Goal: Task Accomplishment & Management: Complete application form

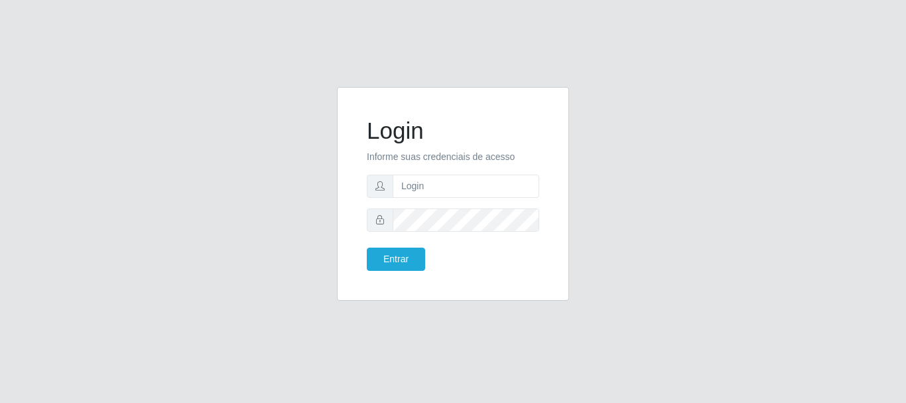
click at [450, 183] on input "text" at bounding box center [466, 185] width 147 height 23
type input "[EMAIL_ADDRESS][DOMAIN_NAME]"
click at [416, 269] on button "Entrar" at bounding box center [396, 258] width 58 height 23
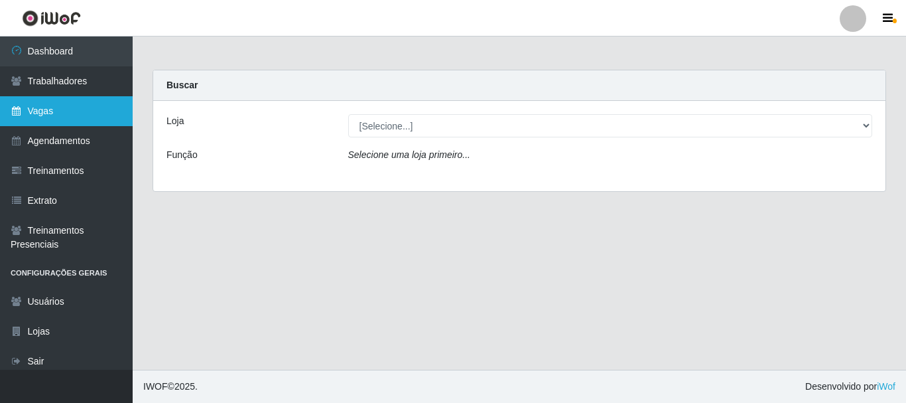
click at [60, 107] on link "Vagas" at bounding box center [66, 111] width 133 height 30
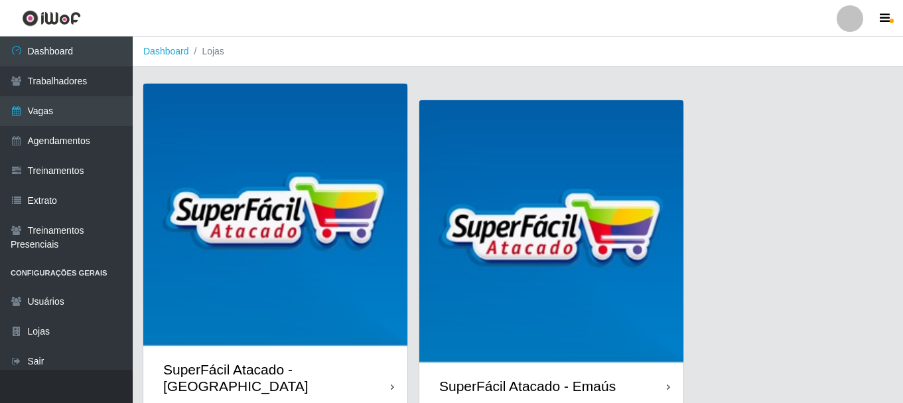
click at [265, 315] on img at bounding box center [275, 216] width 264 height 264
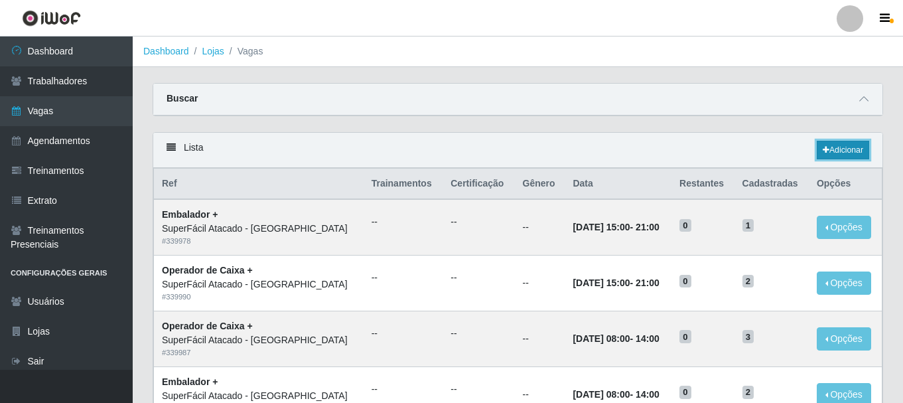
click at [844, 152] on link "Adicionar" at bounding box center [843, 150] width 52 height 19
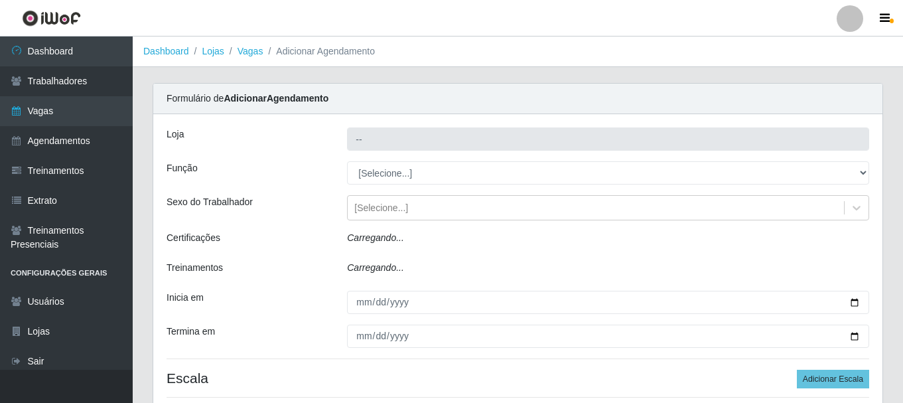
type input "SuperFácil Atacado - [GEOGRAPHIC_DATA]"
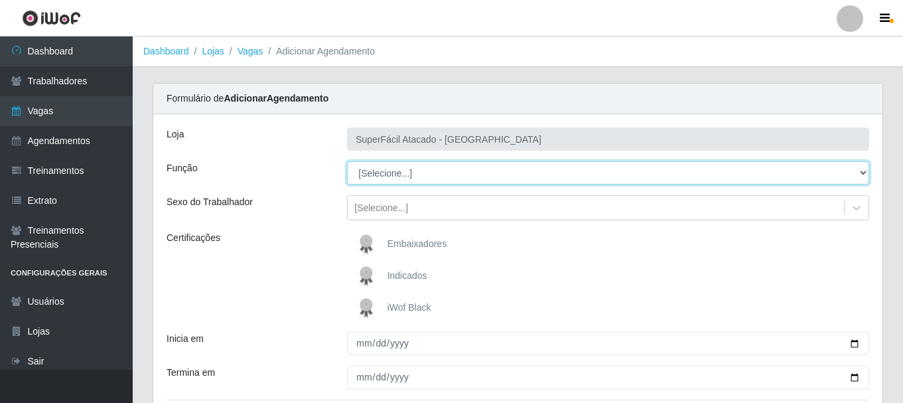
click at [862, 173] on select "[Selecione...] Embalador Embalador + Embalador ++ Operador de Caixa Operador de…" at bounding box center [608, 172] width 522 height 23
select select "22"
click at [347, 161] on select "[Selecione...] Embalador Embalador + Embalador ++ Operador de Caixa Operador de…" at bounding box center [608, 172] width 522 height 23
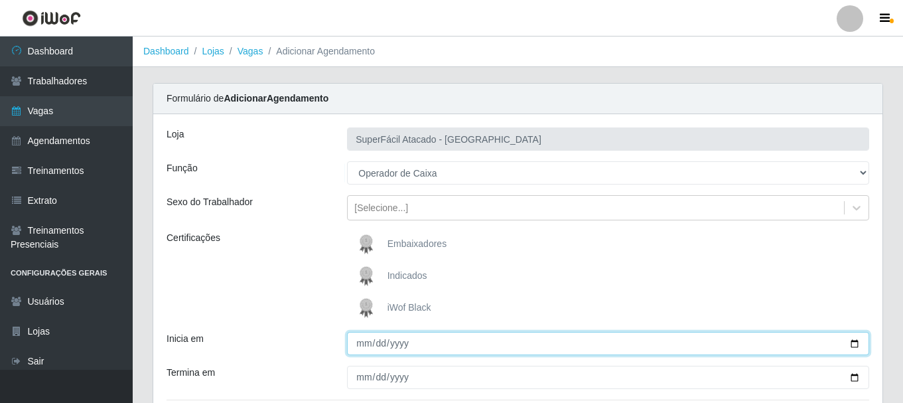
drag, startPoint x: 853, startPoint y: 343, endPoint x: 900, endPoint y: 324, distance: 50.9
click at [856, 341] on input "Inicia em" at bounding box center [608, 343] width 522 height 23
type input "2025-10-01"
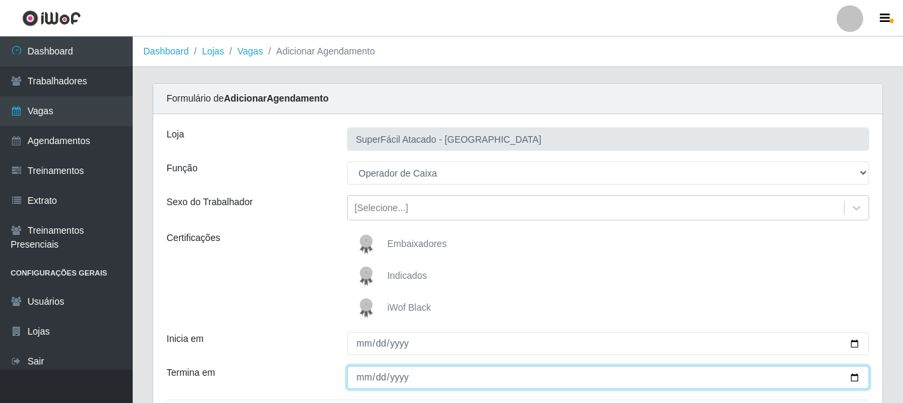
click at [850, 375] on input "Termina em" at bounding box center [608, 376] width 522 height 23
type input "2025-10-01"
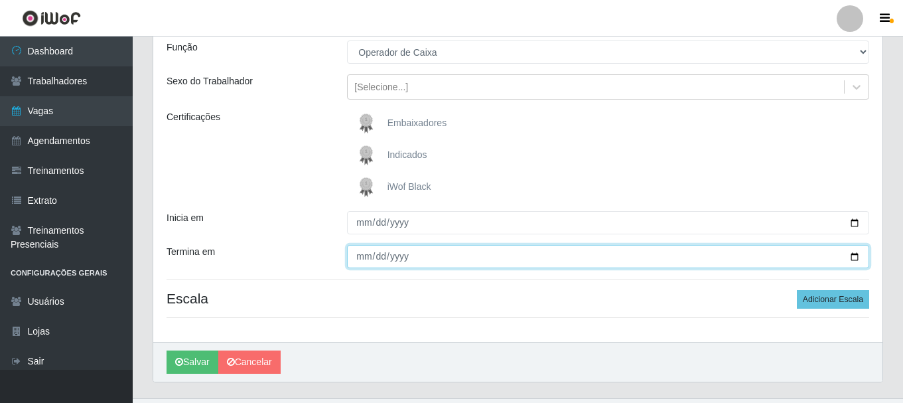
scroll to position [133, 0]
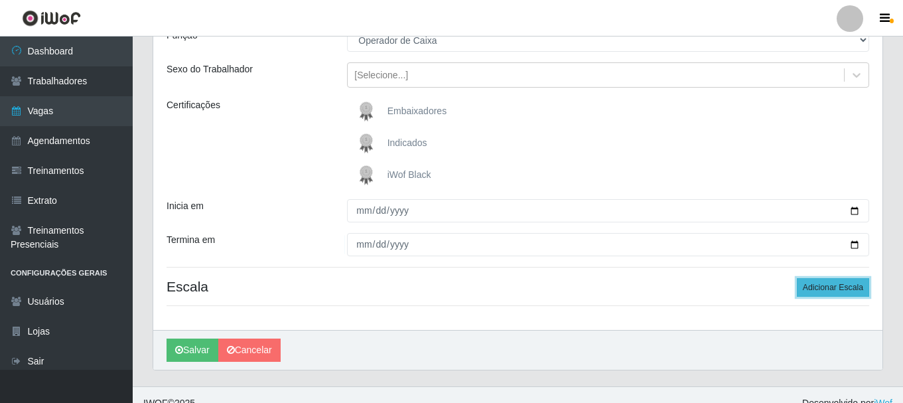
click at [834, 288] on button "Adicionar Escala" at bounding box center [833, 287] width 72 height 19
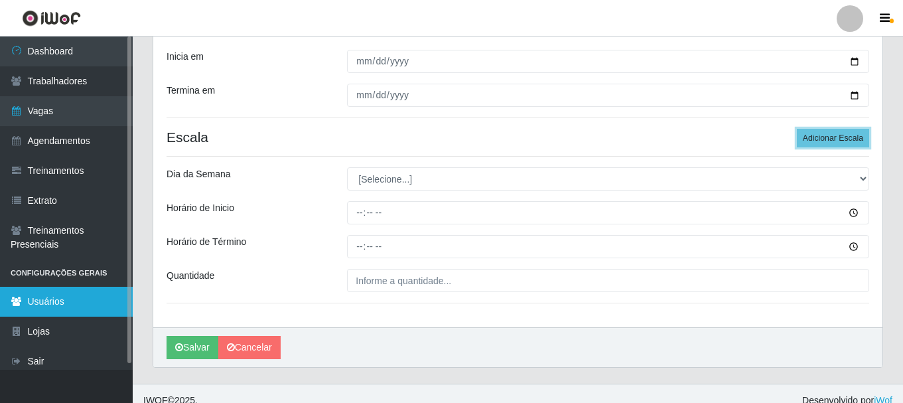
scroll to position [296, 0]
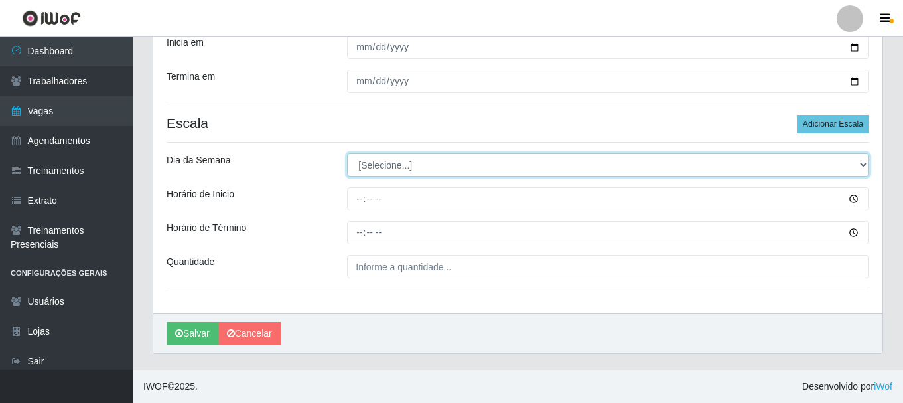
click at [865, 166] on select "[Selecione...] Segunda Terça Quarta Quinta Sexta Sábado Domingo" at bounding box center [608, 164] width 522 height 23
select select "3"
click at [347, 153] on select "[Selecione...] Segunda Terça Quarta Quinta Sexta Sábado Domingo" at bounding box center [608, 164] width 522 height 23
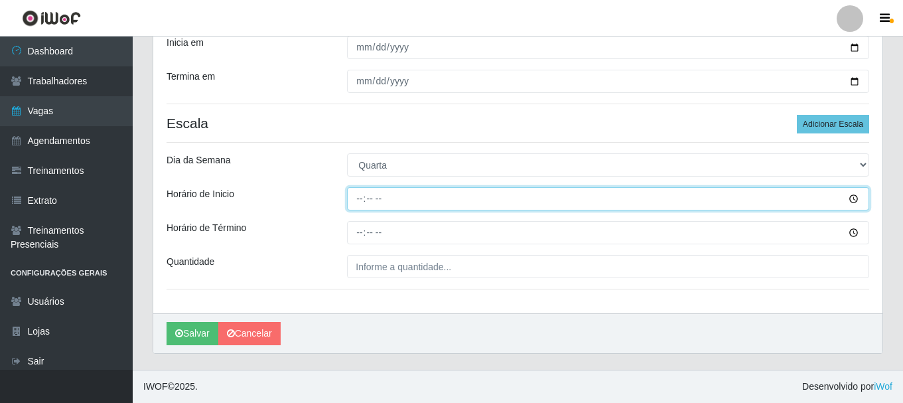
click at [354, 203] on input "Horário de Inicio" at bounding box center [608, 198] width 522 height 23
type input "08:00"
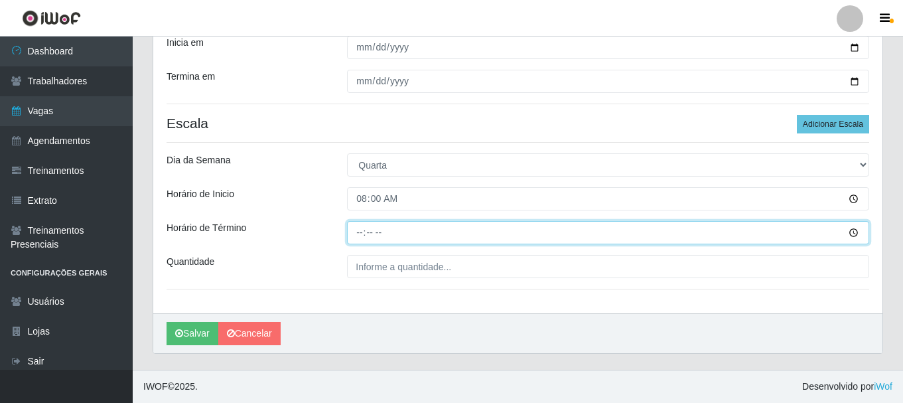
click at [361, 237] on input "Horário de Término" at bounding box center [608, 232] width 522 height 23
type input "14:00"
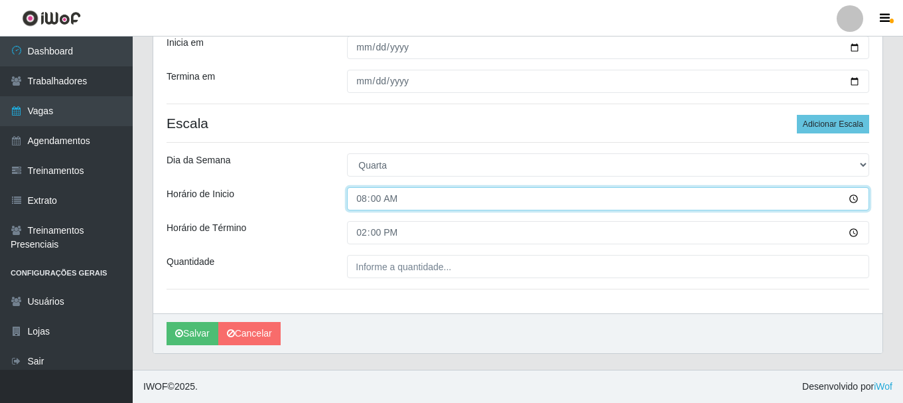
click at [406, 195] on input "08:00" at bounding box center [608, 198] width 522 height 23
click at [389, 203] on input "08:00" at bounding box center [608, 198] width 522 height 23
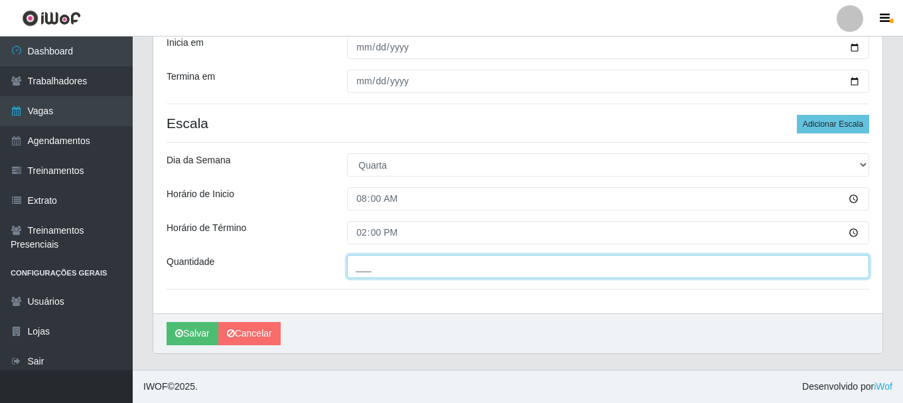
click at [360, 269] on input "___" at bounding box center [608, 266] width 522 height 23
type input "1__"
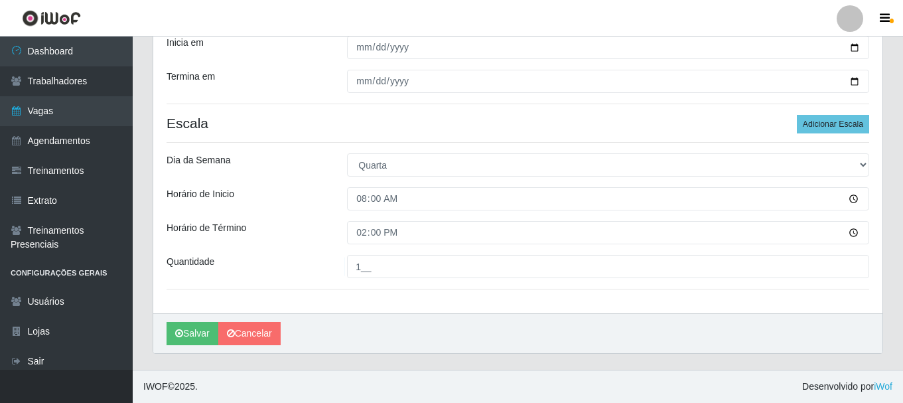
click at [566, 334] on div "Salvar Cancelar" at bounding box center [517, 333] width 729 height 40
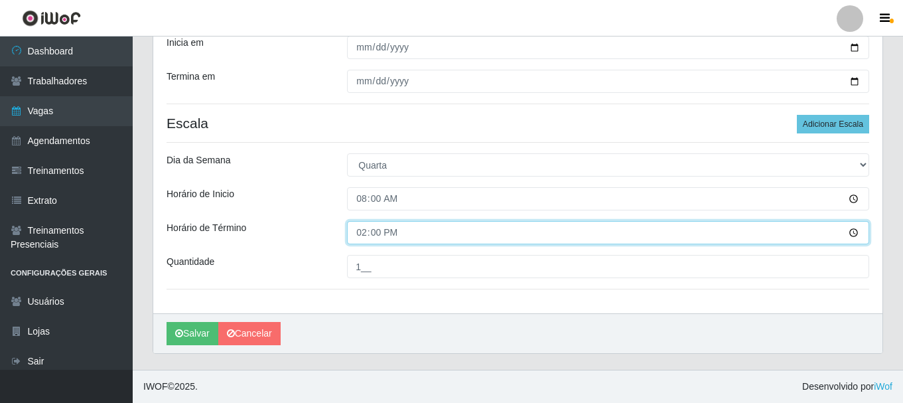
click at [852, 233] on input "14:00" at bounding box center [608, 232] width 522 height 23
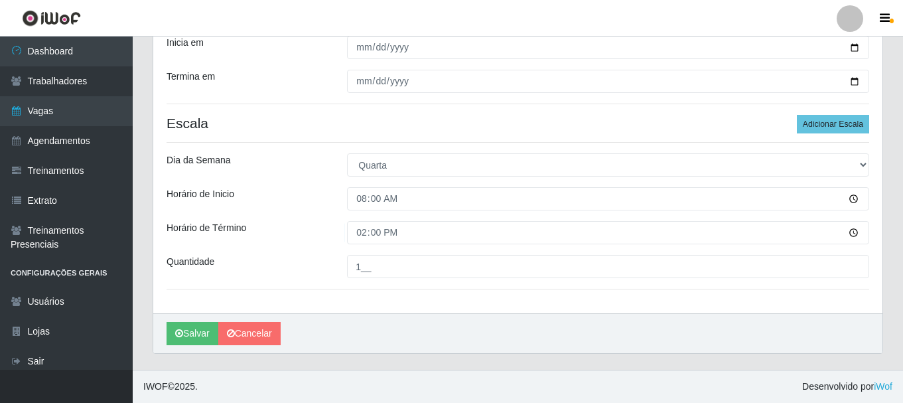
click at [479, 305] on div "Loja SuperFácil Atacado - Alto de São Manoel Função [Selecione...] Embalador Em…" at bounding box center [517, 65] width 729 height 495
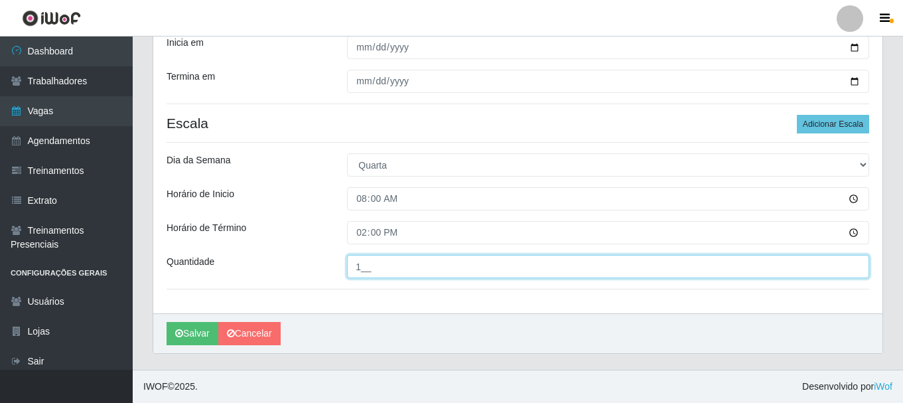
click at [397, 265] on input "1__" at bounding box center [608, 266] width 522 height 23
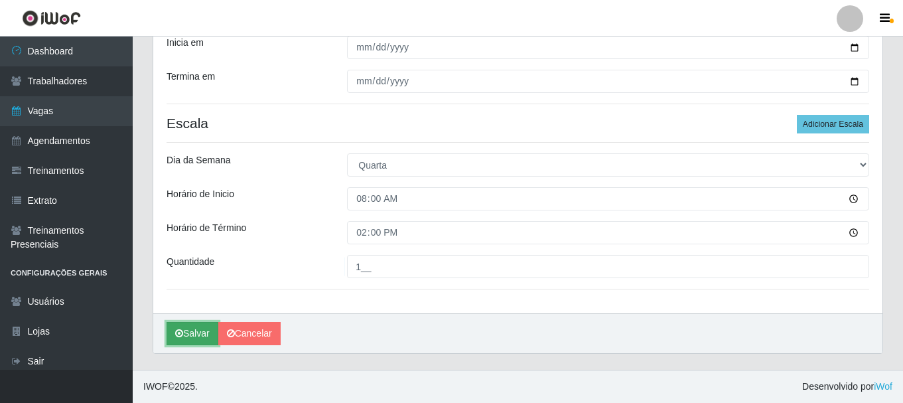
click at [190, 334] on button "Salvar" at bounding box center [192, 333] width 52 height 23
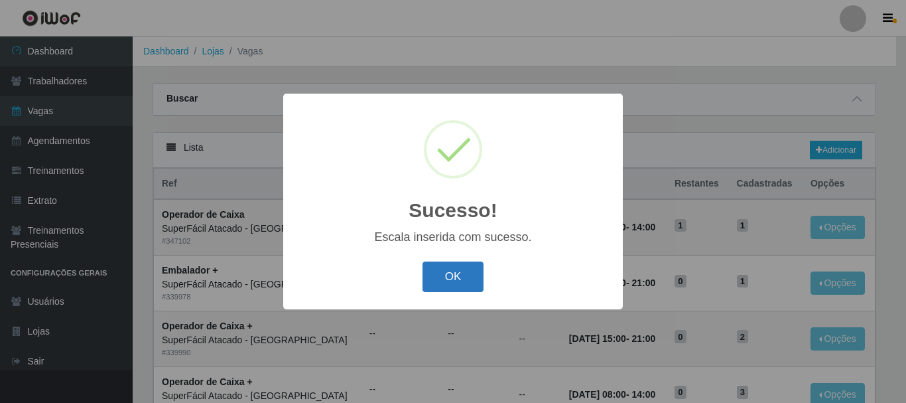
click at [469, 289] on button "OK" at bounding box center [454, 276] width 62 height 31
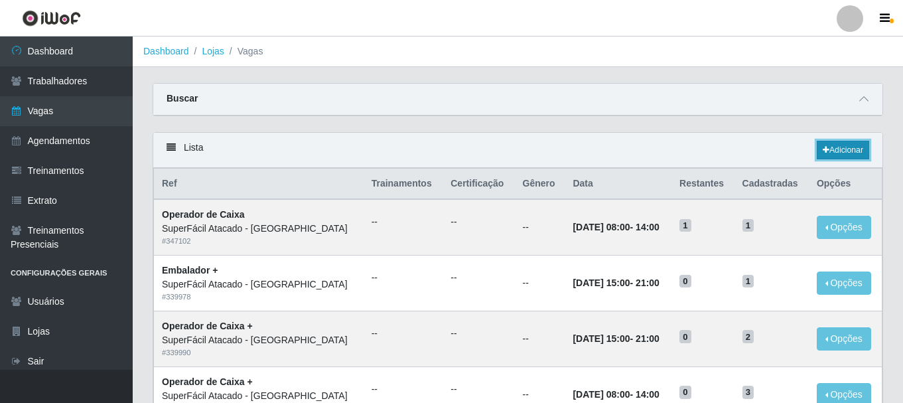
click at [840, 147] on link "Adicionar" at bounding box center [843, 150] width 52 height 19
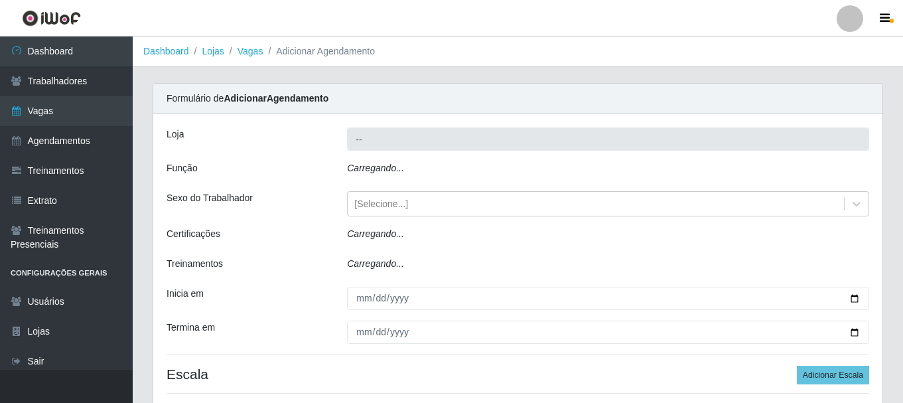
type input "SuperFácil Atacado - [GEOGRAPHIC_DATA]"
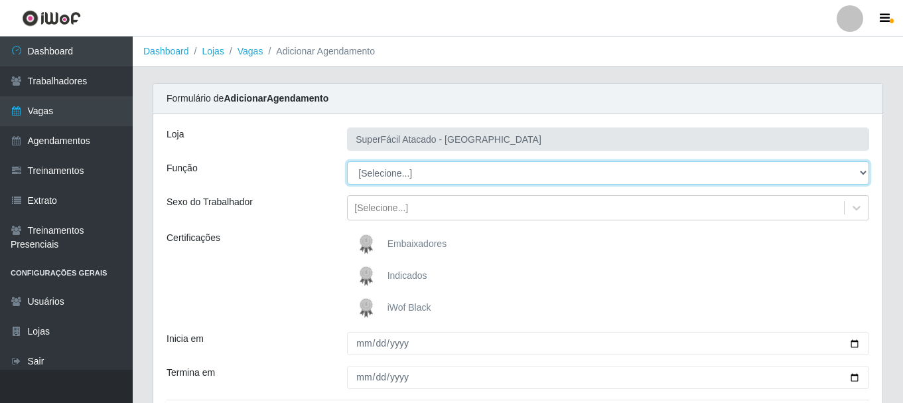
click at [862, 170] on select "[Selecione...] Embalador Embalador + Embalador ++ Operador de Caixa Operador de…" at bounding box center [608, 172] width 522 height 23
select select "22"
click at [347, 161] on select "[Selecione...] Embalador Embalador + Embalador ++ Operador de Caixa Operador de…" at bounding box center [608, 172] width 522 height 23
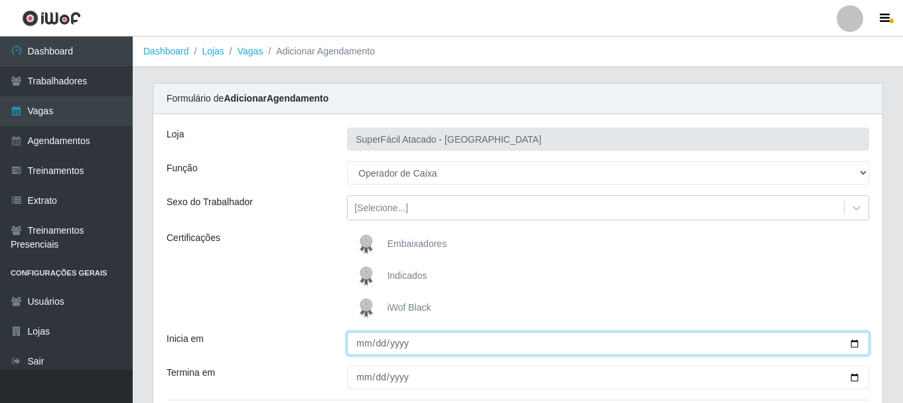
click at [849, 342] on input "Inicia em" at bounding box center [608, 343] width 522 height 23
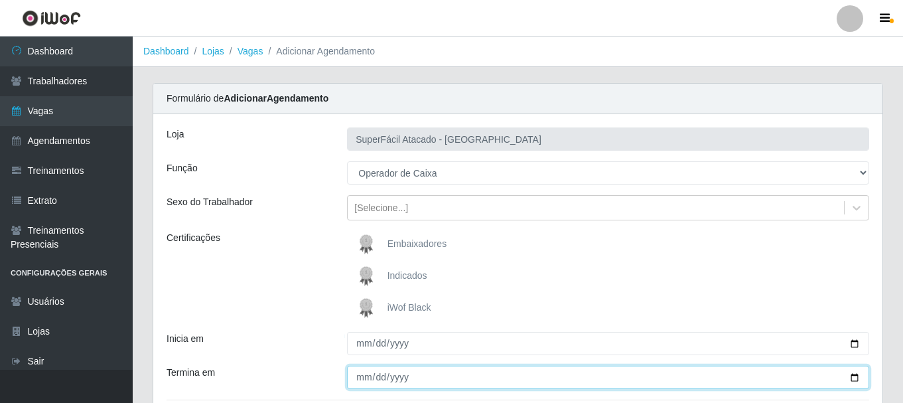
click at [379, 385] on input "Termina em" at bounding box center [608, 376] width 522 height 23
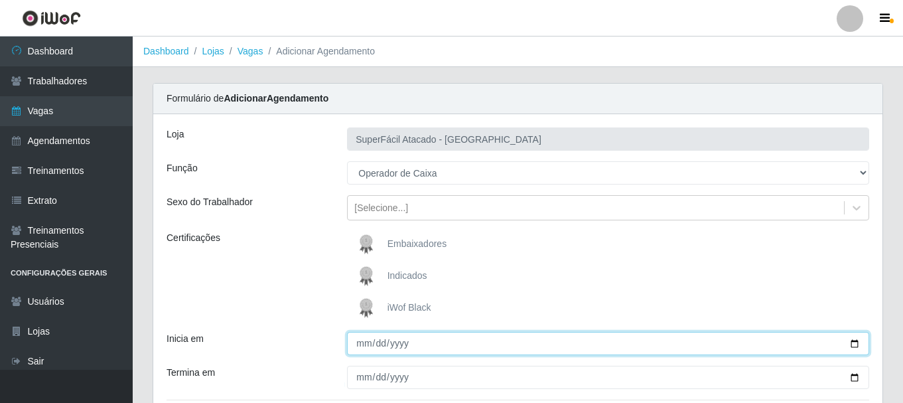
click at [856, 345] on input "[DATE]" at bounding box center [608, 343] width 522 height 23
click at [855, 343] on input "2025-11-01" at bounding box center [608, 343] width 522 height 23
type input "[DATE]"
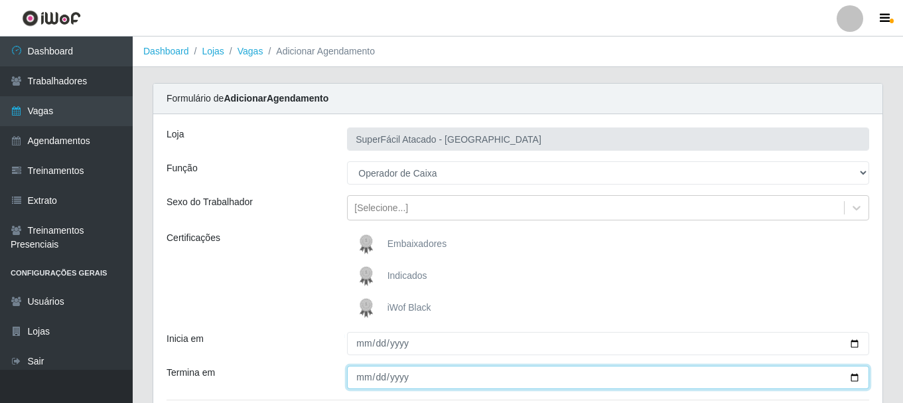
click at [856, 375] on input "Termina em" at bounding box center [608, 376] width 522 height 23
click at [854, 377] on input "2025-09-01" at bounding box center [608, 376] width 522 height 23
type input "[DATE]"
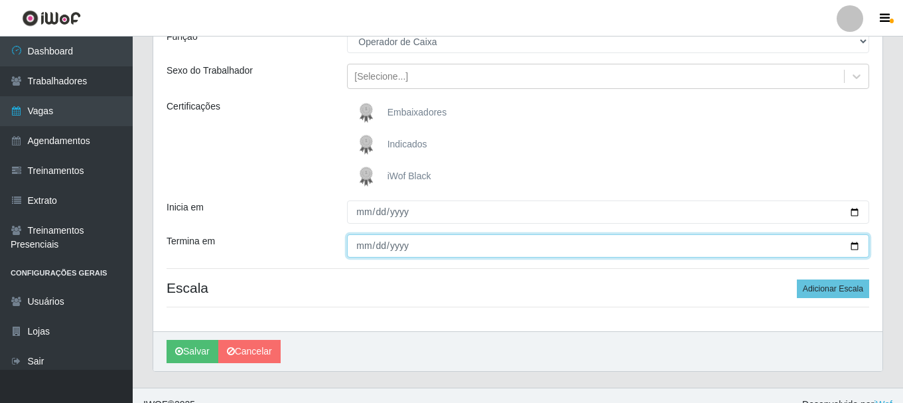
scroll to position [137, 0]
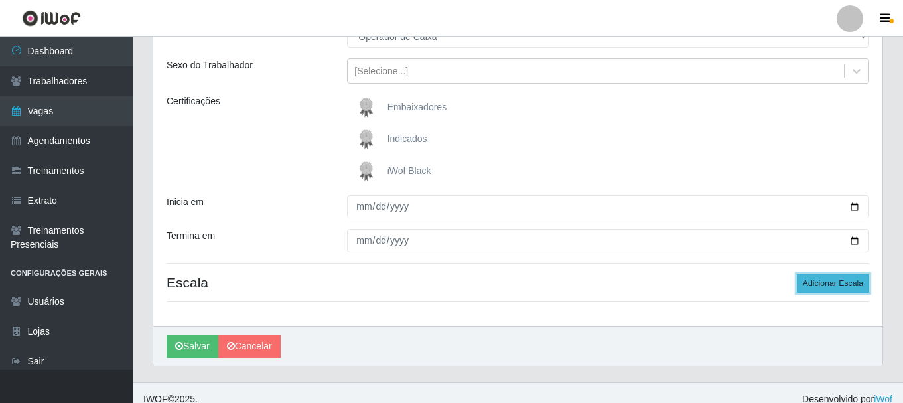
click at [834, 285] on button "Adicionar Escala" at bounding box center [833, 283] width 72 height 19
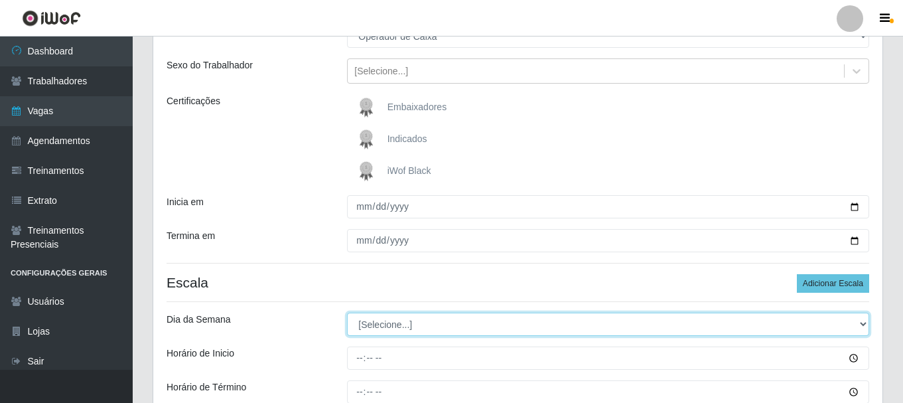
click at [857, 326] on select "[Selecione...] Segunda Terça Quarta Quinta Sexta Sábado Domingo" at bounding box center [608, 323] width 522 height 23
select select "3"
click at [347, 312] on select "[Selecione...] Segunda Terça Quarta Quinta Sexta Sábado Domingo" at bounding box center [608, 323] width 522 height 23
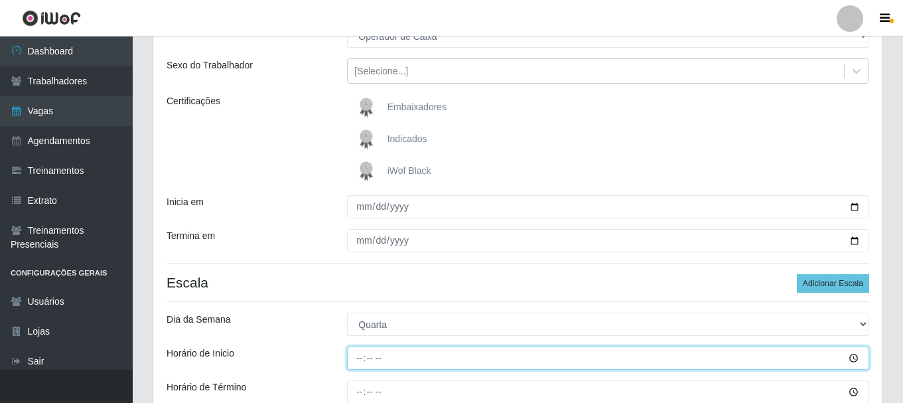
click at [853, 359] on input "Horário de Inicio" at bounding box center [608, 357] width 522 height 23
click at [854, 357] on input "14:00" at bounding box center [608, 357] width 522 height 23
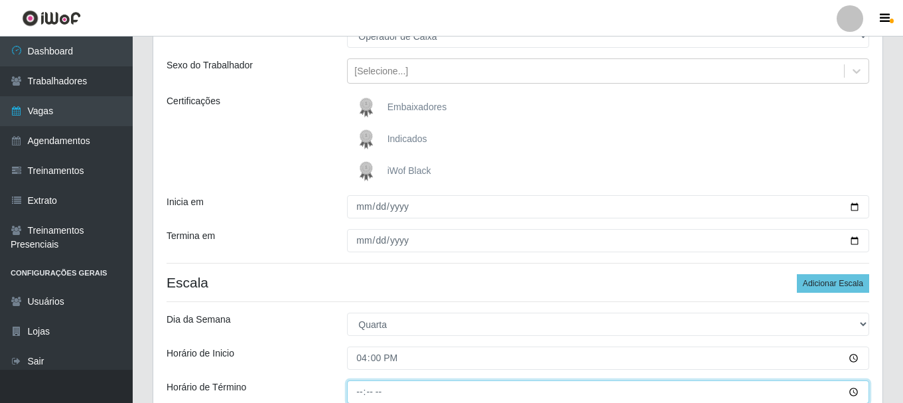
type input "16:00"
click at [854, 392] on input "Horário de Término" at bounding box center [608, 391] width 522 height 23
click at [512, 280] on h4 "Escala Adicionar Escala" at bounding box center [517, 282] width 702 height 17
click at [360, 395] on input "Horário de Término" at bounding box center [608, 391] width 522 height 23
type input "22:00"
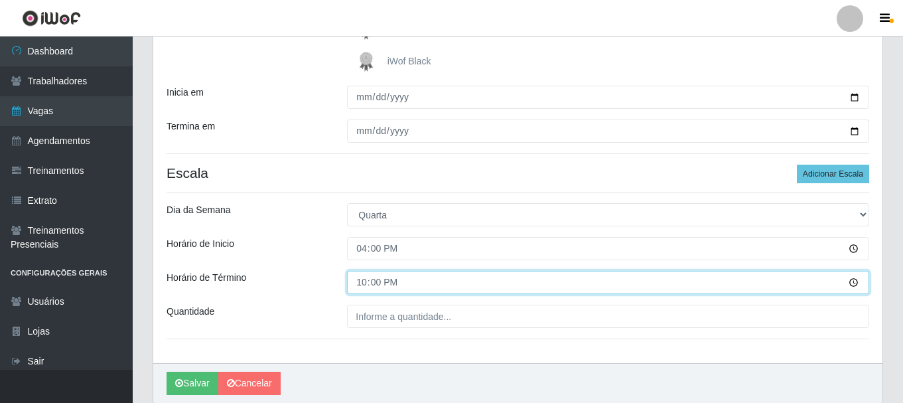
scroll to position [269, 0]
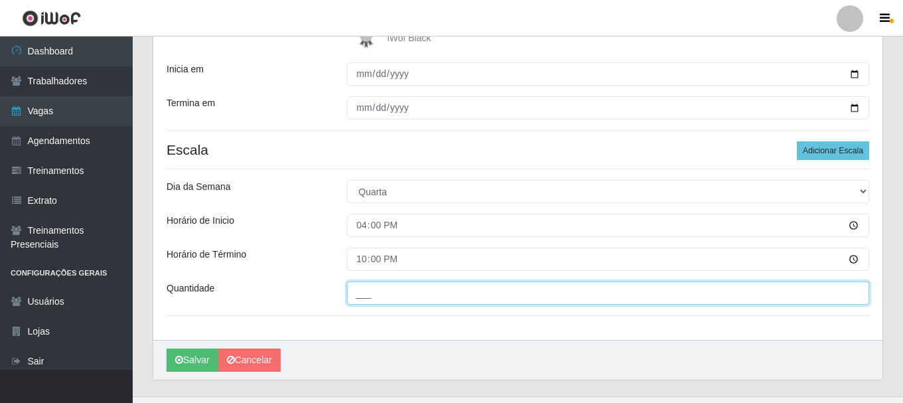
drag, startPoint x: 385, startPoint y: 291, endPoint x: 391, endPoint y: 332, distance: 41.7
click at [385, 291] on input "___" at bounding box center [608, 292] width 522 height 23
type input "1__"
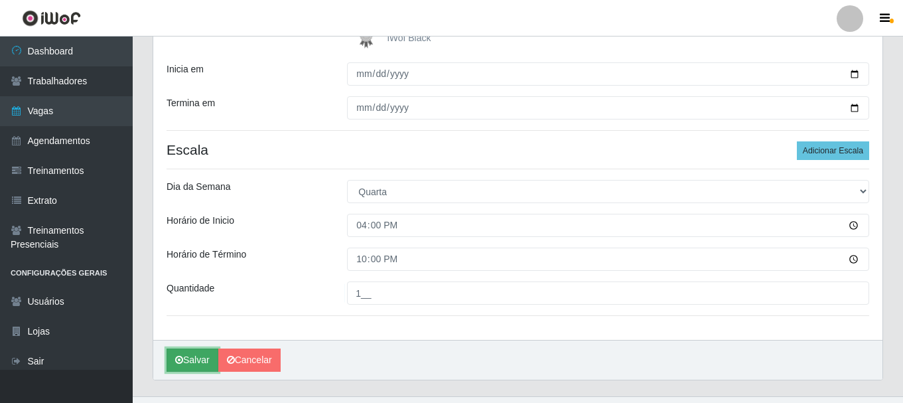
click at [194, 358] on button "Salvar" at bounding box center [192, 359] width 52 height 23
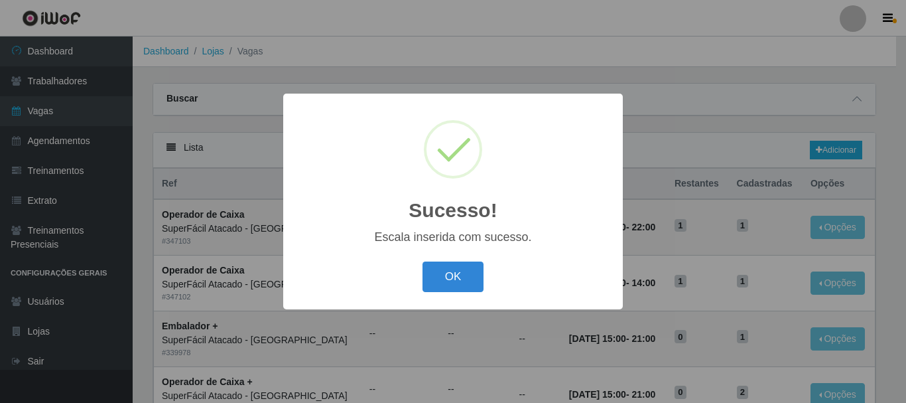
click at [444, 295] on div "OK Cancel" at bounding box center [452, 276] width 313 height 38
click at [464, 267] on button "OK" at bounding box center [454, 276] width 62 height 31
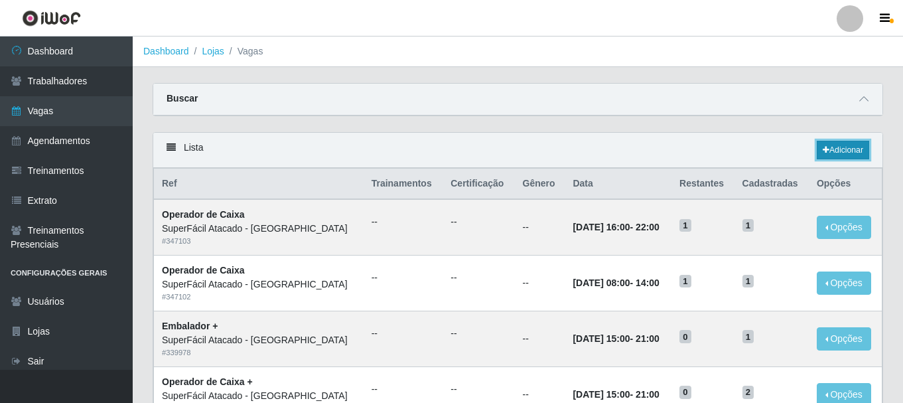
click at [836, 145] on link "Adicionar" at bounding box center [843, 150] width 52 height 19
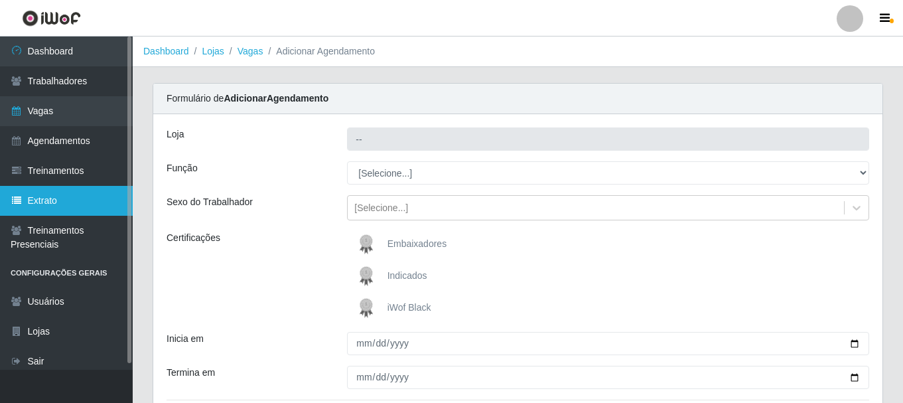
type input "SuperFácil Atacado - [GEOGRAPHIC_DATA]"
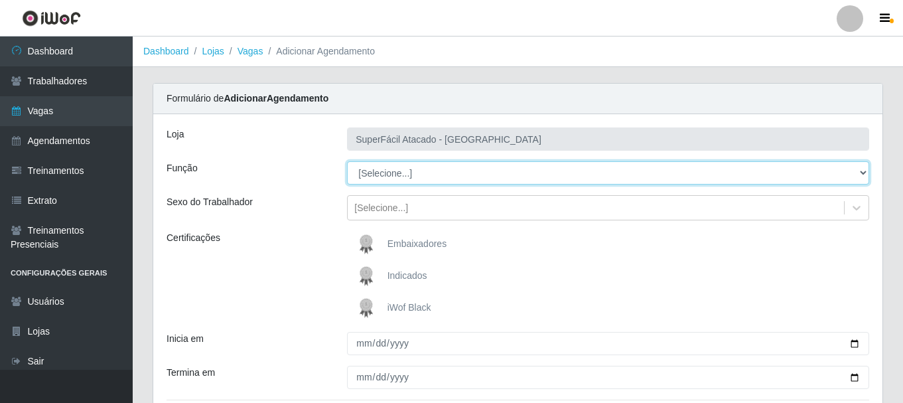
click at [865, 172] on select "[Selecione...] Embalador Embalador + Embalador ++ Operador de Caixa Operador de…" at bounding box center [608, 172] width 522 height 23
select select "22"
click at [347, 161] on select "[Selecione...] Embalador Embalador + Embalador ++ Operador de Caixa Operador de…" at bounding box center [608, 172] width 522 height 23
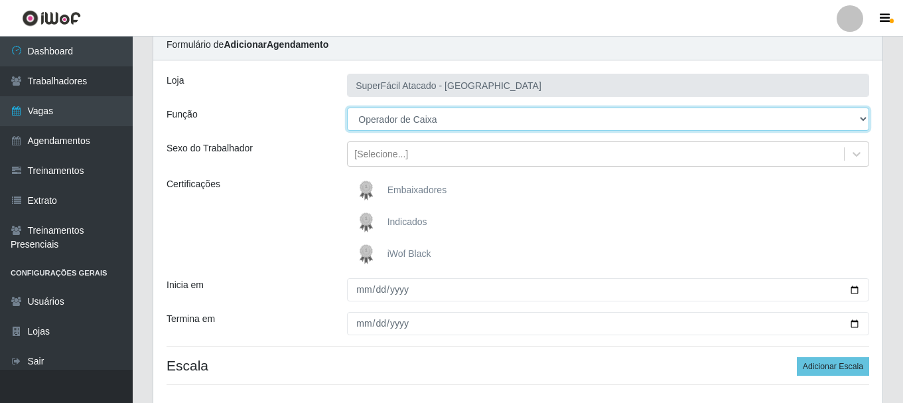
scroll to position [90, 0]
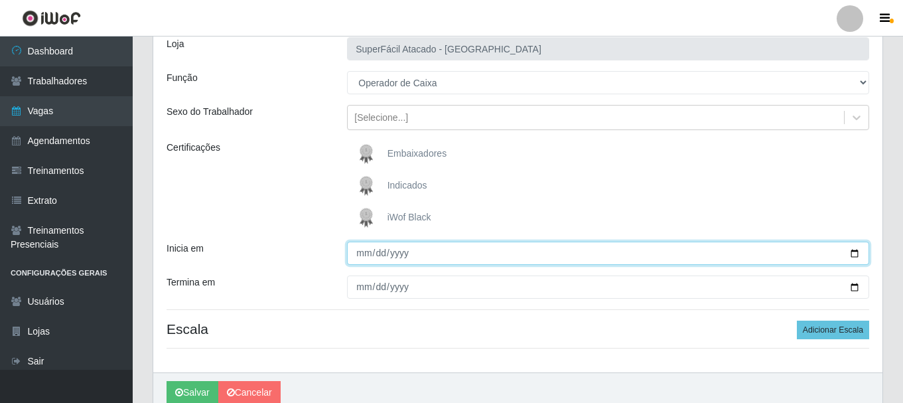
click at [856, 258] on input "Inicia em" at bounding box center [608, 252] width 522 height 23
type input "2025-10-02"
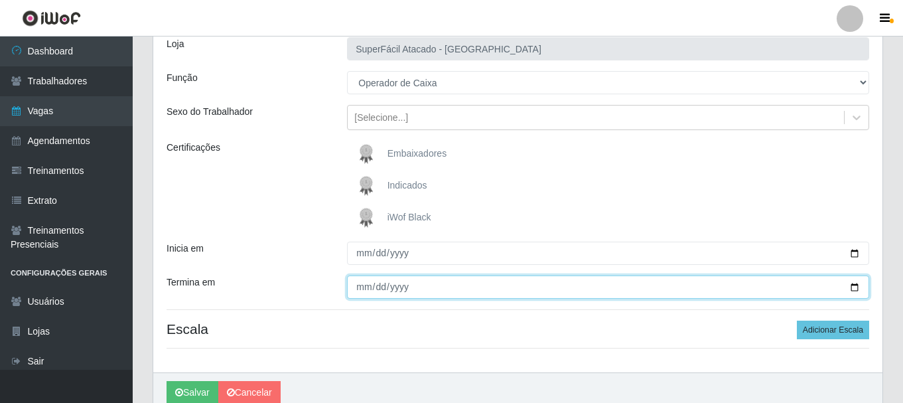
click at [364, 290] on input "Termina em" at bounding box center [608, 286] width 522 height 23
click at [849, 290] on input "Termina em" at bounding box center [608, 286] width 522 height 23
type input "2025-10-02"
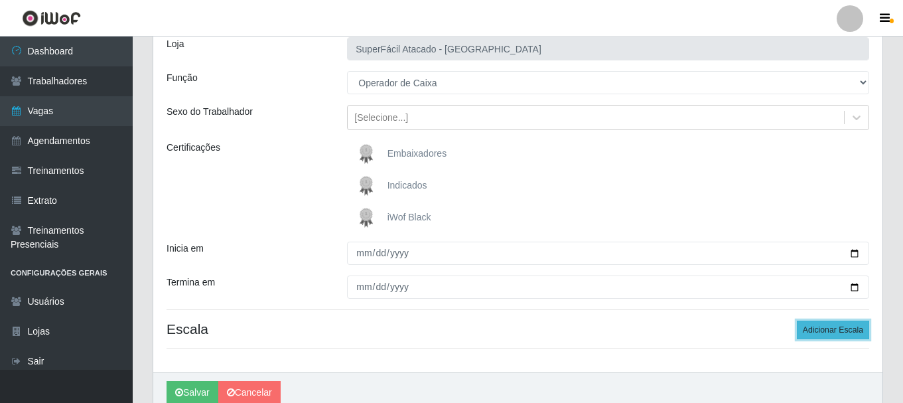
click at [860, 326] on button "Adicionar Escala" at bounding box center [833, 329] width 72 height 19
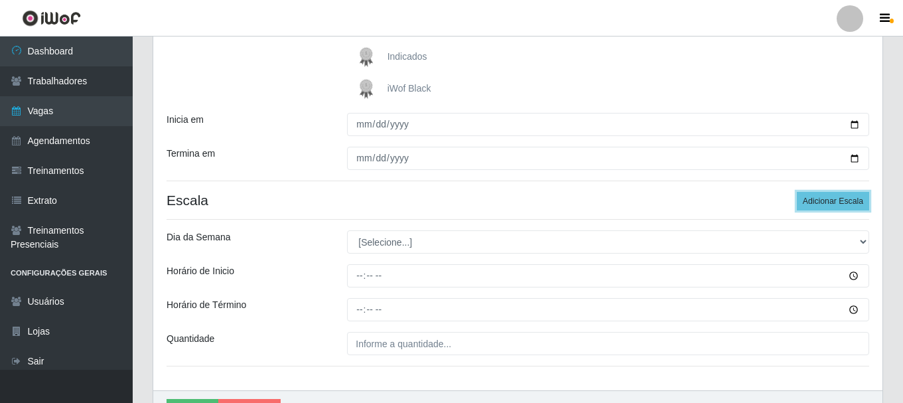
scroll to position [222, 0]
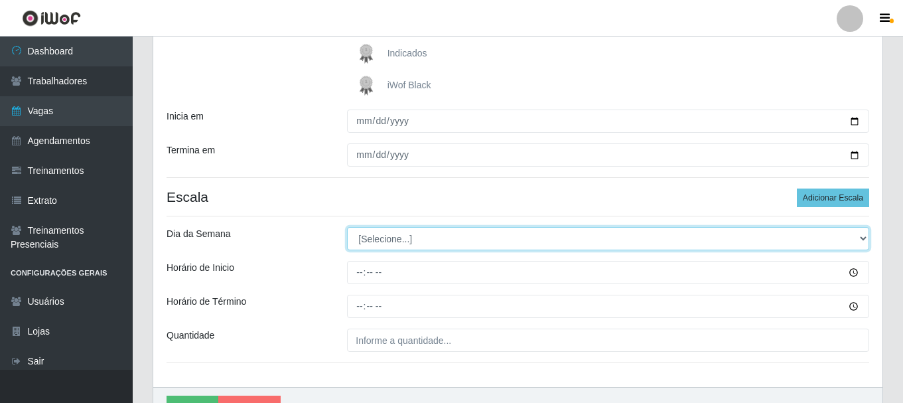
click at [861, 238] on select "[Selecione...] Segunda Terça Quarta Quinta Sexta Sábado Domingo" at bounding box center [608, 238] width 522 height 23
select select "4"
click at [347, 227] on select "[Selecione...] Segunda Terça Quarta Quinta Sexta Sábado Domingo" at bounding box center [608, 238] width 522 height 23
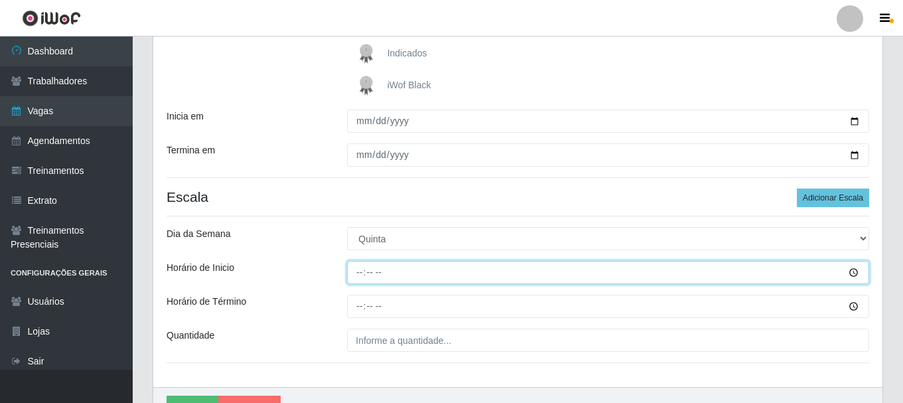
click at [850, 272] on input "Horário de Inicio" at bounding box center [608, 272] width 522 height 23
drag, startPoint x: 359, startPoint y: 271, endPoint x: 360, endPoint y: 261, distance: 10.0
click at [359, 269] on input "Horário de Inicio" at bounding box center [608, 272] width 522 height 23
type input "08:00"
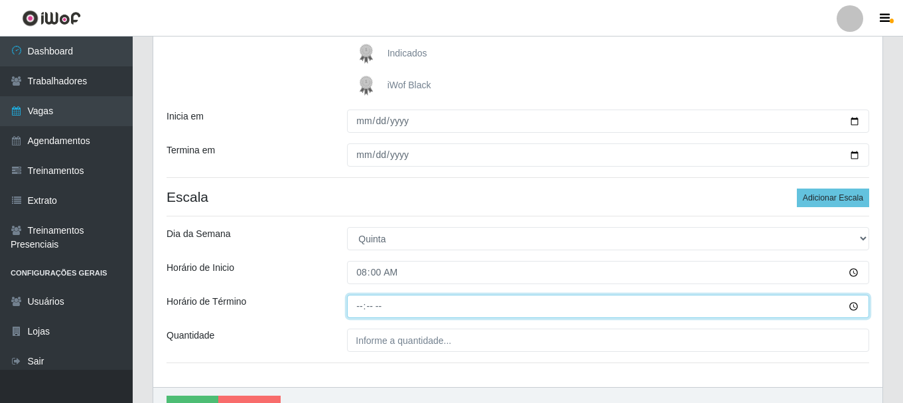
click at [357, 304] on input "Horário de Término" at bounding box center [608, 306] width 522 height 23
type input "14:00"
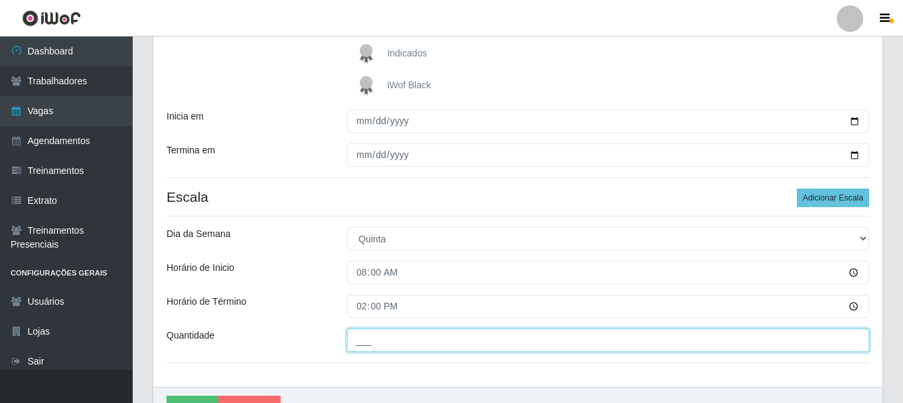
click at [396, 348] on input "___" at bounding box center [608, 339] width 522 height 23
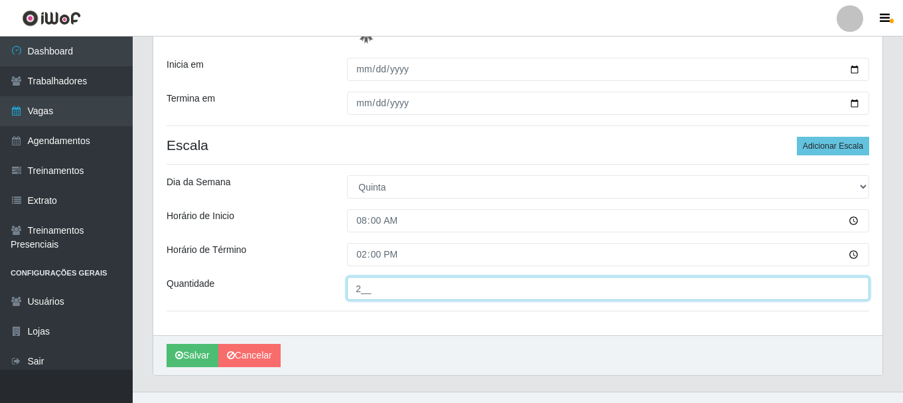
scroll to position [279, 0]
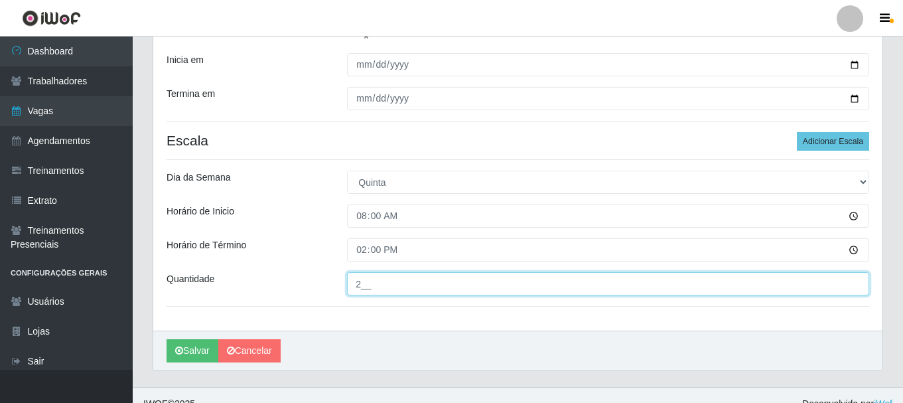
type input "2__"
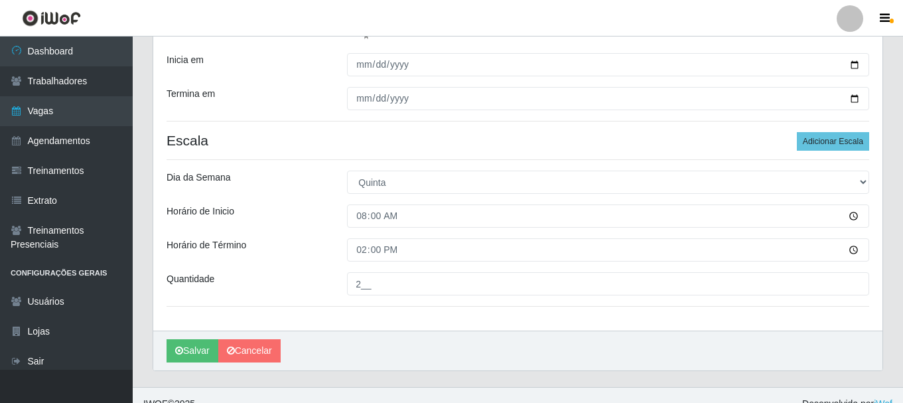
click at [398, 321] on div "Loja SuperFácil Atacado - Alto de São Manoel Função [Selecione...] Embalador Em…" at bounding box center [517, 83] width 729 height 495
click at [194, 355] on button "Salvar" at bounding box center [192, 350] width 52 height 23
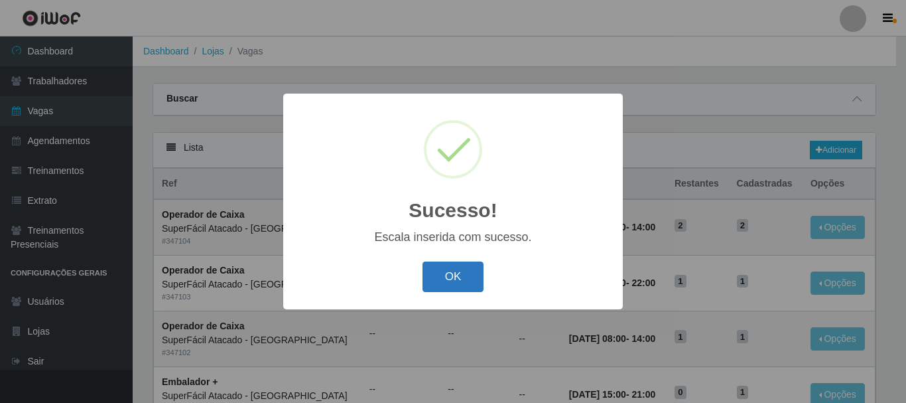
click at [466, 276] on button "OK" at bounding box center [454, 276] width 62 height 31
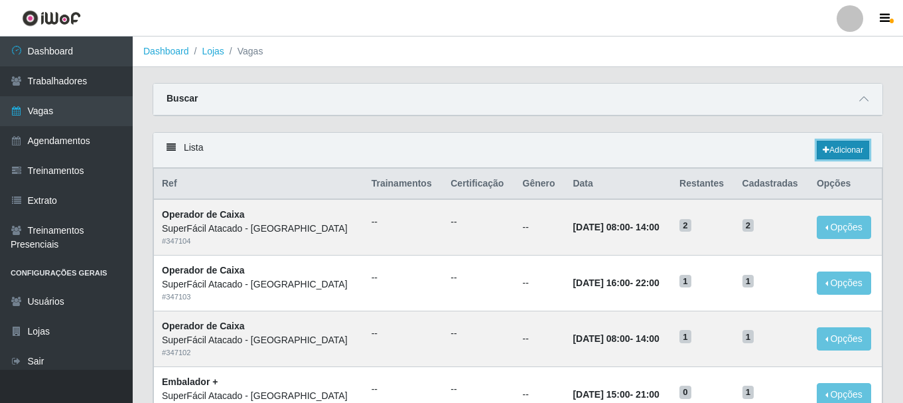
click at [834, 156] on link "Adicionar" at bounding box center [843, 150] width 52 height 19
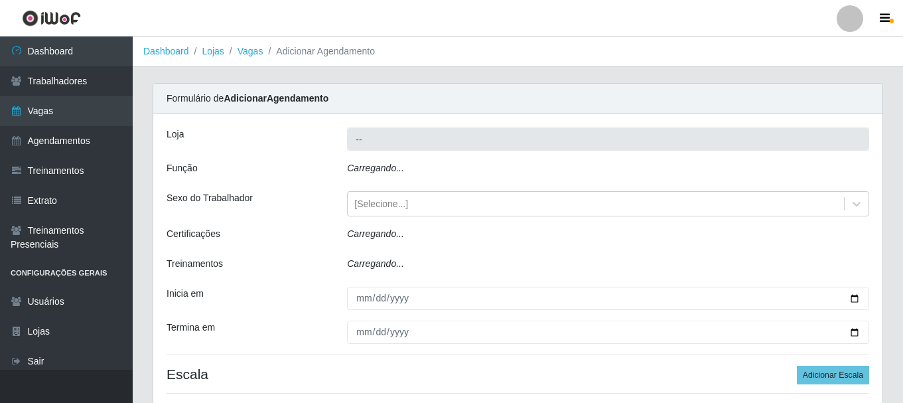
type input "SuperFácil Atacado - [GEOGRAPHIC_DATA]"
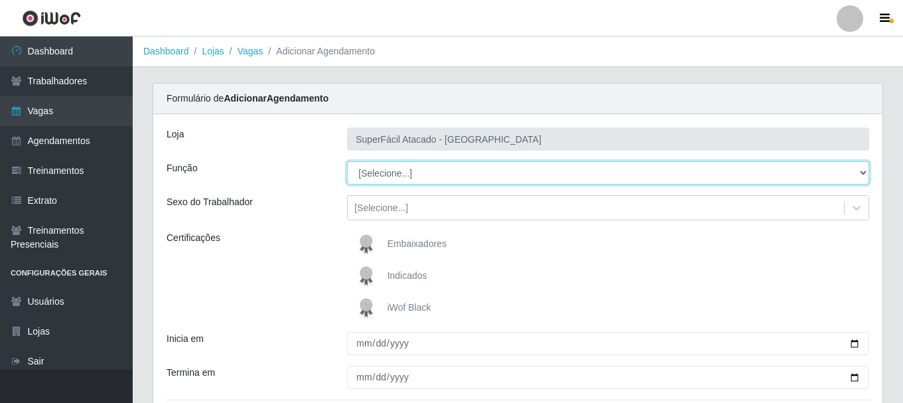
drag, startPoint x: 857, startPoint y: 172, endPoint x: 798, endPoint y: 171, distance: 59.0
click at [857, 172] on select "[Selecione...] Embalador Embalador + Embalador ++ Operador de Caixa Operador de…" at bounding box center [608, 172] width 522 height 23
select select "22"
click at [347, 161] on select "[Selecione...] Embalador Embalador + Embalador ++ Operador de Caixa Operador de…" at bounding box center [608, 172] width 522 height 23
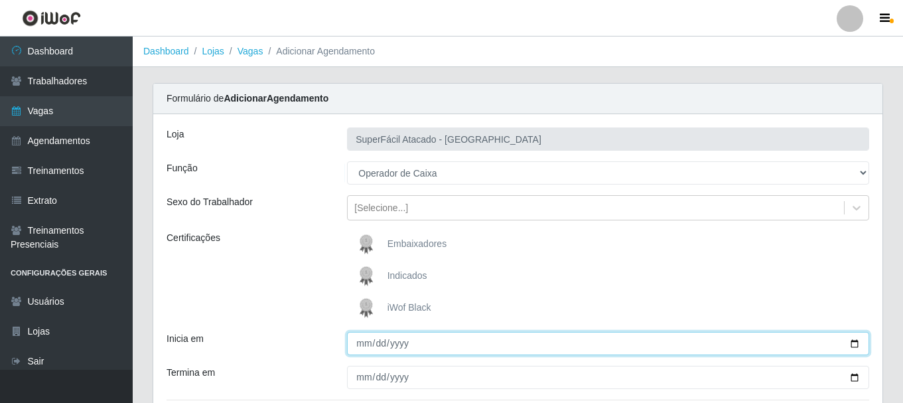
click at [850, 341] on input "Inicia em" at bounding box center [608, 343] width 522 height 23
type input "2025-10-02"
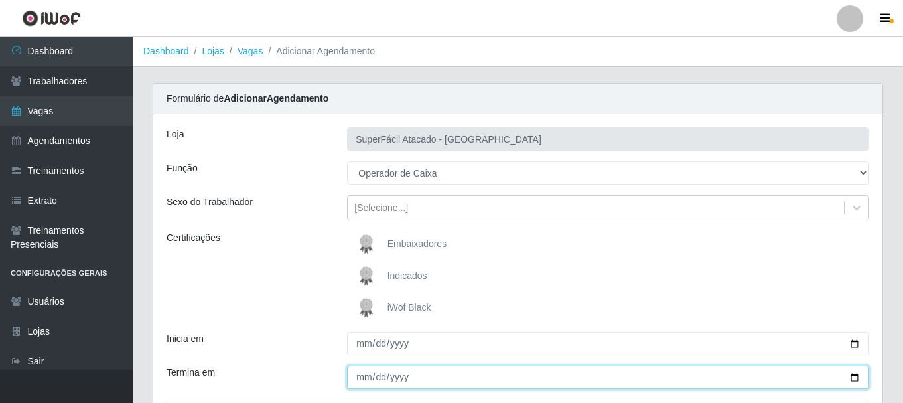
click at [393, 377] on input "Termina em" at bounding box center [608, 376] width 522 height 23
click at [854, 375] on input "Termina em" at bounding box center [608, 376] width 522 height 23
type input "2025-10-02"
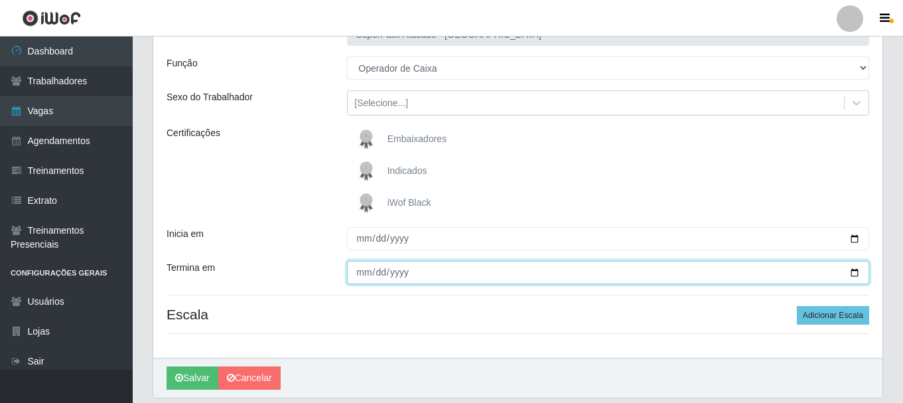
scroll to position [149, 0]
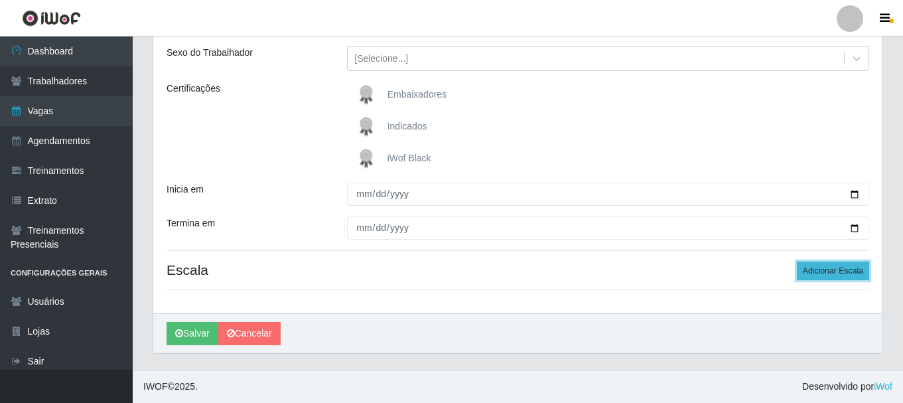
click at [818, 274] on button "Adicionar Escala" at bounding box center [833, 270] width 72 height 19
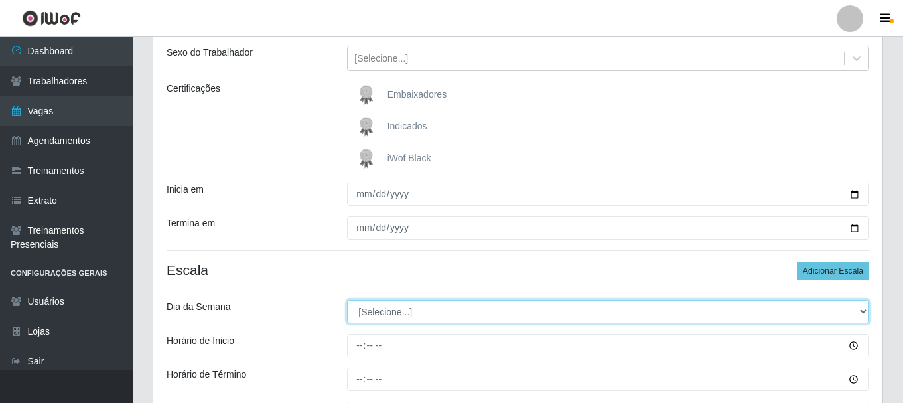
click at [860, 312] on select "[Selecione...] Segunda Terça Quarta Quinta Sexta Sábado Domingo" at bounding box center [608, 311] width 522 height 23
select select "4"
click at [347, 300] on select "[Selecione...] Segunda Terça Quarta Quinta Sexta Sábado Domingo" at bounding box center [608, 311] width 522 height 23
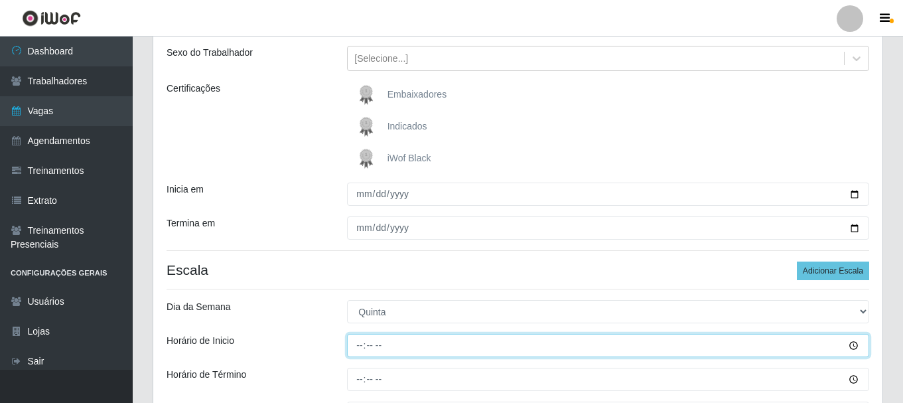
click at [359, 343] on input "Horário de Inicio" at bounding box center [608, 345] width 522 height 23
type input "08:00"
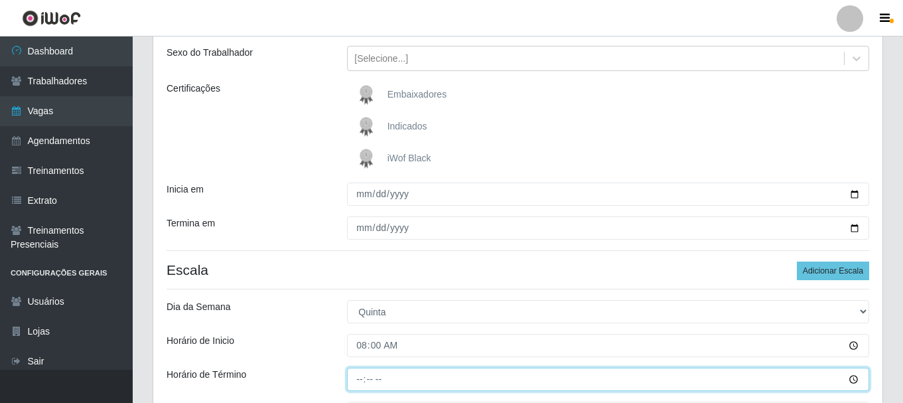
click at [354, 377] on input "Horário de Término" at bounding box center [608, 378] width 522 height 23
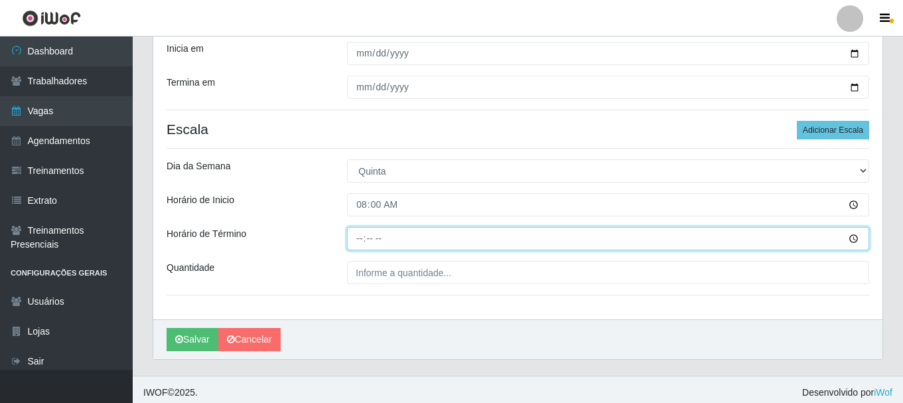
scroll to position [296, 0]
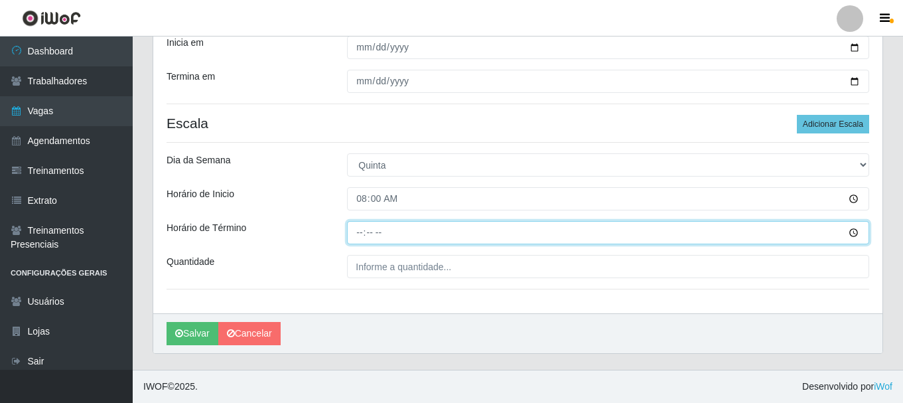
type input "14:00"
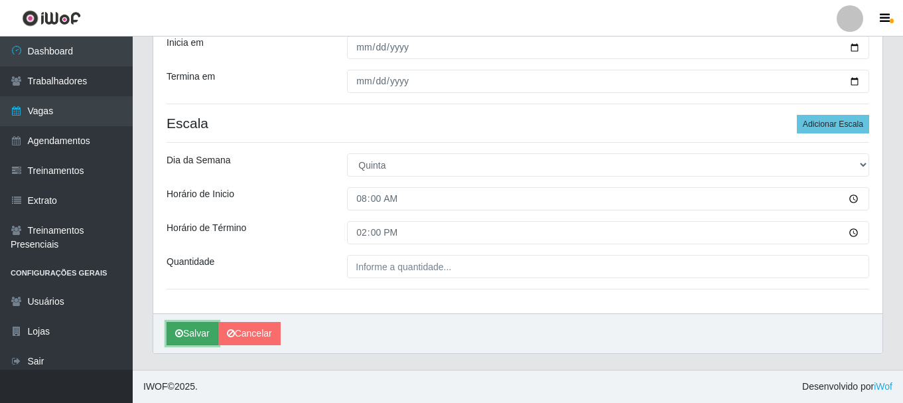
click at [194, 334] on button "Salvar" at bounding box center [192, 333] width 52 height 23
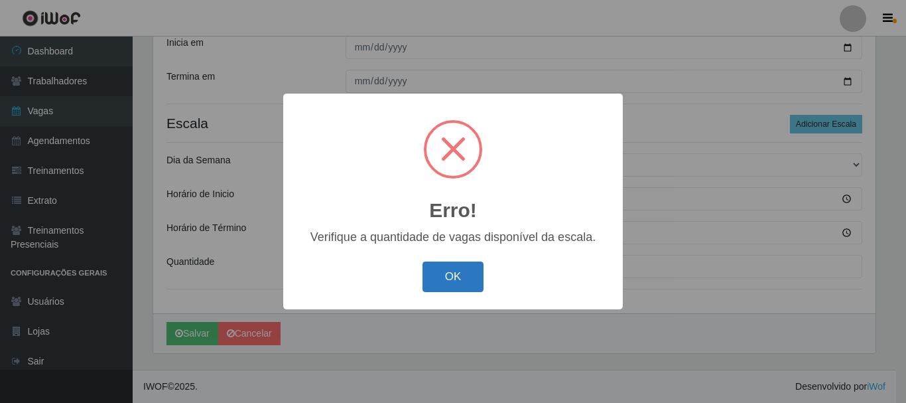
click at [462, 268] on button "OK" at bounding box center [454, 276] width 62 height 31
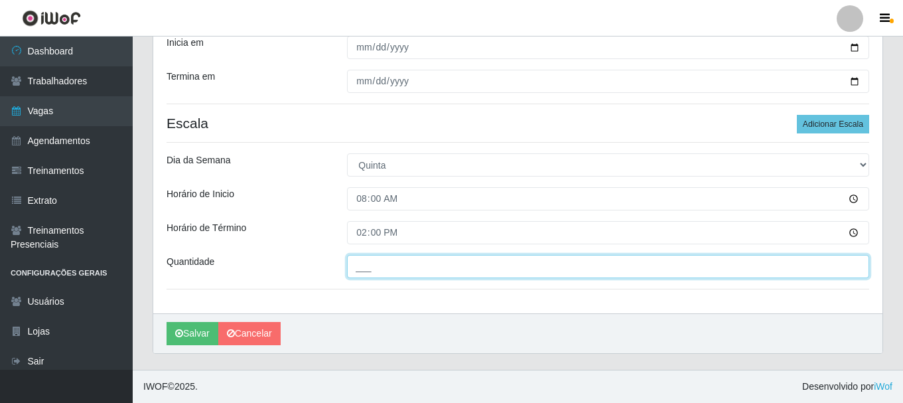
click at [380, 263] on input "___" at bounding box center [608, 266] width 522 height 23
type input "___"
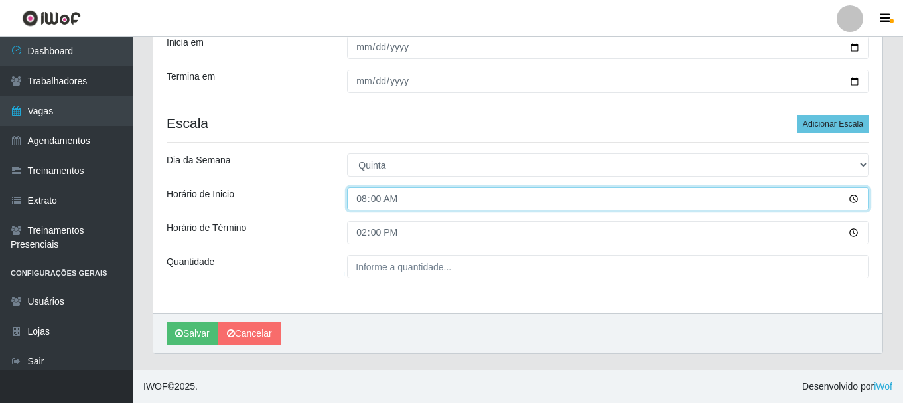
click at [855, 198] on input "08:00" at bounding box center [608, 198] width 522 height 23
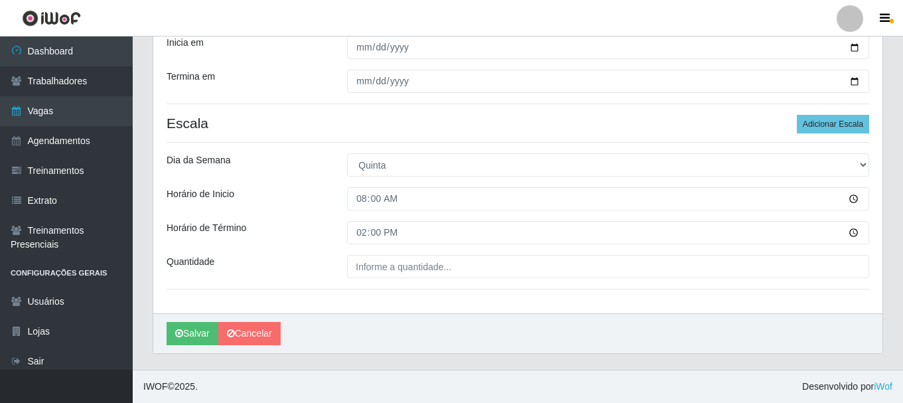
drag, startPoint x: 293, startPoint y: 287, endPoint x: 301, endPoint y: 237, distance: 50.5
click at [293, 285] on div "Loja SuperFácil Atacado - Alto de São Manoel Função [Selecione...] Embalador Em…" at bounding box center [517, 65] width 729 height 495
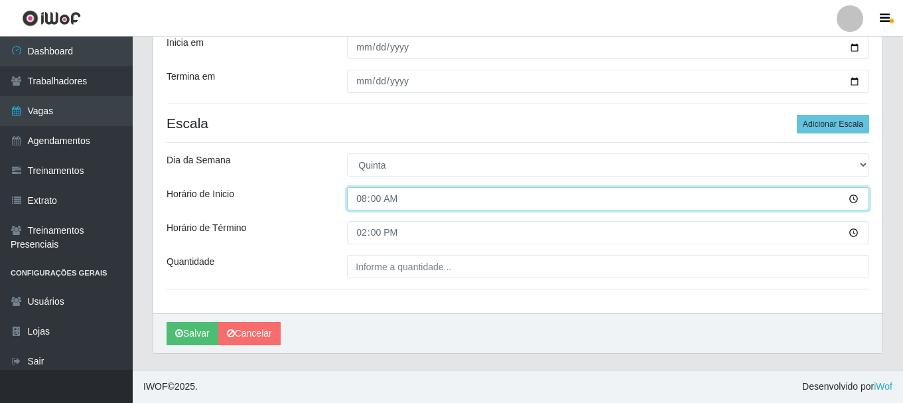
click at [385, 198] on input "08:00" at bounding box center [608, 198] width 522 height 23
click at [361, 194] on input "Horário de Inicio" at bounding box center [608, 198] width 522 height 23
click at [360, 206] on input "Horário de Inicio" at bounding box center [608, 198] width 522 height 23
type input "16:00"
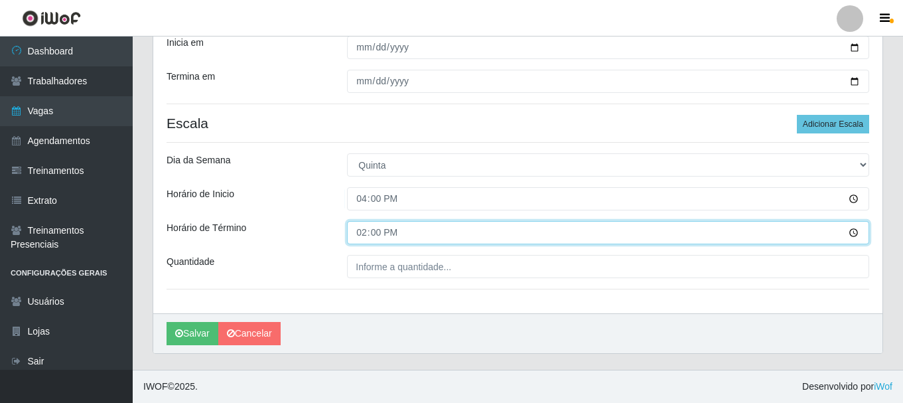
click at [361, 232] on input "14:00" at bounding box center [608, 232] width 522 height 23
type input "22:00"
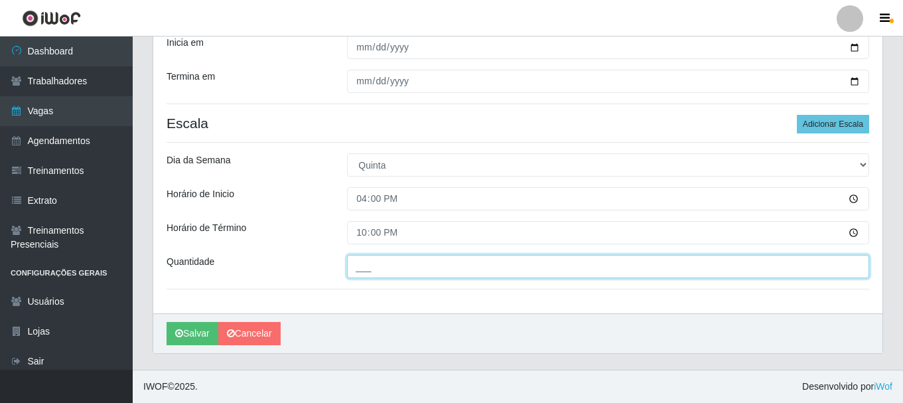
click at [362, 269] on input "___" at bounding box center [608, 266] width 522 height 23
type input "02_"
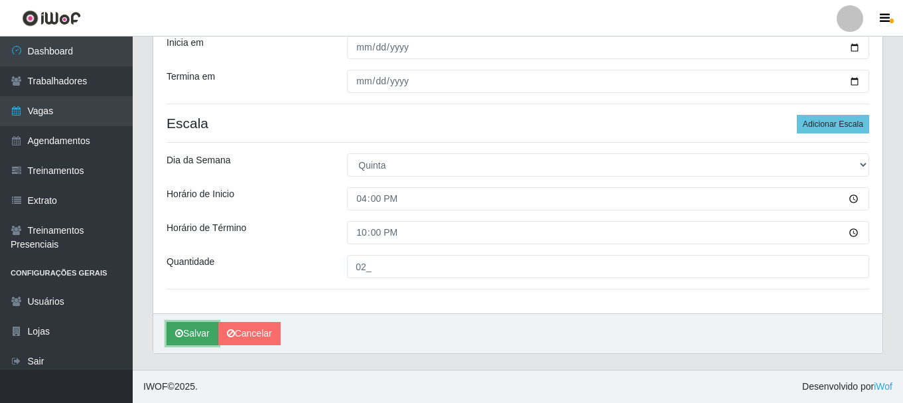
click at [182, 338] on icon "submit" at bounding box center [179, 332] width 8 height 9
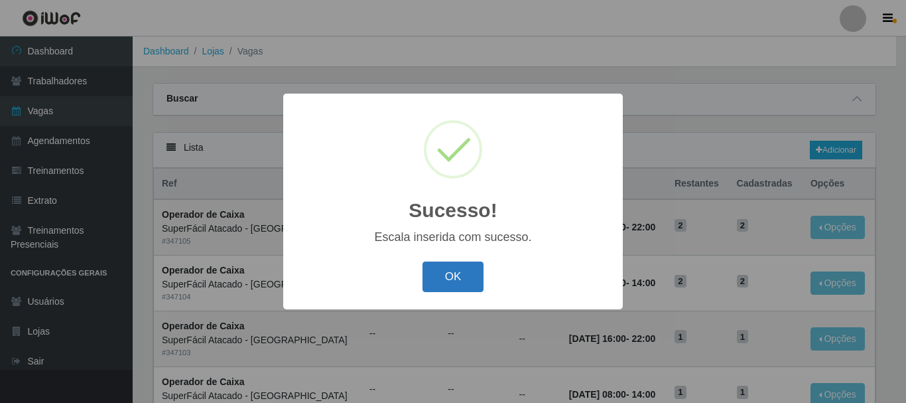
click at [456, 285] on button "OK" at bounding box center [454, 276] width 62 height 31
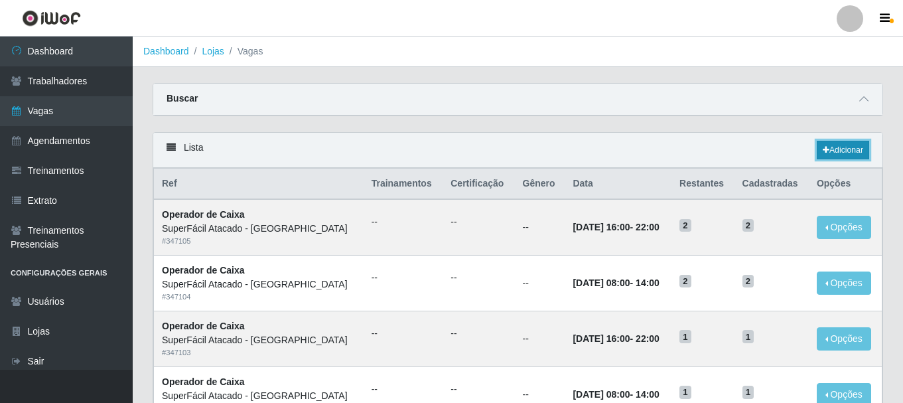
click at [828, 149] on link "Adicionar" at bounding box center [843, 150] width 52 height 19
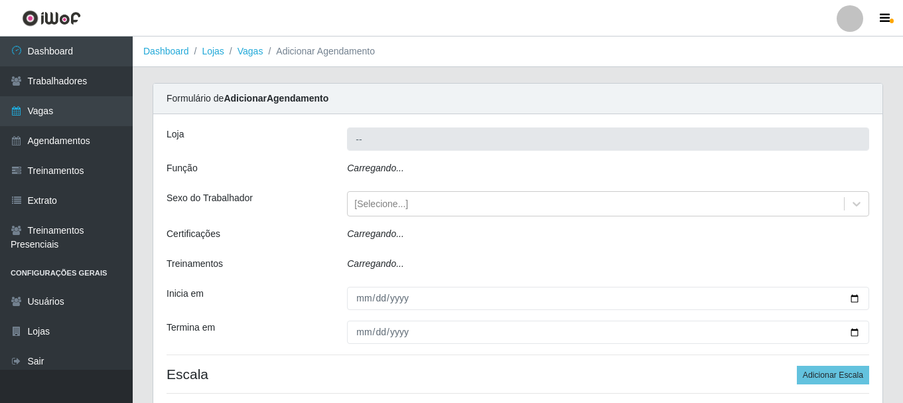
type input "SuperFácil Atacado - [GEOGRAPHIC_DATA]"
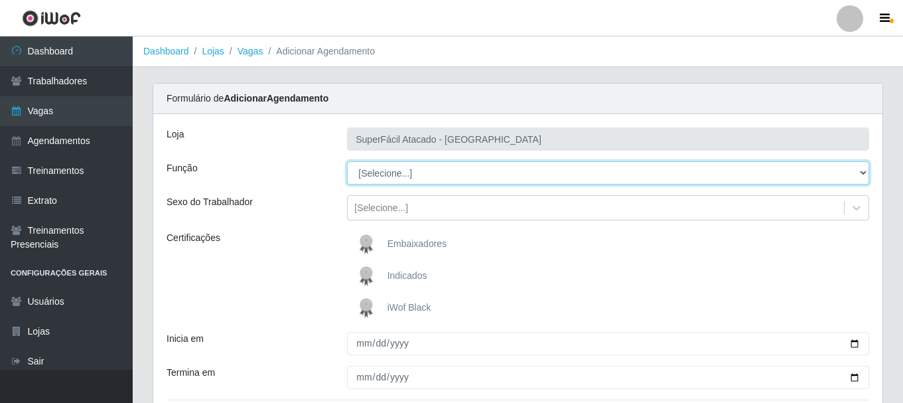
click at [863, 172] on select "[Selecione...] Embalador Embalador + Embalador ++ Operador de Caixa Operador de…" at bounding box center [608, 172] width 522 height 23
select select "22"
click at [347, 161] on select "[Selecione...] Embalador Embalador + Embalador ++ Operador de Caixa Operador de…" at bounding box center [608, 172] width 522 height 23
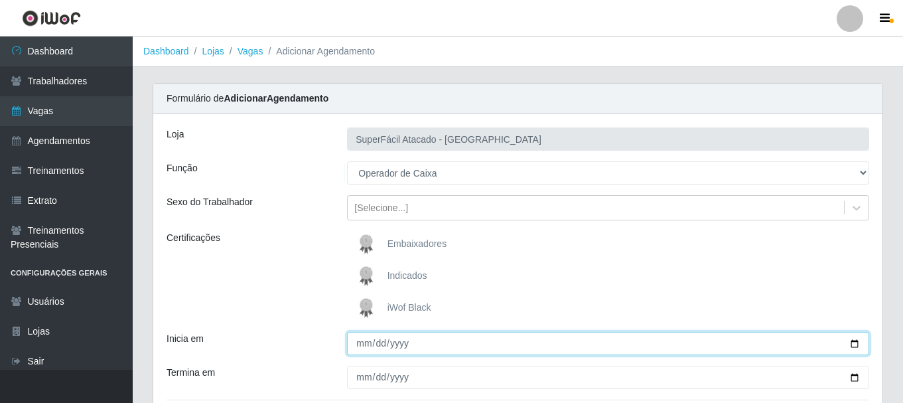
click at [859, 340] on input "Inicia em" at bounding box center [608, 343] width 522 height 23
type input "2025-10-03"
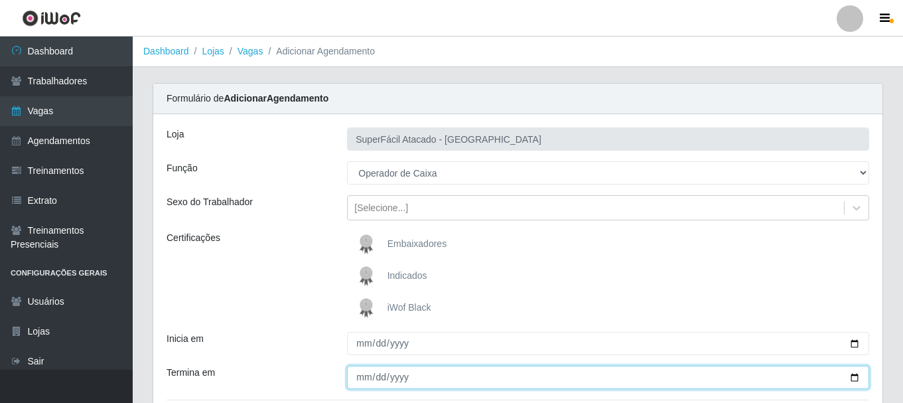
click at [380, 381] on input "Termina em" at bounding box center [608, 376] width 522 height 23
click at [854, 371] on input "Termina em" at bounding box center [608, 376] width 522 height 23
type input "2025-10-03"
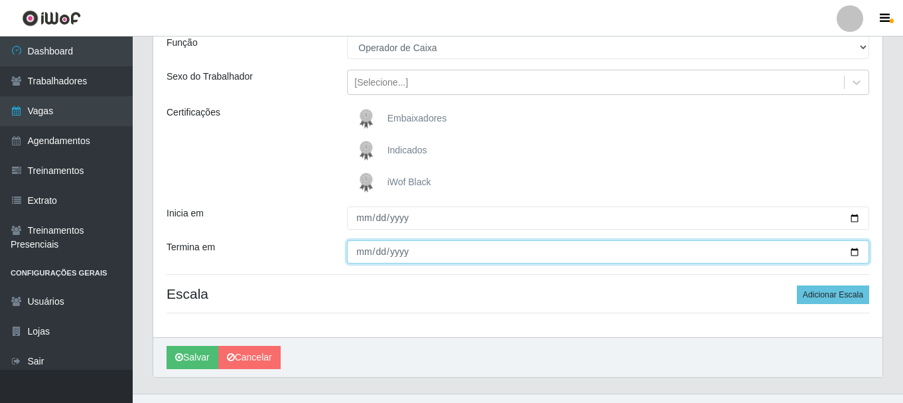
scroll to position [149, 0]
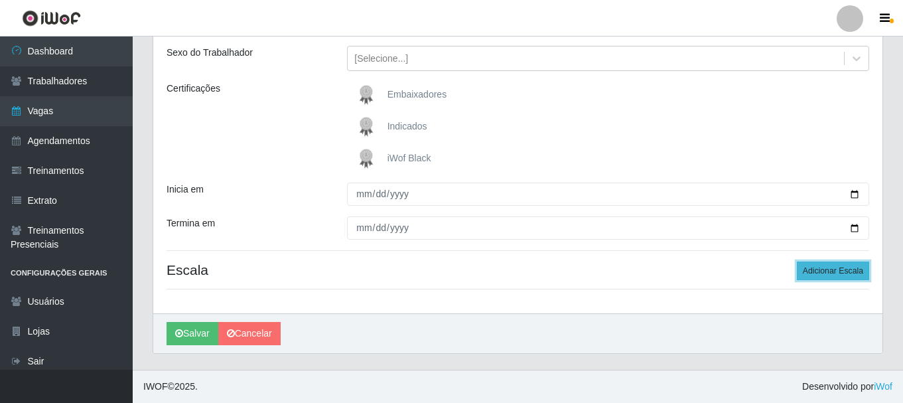
click at [846, 270] on button "Adicionar Escala" at bounding box center [833, 270] width 72 height 19
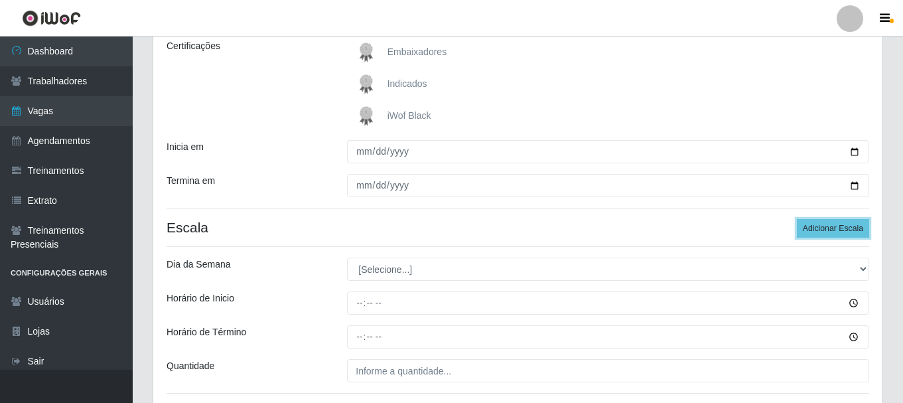
scroll to position [199, 0]
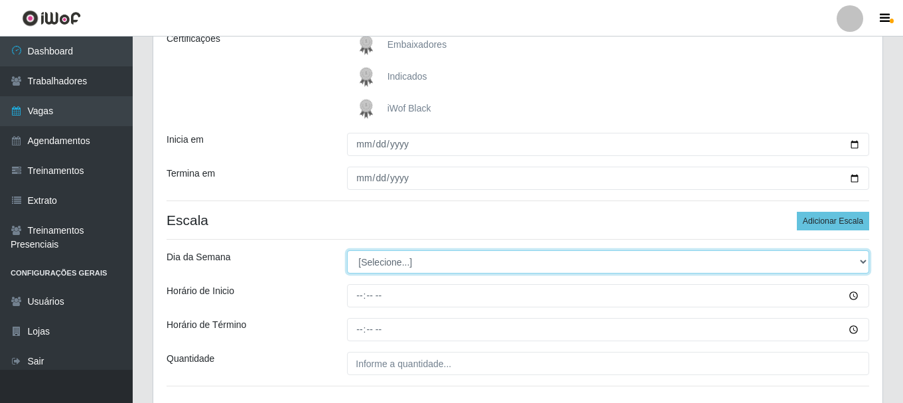
click at [866, 261] on select "[Selecione...] Segunda Terça Quarta Quinta Sexta Sábado Domingo" at bounding box center [608, 261] width 522 height 23
select select "6"
click at [347, 250] on select "[Selecione...] Segunda Terça Quarta Quinta Sexta Sábado Domingo" at bounding box center [608, 261] width 522 height 23
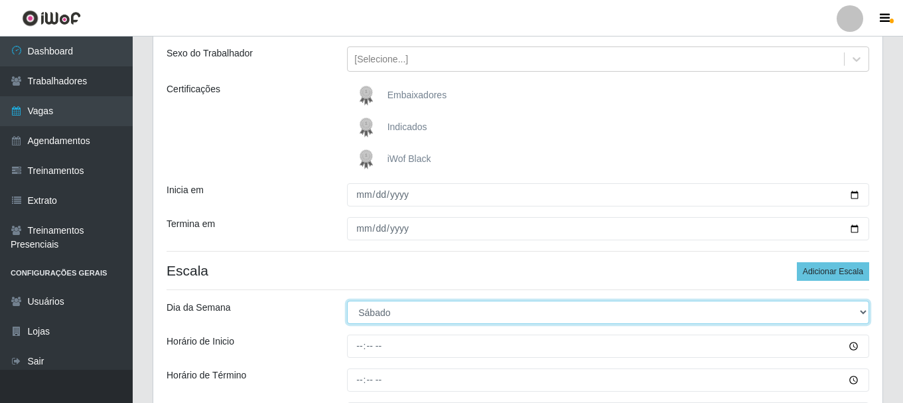
scroll to position [66, 0]
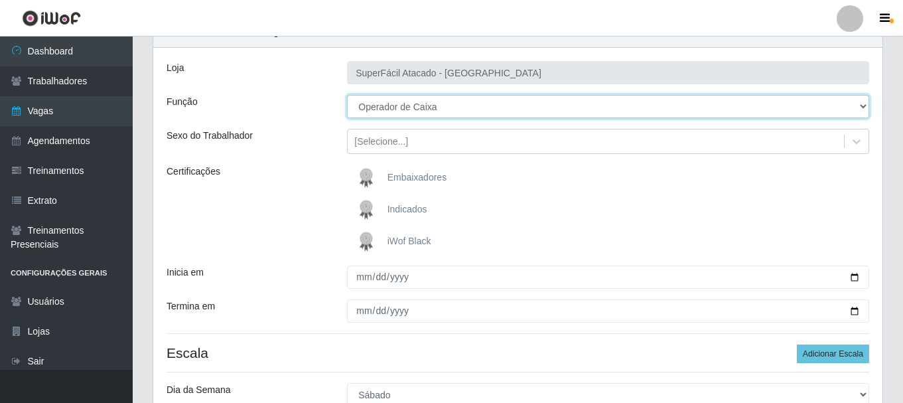
click at [862, 108] on select "[Selecione...] Embalador Embalador + Embalador ++ Operador de Caixa Operador de…" at bounding box center [608, 106] width 522 height 23
select select "72"
click at [347, 95] on select "[Selecione...] Embalador Embalador + Embalador ++ Operador de Caixa Operador de…" at bounding box center [608, 106] width 522 height 23
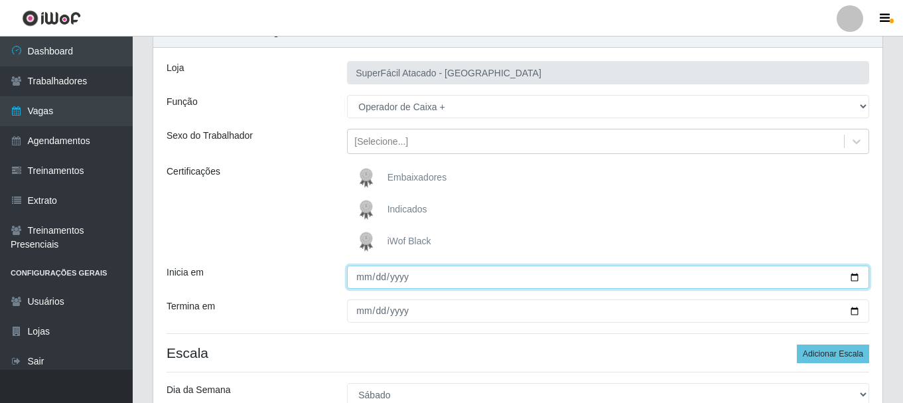
click at [853, 273] on input "2025-10-03" at bounding box center [608, 276] width 522 height 23
type input "2025-10-04"
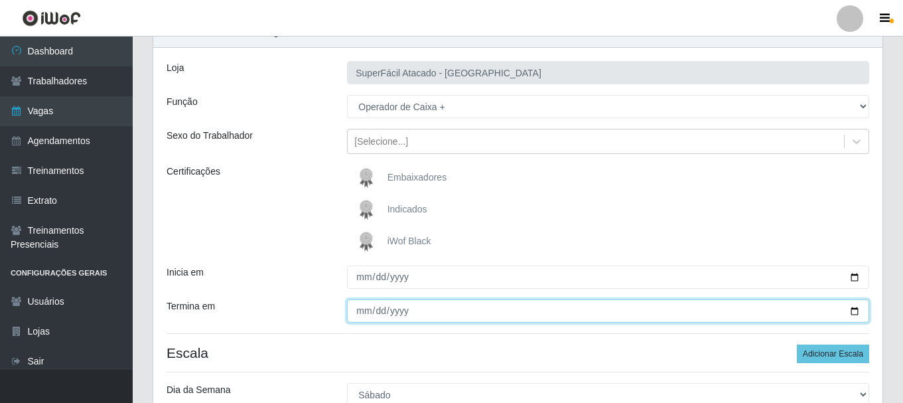
click at [854, 313] on input "2025-10-03" at bounding box center [608, 310] width 522 height 23
type input "2025-10-04"
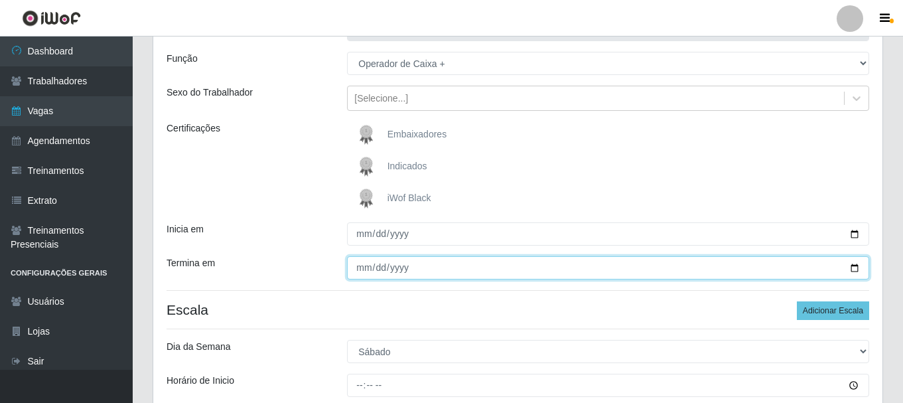
scroll to position [133, 0]
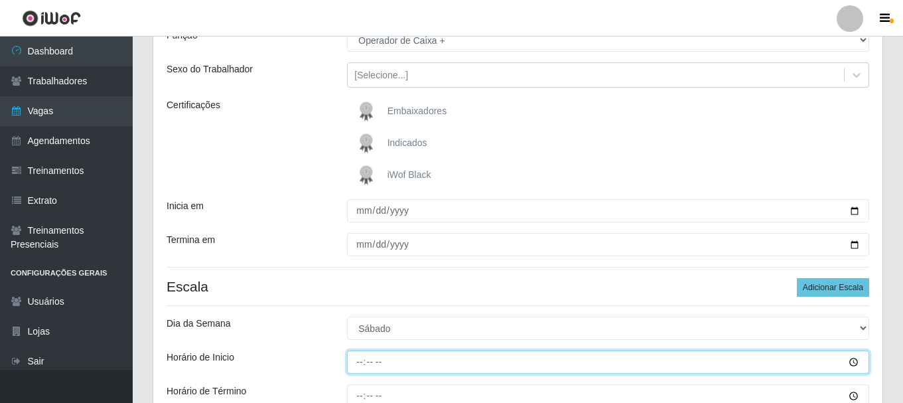
click at [360, 363] on input "Horário de Inicio" at bounding box center [608, 361] width 522 height 23
type input "08:00"
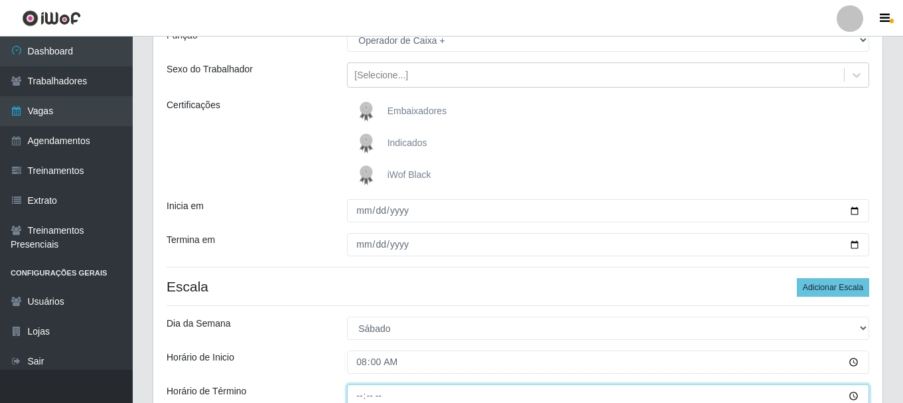
click at [354, 397] on input "Horário de Término" at bounding box center [608, 395] width 522 height 23
type input "14:00"
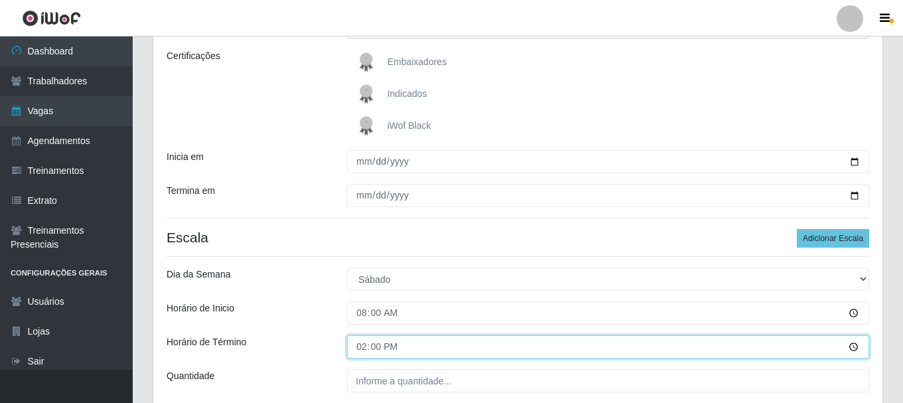
scroll to position [200, 0]
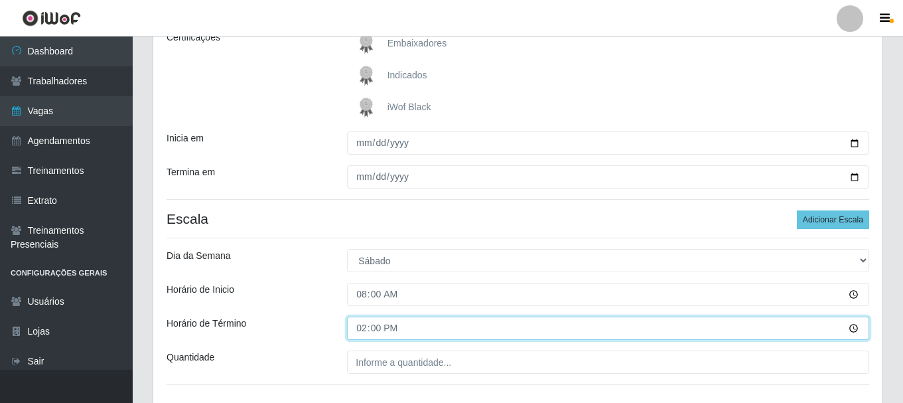
click at [395, 326] on input "14:00" at bounding box center [608, 327] width 522 height 23
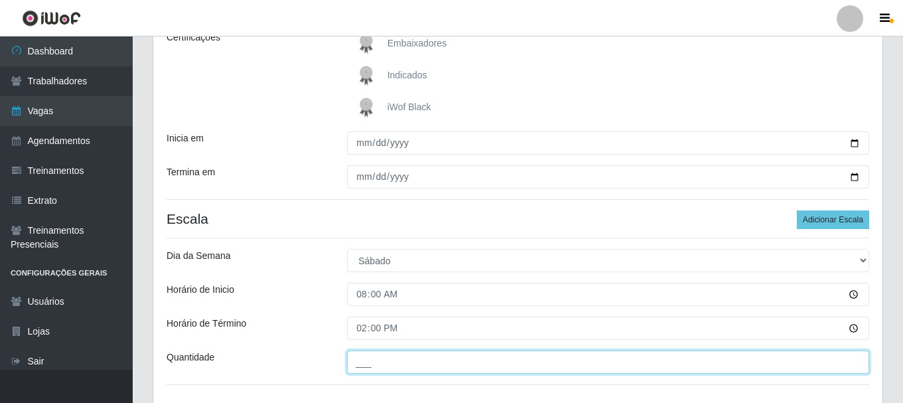
click at [395, 360] on input "___" at bounding box center [608, 361] width 522 height 23
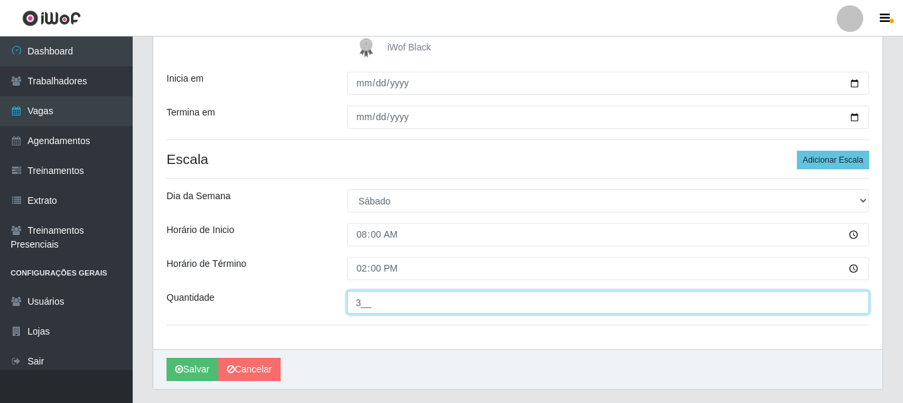
scroll to position [263, 0]
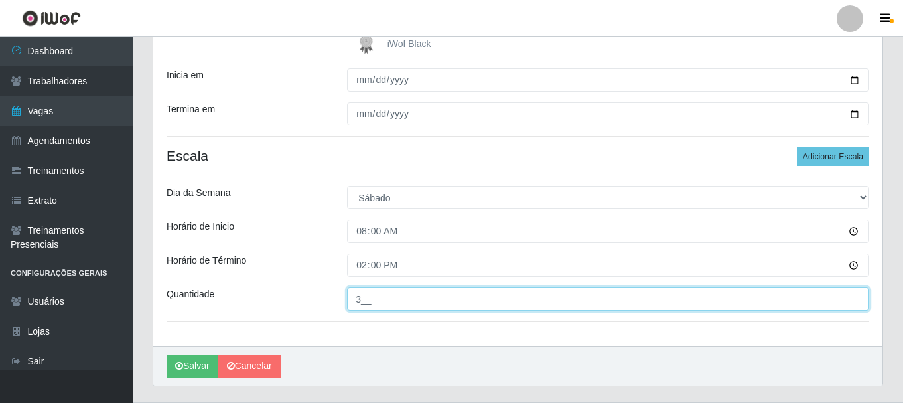
type input "3__"
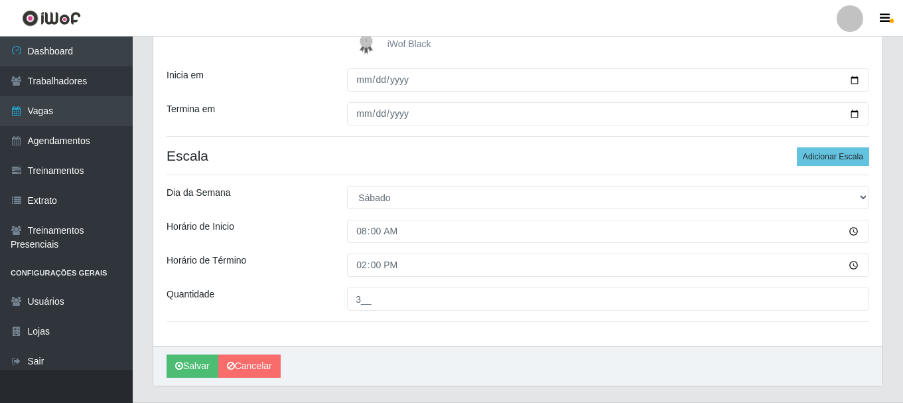
drag, startPoint x: 393, startPoint y: 334, endPoint x: 666, endPoint y: 369, distance: 274.8
click at [393, 334] on div "Loja SuperFácil Atacado - Alto de São Manoel Função [Selecione...] Embalador Em…" at bounding box center [517, 98] width 729 height 495
click at [195, 367] on button "Salvar" at bounding box center [192, 365] width 52 height 23
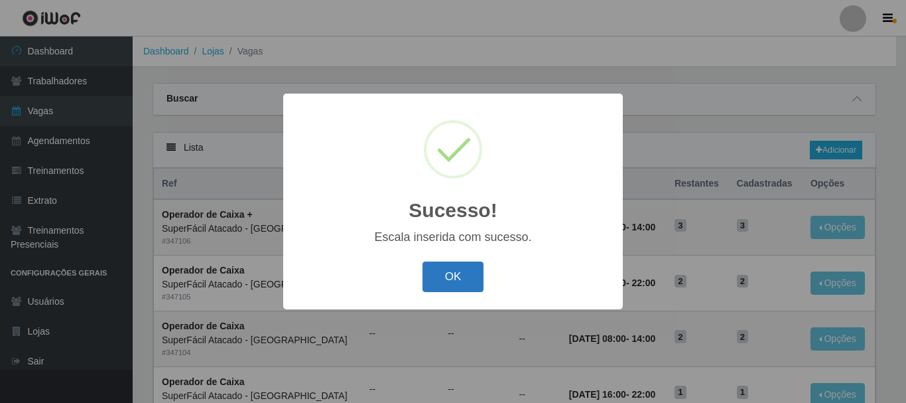
click at [458, 263] on button "OK" at bounding box center [454, 276] width 62 height 31
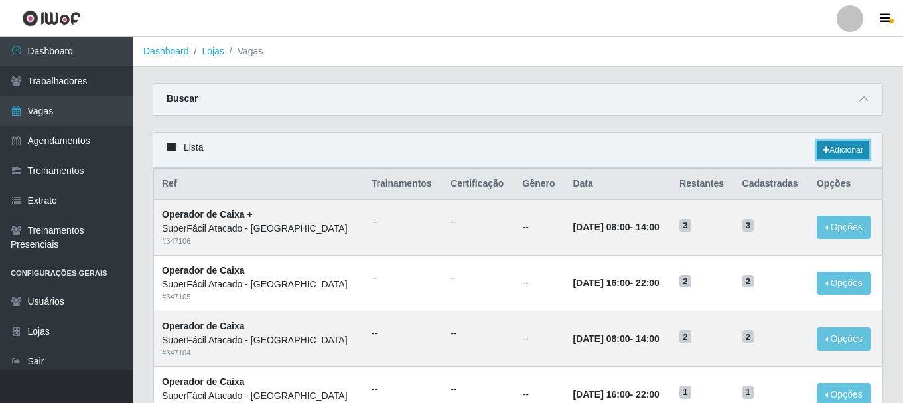
click at [856, 153] on link "Adicionar" at bounding box center [843, 150] width 52 height 19
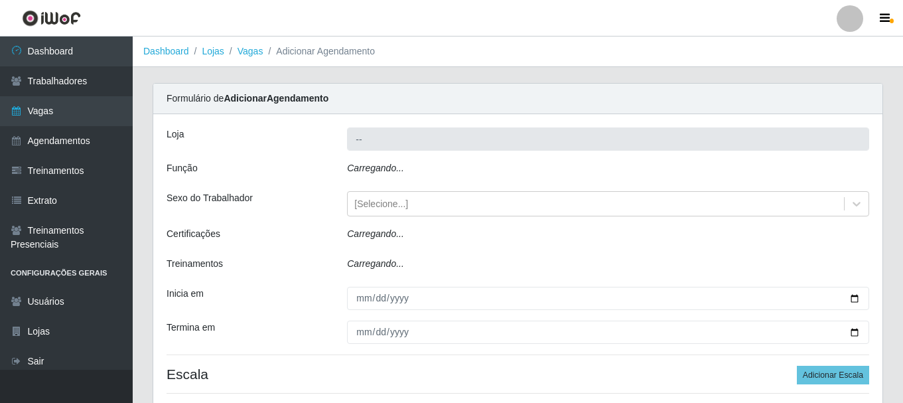
type input "SuperFácil Atacado - [GEOGRAPHIC_DATA]"
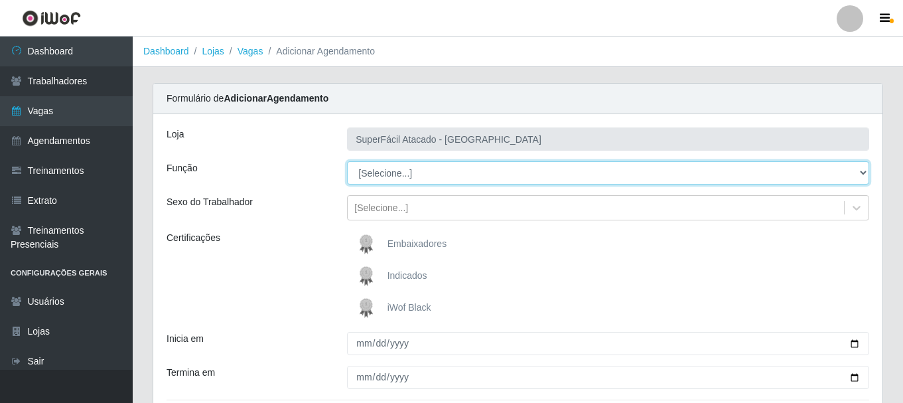
click at [861, 172] on select "[Selecione...] Embalador Embalador + Embalador ++ Operador de Caixa Operador de…" at bounding box center [608, 172] width 522 height 23
select select "72"
click at [347, 161] on select "[Selecione...] Embalador Embalador + Embalador ++ Operador de Caixa Operador de…" at bounding box center [608, 172] width 522 height 23
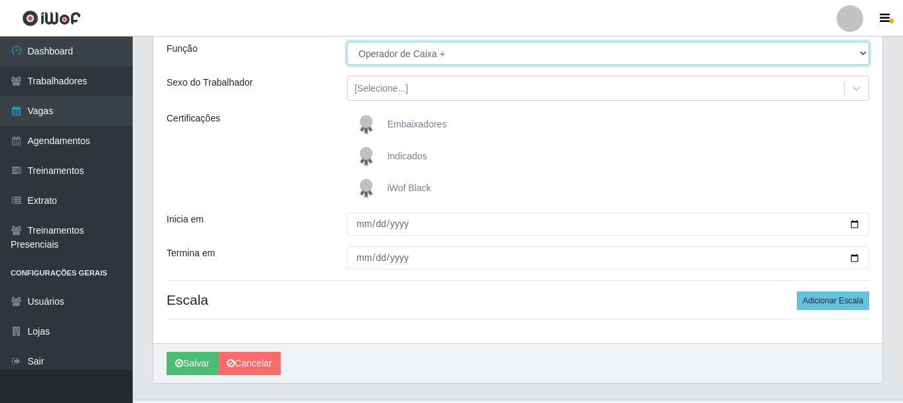
scroll to position [149, 0]
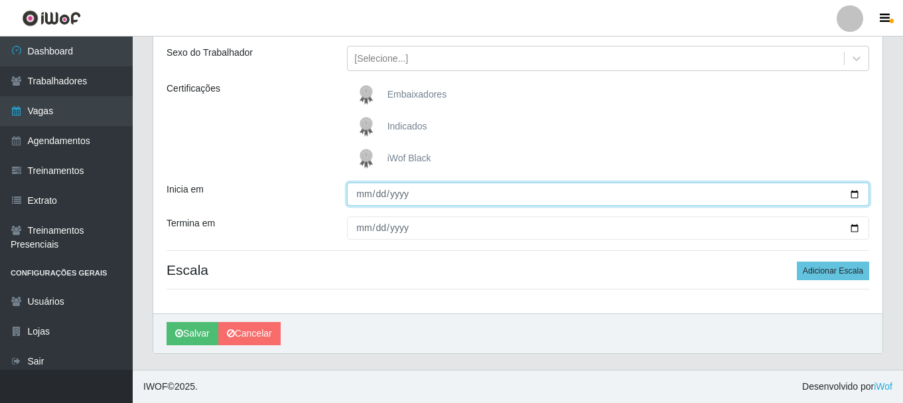
click at [849, 192] on input "Inicia em" at bounding box center [608, 193] width 522 height 23
type input "2025-10-04"
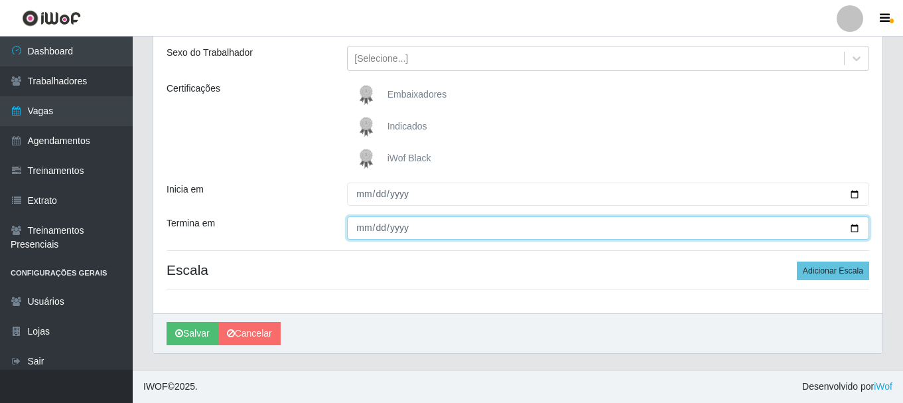
click at [854, 228] on input "Termina em" at bounding box center [608, 227] width 522 height 23
type input "2025-10-04"
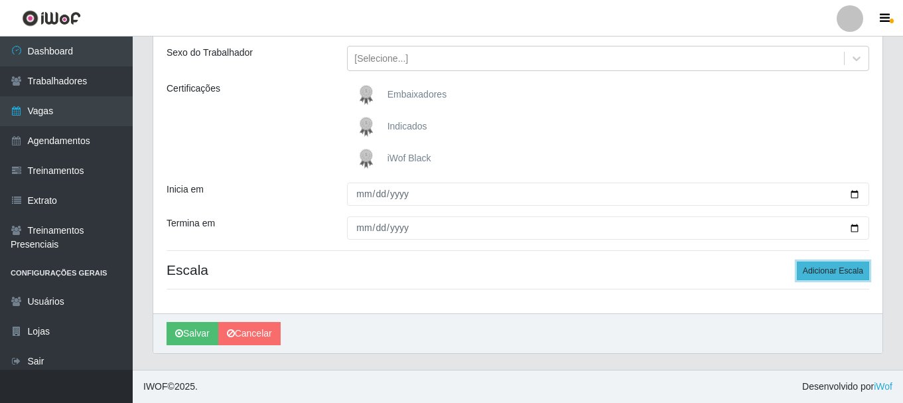
click at [830, 271] on button "Adicionar Escala" at bounding box center [833, 270] width 72 height 19
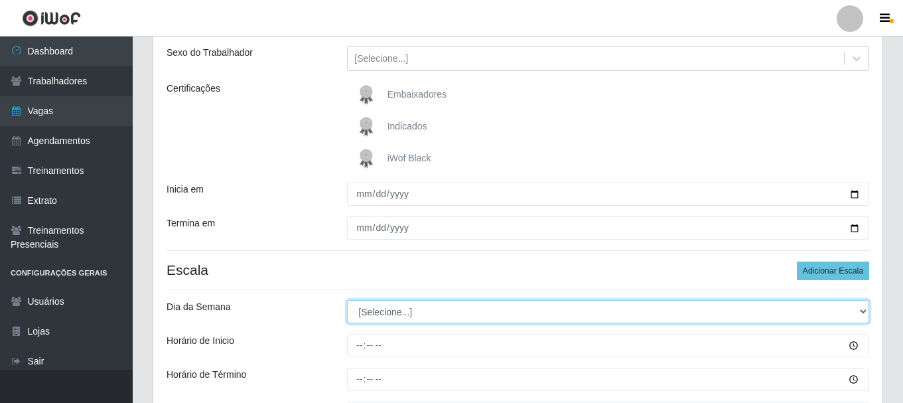
click at [862, 314] on select "[Selecione...] Segunda Terça Quarta Quinta Sexta Sábado Domingo" at bounding box center [608, 311] width 522 height 23
select select "6"
click at [347, 300] on select "[Selecione...] Segunda Terça Quarta Quinta Sexta Sábado Domingo" at bounding box center [608, 311] width 522 height 23
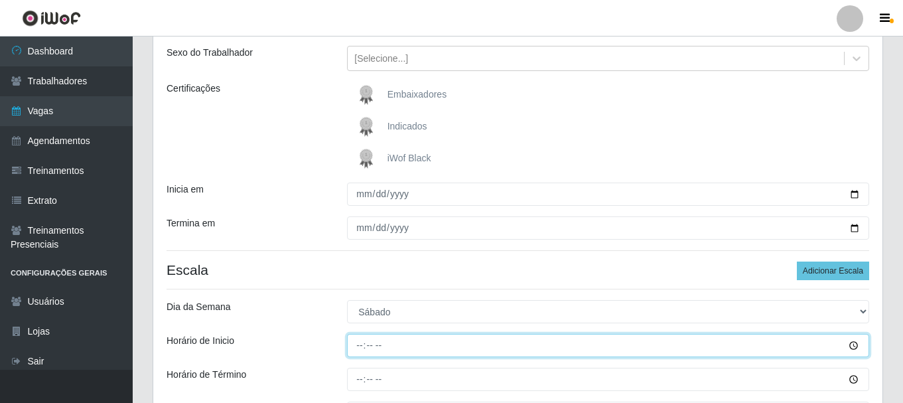
click at [848, 346] on input "Horário de Inicio" at bounding box center [608, 345] width 522 height 23
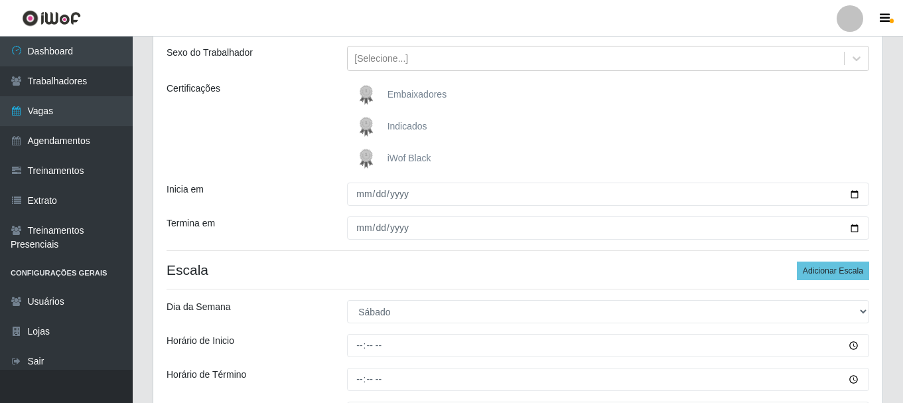
click at [519, 268] on h4 "Escala Adicionar Escala" at bounding box center [517, 269] width 702 height 17
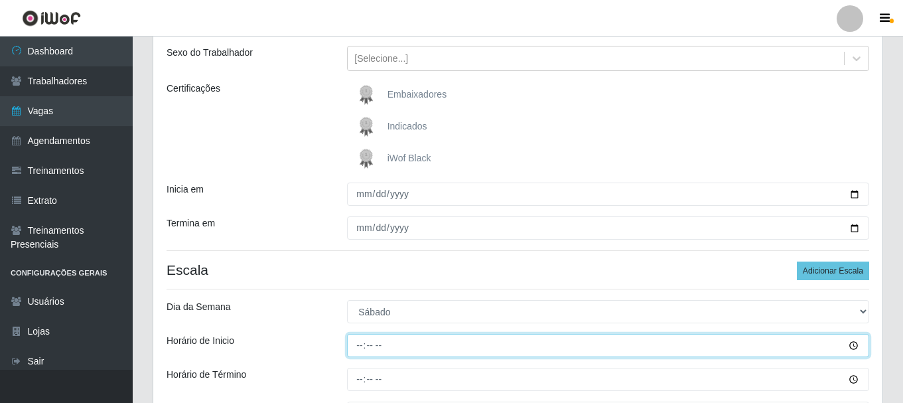
click at [354, 339] on input "Horário de Inicio" at bounding box center [608, 345] width 522 height 23
click at [353, 347] on input "Horário de Inicio" at bounding box center [608, 345] width 522 height 23
click at [364, 343] on input "Horário de Inicio" at bounding box center [608, 345] width 522 height 23
type input "16:00"
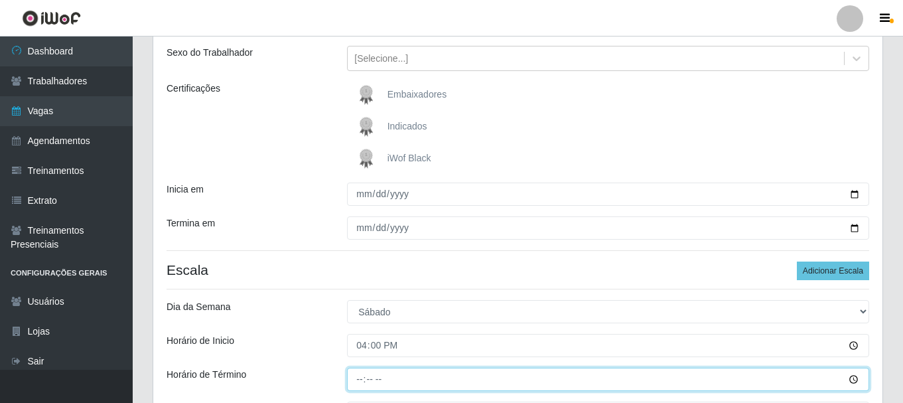
click at [353, 379] on input "Horário de Término" at bounding box center [608, 378] width 522 height 23
type input "22:00"
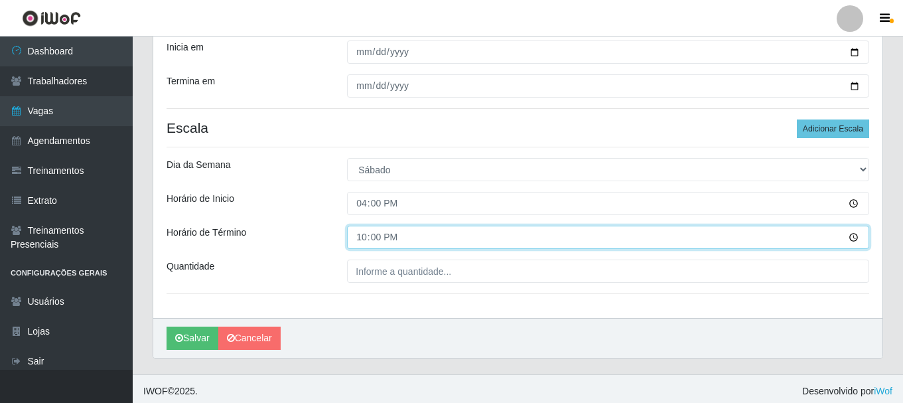
scroll to position [296, 0]
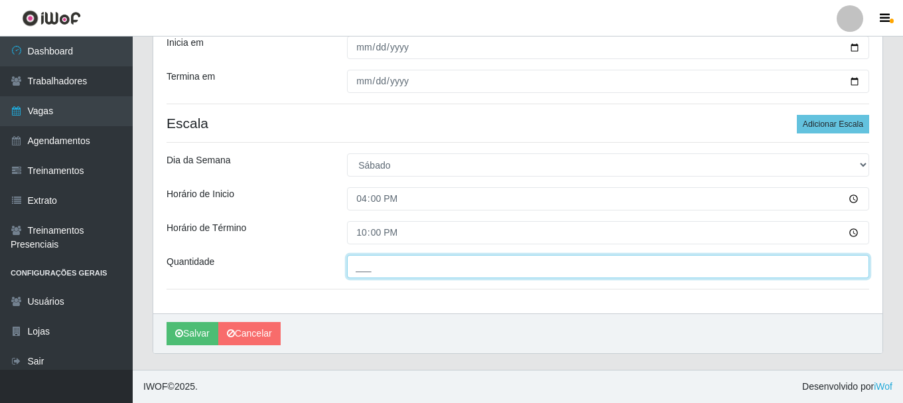
click at [374, 267] on input "___" at bounding box center [608, 266] width 522 height 23
type input "3__"
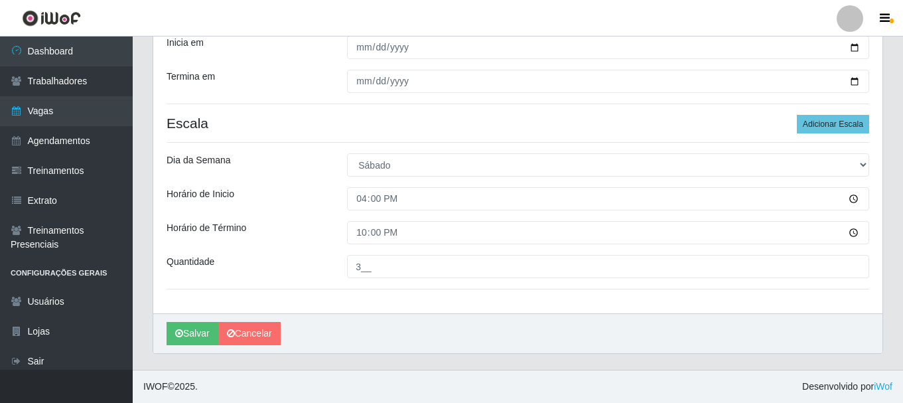
drag, startPoint x: 421, startPoint y: 342, endPoint x: 452, endPoint y: 328, distance: 34.4
click at [422, 340] on div "Salvar Cancelar" at bounding box center [517, 333] width 729 height 40
click at [202, 335] on button "Salvar" at bounding box center [192, 333] width 52 height 23
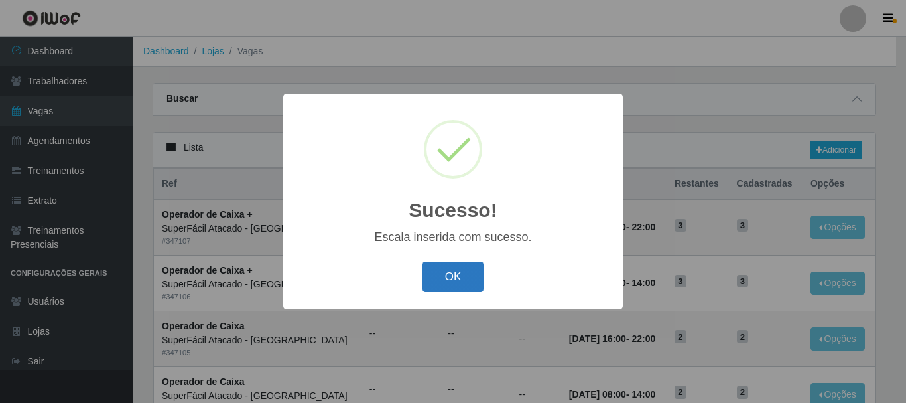
click at [452, 279] on button "OK" at bounding box center [454, 276] width 62 height 31
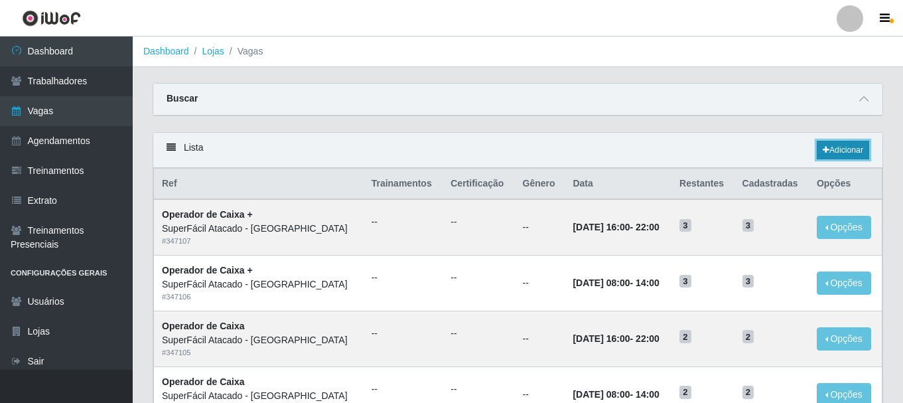
click at [844, 152] on link "Adicionar" at bounding box center [843, 150] width 52 height 19
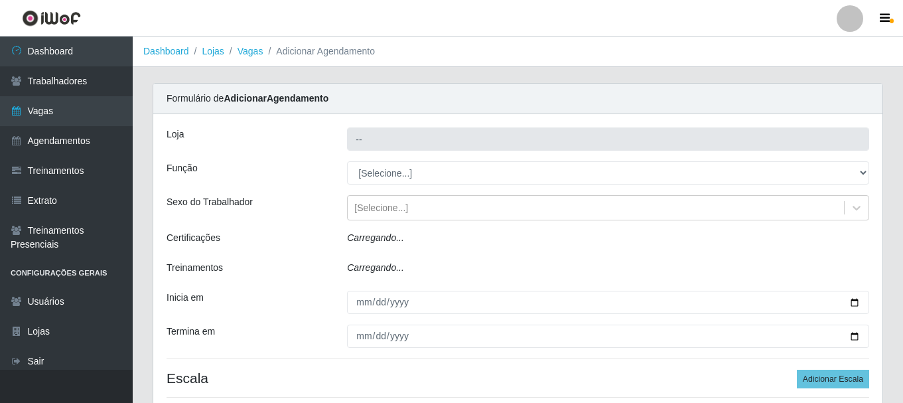
type input "SuperFácil Atacado - [GEOGRAPHIC_DATA]"
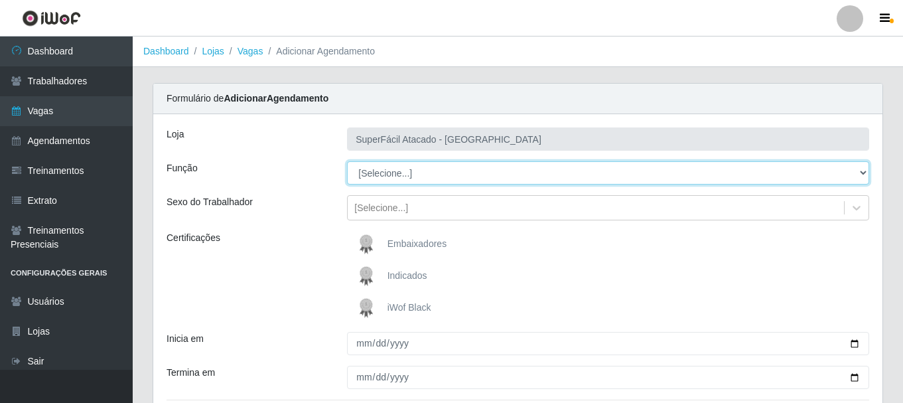
click at [860, 175] on select "[Selecione...] Embalador Embalador + Embalador ++ Operador de Caixa Operador de…" at bounding box center [608, 172] width 522 height 23
select select "72"
click at [347, 161] on select "[Selecione...] Embalador Embalador + Embalador ++ Operador de Caixa Operador de…" at bounding box center [608, 172] width 522 height 23
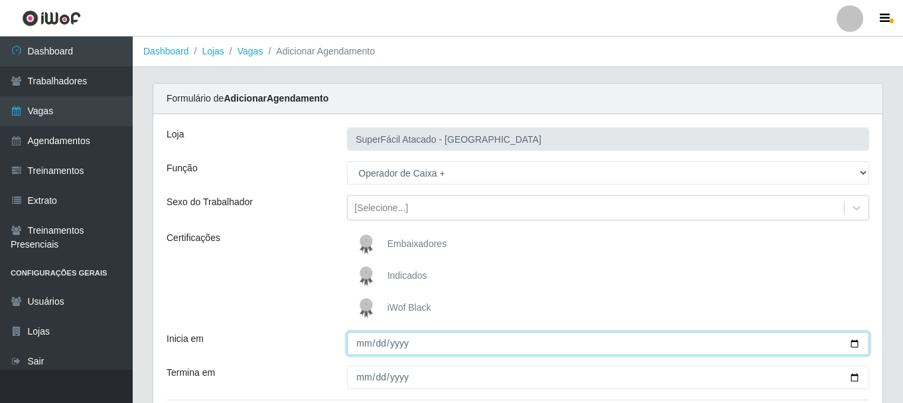
click at [852, 342] on input "Inicia em" at bounding box center [608, 343] width 522 height 23
type input "2025-10-11"
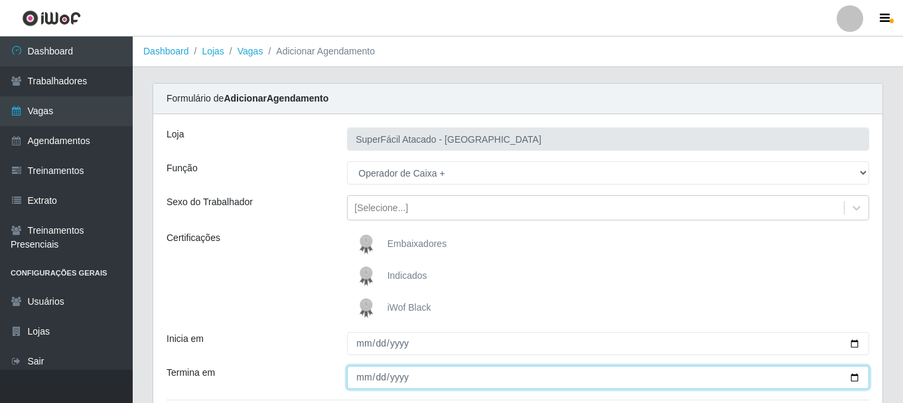
click at [856, 377] on input "Termina em" at bounding box center [608, 376] width 522 height 23
type input "2025-10-11"
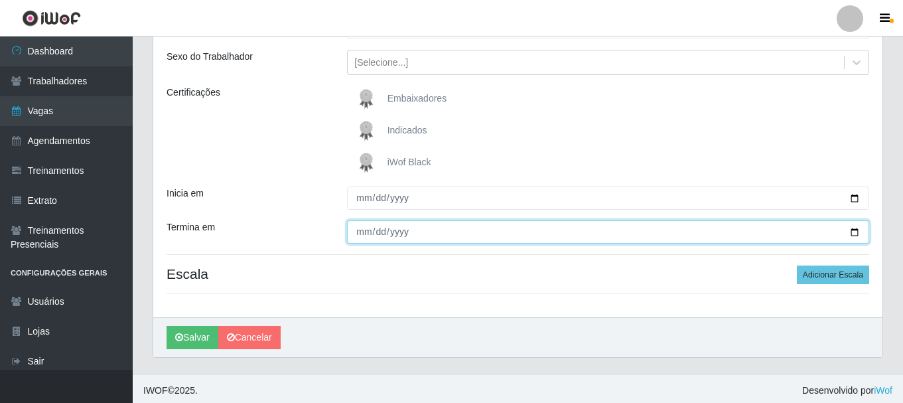
scroll to position [149, 0]
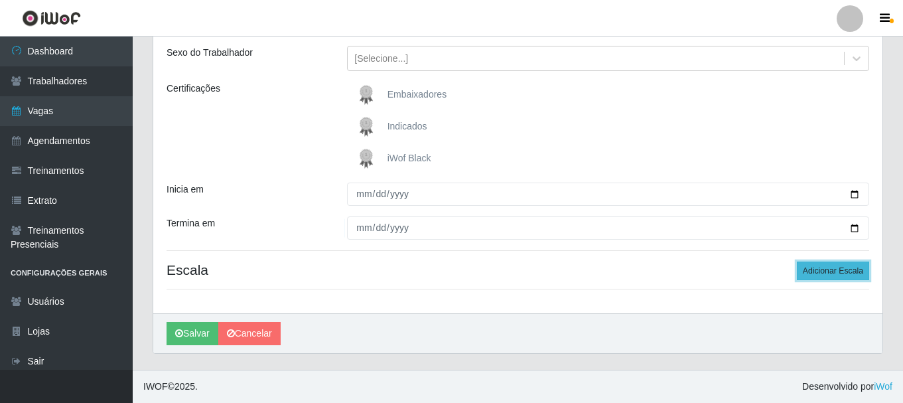
click at [824, 267] on button "Adicionar Escala" at bounding box center [833, 270] width 72 height 19
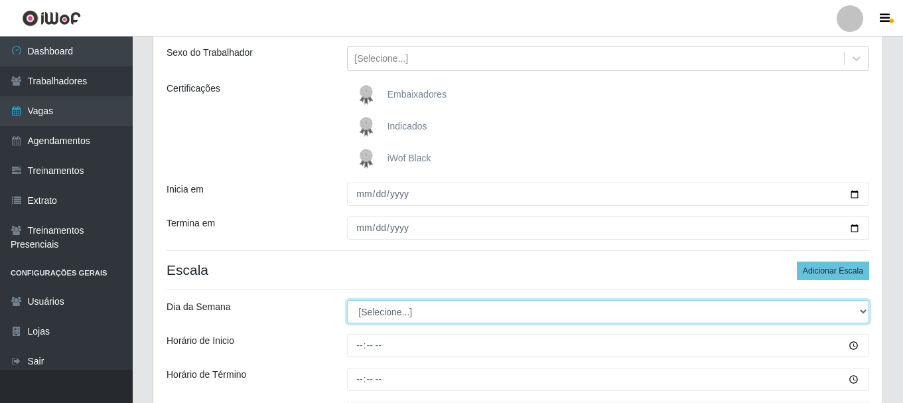
click at [860, 312] on select "[Selecione...] Segunda Terça Quarta Quinta Sexta Sábado Domingo" at bounding box center [608, 311] width 522 height 23
select select "6"
click at [347, 300] on select "[Selecione...] Segunda Terça Quarta Quinta Sexta Sábado Domingo" at bounding box center [608, 311] width 522 height 23
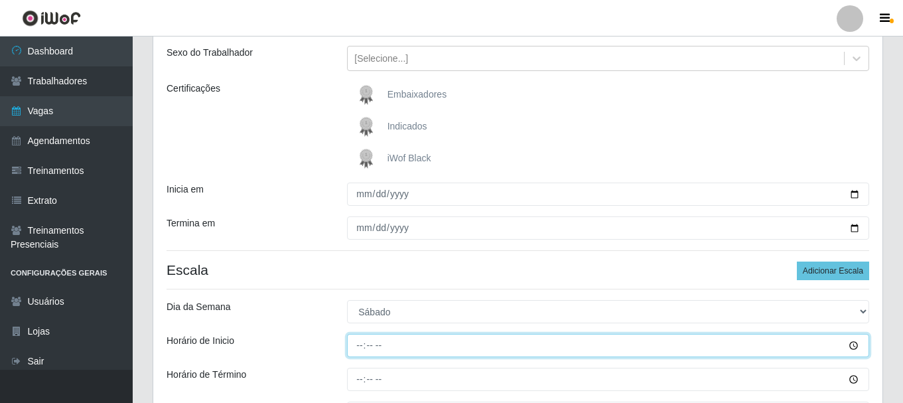
click at [850, 347] on input "Horário de Inicio" at bounding box center [608, 345] width 522 height 23
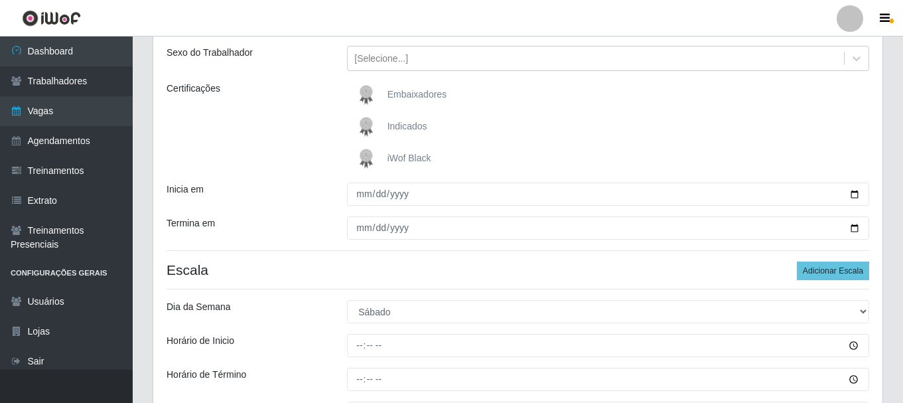
click at [539, 329] on div "Loja SuperFácil Atacado - Alto de São Manoel Função [Selecione...] Embalador Em…" at bounding box center [517, 212] width 729 height 495
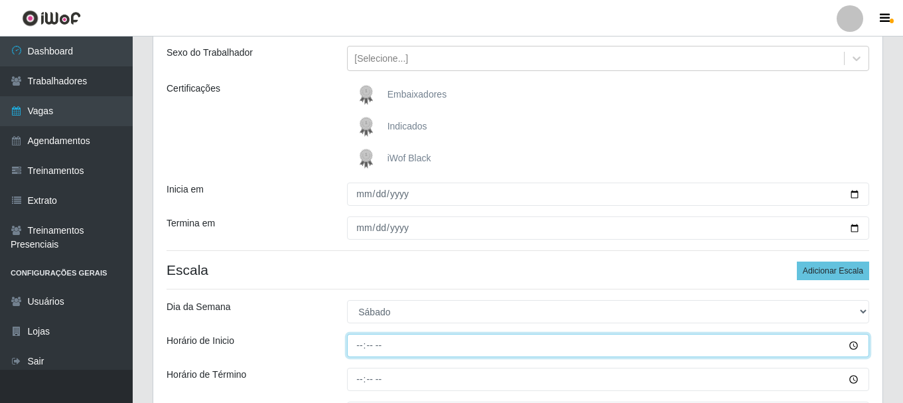
drag, startPoint x: 350, startPoint y: 346, endPoint x: 352, endPoint y: 328, distance: 18.0
click at [350, 346] on input "Horário de Inicio" at bounding box center [608, 345] width 522 height 23
type input "08:00"
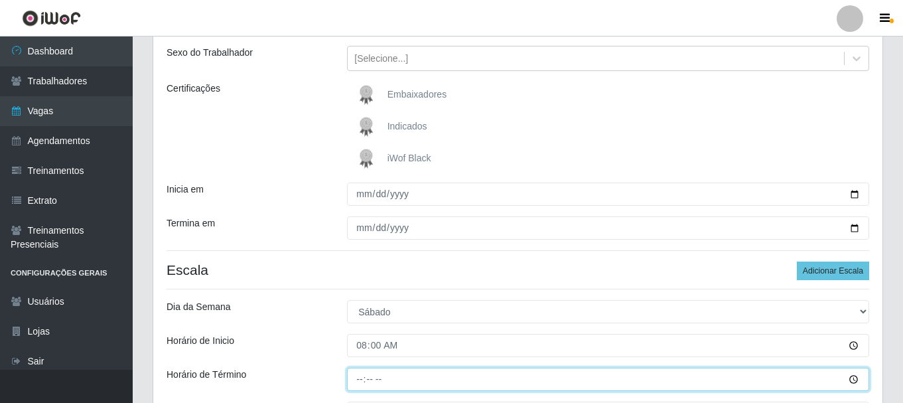
click at [356, 377] on input "Horário de Término" at bounding box center [608, 378] width 522 height 23
type input "14:00"
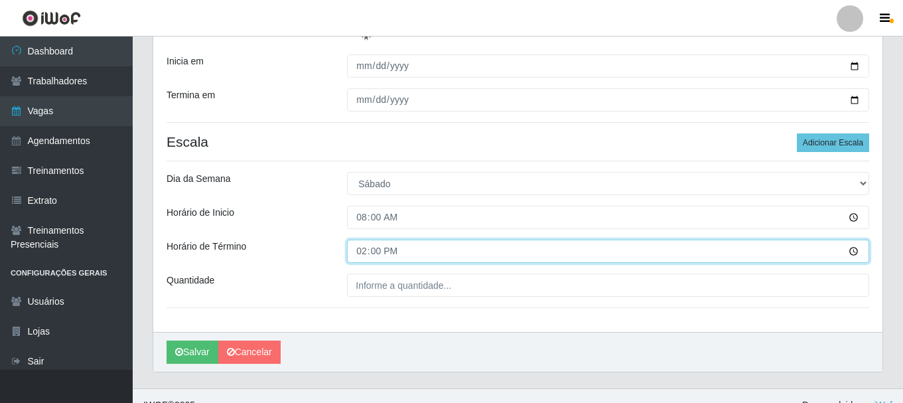
scroll to position [283, 0]
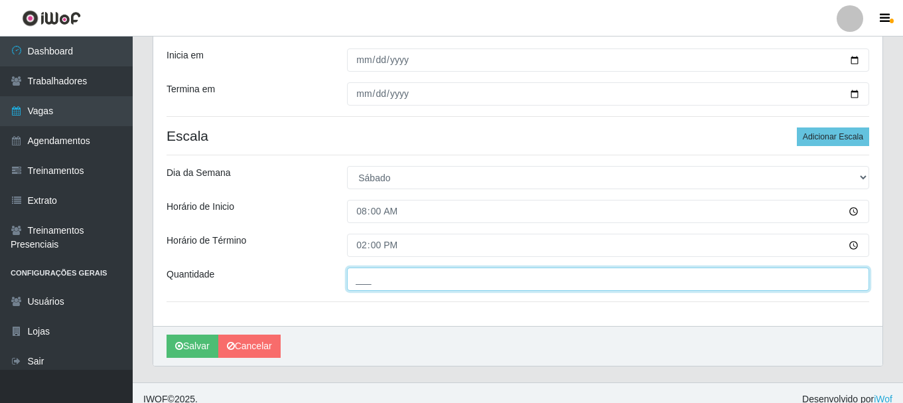
click at [369, 278] on input "___" at bounding box center [608, 278] width 522 height 23
type input "2__"
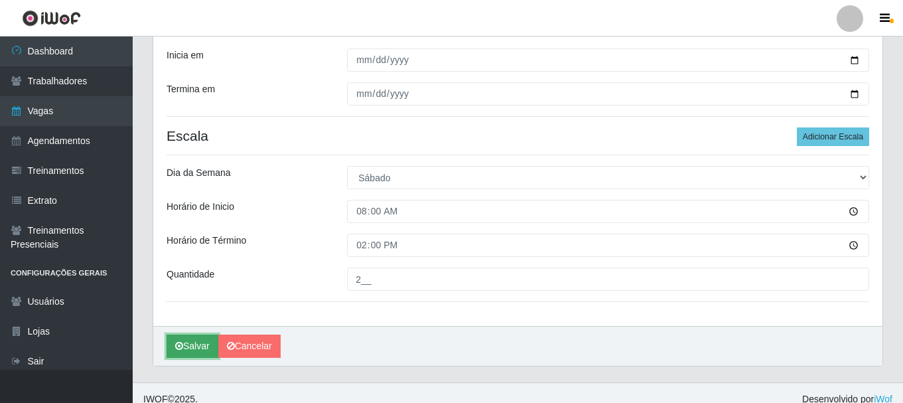
click at [196, 349] on button "Salvar" at bounding box center [192, 345] width 52 height 23
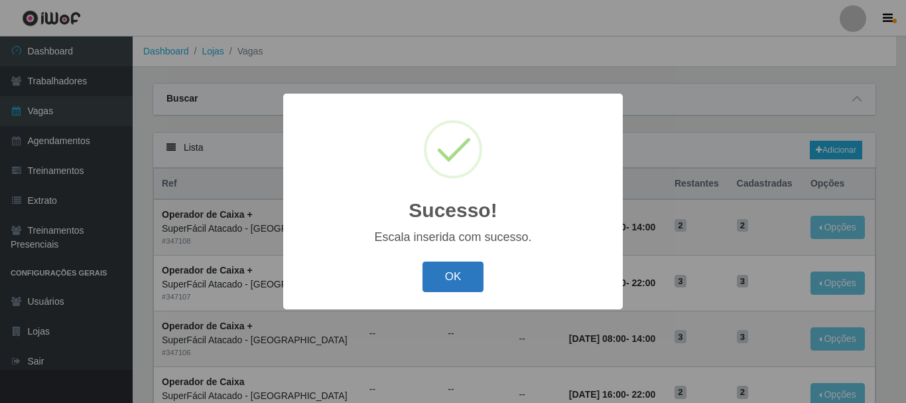
click at [460, 283] on button "OK" at bounding box center [454, 276] width 62 height 31
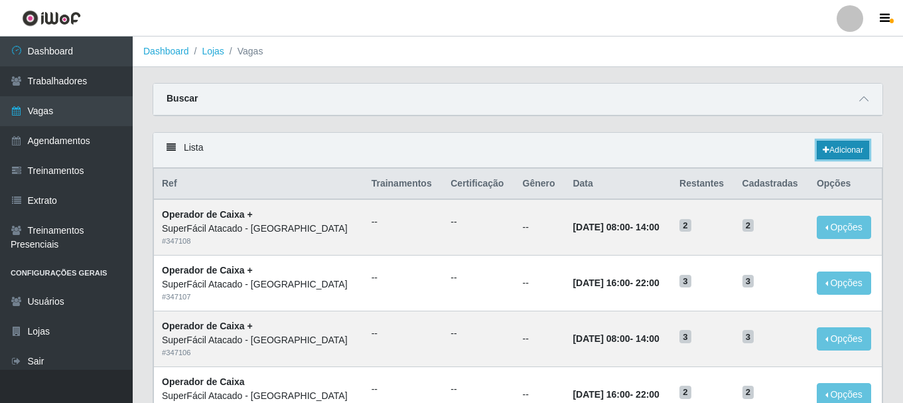
click at [855, 153] on link "Adicionar" at bounding box center [843, 150] width 52 height 19
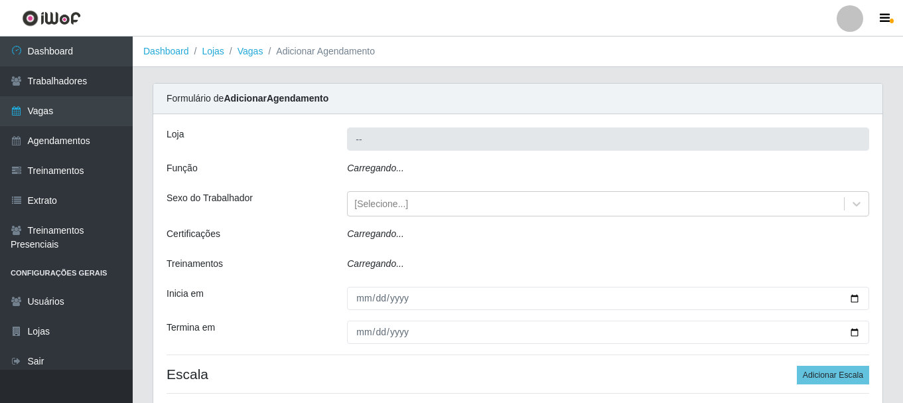
type input "SuperFácil Atacado - [GEOGRAPHIC_DATA]"
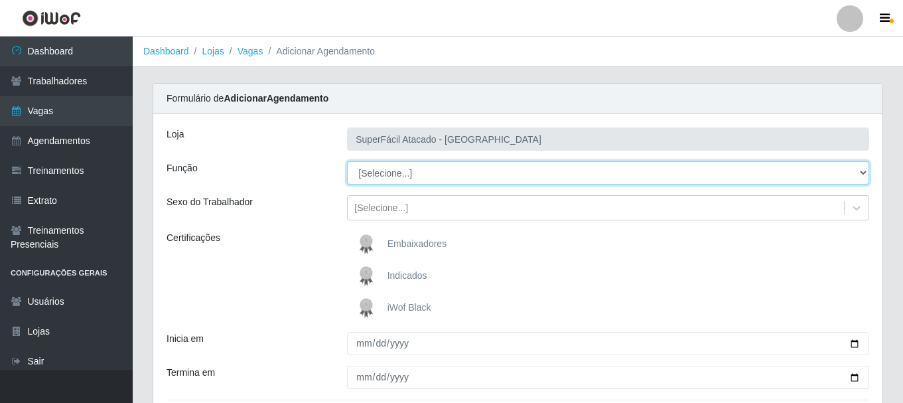
click at [863, 170] on select "[Selecione...] Embalador Embalador + Embalador ++ Operador de Caixa Operador de…" at bounding box center [608, 172] width 522 height 23
select select "72"
click at [347, 161] on select "[Selecione...] Embalador Embalador + Embalador ++ Operador de Caixa Operador de…" at bounding box center [608, 172] width 522 height 23
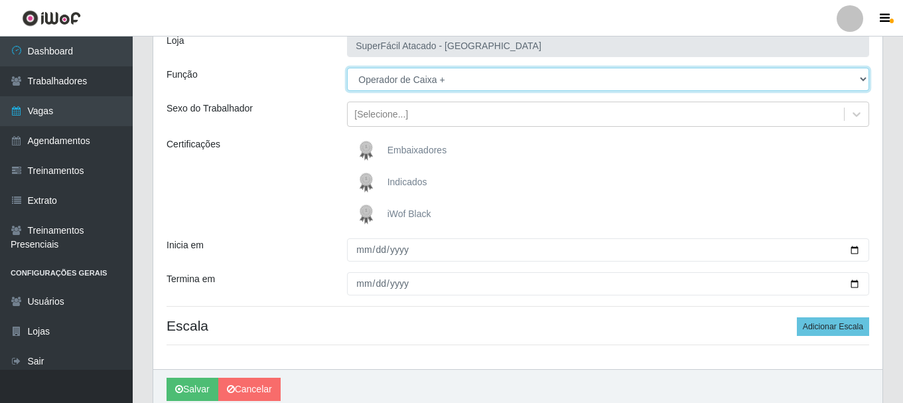
scroll to position [97, 0]
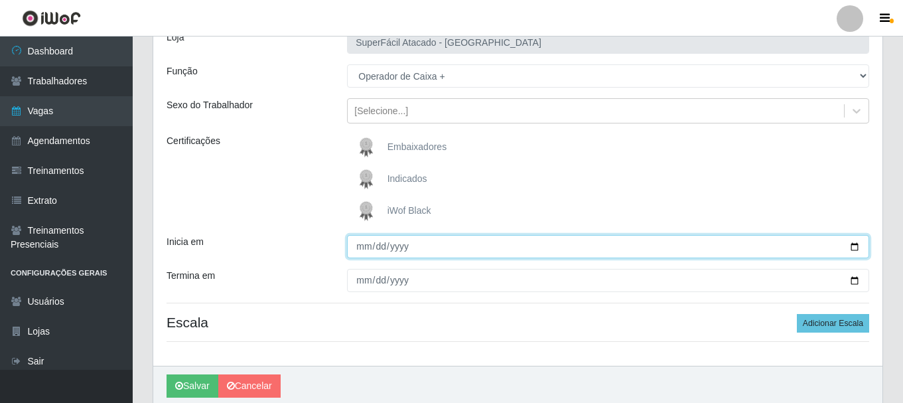
click at [357, 252] on input "Inicia em" at bounding box center [608, 246] width 522 height 23
click at [854, 247] on input "Inicia em" at bounding box center [608, 246] width 522 height 23
type input "2025-10-11"
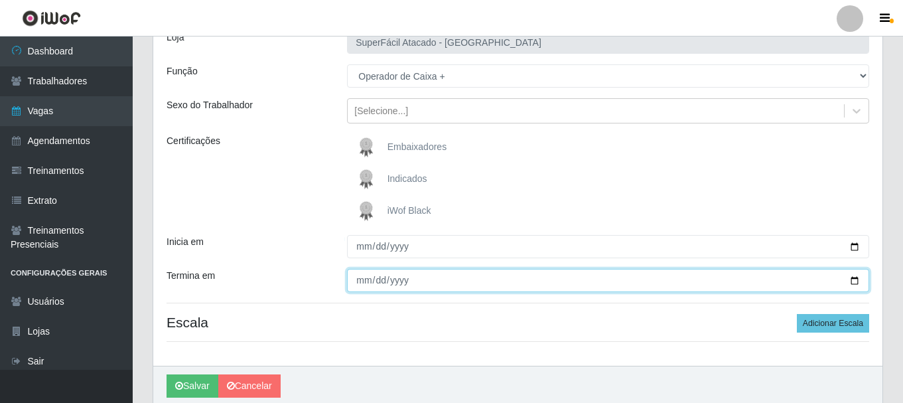
click at [354, 282] on input "Termina em" at bounding box center [608, 280] width 522 height 23
click at [854, 278] on input "Termina em" at bounding box center [608, 280] width 522 height 23
type input "2025-10-11"
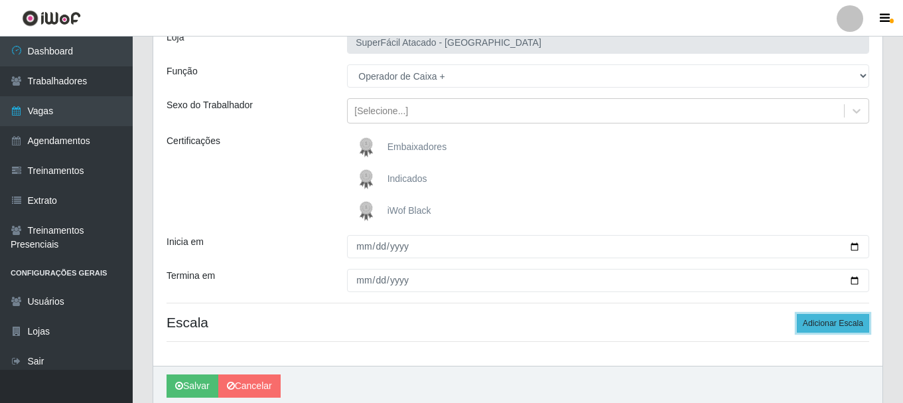
click at [853, 326] on button "Adicionar Escala" at bounding box center [833, 323] width 72 height 19
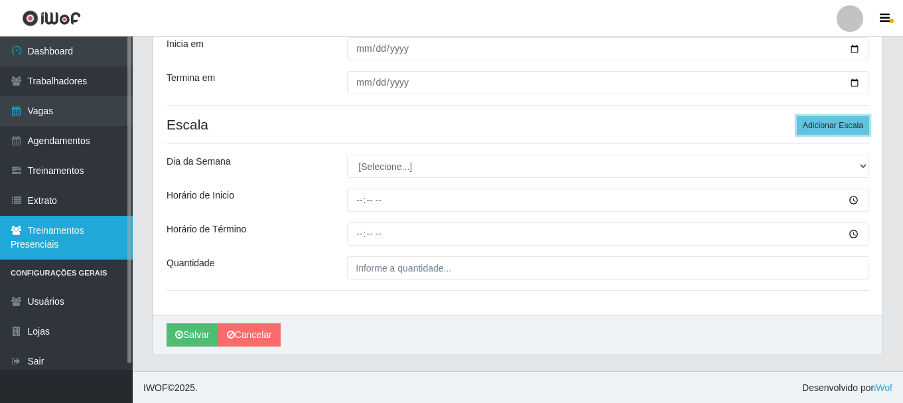
scroll to position [296, 0]
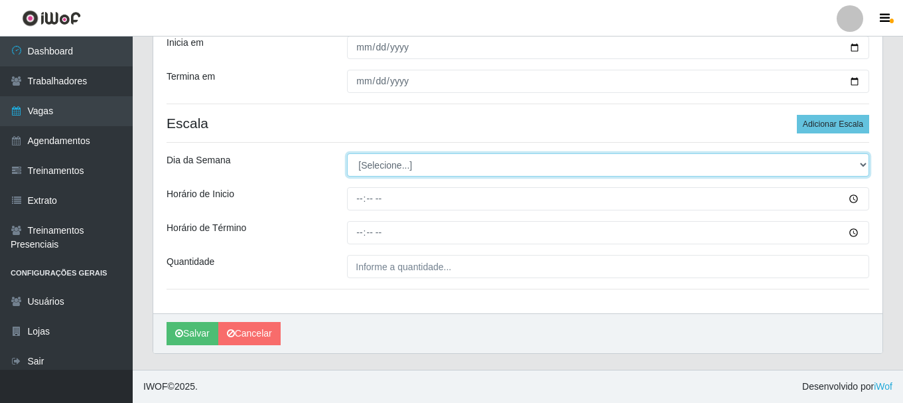
click at [861, 166] on select "[Selecione...] Segunda Terça Quarta Quinta Sexta Sábado Domingo" at bounding box center [608, 164] width 522 height 23
select select "6"
click at [347, 153] on select "[Selecione...] Segunda Terça Quarta Quinta Sexta Sábado Domingo" at bounding box center [608, 164] width 522 height 23
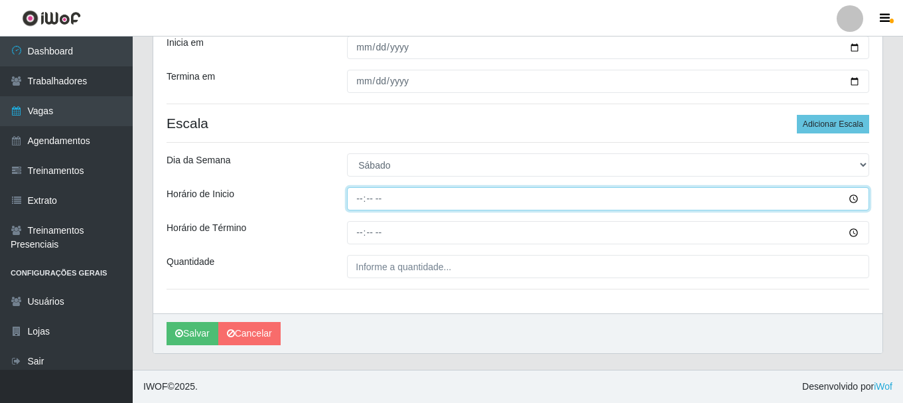
click at [357, 198] on input "Horário de Inicio" at bounding box center [608, 198] width 522 height 23
type input "16:00"
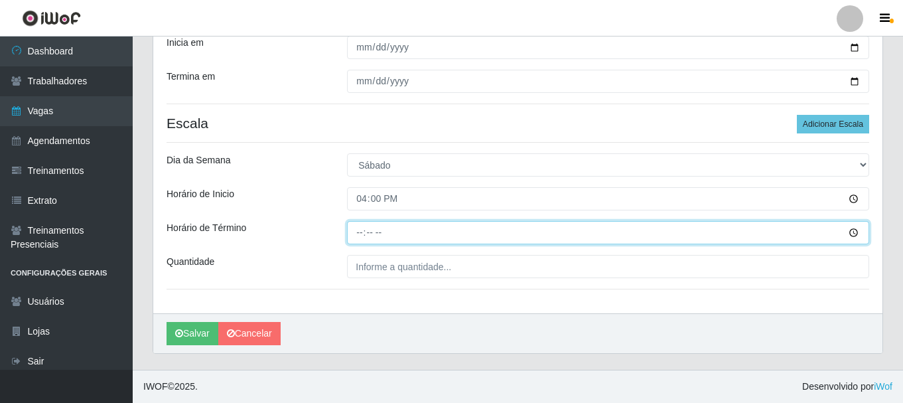
click at [360, 235] on input "Horário de Término" at bounding box center [608, 232] width 522 height 23
type input "22:00"
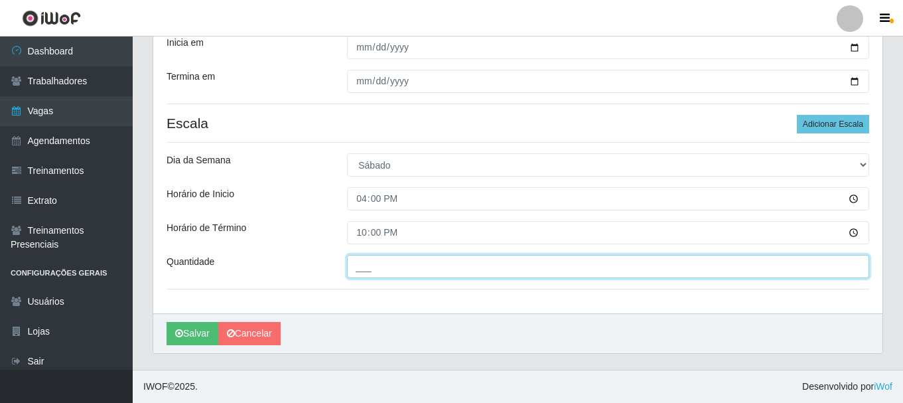
click at [413, 272] on input "___" at bounding box center [608, 266] width 522 height 23
type input "2__"
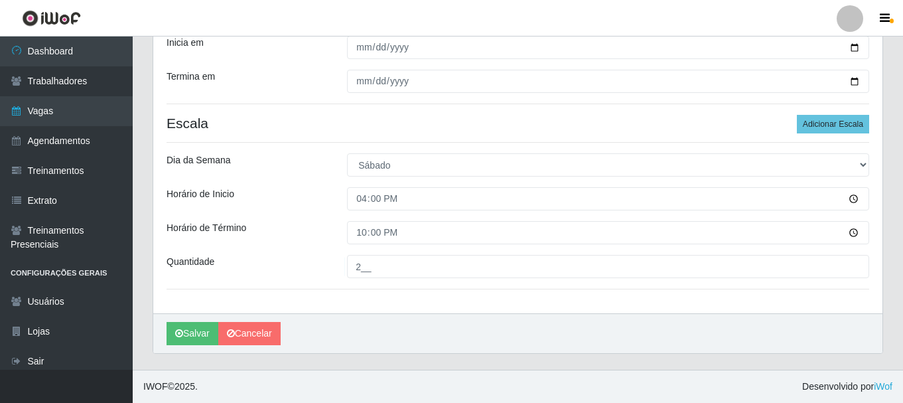
drag, startPoint x: 375, startPoint y: 304, endPoint x: 611, endPoint y: 285, distance: 236.3
click at [377, 304] on div "Loja SuperFácil Atacado - Alto de São Manoel Função [Selecione...] Embalador Em…" at bounding box center [517, 65] width 729 height 495
click at [194, 336] on button "Salvar" at bounding box center [192, 333] width 52 height 23
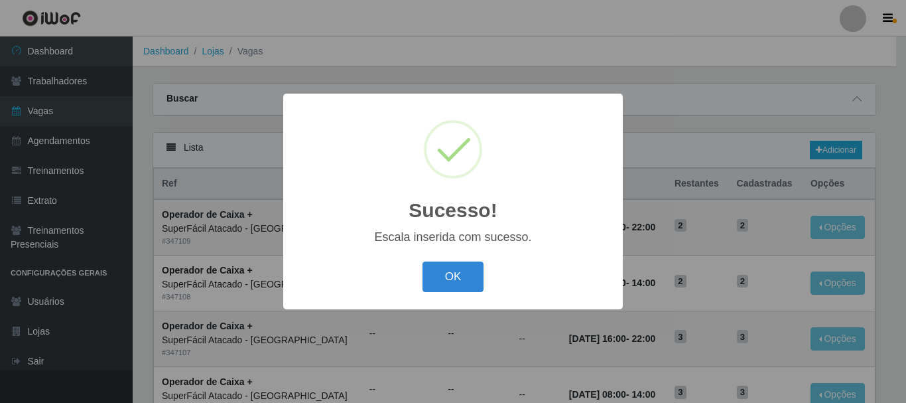
drag, startPoint x: 440, startPoint y: 276, endPoint x: 450, endPoint y: 263, distance: 16.1
click at [440, 277] on button "OK" at bounding box center [454, 276] width 62 height 31
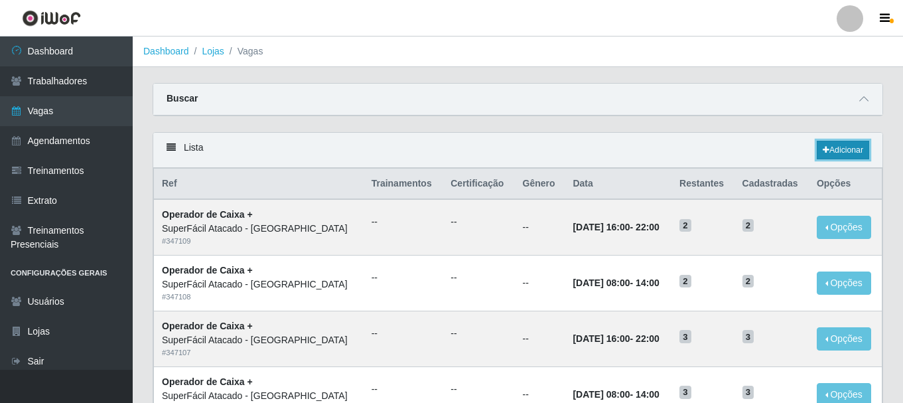
click at [841, 157] on link "Adicionar" at bounding box center [843, 150] width 52 height 19
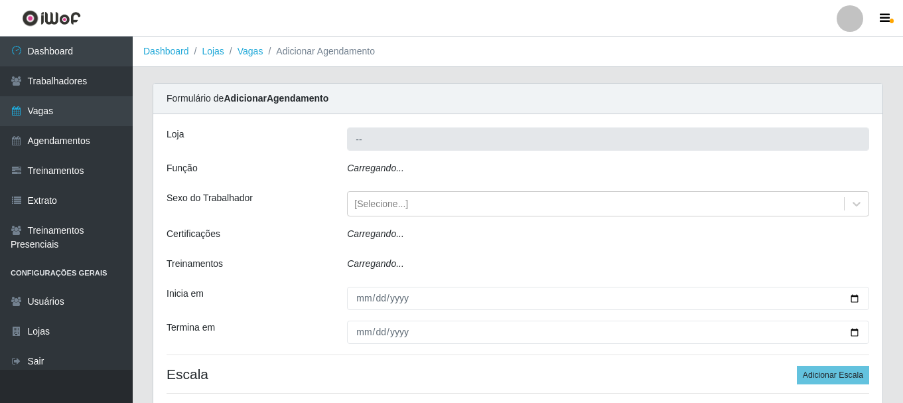
type input "SuperFácil Atacado - [GEOGRAPHIC_DATA]"
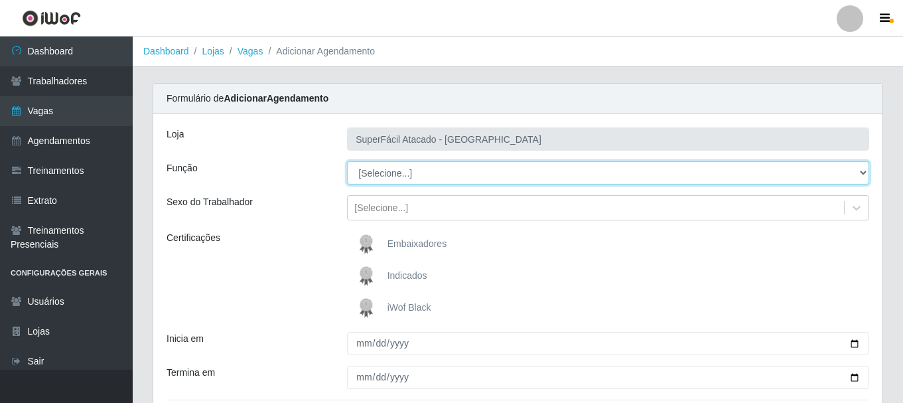
click at [860, 170] on select "[Selecione...] Embalador Embalador + Embalador ++ Operador de Caixa Operador de…" at bounding box center [608, 172] width 522 height 23
select select "72"
click at [347, 161] on select "[Selecione...] Embalador Embalador + Embalador ++ Operador de Caixa Operador de…" at bounding box center [608, 172] width 522 height 23
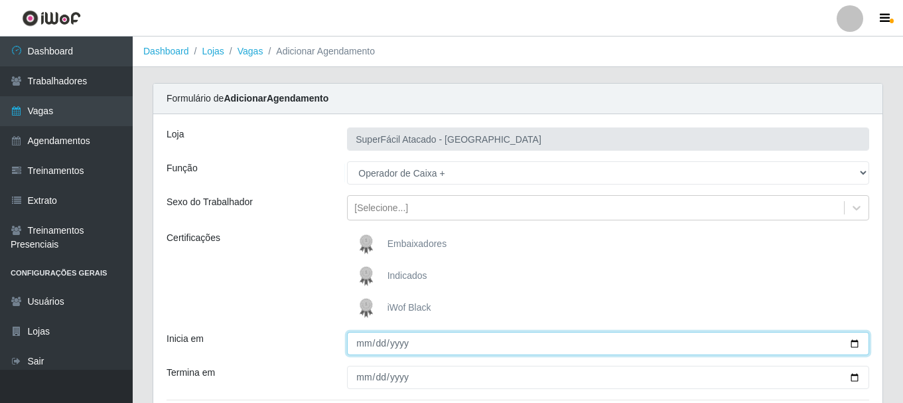
click at [854, 342] on input "Inicia em" at bounding box center [608, 343] width 522 height 23
type input "2025-10-05"
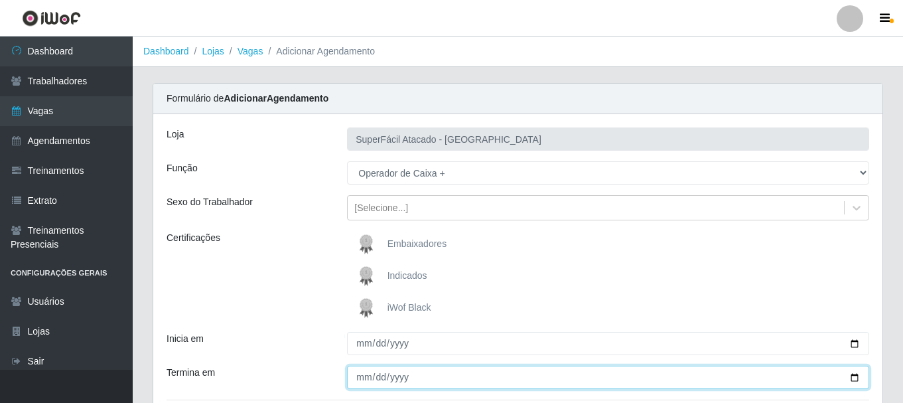
click at [852, 378] on input "Termina em" at bounding box center [608, 376] width 522 height 23
type input "2025-10-05"
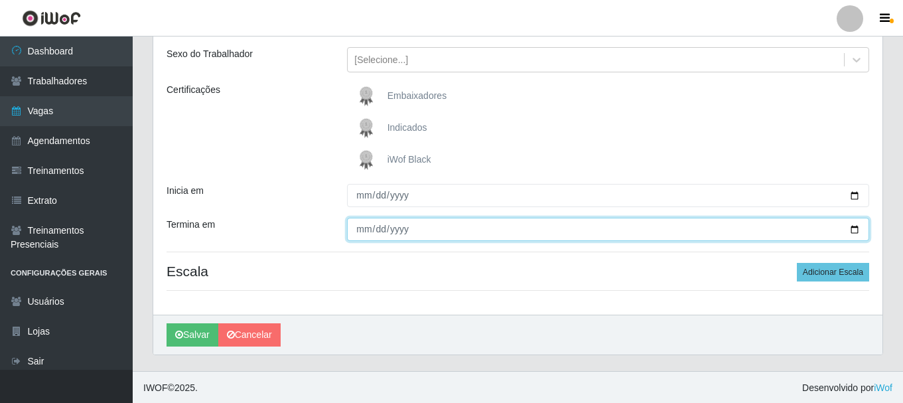
scroll to position [149, 0]
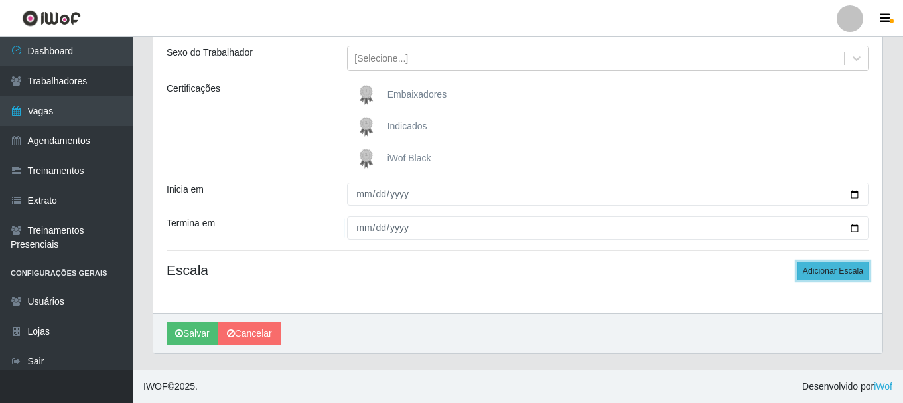
click at [828, 272] on button "Adicionar Escala" at bounding box center [833, 270] width 72 height 19
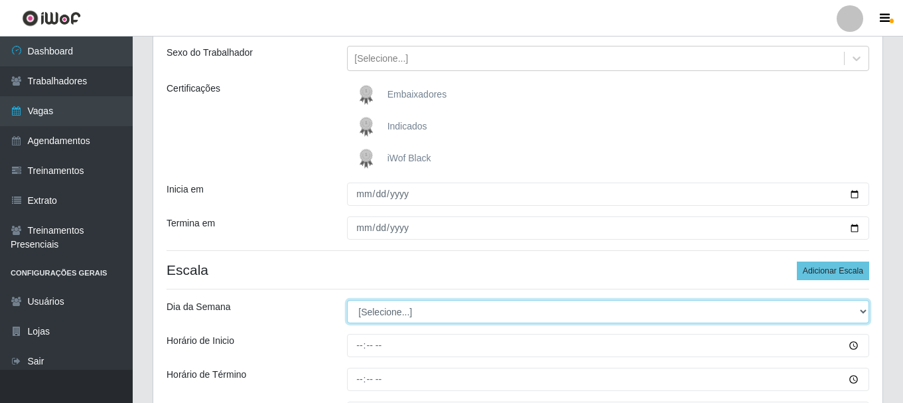
click at [864, 308] on select "[Selecione...] Segunda Terça Quarta Quinta Sexta Sábado Domingo" at bounding box center [608, 311] width 522 height 23
select select "0"
click at [347, 300] on select "[Selecione...] Segunda Terça Quarta Quinta Sexta Sábado Domingo" at bounding box center [608, 311] width 522 height 23
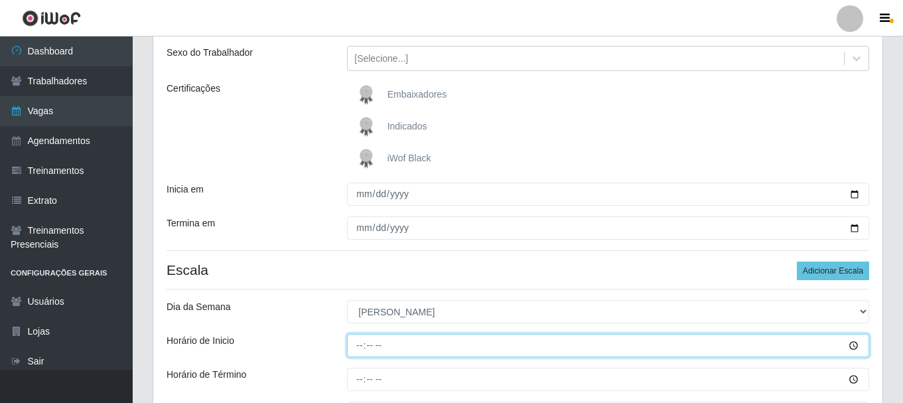
click at [357, 348] on input "Horário de Inicio" at bounding box center [608, 345] width 522 height 23
type input "08:00"
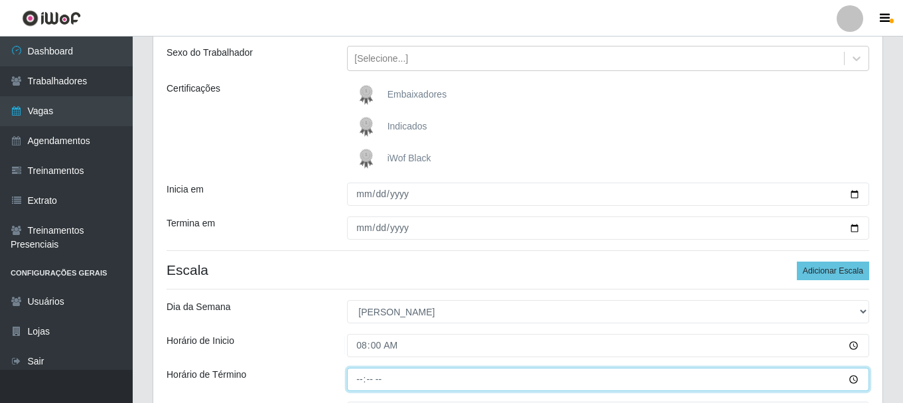
click at [366, 377] on input "Horário de Término" at bounding box center [608, 378] width 522 height 23
type input "14:00"
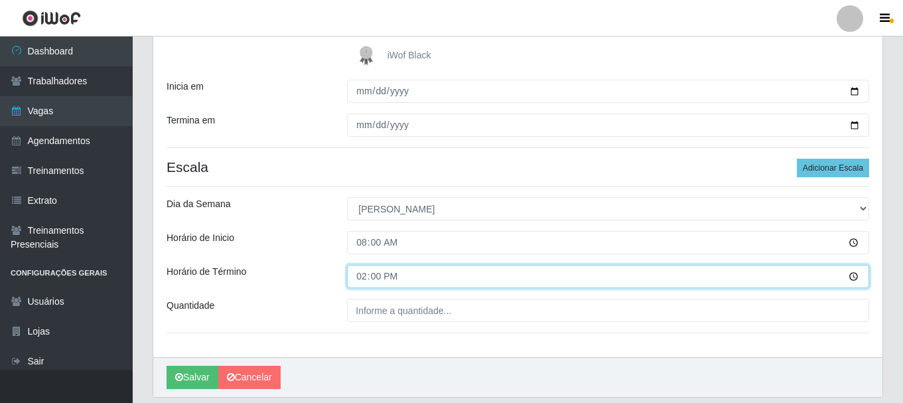
scroll to position [296, 0]
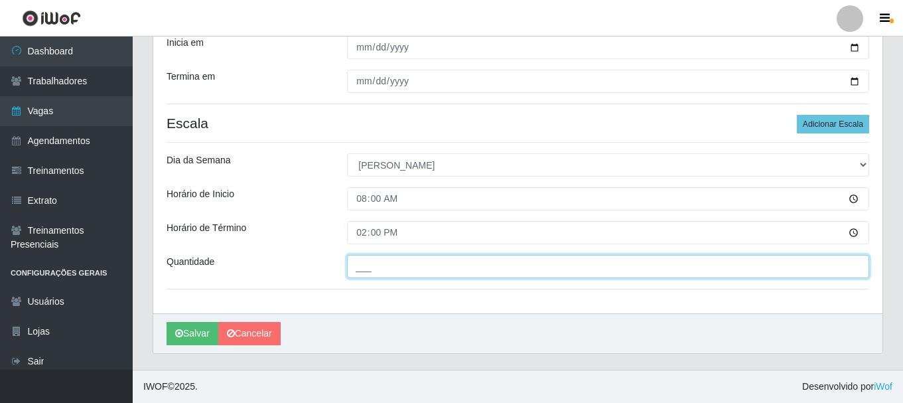
click at [372, 276] on input "___" at bounding box center [608, 266] width 522 height 23
type input "3__"
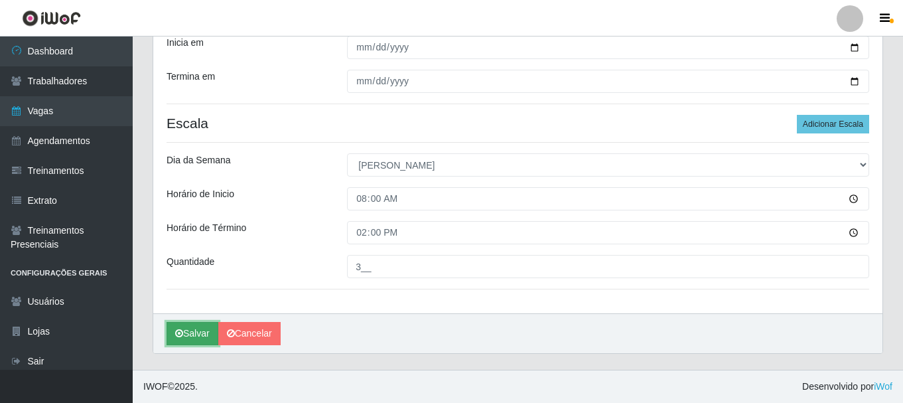
click at [193, 334] on button "Salvar" at bounding box center [192, 333] width 52 height 23
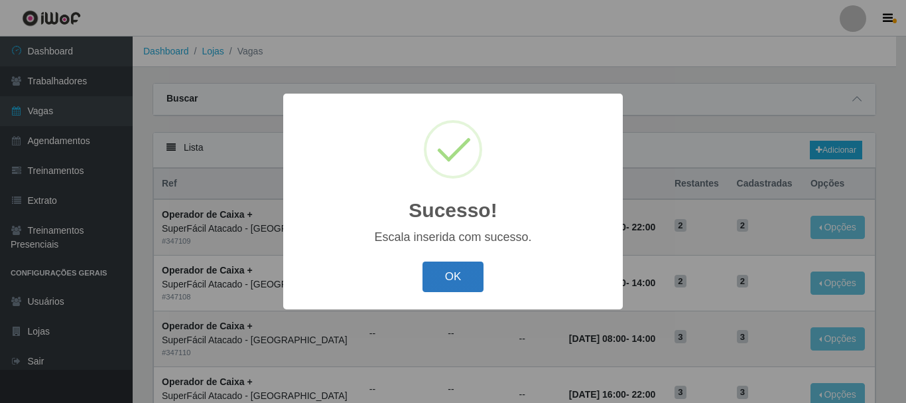
click at [444, 292] on button "OK" at bounding box center [454, 276] width 62 height 31
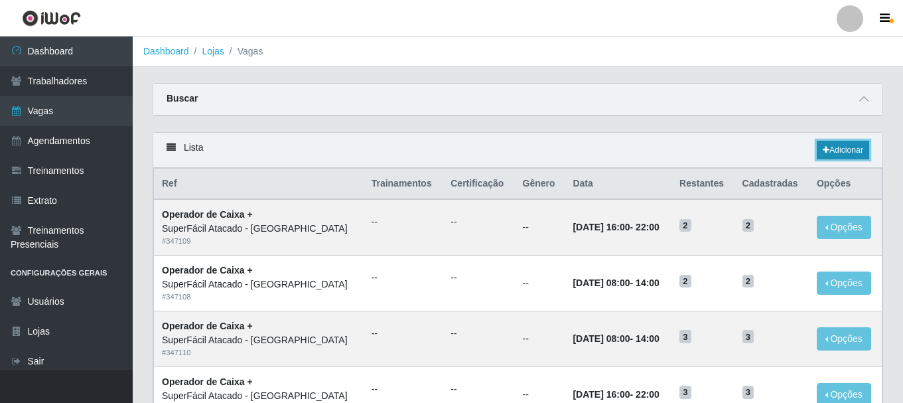
click at [857, 148] on link "Adicionar" at bounding box center [843, 150] width 52 height 19
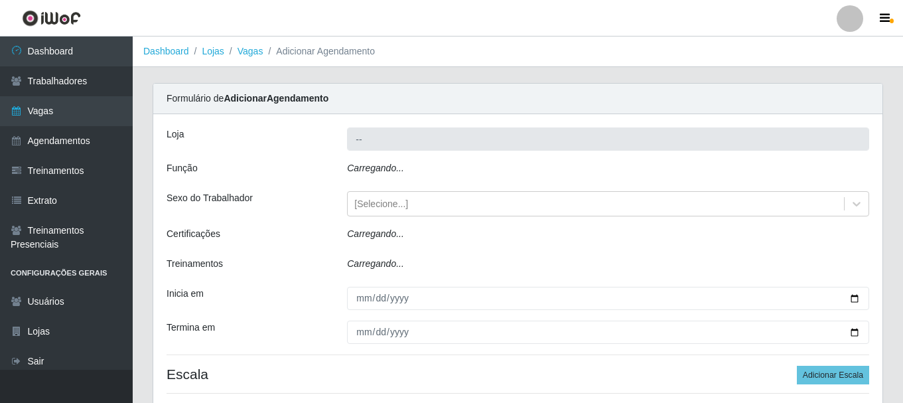
type input "SuperFácil Atacado - [GEOGRAPHIC_DATA]"
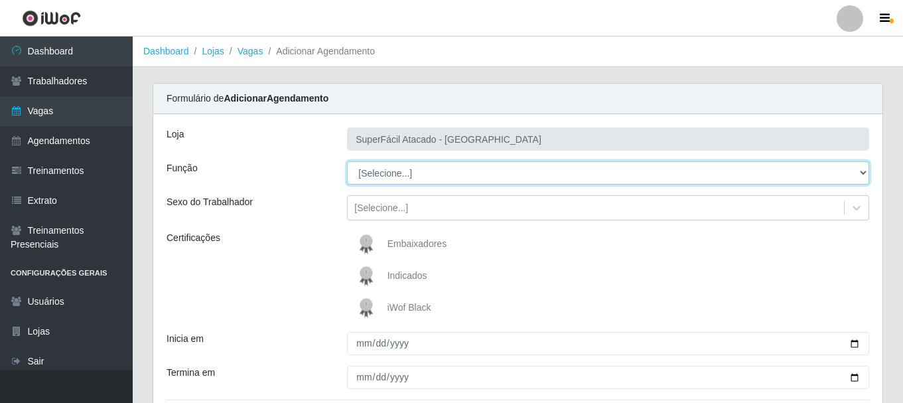
click at [858, 174] on select "[Selecione...] Embalador Embalador + Embalador ++ Operador de Caixa Operador de…" at bounding box center [608, 172] width 522 height 23
select select "72"
click at [347, 161] on select "[Selecione...] Embalador Embalador + Embalador ++ Operador de Caixa Operador de…" at bounding box center [608, 172] width 522 height 23
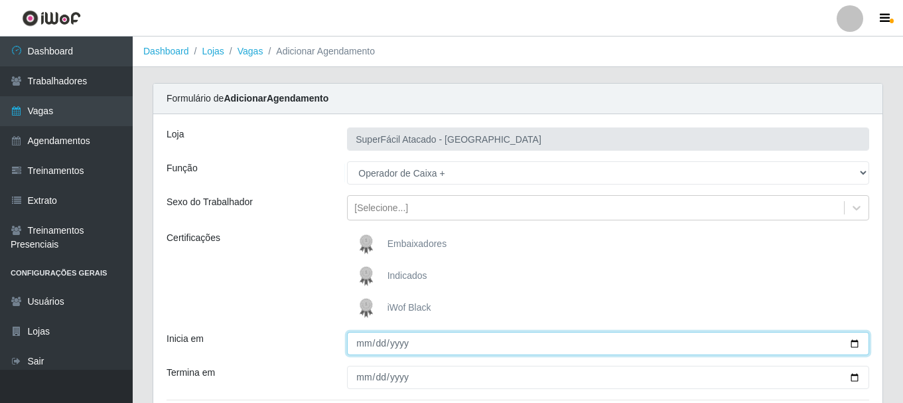
click at [851, 344] on input "Inicia em" at bounding box center [608, 343] width 522 height 23
type input "2025-10-05"
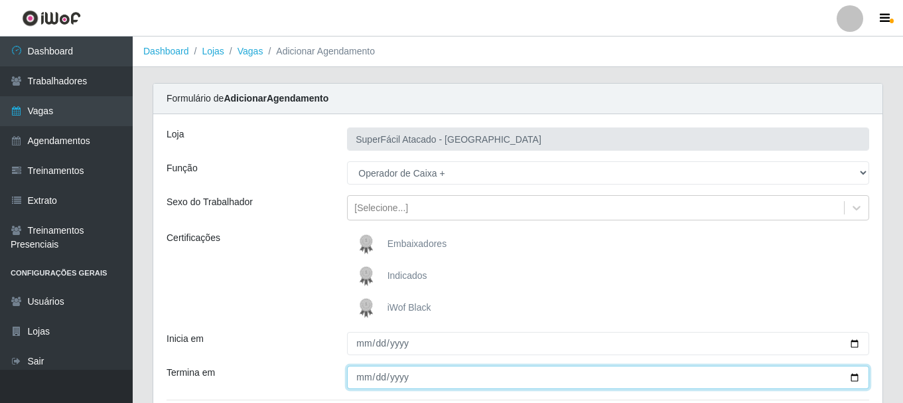
click at [376, 383] on input "Termina em" at bounding box center [608, 376] width 522 height 23
click at [367, 381] on input "Termina em" at bounding box center [608, 376] width 522 height 23
click at [856, 380] on input "Termina em" at bounding box center [608, 376] width 522 height 23
type input "2025-10-05"
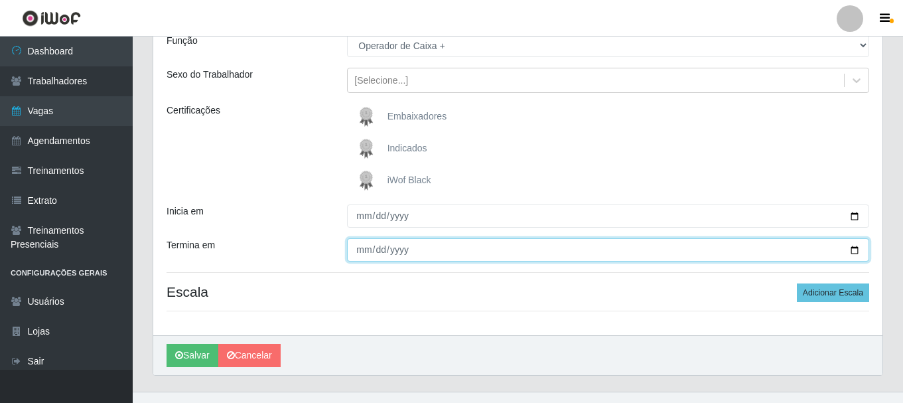
scroll to position [149, 0]
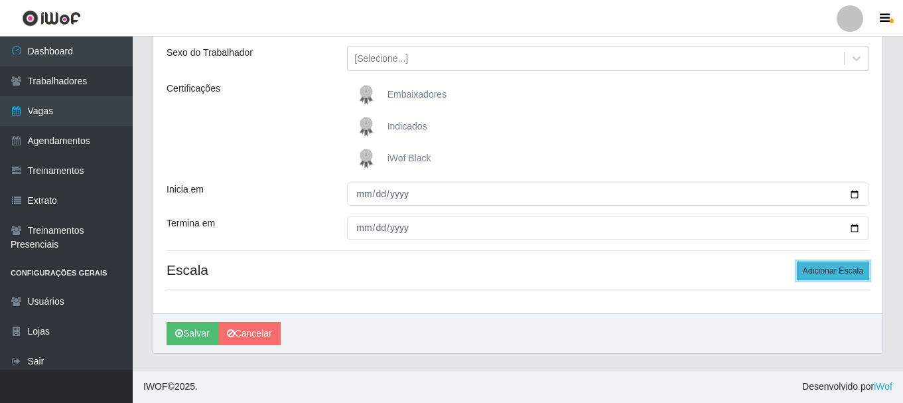
click at [846, 272] on button "Adicionar Escala" at bounding box center [833, 270] width 72 height 19
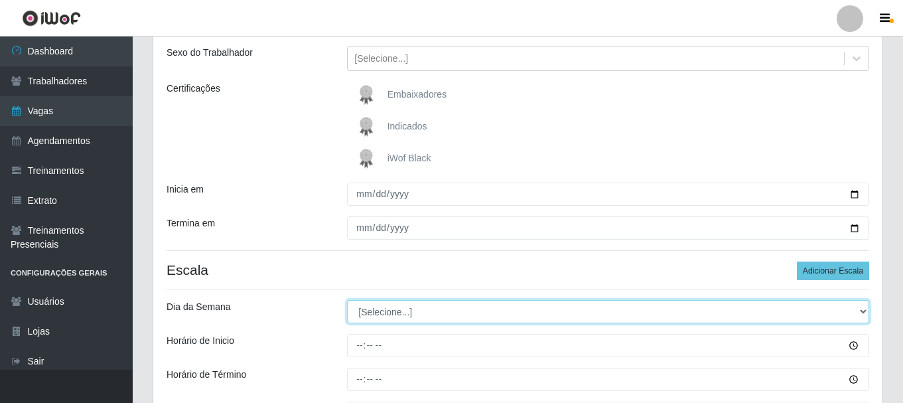
click at [863, 310] on select "[Selecione...] Segunda Terça Quarta Quinta Sexta Sábado Domingo" at bounding box center [608, 311] width 522 height 23
select select "0"
click at [347, 300] on select "[Selecione...] Segunda Terça Quarta Quinta Sexta Sábado Domingo" at bounding box center [608, 311] width 522 height 23
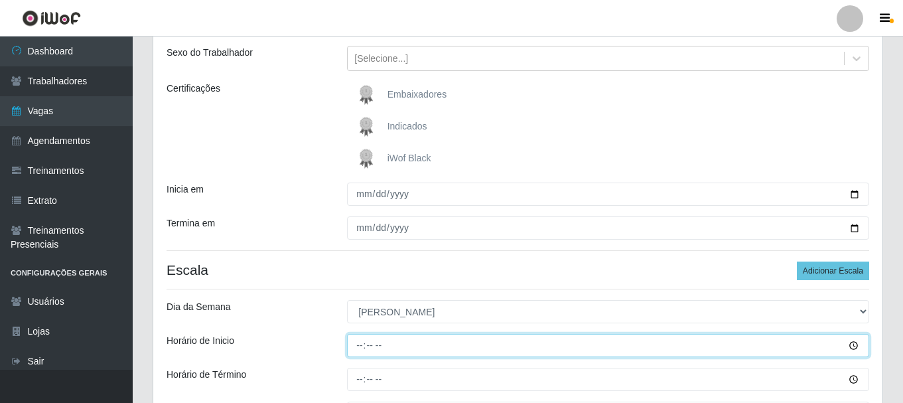
drag, startPoint x: 360, startPoint y: 338, endPoint x: 360, endPoint y: 347, distance: 8.6
click at [360, 341] on input "Horário de Inicio" at bounding box center [608, 345] width 522 height 23
type input "16:00"
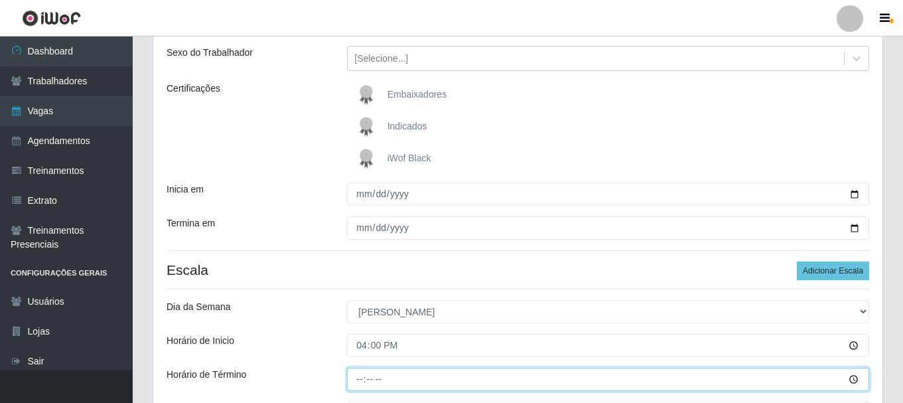
click at [356, 383] on input "Horário de Término" at bounding box center [608, 378] width 522 height 23
click at [358, 385] on input "Horário de Término" at bounding box center [608, 378] width 522 height 23
type input "22:00"
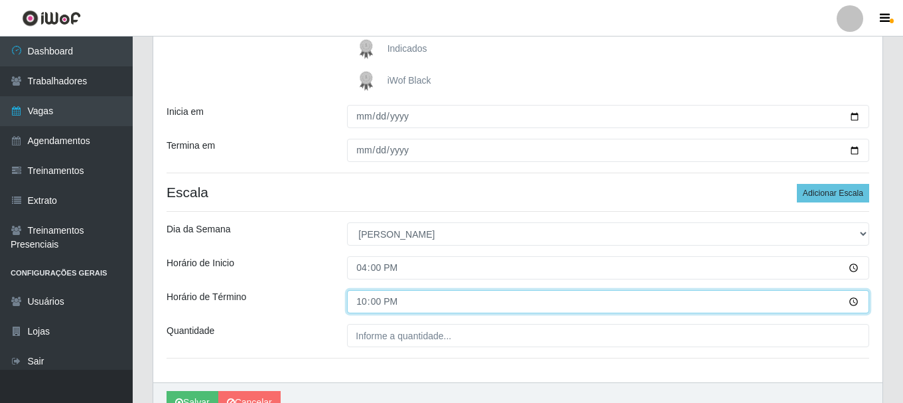
scroll to position [258, 0]
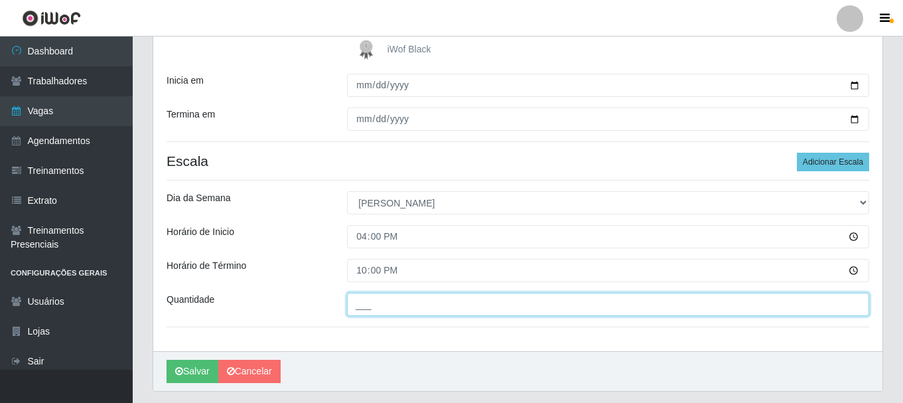
click at [360, 304] on input "___" at bounding box center [608, 304] width 522 height 23
type input "2__"
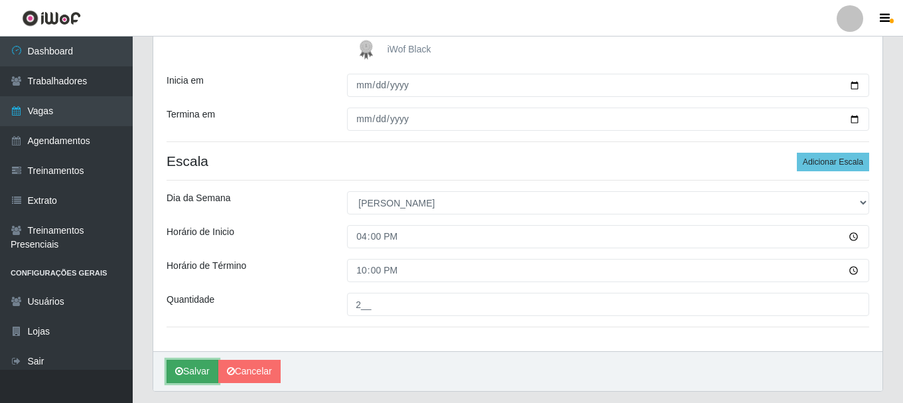
click at [196, 369] on button "Salvar" at bounding box center [192, 371] width 52 height 23
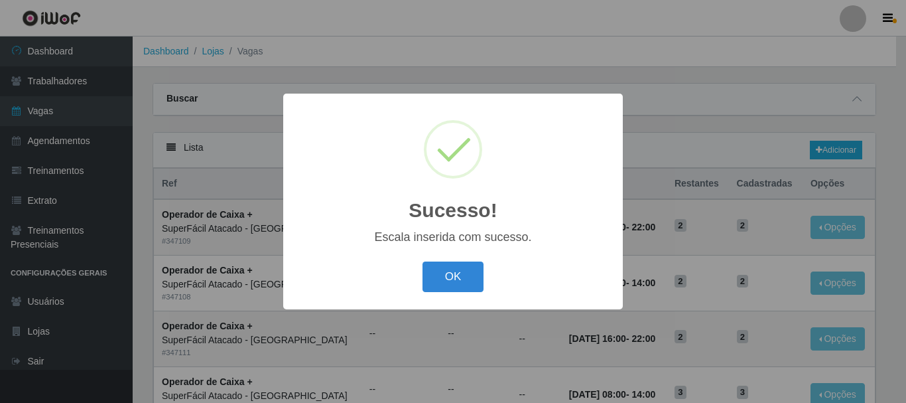
click at [453, 283] on button "OK" at bounding box center [454, 276] width 62 height 31
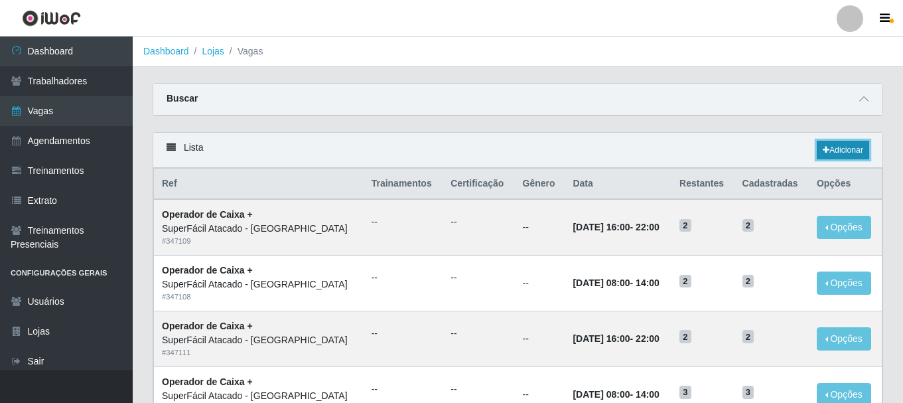
click at [841, 152] on link "Adicionar" at bounding box center [843, 150] width 52 height 19
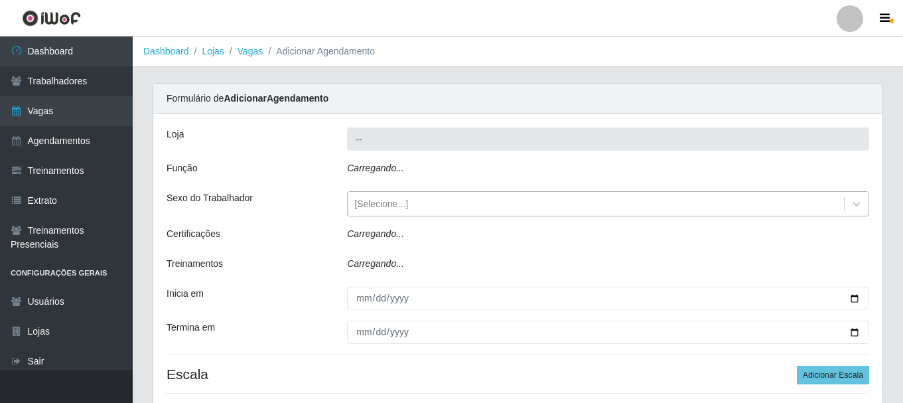
type input "SuperFácil Atacado - [GEOGRAPHIC_DATA]"
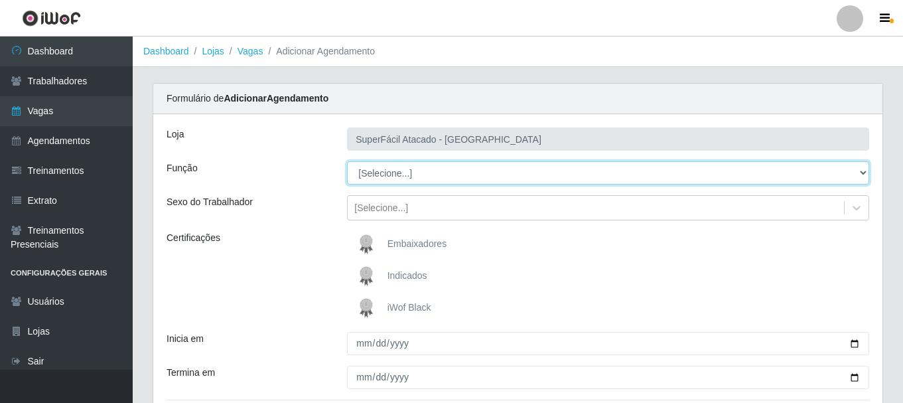
click at [864, 169] on select "[Selecione...] Embalador Embalador + Embalador ++ Operador de Caixa Operador de…" at bounding box center [608, 172] width 522 height 23
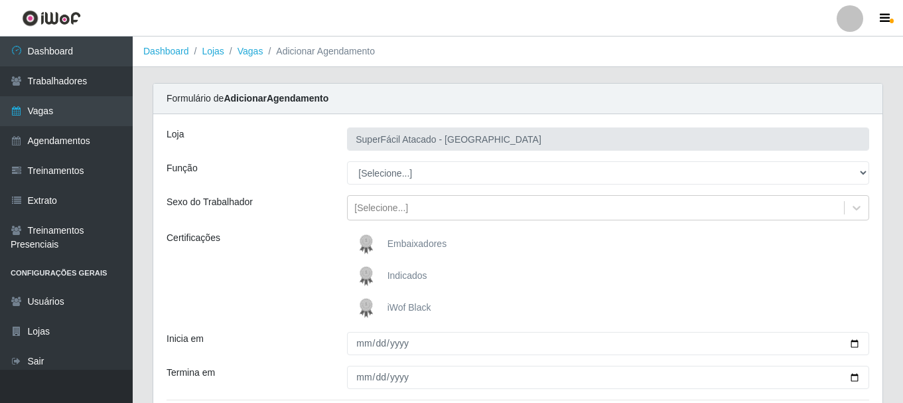
click at [275, 151] on div "Loja SuperFácil Atacado - Alto de São Manoel Função [Selecione...] Embalador Em…" at bounding box center [517, 288] width 729 height 348
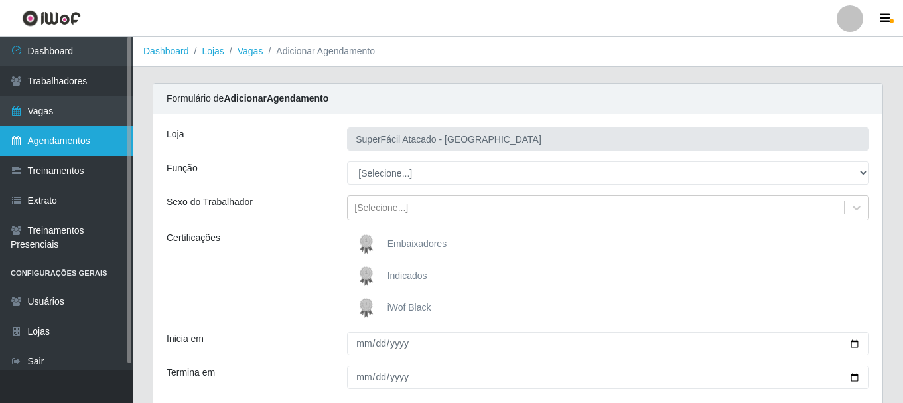
click at [87, 155] on link "Agendamentos" at bounding box center [66, 141] width 133 height 30
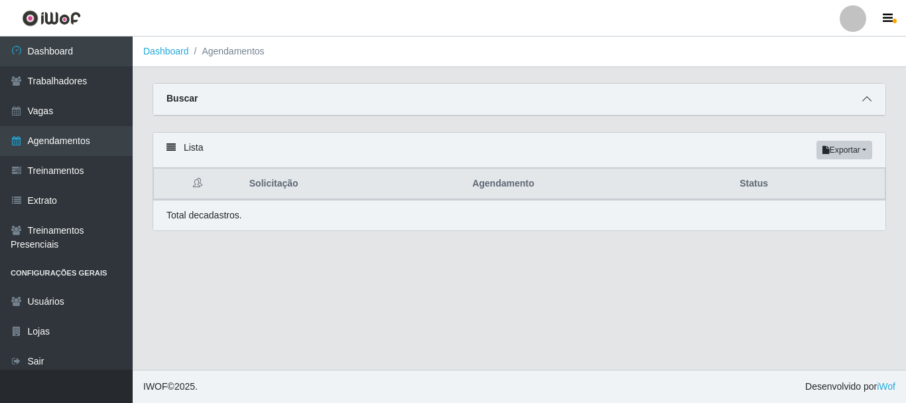
click at [866, 101] on icon at bounding box center [866, 98] width 9 height 9
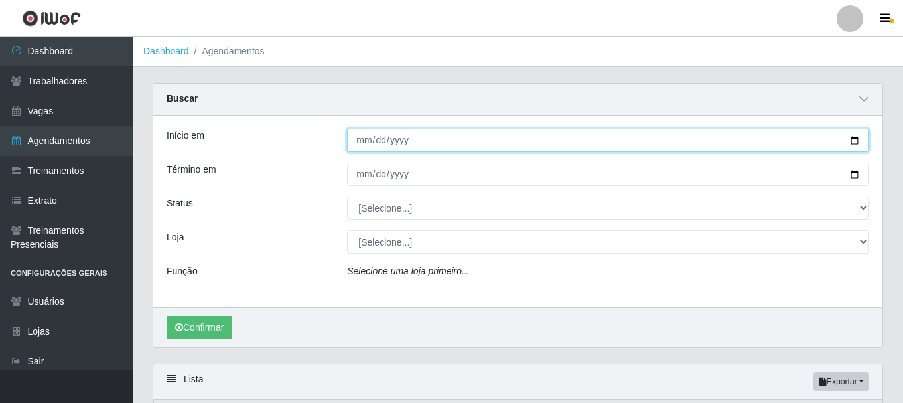
click at [858, 142] on input "Início em" at bounding box center [608, 140] width 522 height 23
type input "2025-10-11"
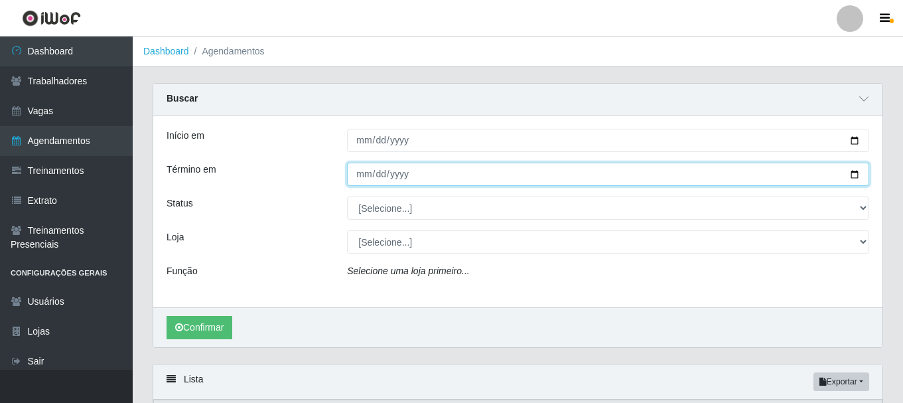
click at [852, 174] on input "Término em" at bounding box center [608, 174] width 522 height 23
type input "2025-10-11"
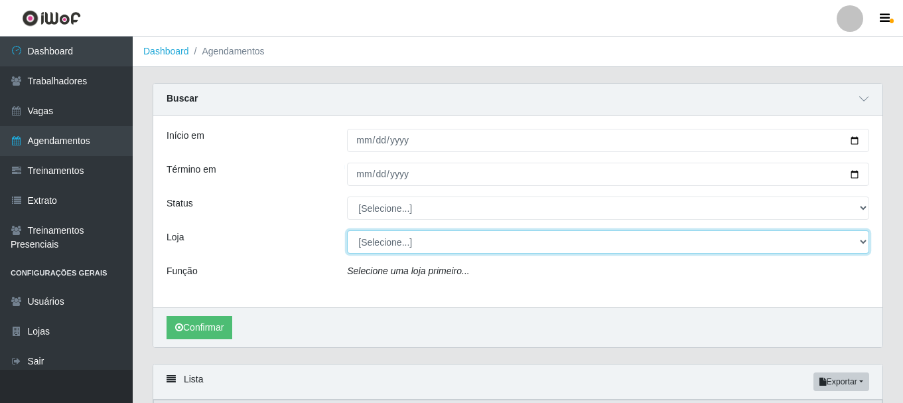
click at [865, 241] on select "[Selecione...] SuperFácil Atacado - Alto de São Manoel SuperFácil Atacado - Ema…" at bounding box center [608, 241] width 522 height 23
select select "503"
click at [347, 231] on select "[Selecione...] SuperFácil Atacado - Alto de São Manoel SuperFácil Atacado - Ema…" at bounding box center [608, 241] width 522 height 23
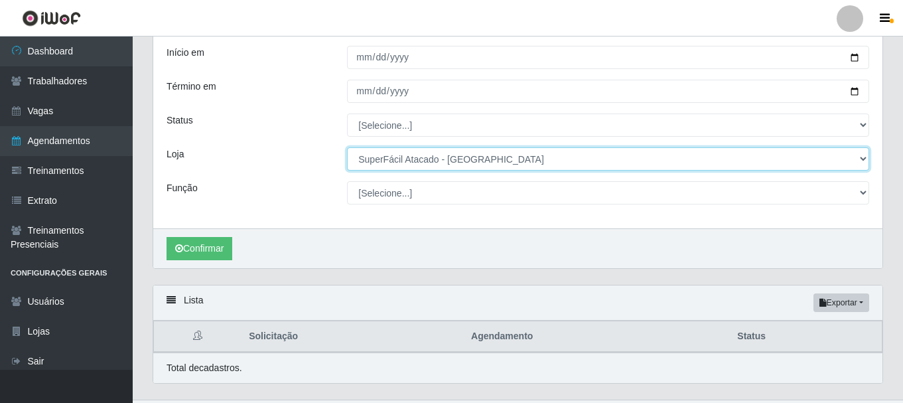
scroll to position [113, 0]
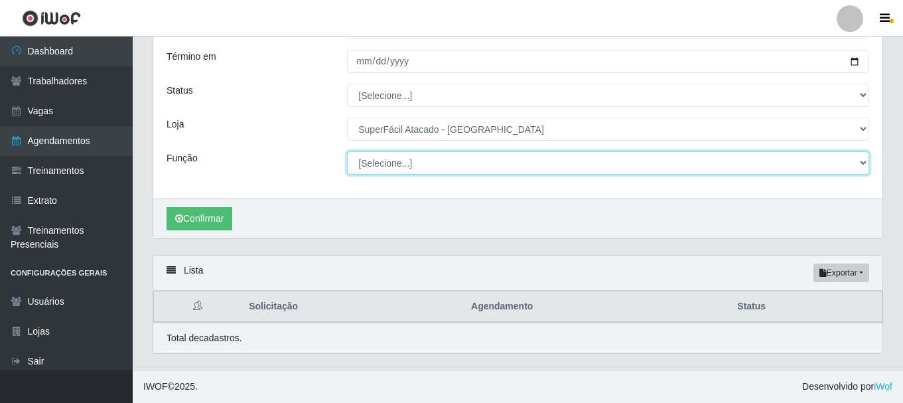
click at [864, 163] on select "[Selecione...] Embalador Embalador + Embalador ++ Operador de Caixa Operador de…" at bounding box center [608, 162] width 522 height 23
select select "72"
click at [347, 151] on select "[Selecione...] Embalador Embalador + Embalador ++ Operador de Caixa Operador de…" at bounding box center [608, 162] width 522 height 23
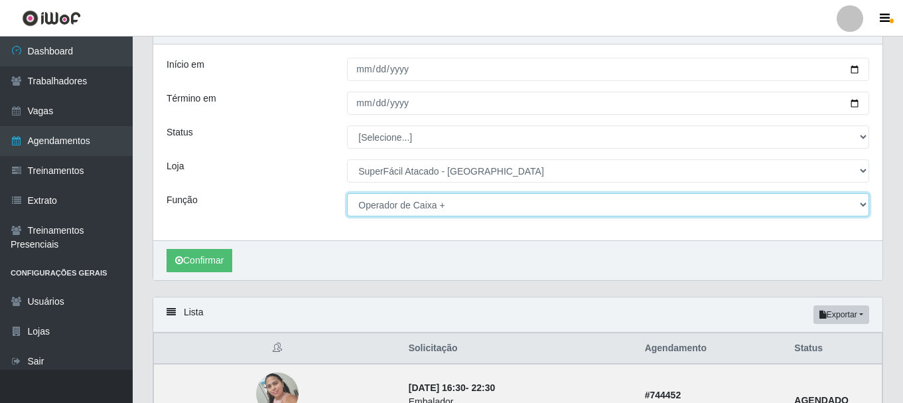
scroll to position [0, 0]
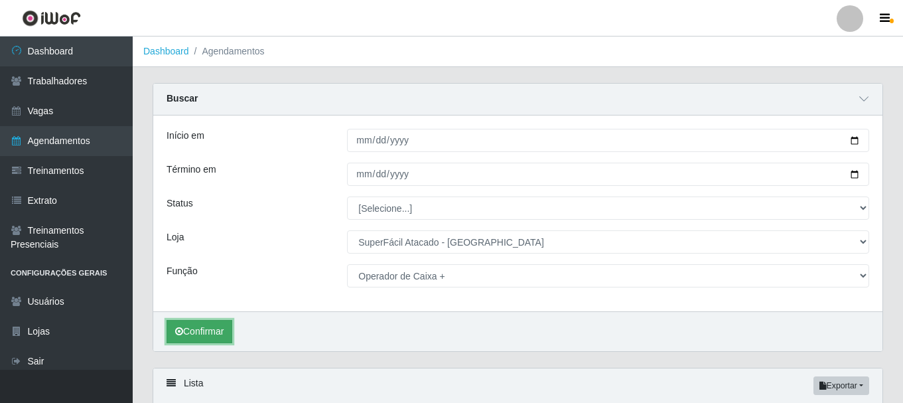
click at [205, 326] on button "Confirmar" at bounding box center [199, 331] width 66 height 23
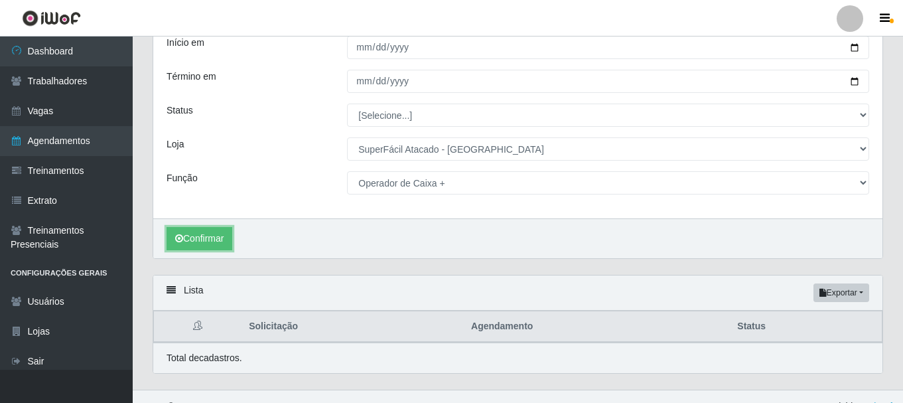
scroll to position [113, 0]
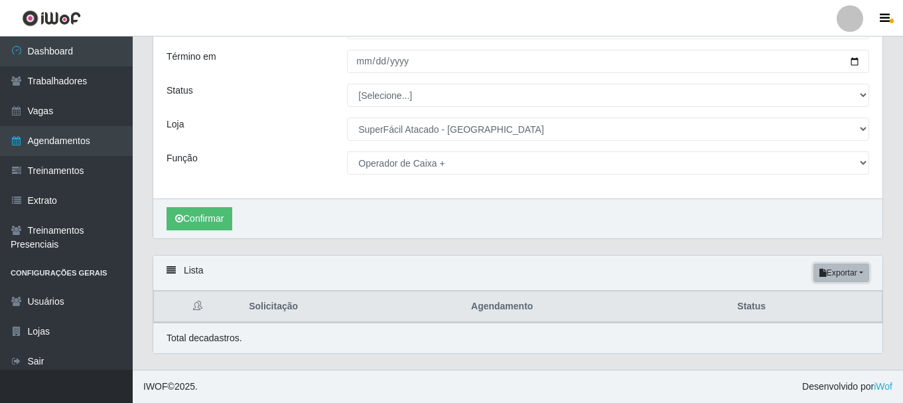
click at [832, 271] on button "Exportar" at bounding box center [841, 272] width 56 height 19
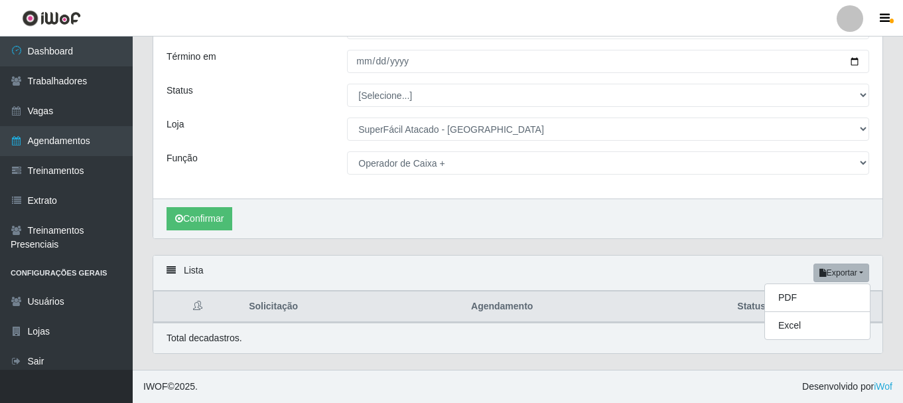
click at [670, 181] on div "Início em 2025-10-11 Término em 2025-10-11 Status [Selecione...] AGENDADO AGUAR…" at bounding box center [517, 101] width 729 height 196
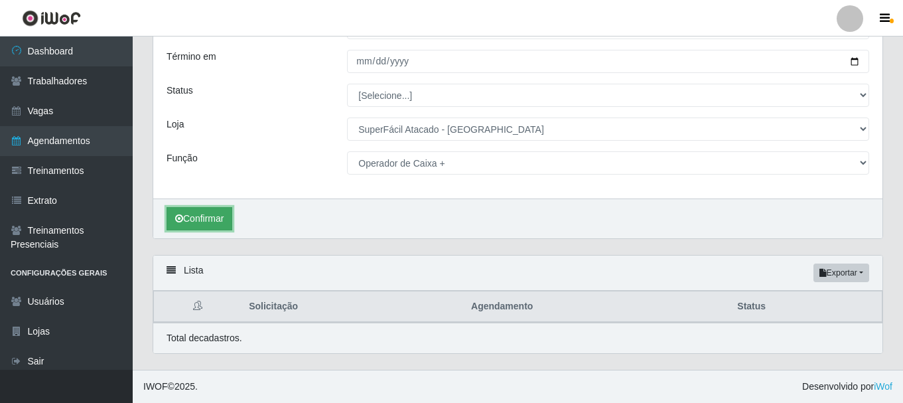
click at [210, 215] on button "Confirmar" at bounding box center [199, 218] width 66 height 23
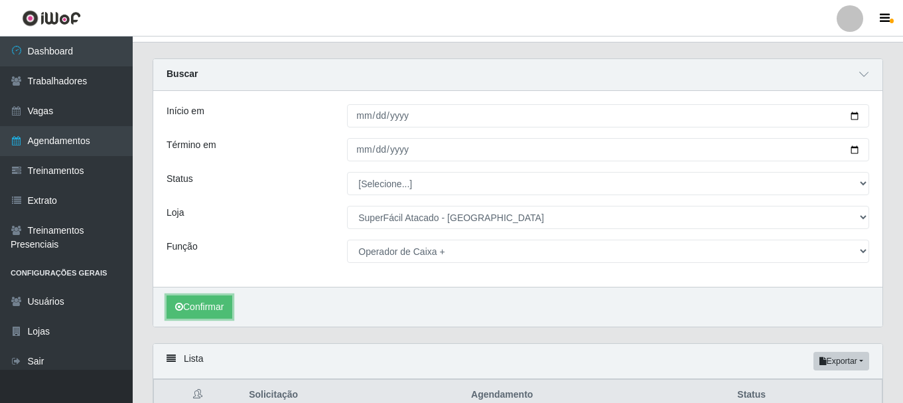
scroll to position [0, 0]
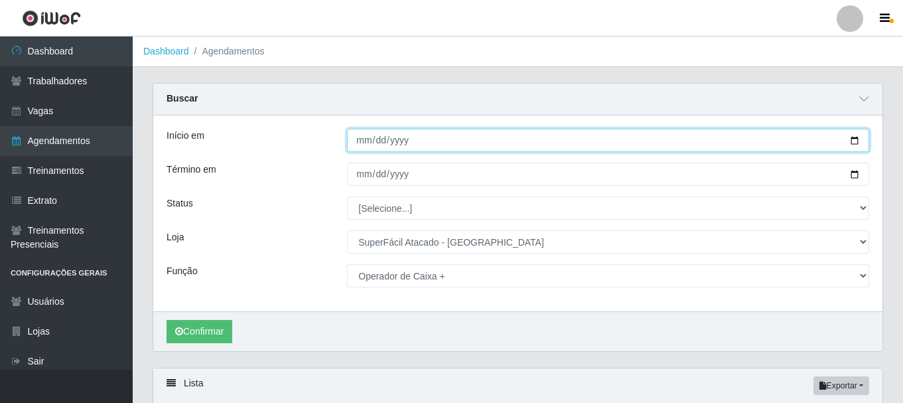
click at [856, 143] on input "2025-10-11" at bounding box center [608, 140] width 522 height 23
type input "2025-11-04"
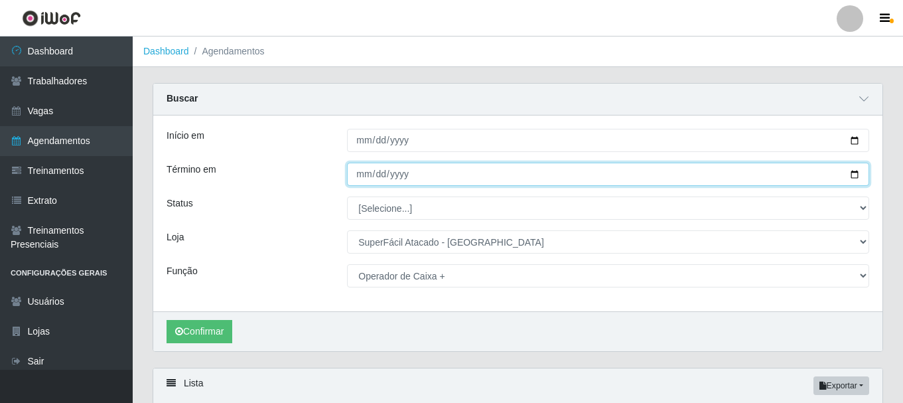
click at [854, 175] on input "2025-10-11" at bounding box center [608, 174] width 522 height 23
type input "2025-11-04"
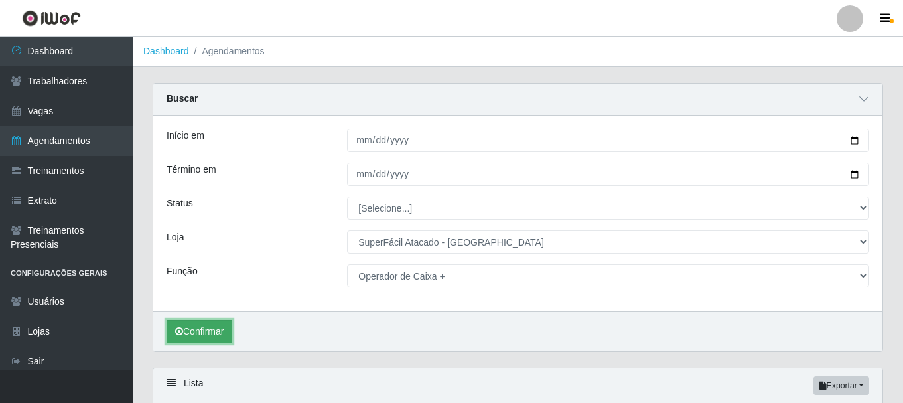
click at [219, 336] on button "Confirmar" at bounding box center [199, 331] width 66 height 23
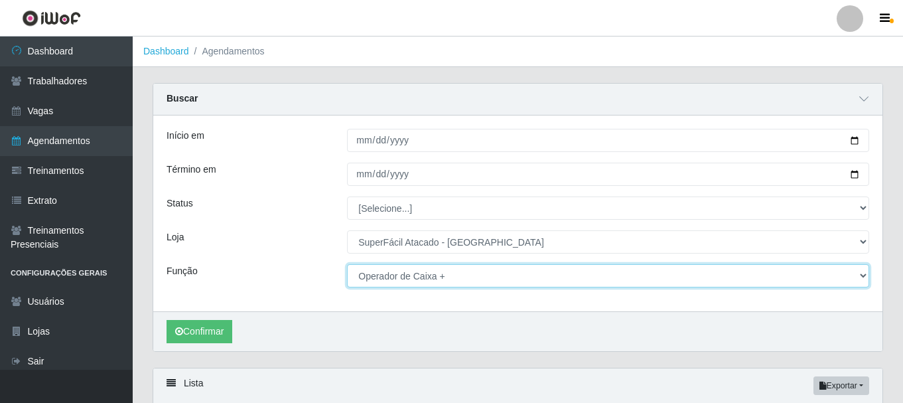
drag, startPoint x: 523, startPoint y: 282, endPoint x: 537, endPoint y: 289, distance: 16.0
click at [523, 282] on select "[Selecione...] Embalador Embalador + Embalador ++ Operador de Caixa Operador de…" at bounding box center [608, 275] width 522 height 23
click at [409, 272] on select "[Selecione...] Embalador Embalador + Embalador ++ Operador de Caixa Operador de…" at bounding box center [608, 275] width 522 height 23
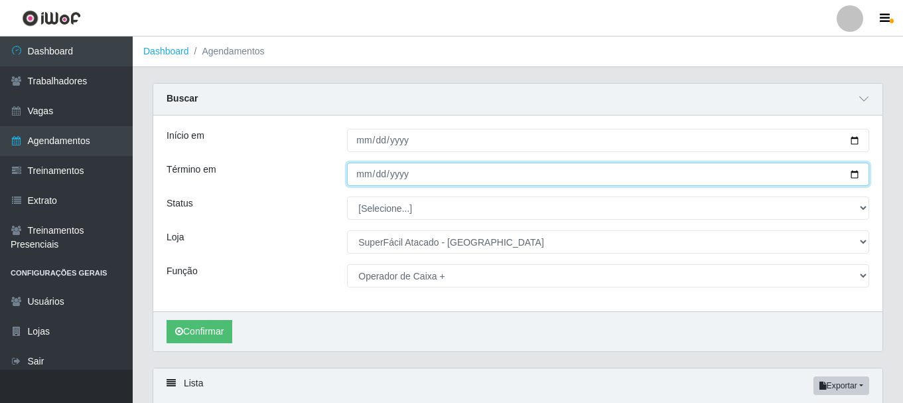
click at [521, 174] on input "2025-11-04" at bounding box center [608, 174] width 522 height 23
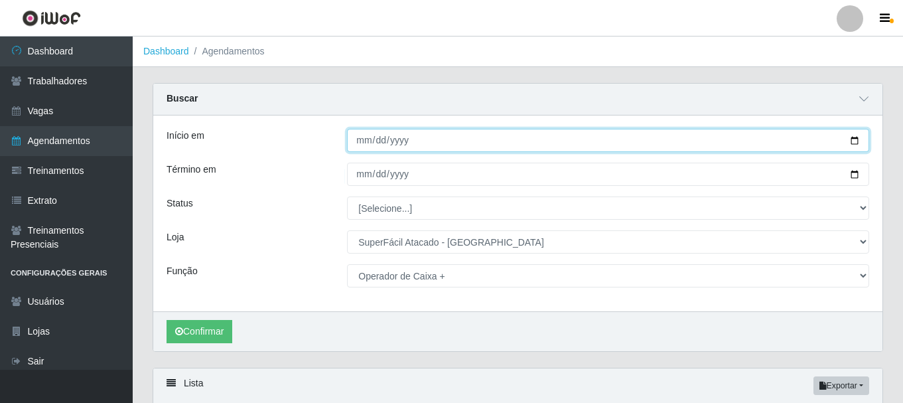
click at [854, 138] on input "2025-11-04" at bounding box center [608, 140] width 522 height 23
click at [851, 142] on input "2025-11-04" at bounding box center [608, 140] width 522 height 23
type input "2025-10-04"
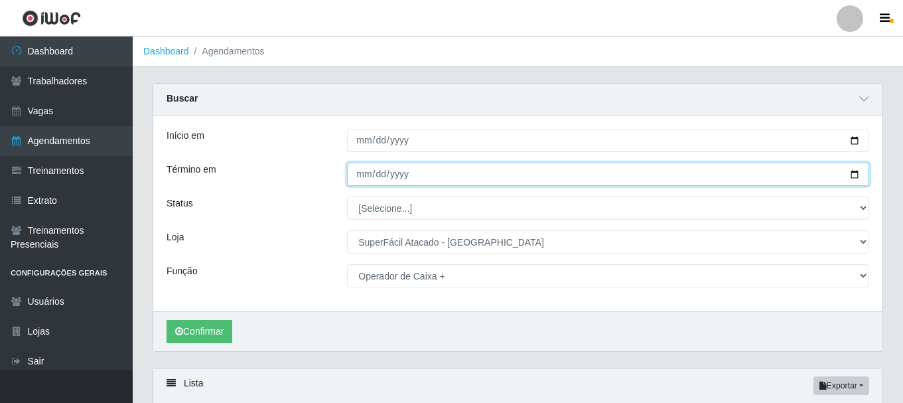
click at [846, 172] on input "2025-11-04" at bounding box center [608, 174] width 522 height 23
click at [856, 175] on input "2025-11-04" at bounding box center [608, 174] width 522 height 23
click at [854, 178] on input "2025-11-04" at bounding box center [608, 174] width 522 height 23
click at [852, 171] on input "2025-11-04" at bounding box center [608, 174] width 522 height 23
type input "2025-10-04"
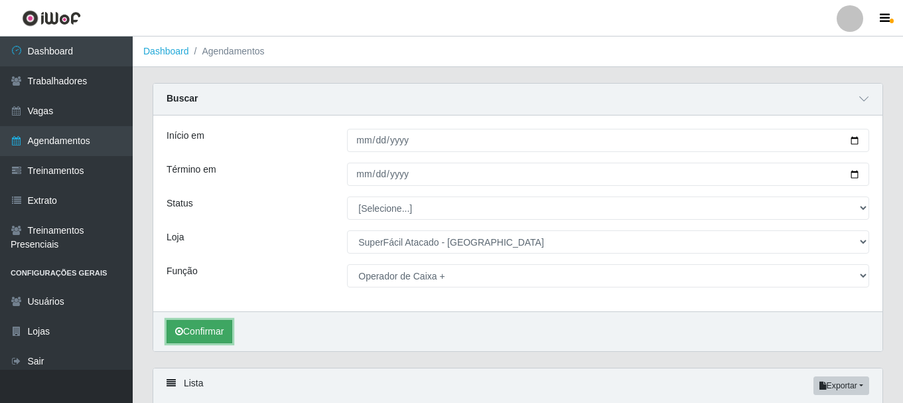
click at [203, 338] on button "Confirmar" at bounding box center [199, 331] width 66 height 23
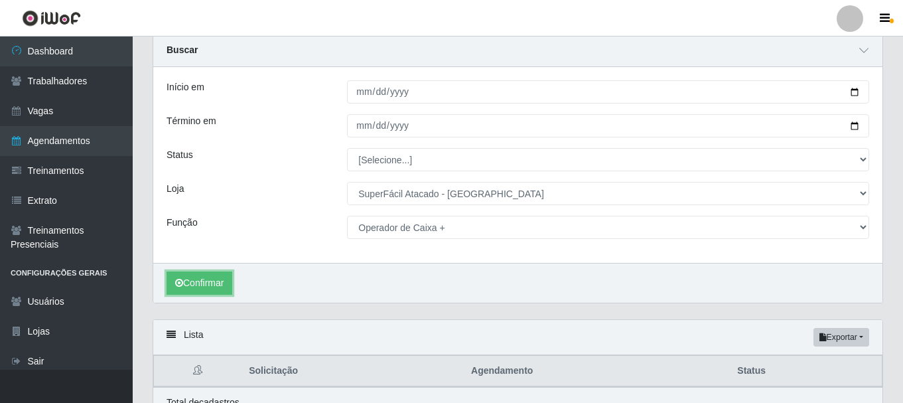
scroll to position [113, 0]
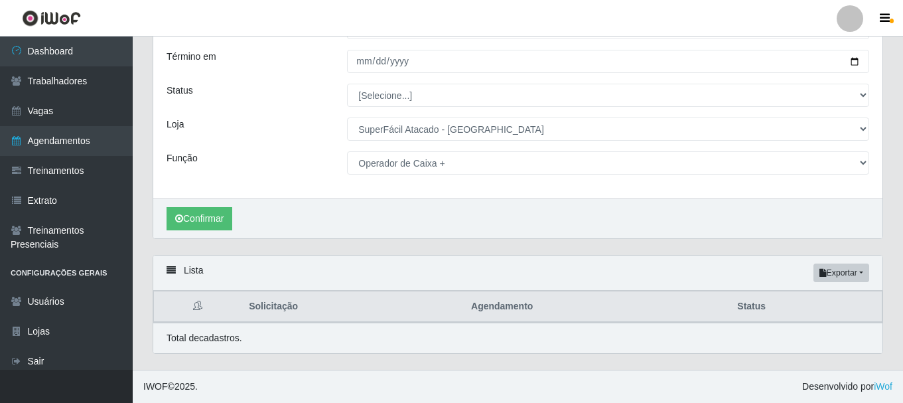
click at [204, 200] on div "Confirmar" at bounding box center [517, 218] width 729 height 40
click at [196, 220] on button "Confirmar" at bounding box center [199, 218] width 66 height 23
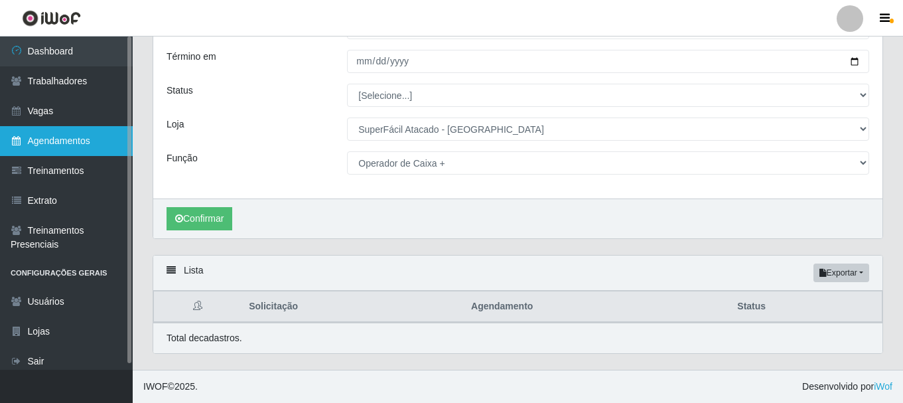
click at [91, 145] on link "Agendamentos" at bounding box center [66, 141] width 133 height 30
select select "[Selecione...]"
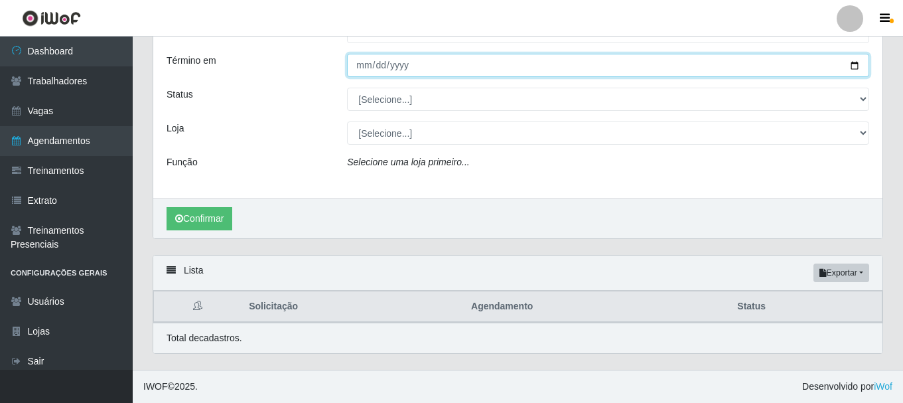
click at [856, 69] on input "Término em" at bounding box center [608, 65] width 522 height 23
type input "[DATE]"
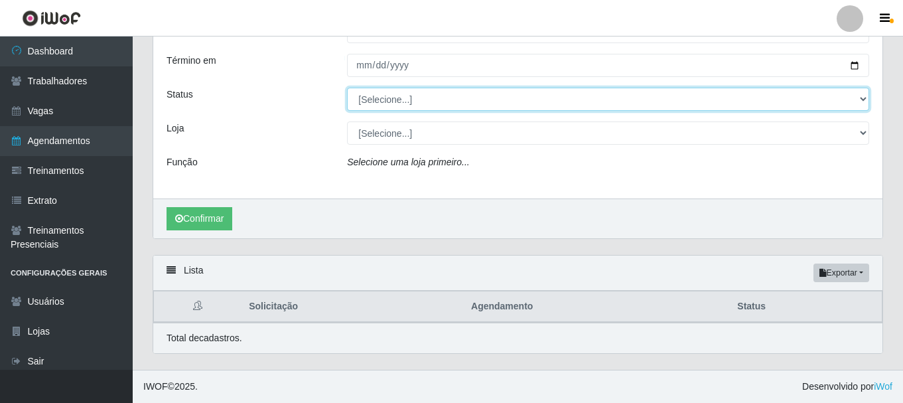
click at [866, 99] on select "[Selecione...] AGENDADO AGUARDANDO LIBERAR EM ANDAMENTO EM REVISÃO FINALIZADO C…" at bounding box center [608, 99] width 522 height 23
select select "AGENDADO"
click at [347, 88] on select "[Selecione...] AGENDADO AGUARDANDO LIBERAR EM ANDAMENTO EM REVISÃO FINALIZADO C…" at bounding box center [608, 99] width 522 height 23
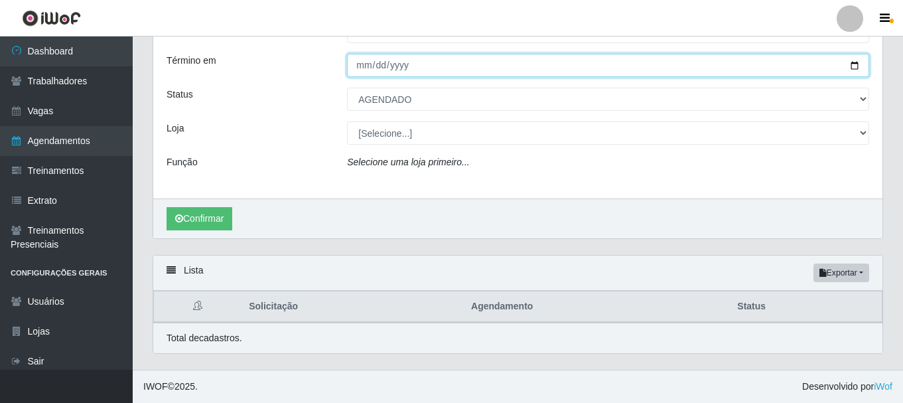
click at [844, 62] on input "[DATE]" at bounding box center [608, 65] width 522 height 23
click at [854, 67] on input "[DATE]" at bounding box center [608, 65] width 522 height 23
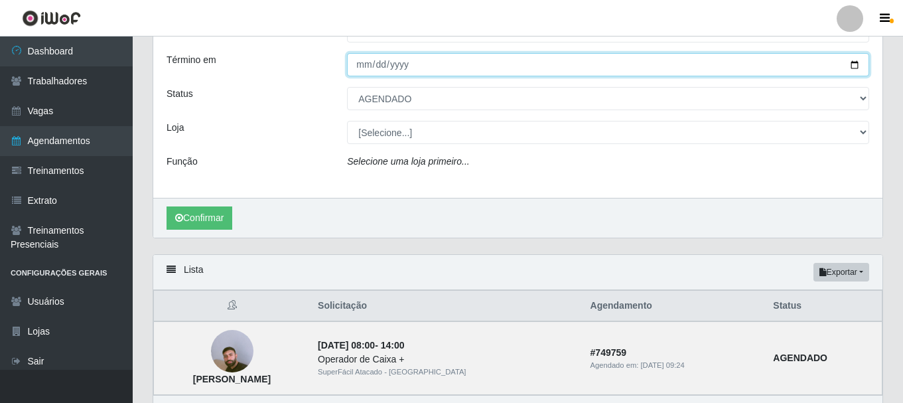
type input "2025-10-11"
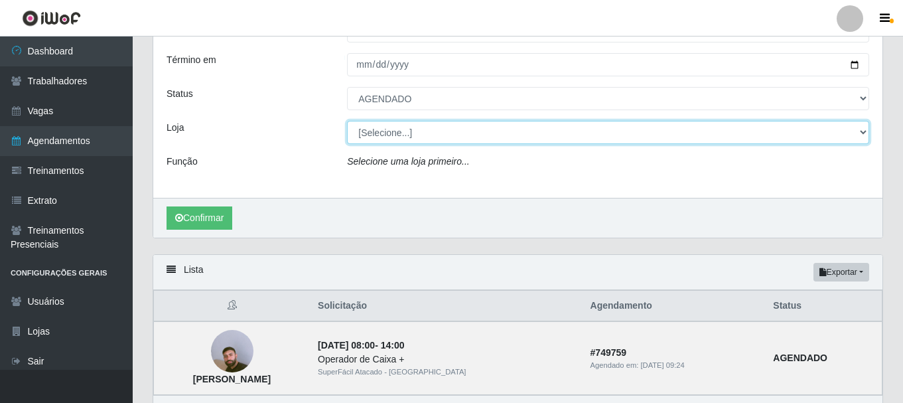
click at [860, 131] on select "[Selecione...] SuperFácil Atacado - Alto de São Manoel SuperFácil Atacado - Ema…" at bounding box center [608, 132] width 522 height 23
select select "503"
click at [347, 121] on select "[Selecione...] SuperFácil Atacado - Alto de São Manoel SuperFácil Atacado - Ema…" at bounding box center [608, 132] width 522 height 23
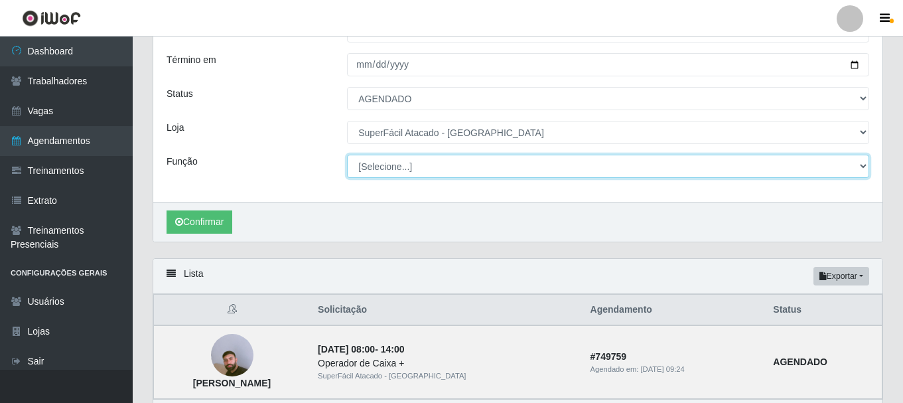
click at [862, 168] on select "[Selecione...] Embalador Embalador + Embalador ++ Operador de Caixa Operador de…" at bounding box center [608, 166] width 522 height 23
select select "72"
click at [347, 155] on select "[Selecione...] Embalador Embalador + Embalador ++ Operador de Caixa Operador de…" at bounding box center [608, 166] width 522 height 23
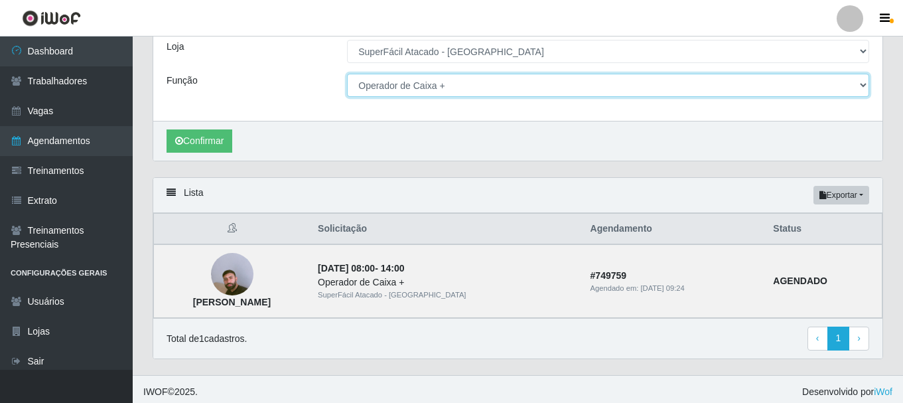
scroll to position [196, 0]
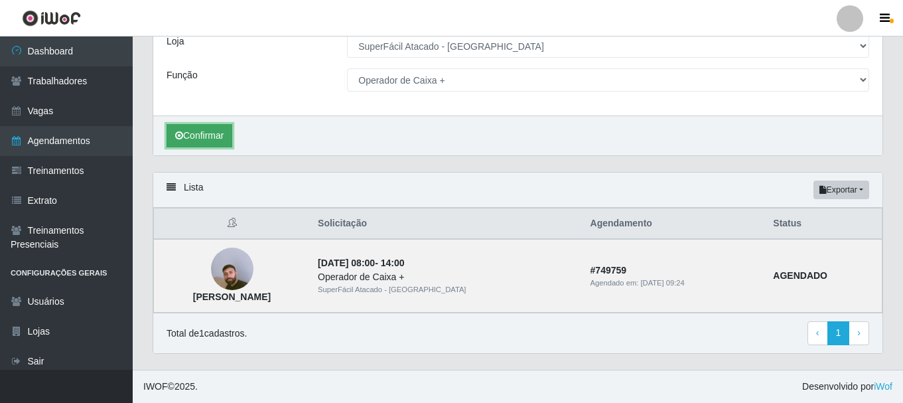
click at [221, 139] on button "Confirmar" at bounding box center [199, 135] width 66 height 23
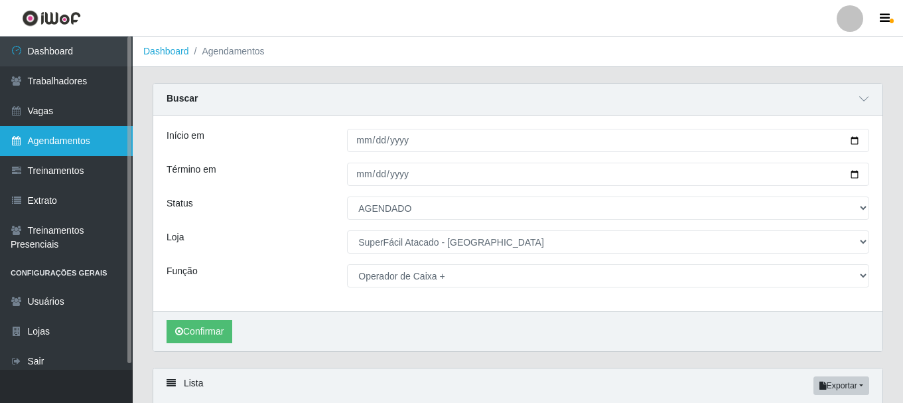
click at [70, 135] on link "Agendamentos" at bounding box center [66, 141] width 133 height 30
select select "[Selecione...]"
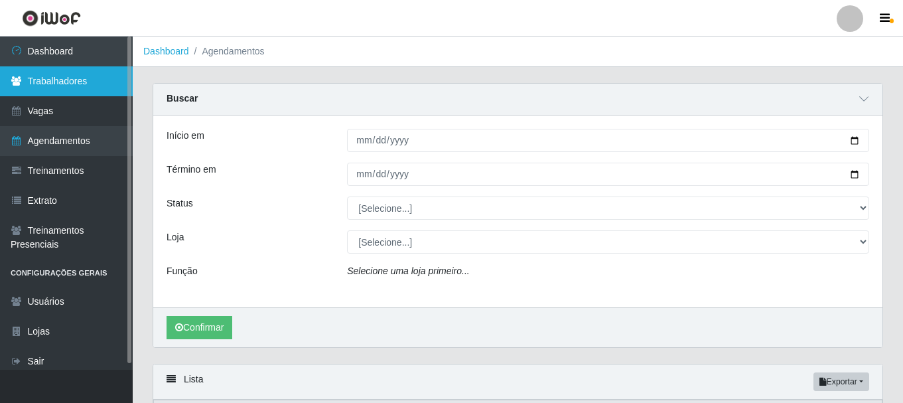
click at [78, 82] on link "Trabalhadores" at bounding box center [66, 81] width 133 height 30
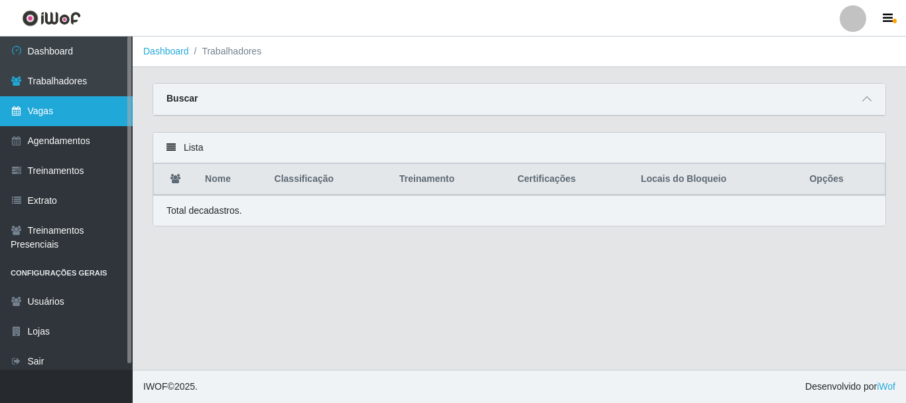
click at [17, 112] on icon at bounding box center [17, 110] width 12 height 9
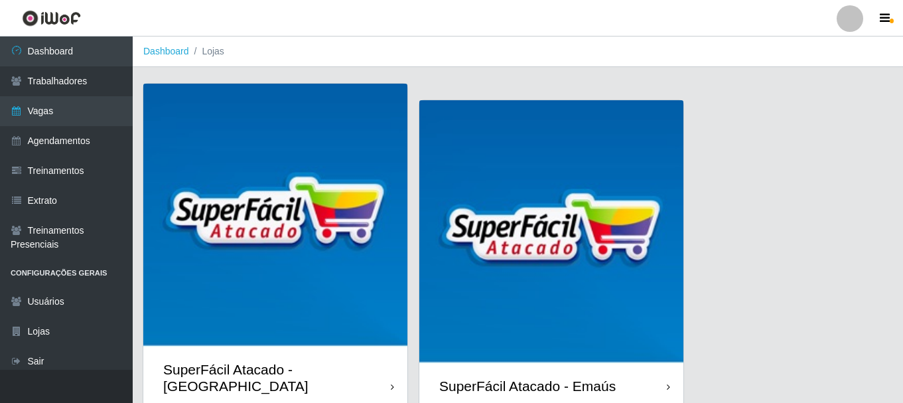
click at [254, 278] on img at bounding box center [275, 216] width 264 height 264
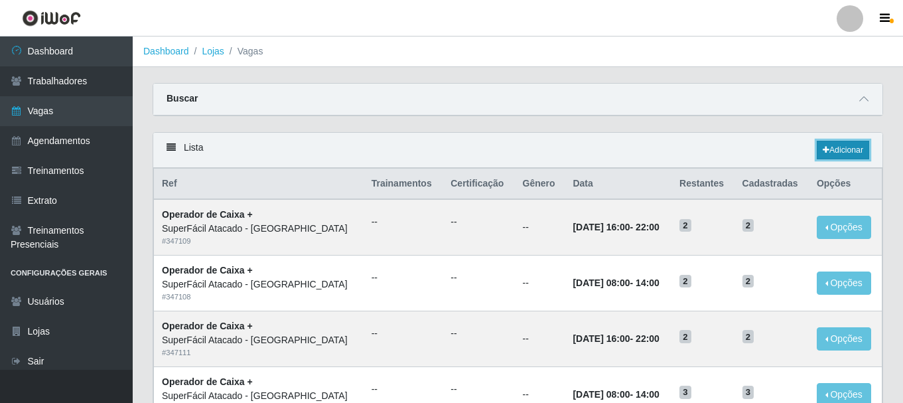
click at [848, 152] on link "Adicionar" at bounding box center [843, 150] width 52 height 19
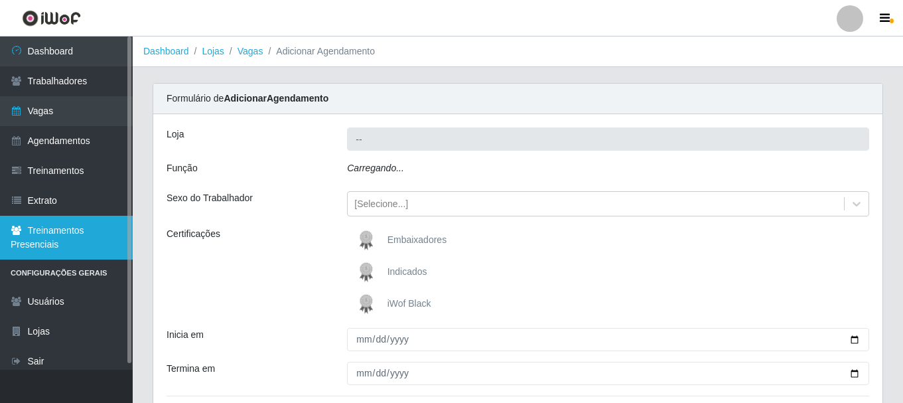
type input "SuperFácil Atacado - [GEOGRAPHIC_DATA]"
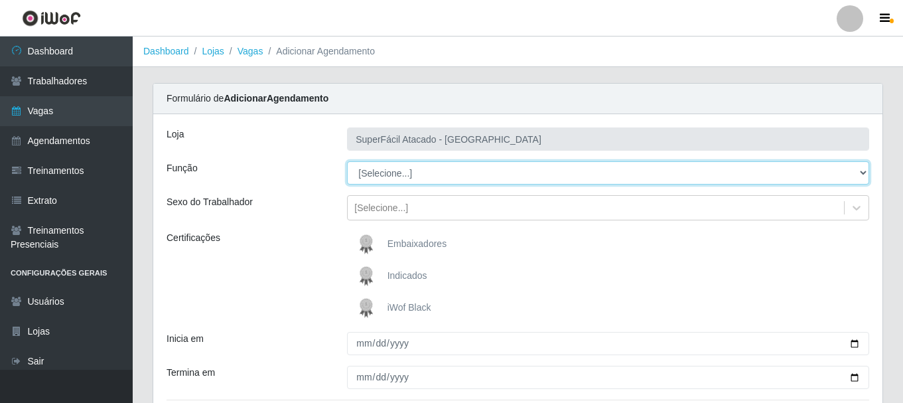
click at [864, 168] on select "[Selecione...] Embalador Embalador + Embalador ++ Operador de Caixa Operador de…" at bounding box center [608, 172] width 522 height 23
select select "72"
click at [347, 161] on select "[Selecione...] Embalador Embalador + Embalador ++ Operador de Caixa Operador de…" at bounding box center [608, 172] width 522 height 23
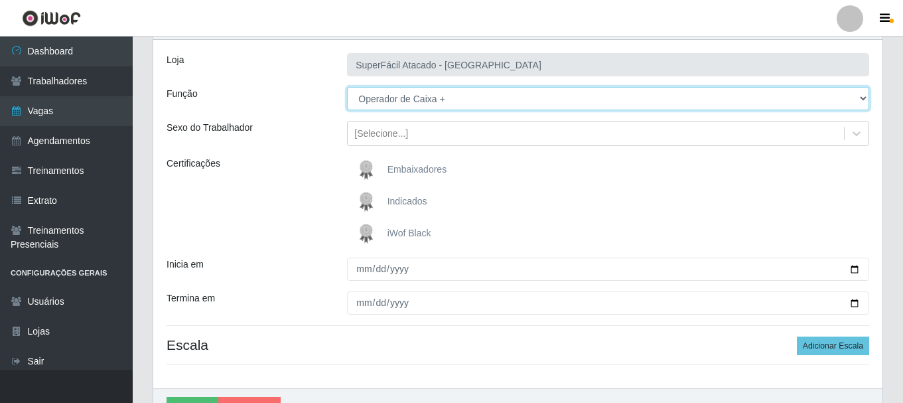
scroll to position [93, 0]
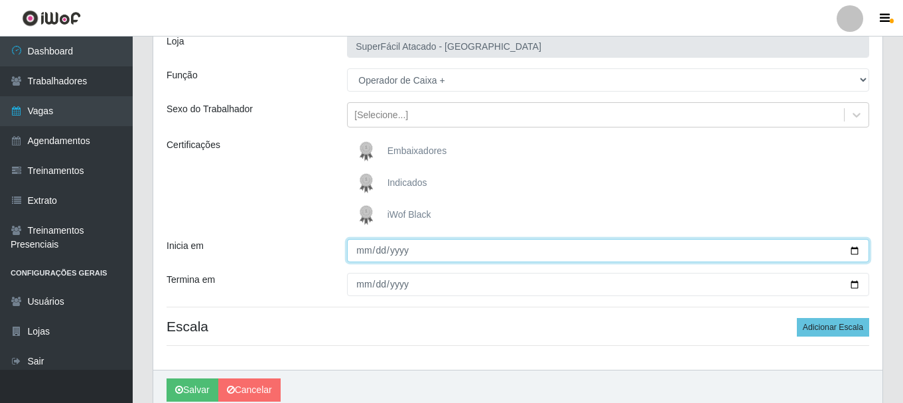
click at [847, 248] on input "Inicia em" at bounding box center [608, 250] width 522 height 23
type input "2025-10-12"
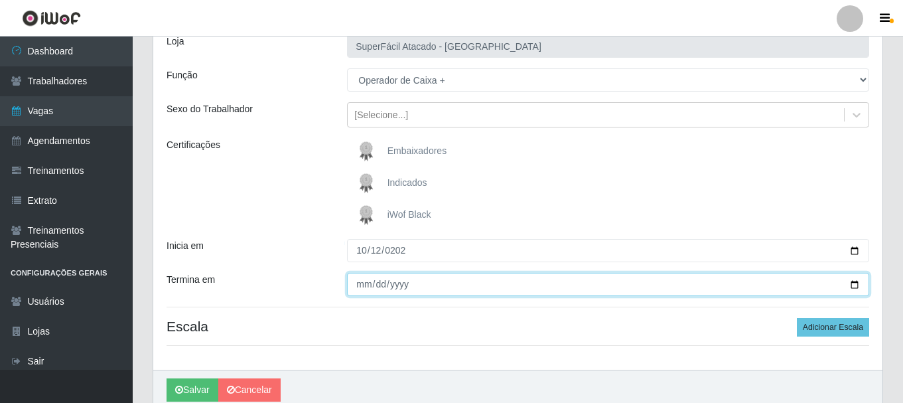
click at [358, 293] on input "Termina em" at bounding box center [608, 284] width 522 height 23
type input "2025-10-12"
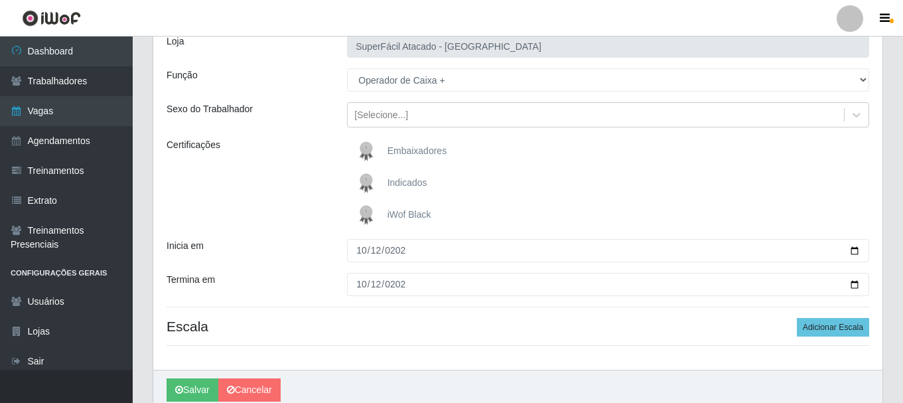
click at [415, 334] on h4 "Escala Adicionar Escala" at bounding box center [517, 326] width 702 height 17
click at [830, 323] on button "Adicionar Escala" at bounding box center [833, 327] width 72 height 19
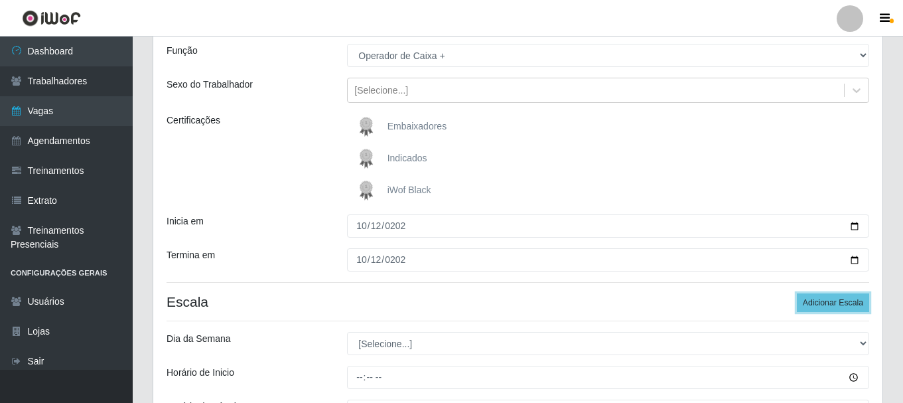
scroll to position [159, 0]
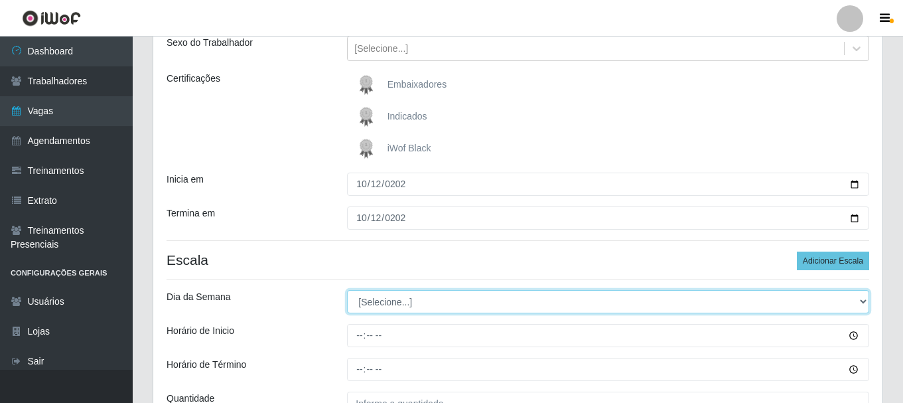
click at [866, 302] on select "[Selecione...] Segunda Terça Quarta Quinta Sexta Sábado Domingo" at bounding box center [608, 301] width 522 height 23
select select "0"
click at [347, 290] on select "[Selecione...] Segunda Terça Quarta Quinta Sexta Sábado Domingo" at bounding box center [608, 301] width 522 height 23
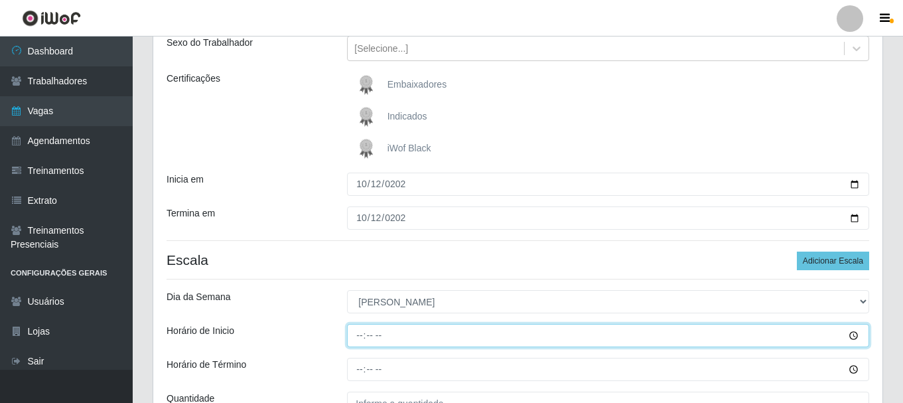
click at [361, 336] on input "Horário de Inicio" at bounding box center [608, 335] width 522 height 23
type input "08:00"
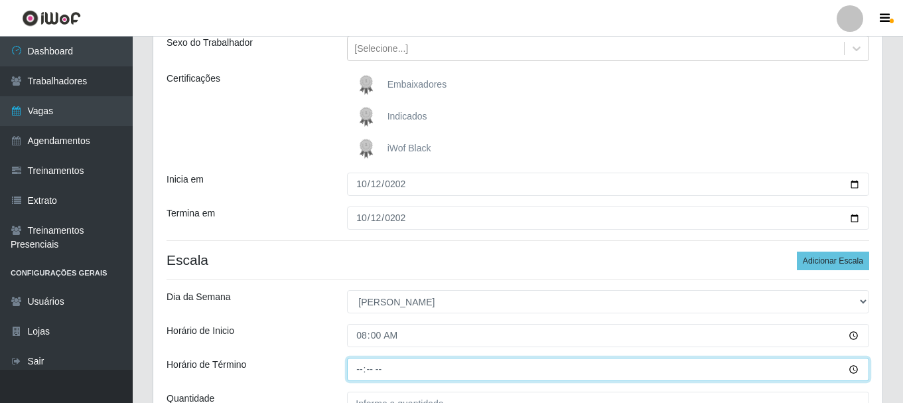
click at [348, 371] on input "Horário de Término" at bounding box center [608, 369] width 522 height 23
type input "14:00"
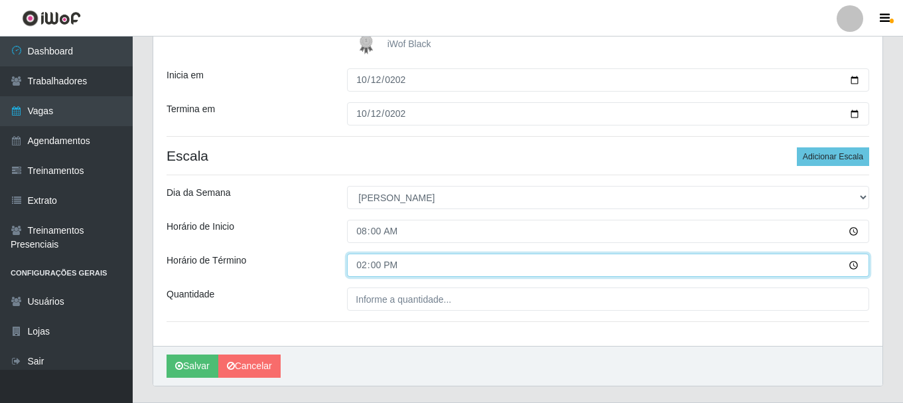
scroll to position [296, 0]
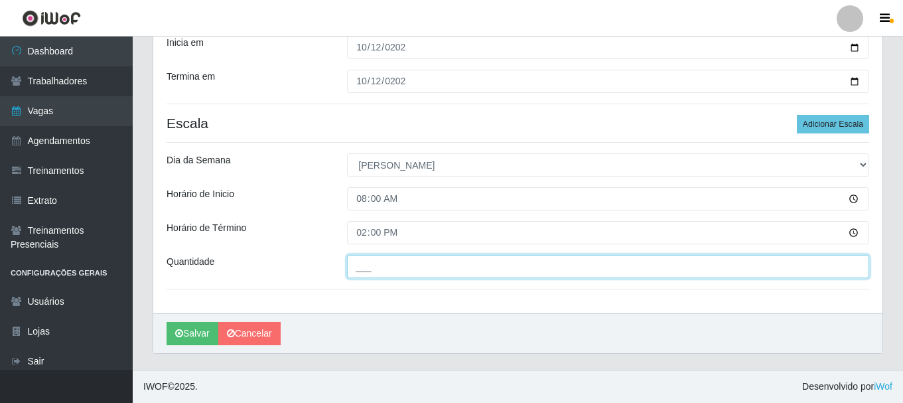
click at [361, 270] on input "___" at bounding box center [608, 266] width 522 height 23
type input "2__"
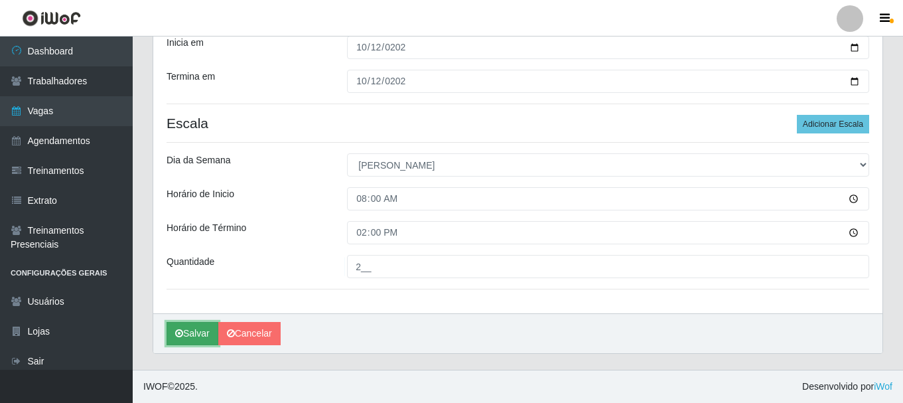
click at [186, 336] on button "Salvar" at bounding box center [192, 333] width 52 height 23
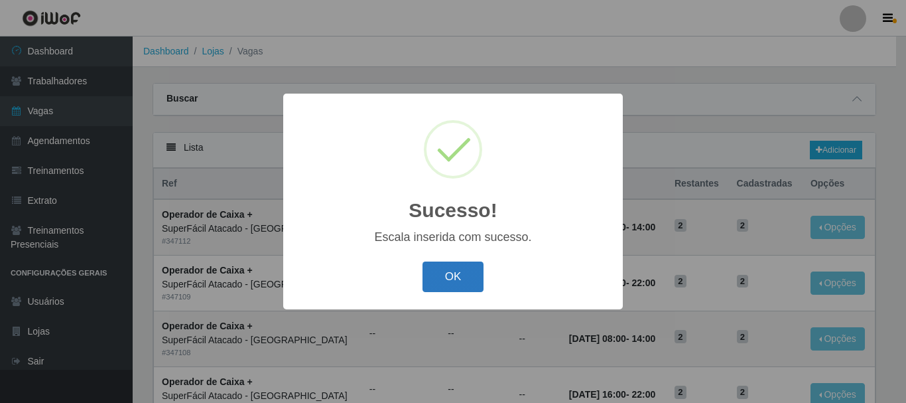
click at [461, 280] on button "OK" at bounding box center [454, 276] width 62 height 31
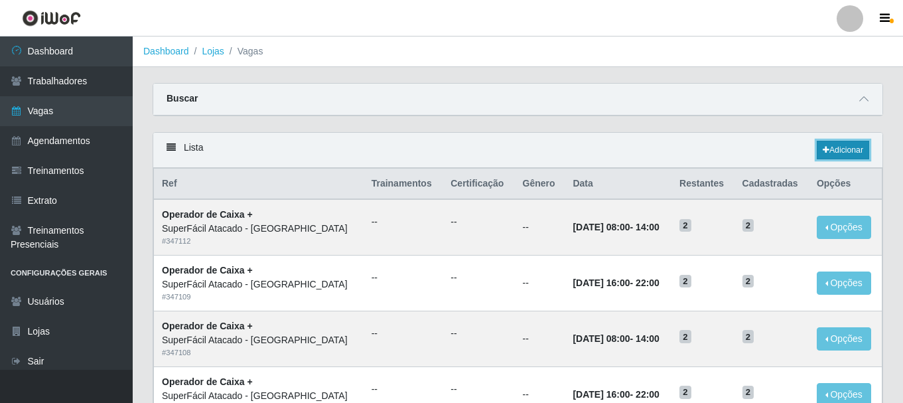
click at [838, 149] on link "Adicionar" at bounding box center [843, 150] width 52 height 19
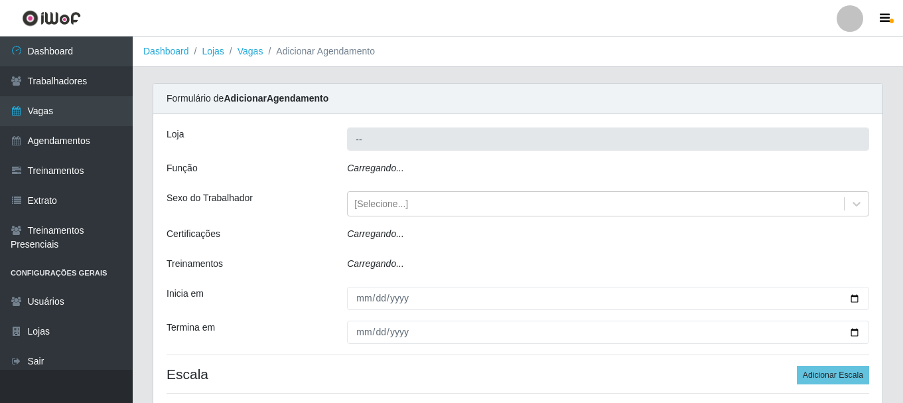
type input "SuperFácil Atacado - [GEOGRAPHIC_DATA]"
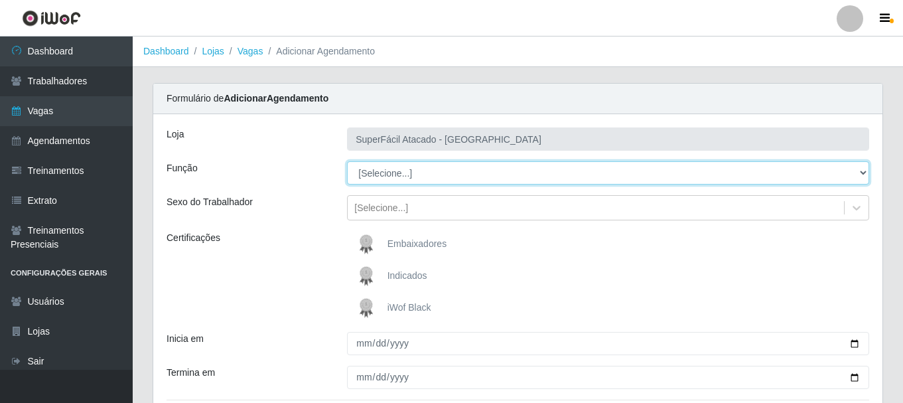
click at [858, 174] on select "[Selecione...] Embalador Embalador + Embalador ++ Operador de Caixa Operador de…" at bounding box center [608, 172] width 522 height 23
select select "72"
click at [347, 161] on select "[Selecione...] Embalador Embalador + Embalador ++ Operador de Caixa Operador de…" at bounding box center [608, 172] width 522 height 23
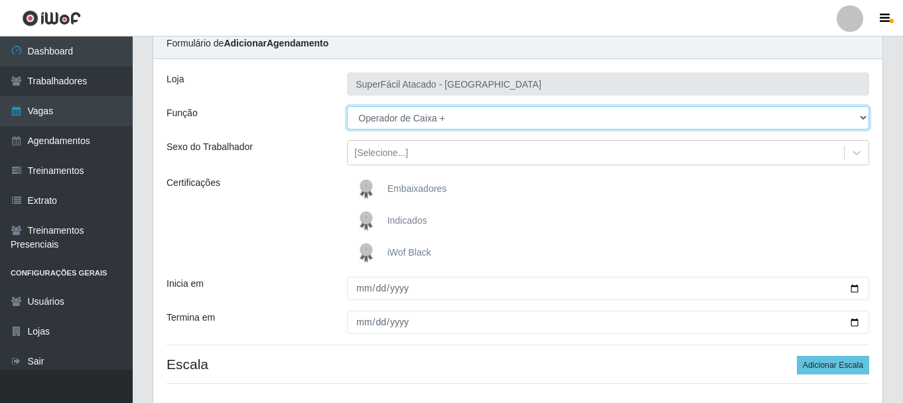
scroll to position [84, 0]
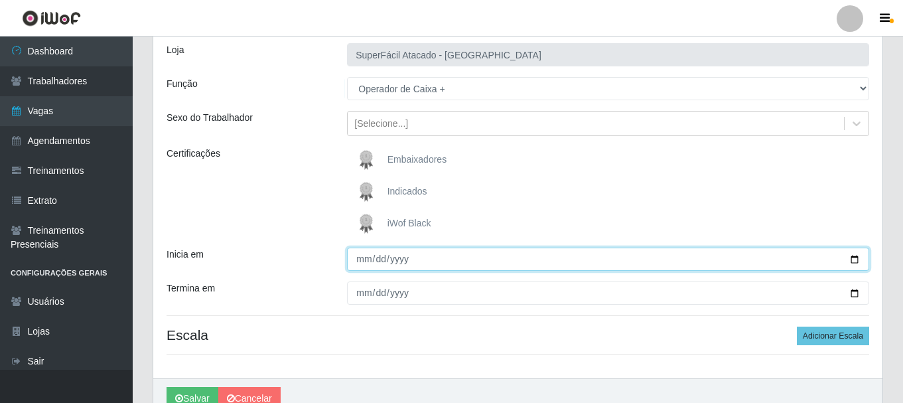
click at [852, 259] on input "Inicia em" at bounding box center [608, 258] width 522 height 23
type input "2025-10-12"
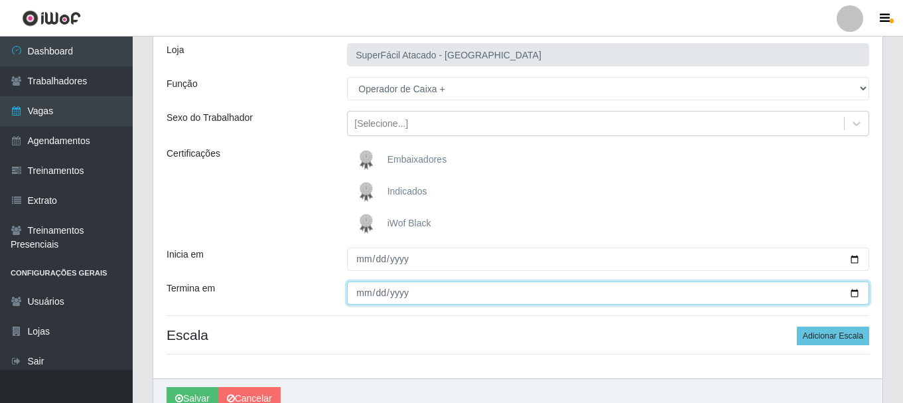
click at [852, 296] on input "Termina em" at bounding box center [608, 292] width 522 height 23
type input "2025-10-12"
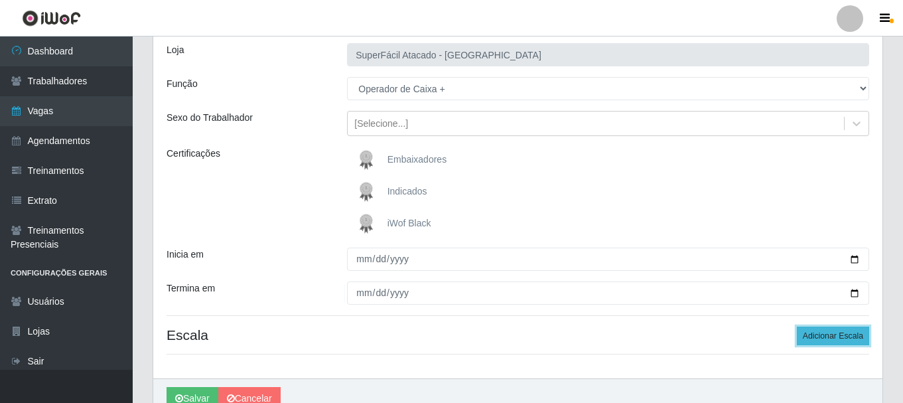
click at [850, 340] on button "Adicionar Escala" at bounding box center [833, 335] width 72 height 19
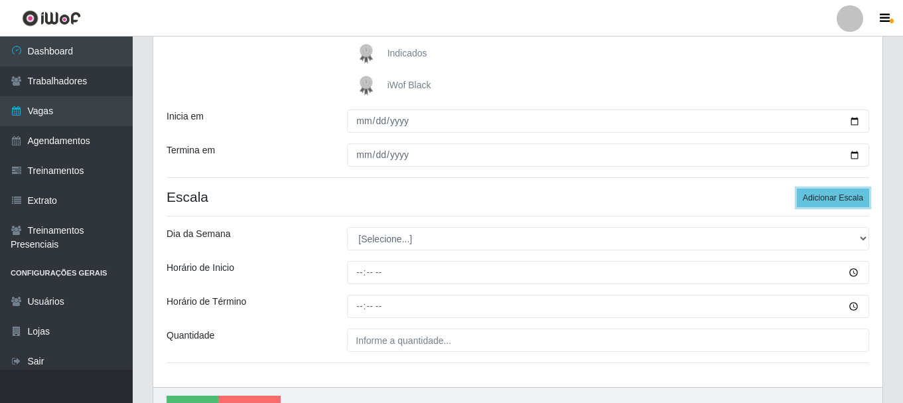
scroll to position [283, 0]
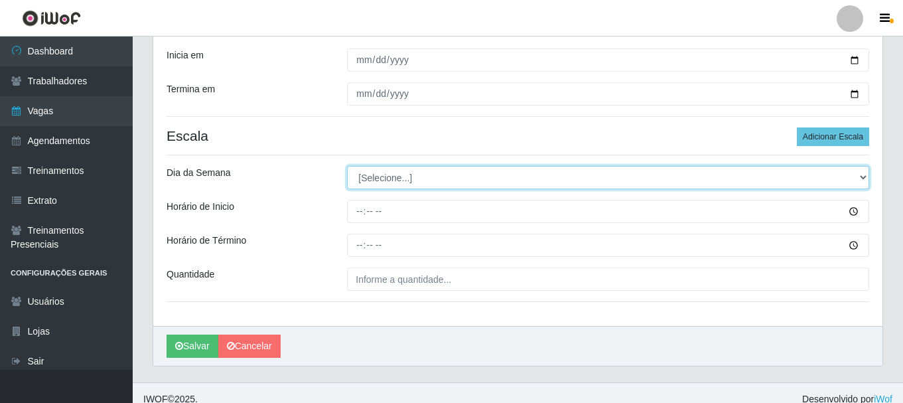
click at [862, 177] on select "[Selecione...] Segunda Terça Quarta Quinta Sexta Sábado Domingo" at bounding box center [608, 177] width 522 height 23
select select "0"
click at [347, 166] on select "[Selecione...] Segunda Terça Quarta Quinta Sexta Sábado Domingo" at bounding box center [608, 177] width 522 height 23
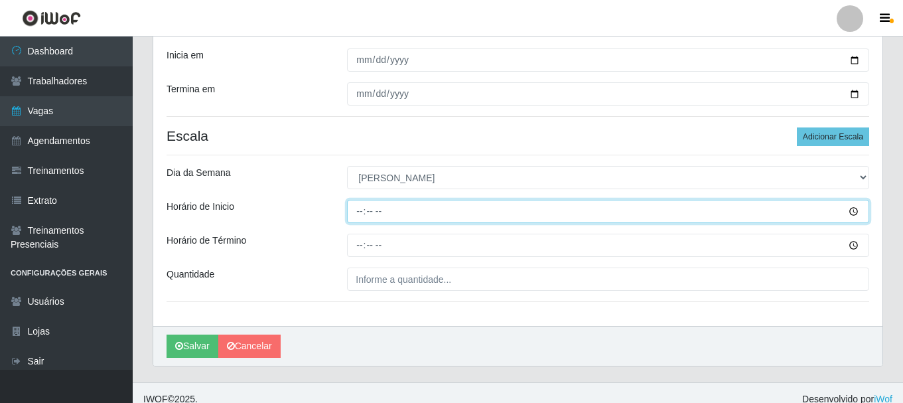
click at [360, 214] on input "Horário de Inicio" at bounding box center [608, 211] width 522 height 23
click at [855, 210] on input "Horário de Inicio" at bounding box center [608, 211] width 522 height 23
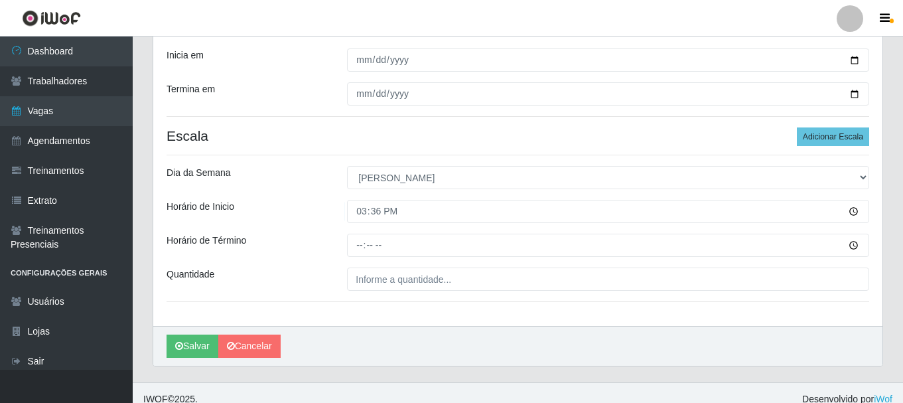
click at [518, 315] on div "Loja SuperFácil Atacado - Alto de São Manoel Função [Selecione...] Embalador Em…" at bounding box center [517, 78] width 729 height 495
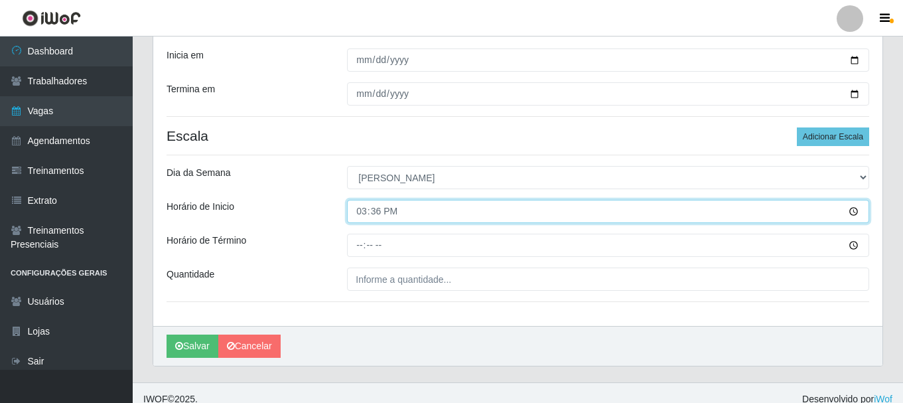
click at [852, 212] on input "15:36" at bounding box center [608, 211] width 522 height 23
click at [387, 212] on input "15:36" at bounding box center [608, 211] width 522 height 23
type input "15:00"
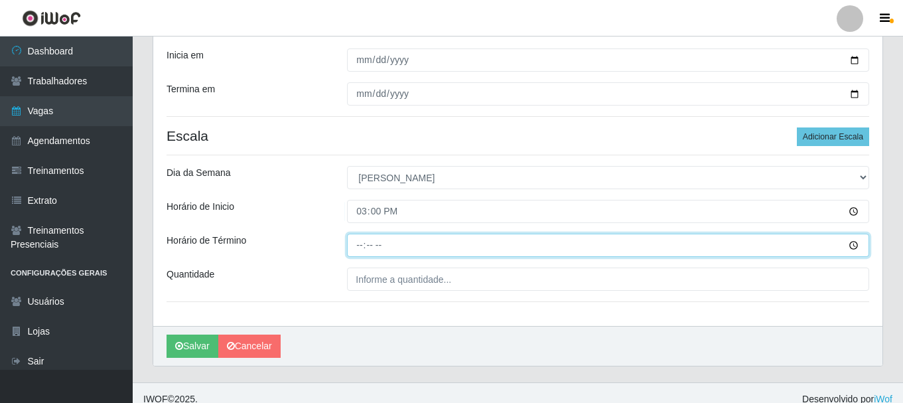
click at [357, 245] on input "Horário de Término" at bounding box center [608, 244] width 522 height 23
type input "21:00"
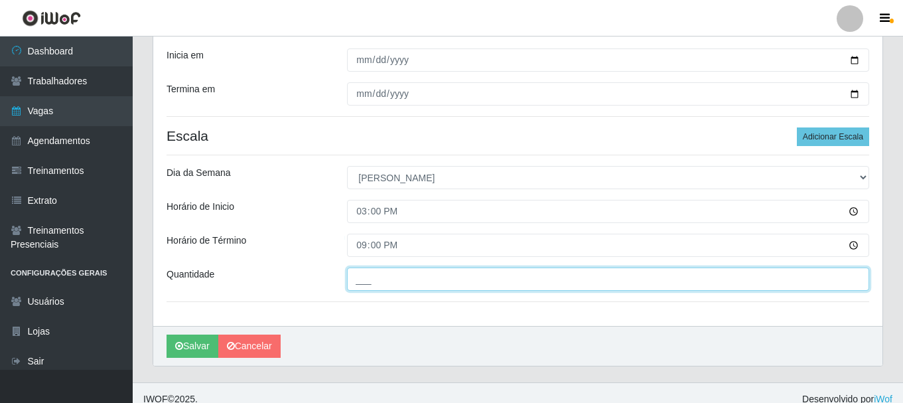
click at [381, 284] on input "___" at bounding box center [608, 278] width 522 height 23
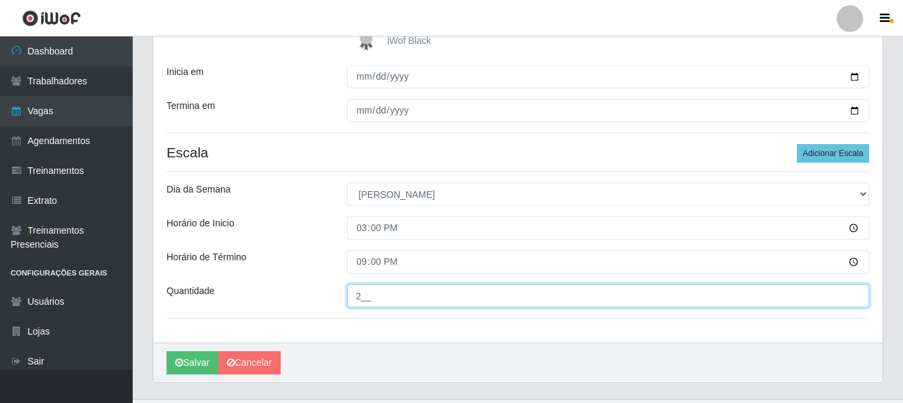
scroll to position [296, 0]
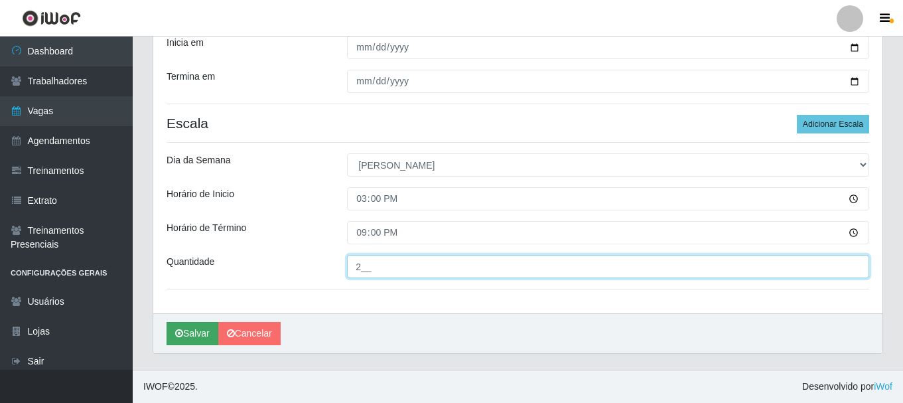
type input "2__"
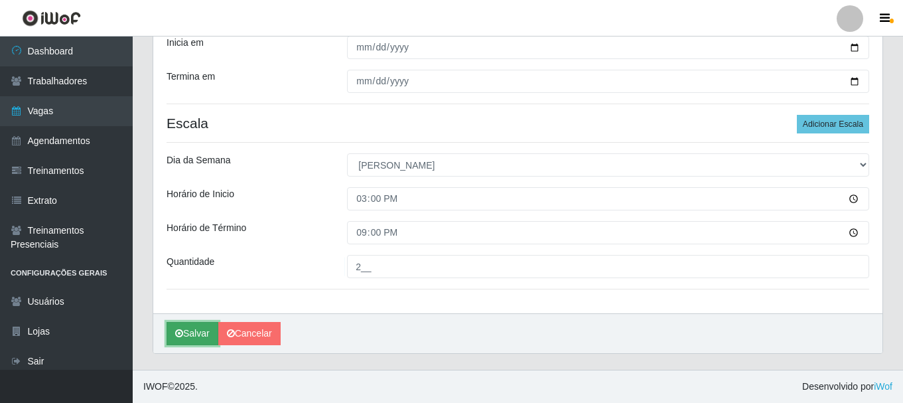
click at [199, 335] on button "Salvar" at bounding box center [192, 333] width 52 height 23
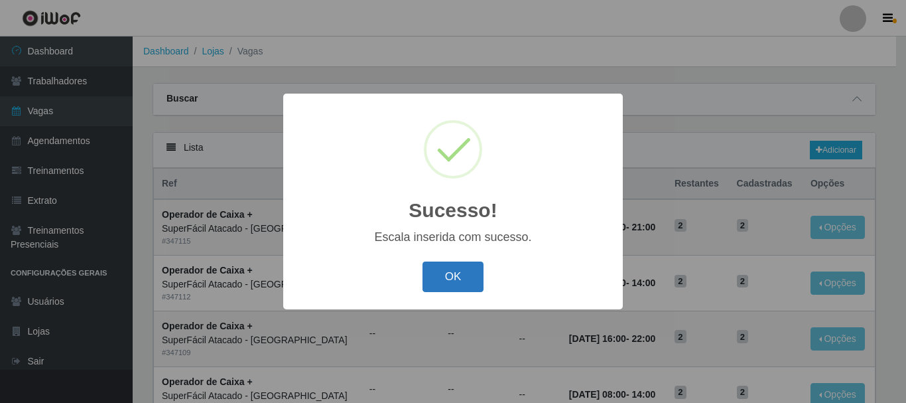
click at [456, 278] on button "OK" at bounding box center [454, 276] width 62 height 31
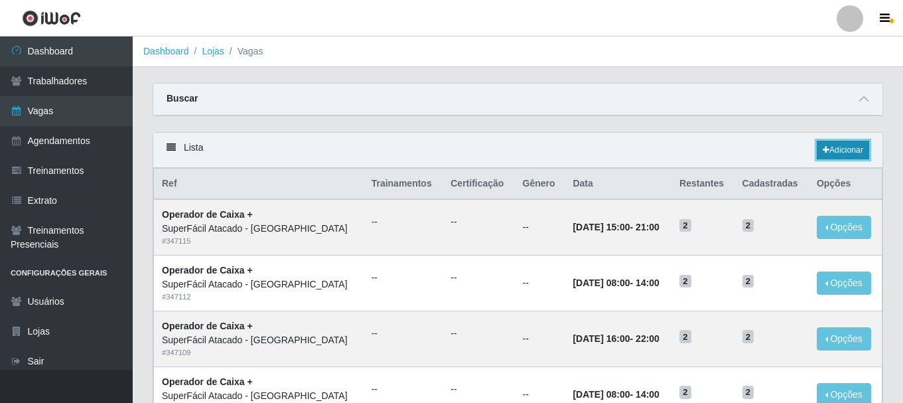
click at [846, 141] on link "Adicionar" at bounding box center [843, 150] width 52 height 19
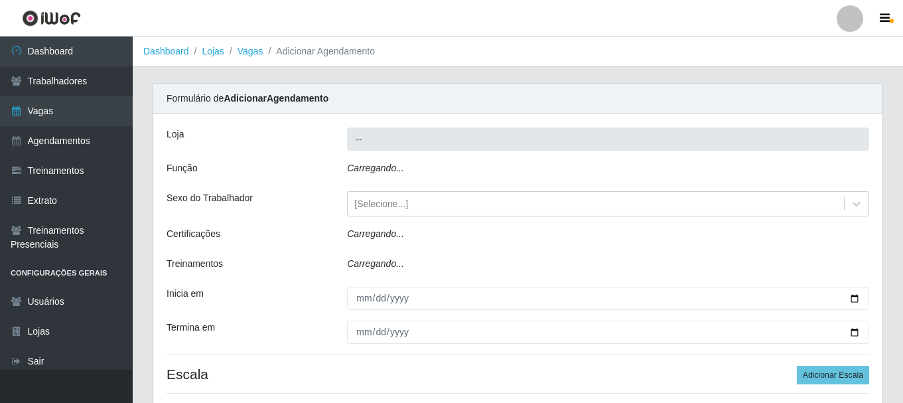
type input "SuperFácil Atacado - [GEOGRAPHIC_DATA]"
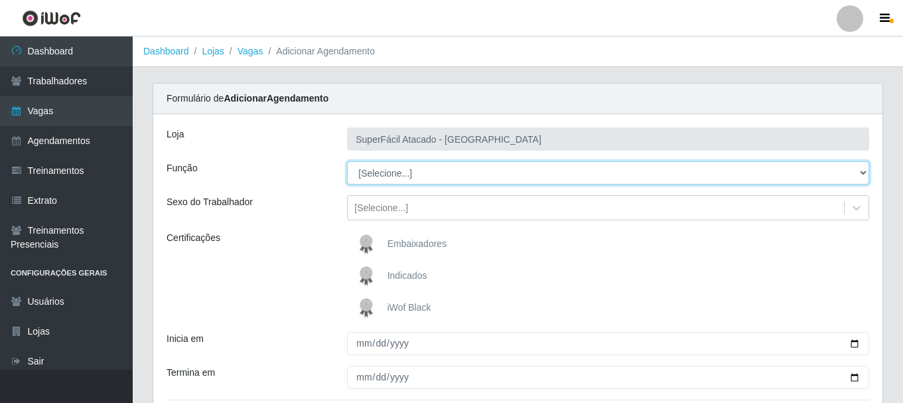
click at [862, 174] on select "[Selecione...] Embalador Embalador + Embalador ++ Operador de Caixa Operador de…" at bounding box center [608, 172] width 522 height 23
select select "72"
click at [347, 161] on select "[Selecione...] Embalador Embalador + Embalador ++ Operador de Caixa Operador de…" at bounding box center [608, 172] width 522 height 23
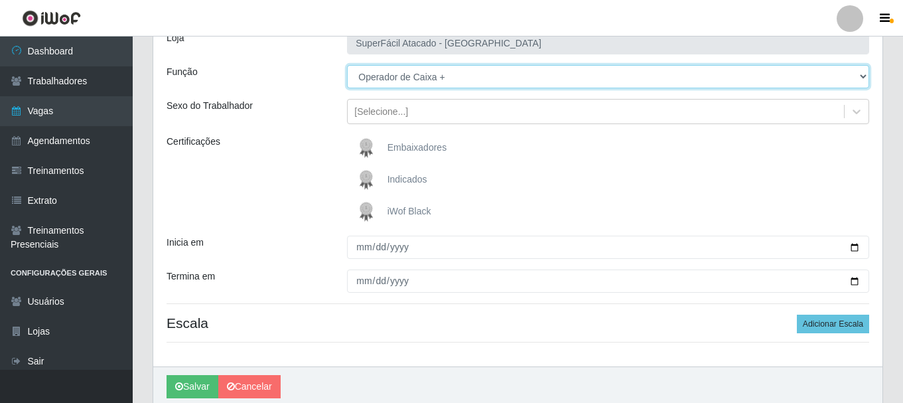
scroll to position [133, 0]
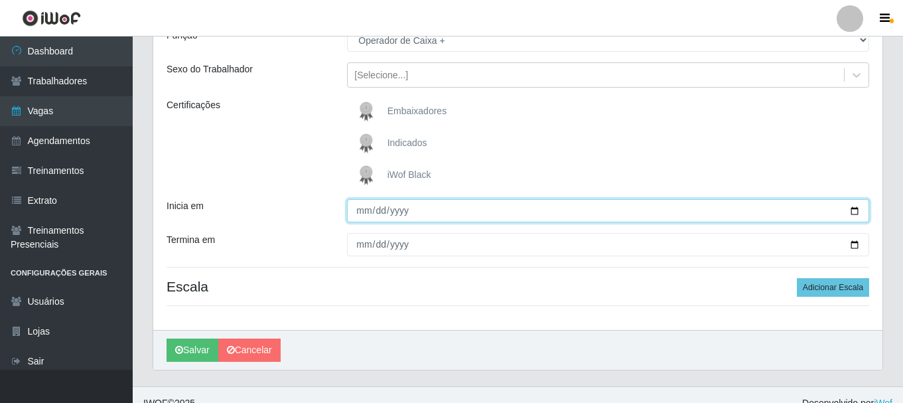
click at [854, 210] on input "Inicia em" at bounding box center [608, 210] width 522 height 23
type input "2025-10-18"
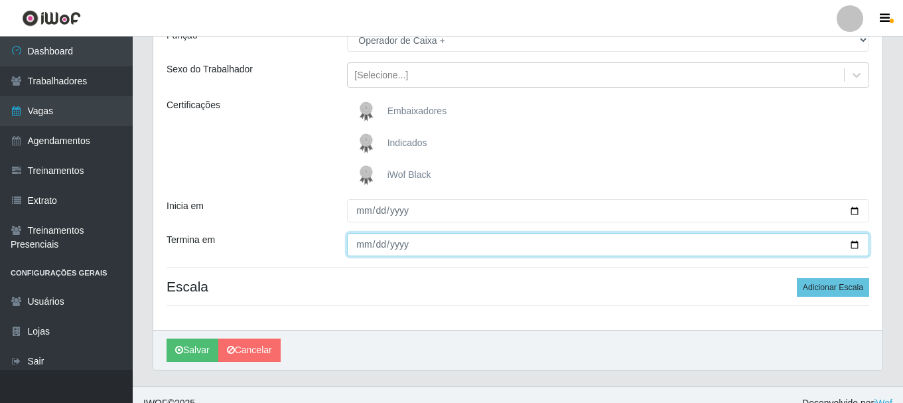
click at [854, 245] on input "Termina em" at bounding box center [608, 244] width 522 height 23
type input "2025-10-18"
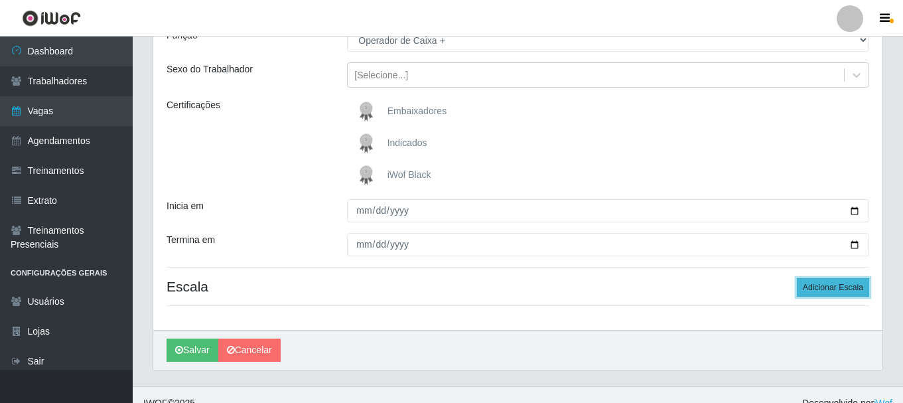
click at [845, 289] on button "Adicionar Escala" at bounding box center [833, 287] width 72 height 19
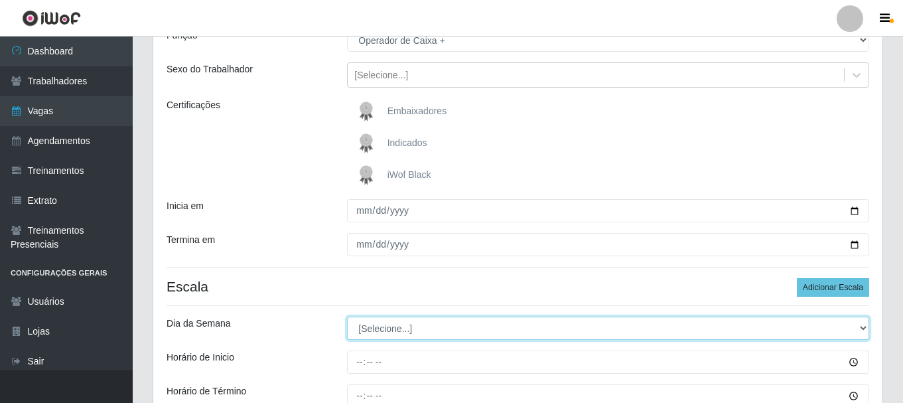
click at [861, 326] on select "[Selecione...] Segunda Terça Quarta Quinta Sexta Sábado Domingo" at bounding box center [608, 327] width 522 height 23
select select "6"
click at [347, 316] on select "[Selecione...] Segunda Terça Quarta Quinta Sexta Sábado Domingo" at bounding box center [608, 327] width 522 height 23
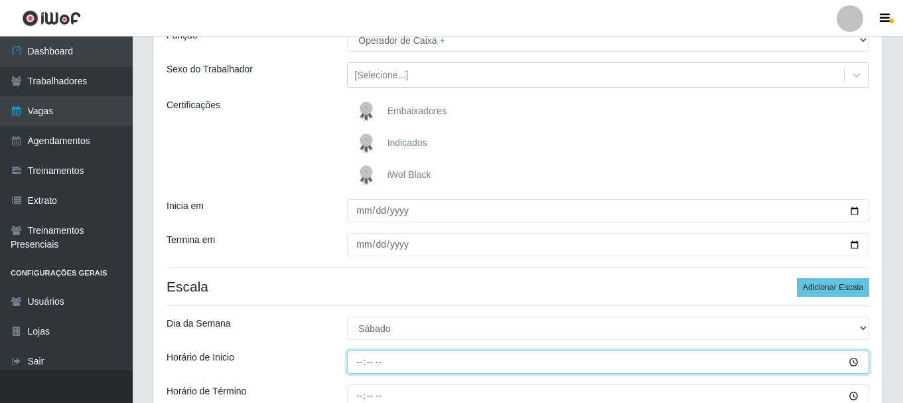
click at [360, 358] on input "Horário de Inicio" at bounding box center [608, 361] width 522 height 23
type input "08:00"
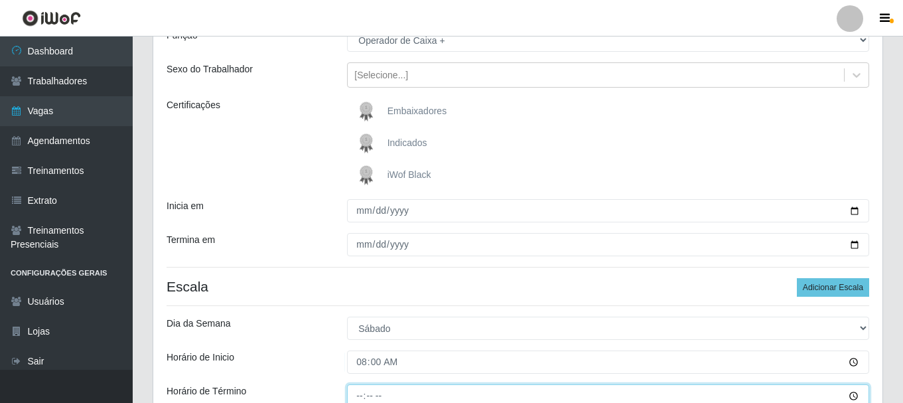
click at [360, 393] on input "Horário de Término" at bounding box center [608, 395] width 522 height 23
type input "14:00"
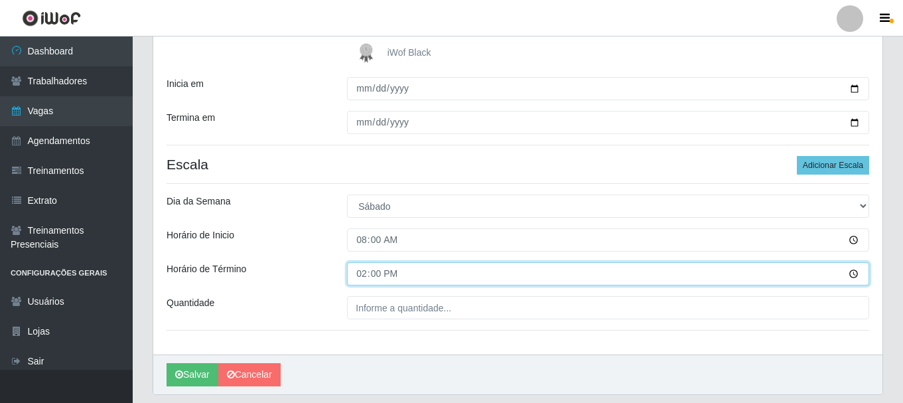
scroll to position [255, 0]
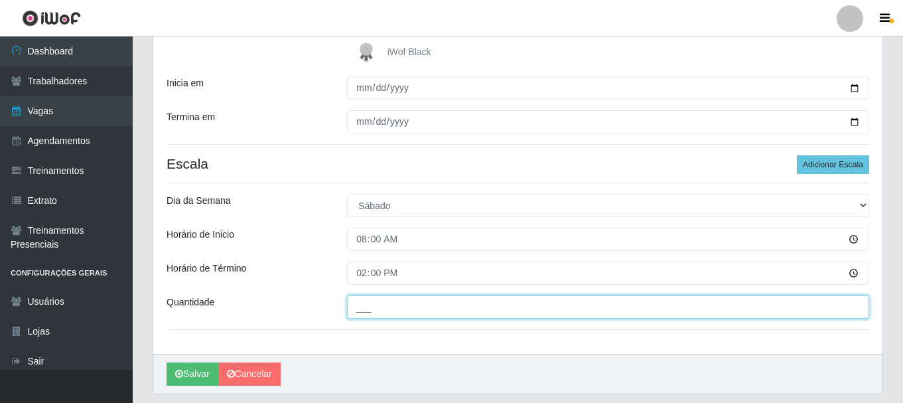
click at [397, 302] on input "___" at bounding box center [608, 306] width 522 height 23
type input "2__"
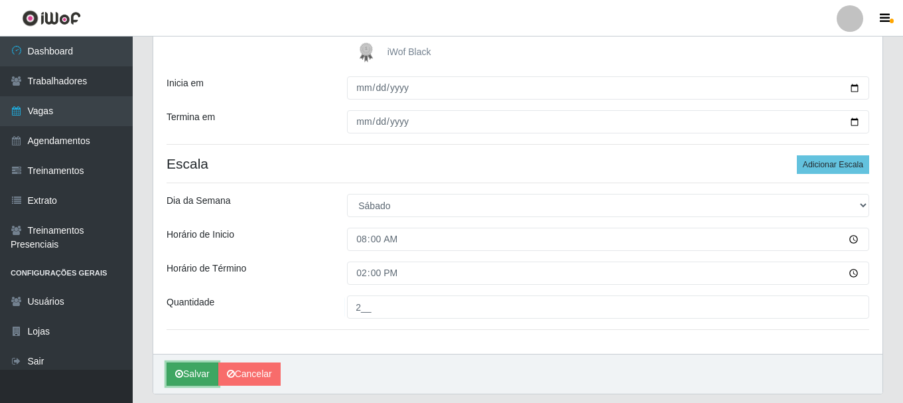
click at [196, 377] on button "Salvar" at bounding box center [192, 373] width 52 height 23
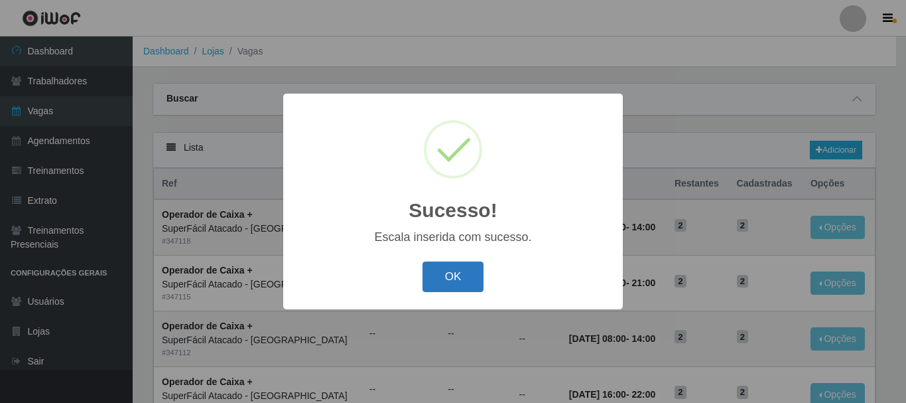
click at [454, 271] on button "OK" at bounding box center [454, 276] width 62 height 31
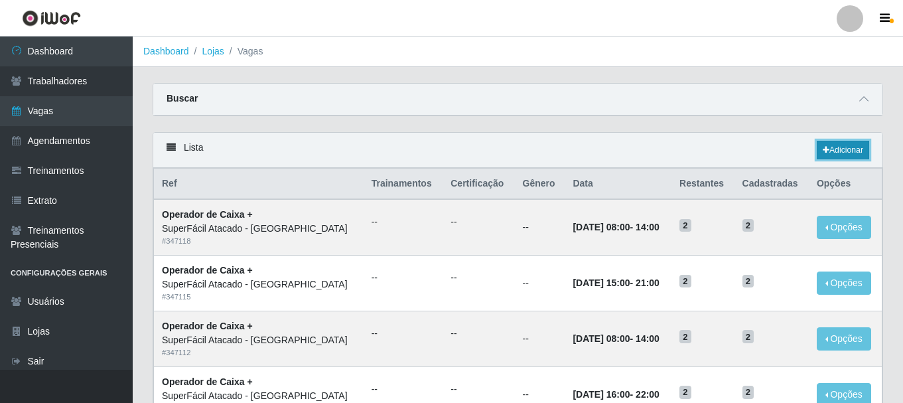
click at [857, 156] on link "Adicionar" at bounding box center [843, 150] width 52 height 19
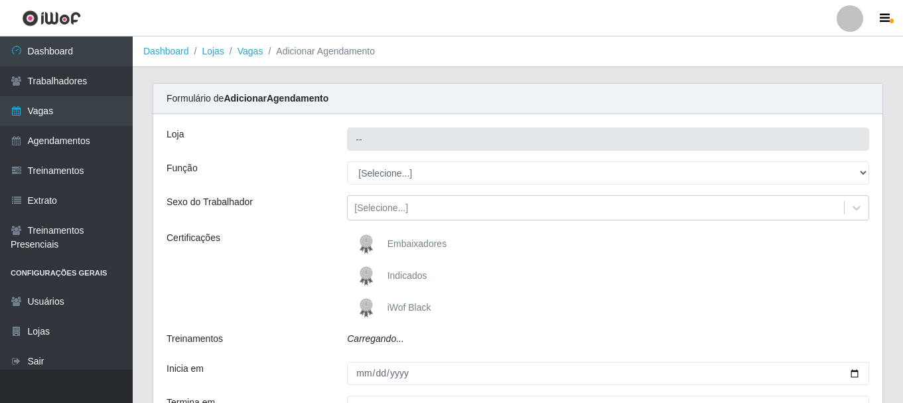
type input "SuperFácil Atacado - [GEOGRAPHIC_DATA]"
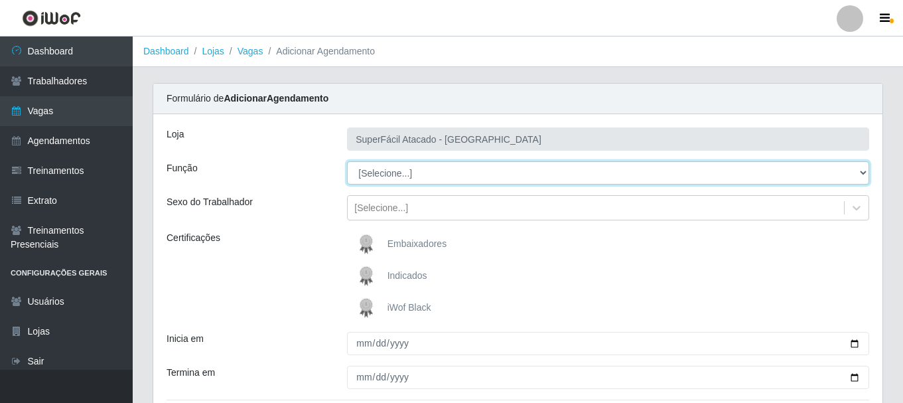
click at [864, 170] on select "[Selecione...] Embalador Embalador + Embalador ++ Operador de Caixa Operador de…" at bounding box center [608, 172] width 522 height 23
select select "72"
click at [347, 161] on select "[Selecione...] Embalador Embalador + Embalador ++ Operador de Caixa Operador de…" at bounding box center [608, 172] width 522 height 23
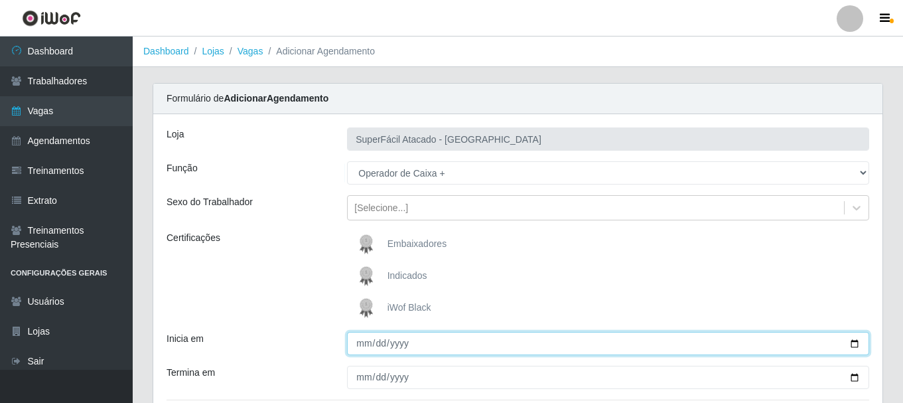
click at [853, 340] on input "Inicia em" at bounding box center [608, 343] width 522 height 23
type input "2025-10-18"
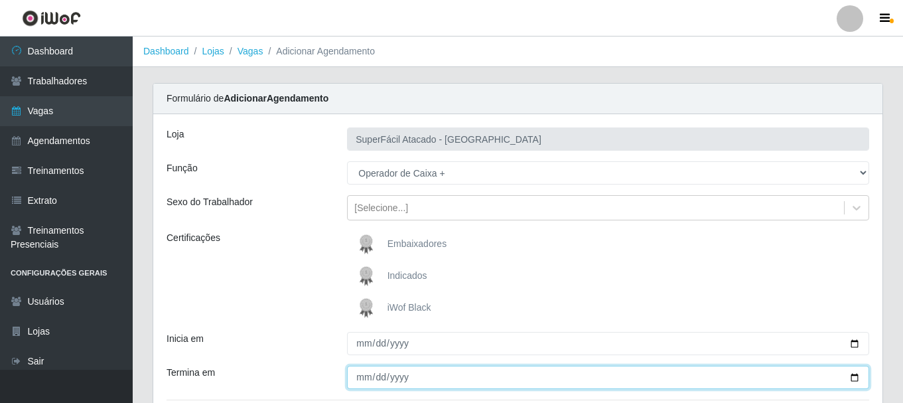
click at [351, 379] on input "Termina em" at bounding box center [608, 376] width 522 height 23
click at [856, 379] on input "Termina em" at bounding box center [608, 376] width 522 height 23
type input "2025-10-18"
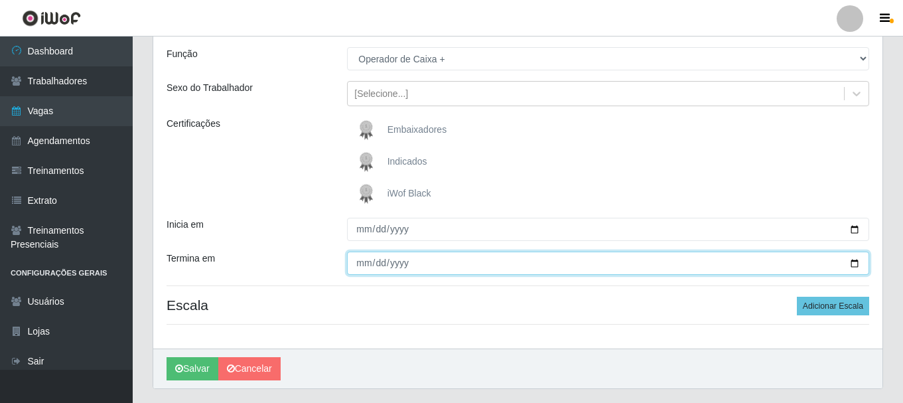
scroll to position [118, 0]
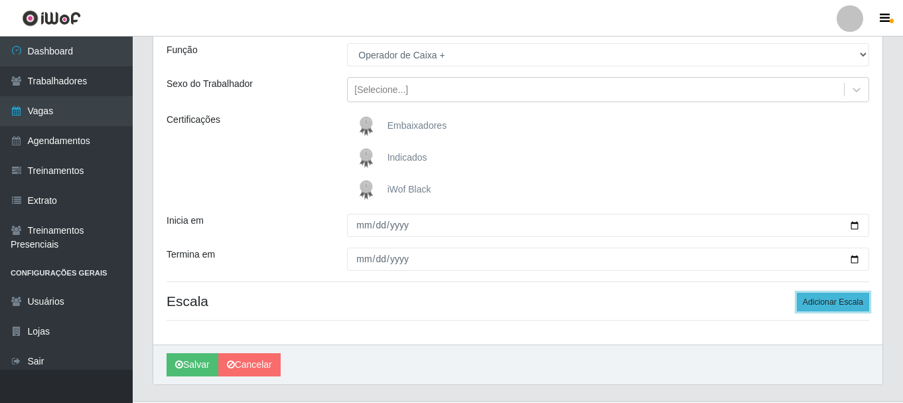
click at [831, 309] on button "Adicionar Escala" at bounding box center [833, 302] width 72 height 19
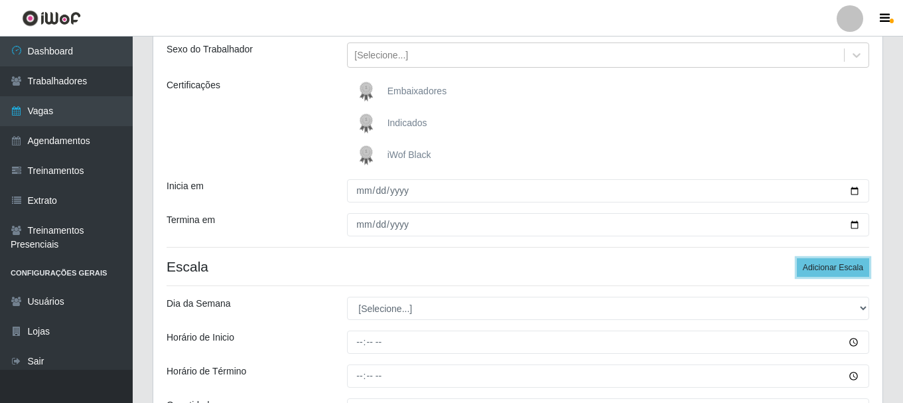
scroll to position [184, 0]
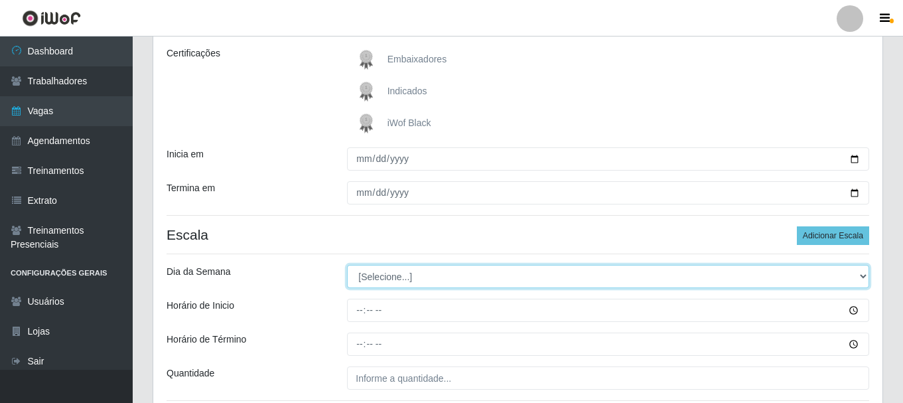
click at [869, 273] on div "[Selecione...] Segunda Terça Quarta Quinta Sexta Sábado Domingo" at bounding box center [608, 276] width 542 height 23
select select "6"
click at [347, 265] on select "[Selecione...] Segunda Terça Quarta Quinta Sexta Sábado Domingo" at bounding box center [608, 276] width 522 height 23
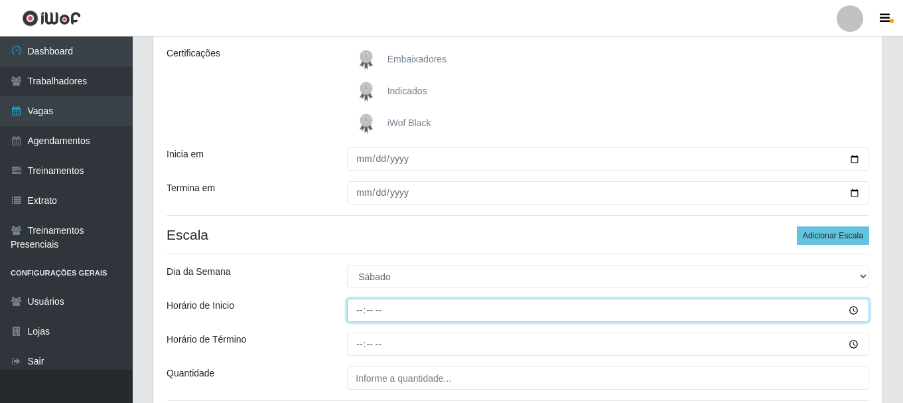
click at [363, 320] on input "Horário de Inicio" at bounding box center [608, 309] width 522 height 23
type input "01:04"
click at [355, 312] on input "Horário de Inicio" at bounding box center [608, 309] width 522 height 23
click at [363, 310] on input "Horário de Inicio" at bounding box center [608, 309] width 522 height 23
click at [355, 314] on input "10:00" at bounding box center [608, 309] width 522 height 23
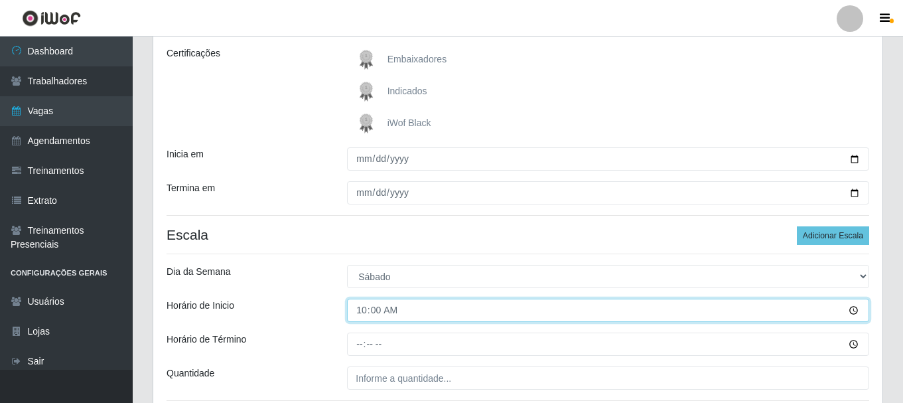
click at [363, 311] on input "10:00" at bounding box center [608, 309] width 522 height 23
type input "16:00"
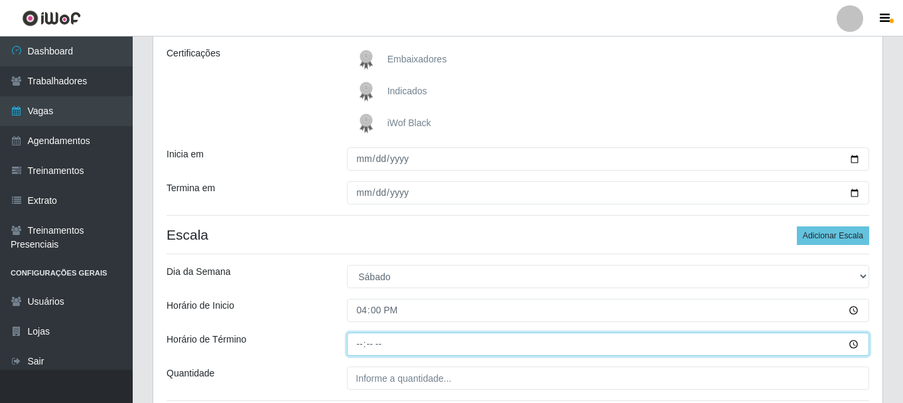
click at [358, 346] on input "Horário de Término" at bounding box center [608, 343] width 522 height 23
type input "22:00"
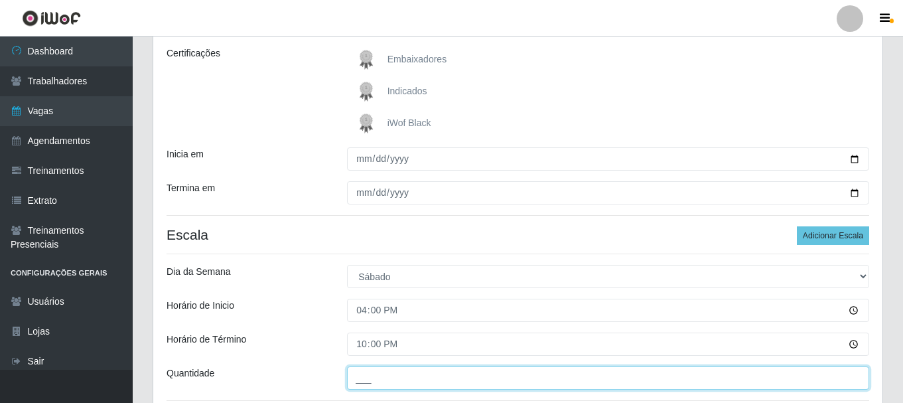
click at [376, 388] on input "___" at bounding box center [608, 377] width 522 height 23
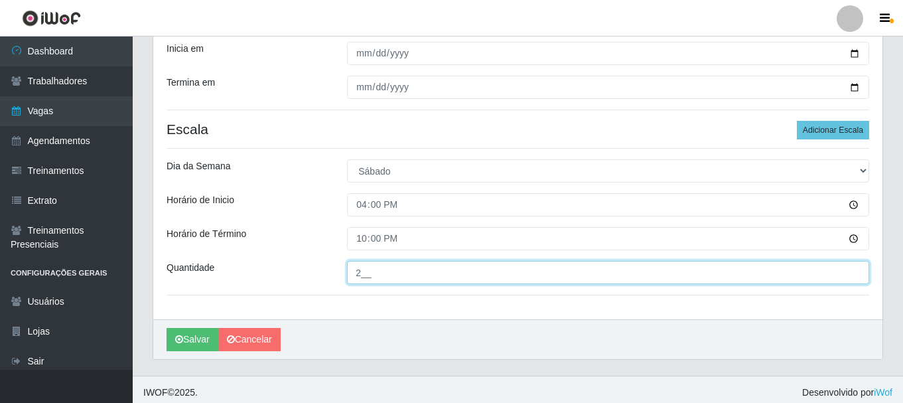
scroll to position [296, 0]
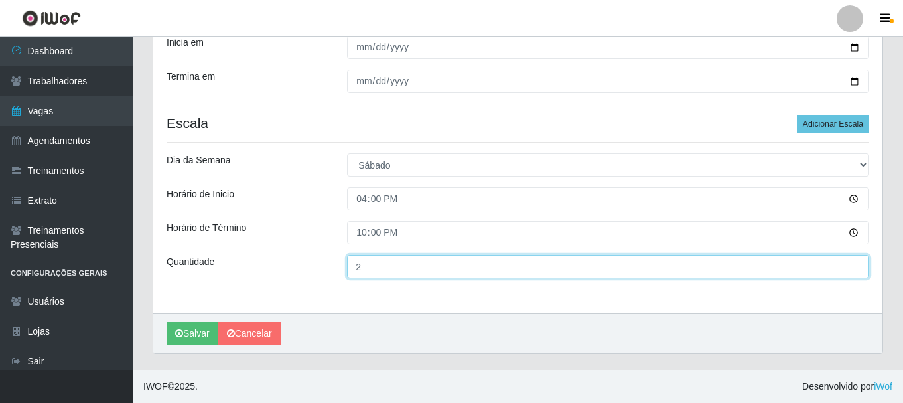
type input "2__"
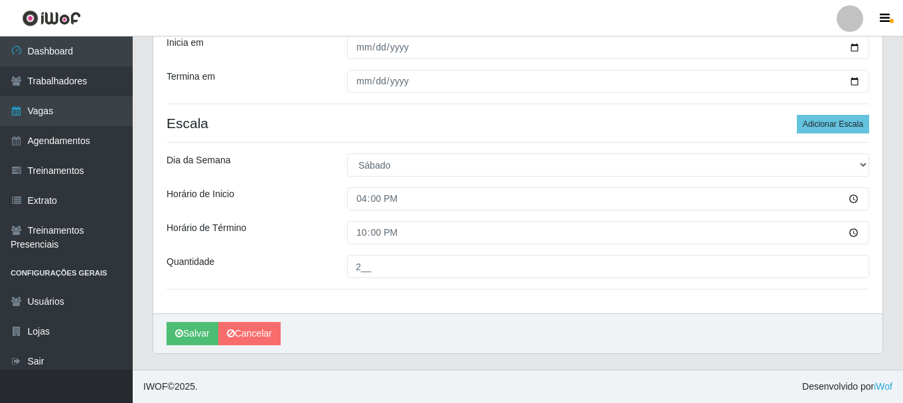
click at [413, 293] on div "Loja SuperFácil Atacado - Alto de São Manoel Função [Selecione...] Embalador Em…" at bounding box center [517, 65] width 729 height 495
click at [202, 328] on button "Salvar" at bounding box center [192, 333] width 52 height 23
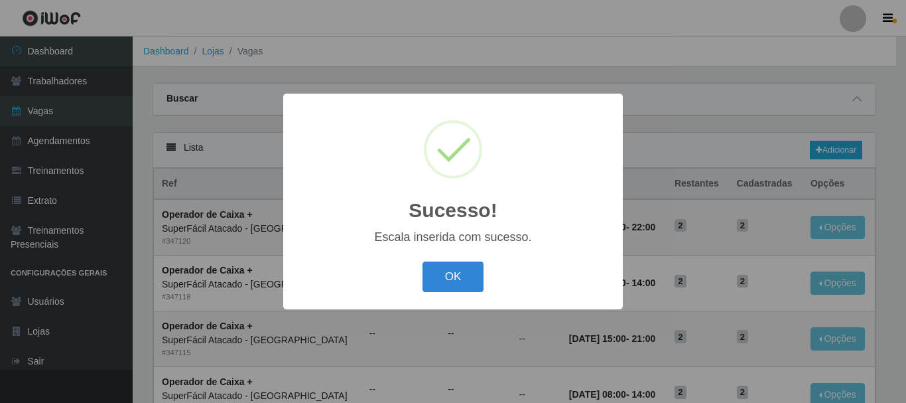
drag, startPoint x: 444, startPoint y: 287, endPoint x: 543, endPoint y: 222, distance: 118.7
click at [444, 285] on button "OK" at bounding box center [454, 276] width 62 height 31
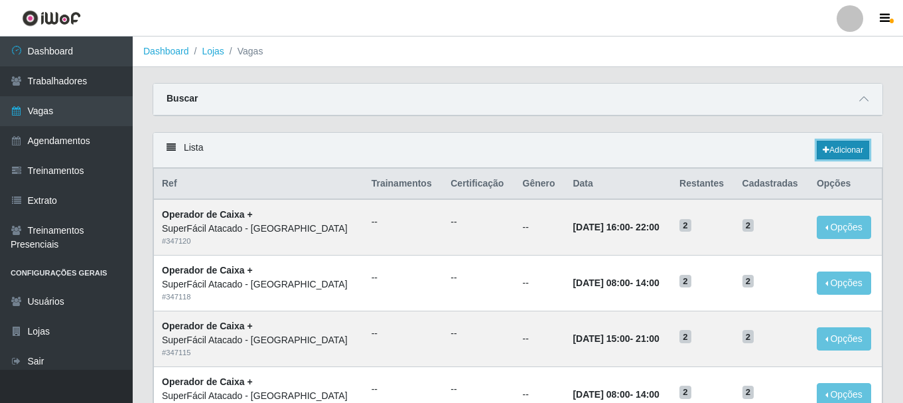
click at [860, 152] on link "Adicionar" at bounding box center [843, 150] width 52 height 19
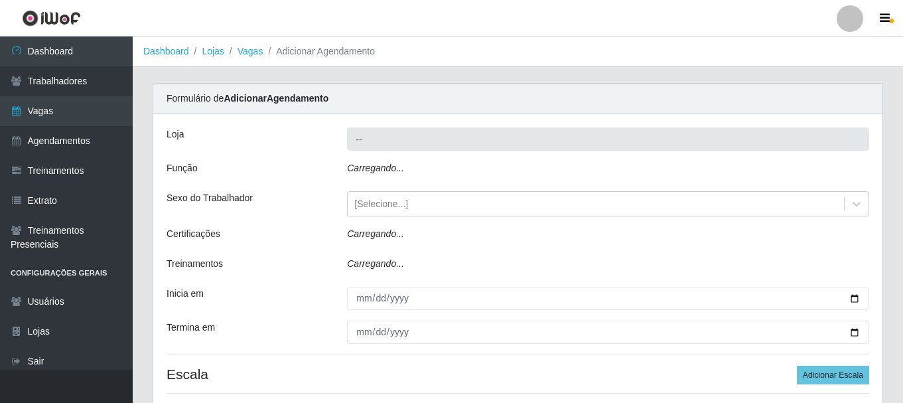
type input "SuperFácil Atacado - [GEOGRAPHIC_DATA]"
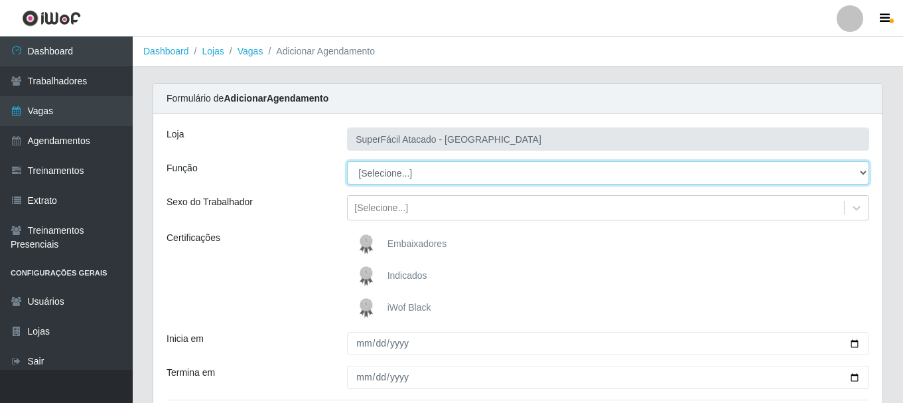
click at [865, 172] on select "[Selecione...] Embalador Embalador + Embalador ++ Operador de Caixa Operador de…" at bounding box center [608, 172] width 522 height 23
select select "72"
click at [347, 161] on select "[Selecione...] Embalador Embalador + Embalador ++ Operador de Caixa Operador de…" at bounding box center [608, 172] width 522 height 23
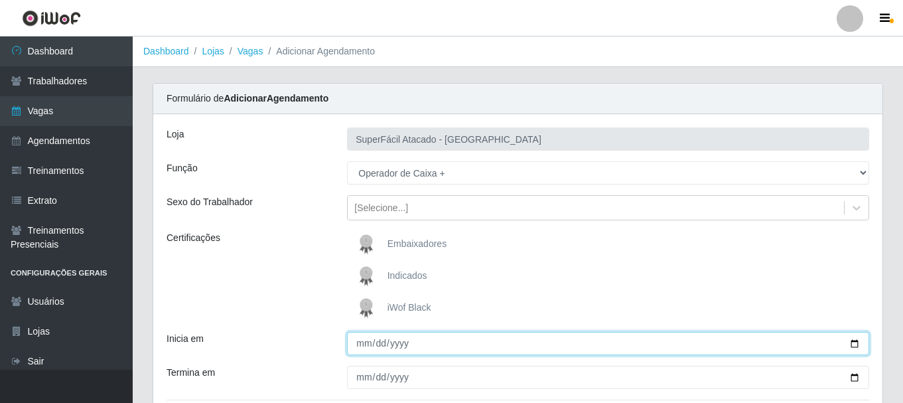
click at [854, 342] on input "Inicia em" at bounding box center [608, 343] width 522 height 23
type input "2025-10-19"
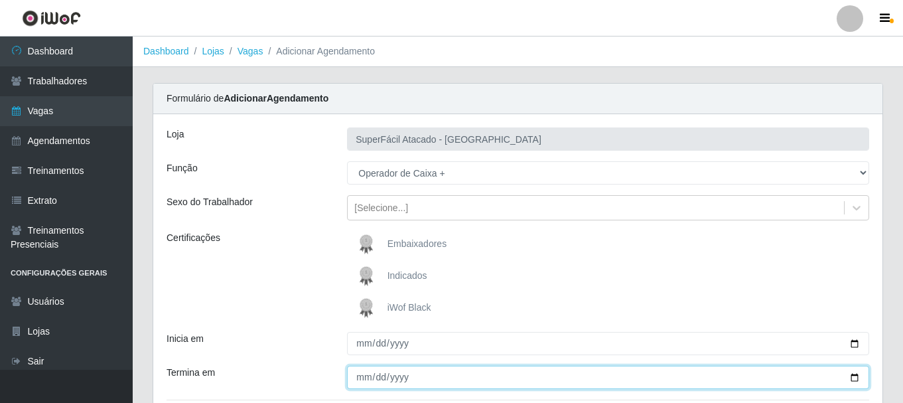
click at [353, 377] on input "Termina em" at bounding box center [608, 376] width 522 height 23
click at [852, 380] on input "Termina em" at bounding box center [608, 376] width 522 height 23
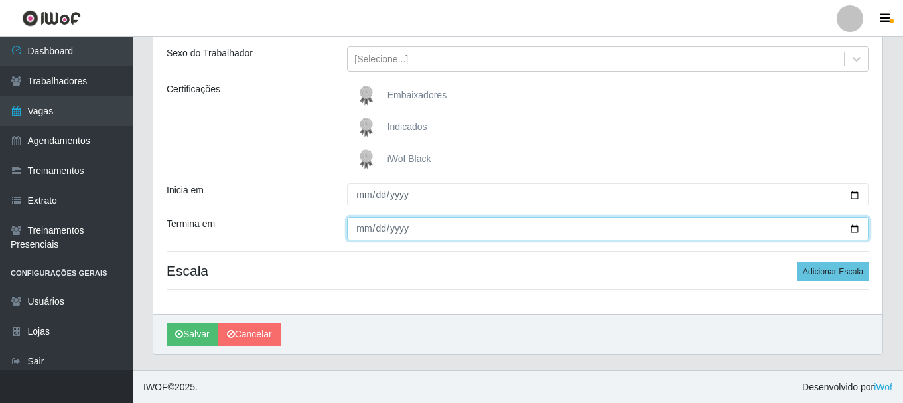
scroll to position [149, 0]
click at [359, 231] on input "Termina em" at bounding box center [608, 227] width 522 height 23
click at [862, 225] on input "Termina em" at bounding box center [608, 227] width 522 height 23
click at [361, 227] on input "Termina em" at bounding box center [608, 227] width 522 height 23
type input "2025-10-19"
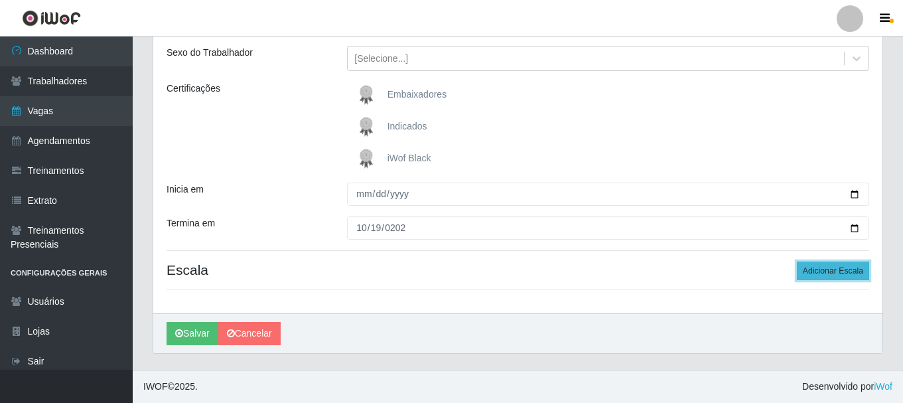
click at [825, 271] on button "Adicionar Escala" at bounding box center [833, 270] width 72 height 19
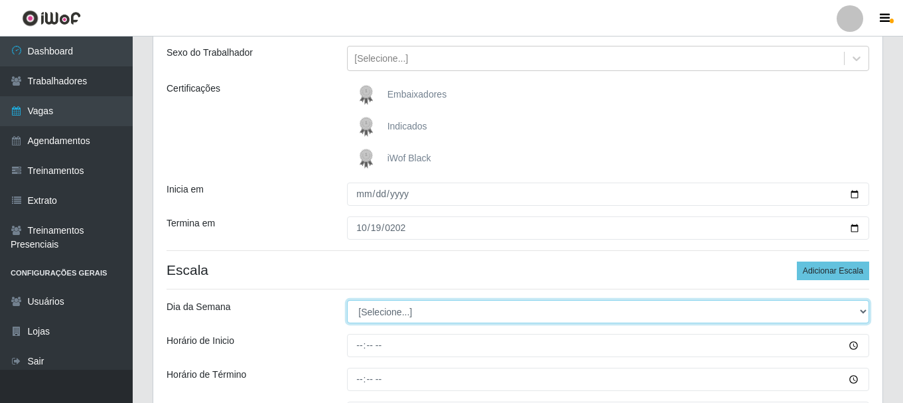
click at [866, 312] on select "[Selecione...] Segunda Terça Quarta Quinta Sexta Sábado Domingo" at bounding box center [608, 311] width 522 height 23
select select "0"
click at [347, 300] on select "[Selecione...] Segunda Terça Quarta Quinta Sexta Sábado Domingo" at bounding box center [608, 311] width 522 height 23
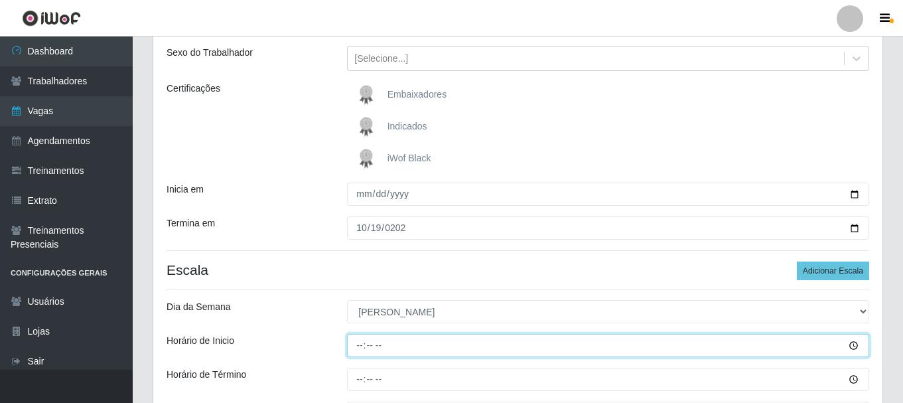
click at [355, 347] on input "Horário de Inicio" at bounding box center [608, 345] width 522 height 23
type input "08:00"
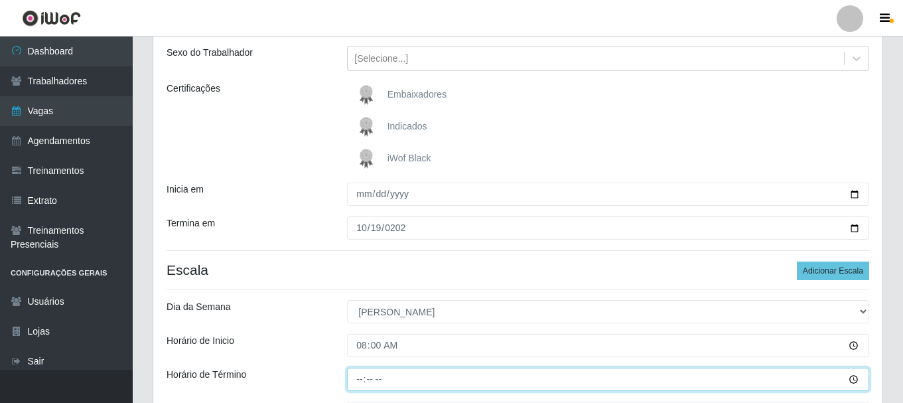
click at [354, 383] on input "Horário de Término" at bounding box center [608, 378] width 522 height 23
click at [358, 375] on input "Horário de Término" at bounding box center [608, 378] width 522 height 23
click at [361, 383] on input "16:00" at bounding box center [608, 378] width 522 height 23
type input "14:00"
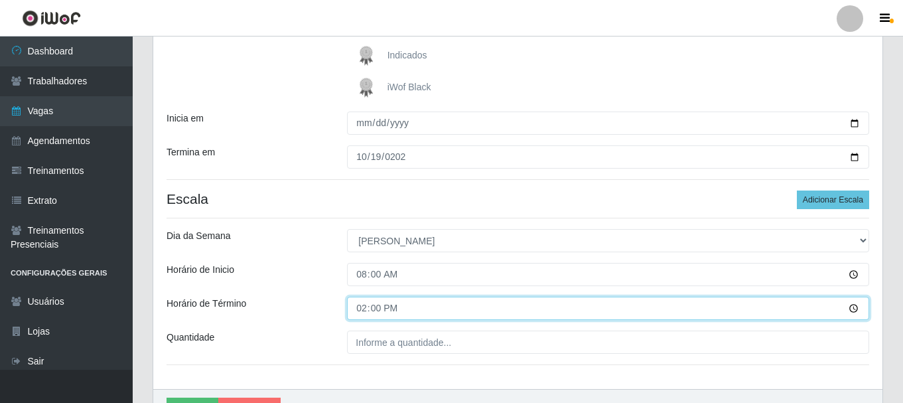
scroll to position [296, 0]
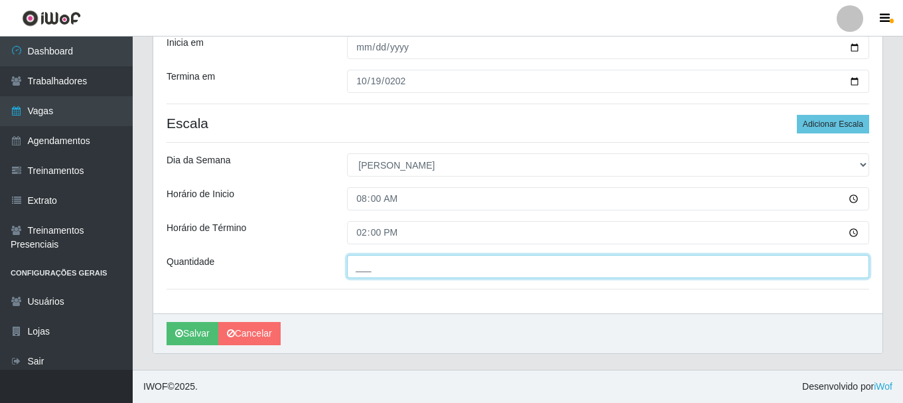
click at [385, 274] on input "___" at bounding box center [608, 266] width 522 height 23
type input "2__"
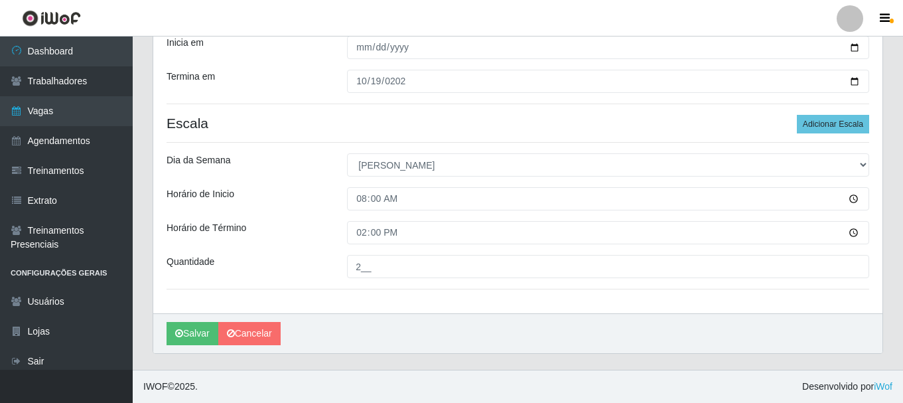
click at [374, 331] on div "Salvar Cancelar" at bounding box center [517, 333] width 729 height 40
click at [202, 342] on button "Salvar" at bounding box center [192, 333] width 52 height 23
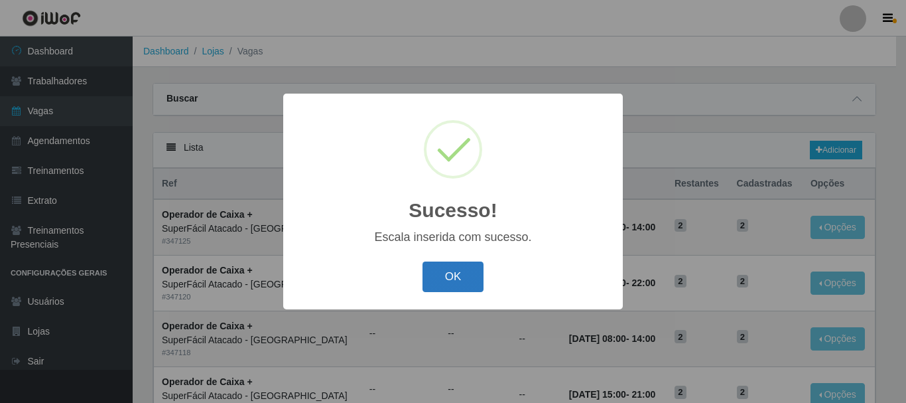
click at [436, 275] on button "OK" at bounding box center [454, 276] width 62 height 31
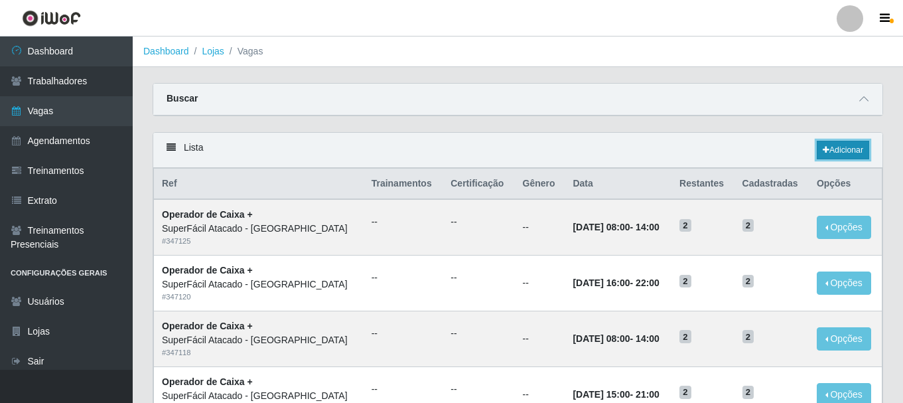
click at [854, 149] on link "Adicionar" at bounding box center [843, 150] width 52 height 19
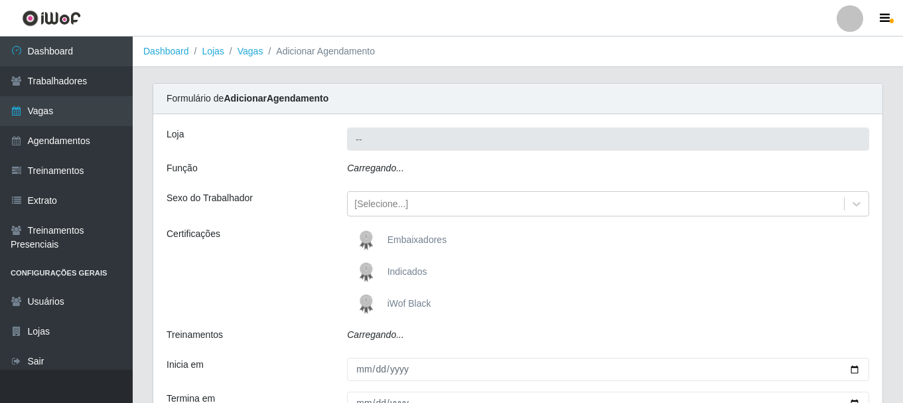
type input "SuperFácil Atacado - [GEOGRAPHIC_DATA]"
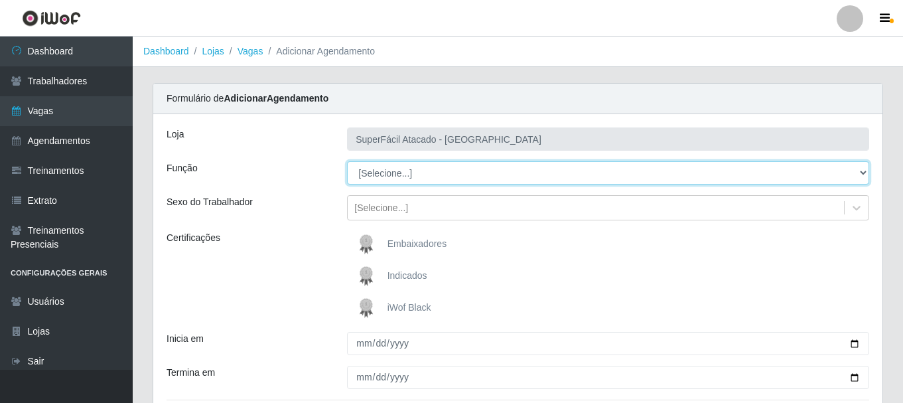
click at [866, 170] on select "[Selecione...] Embalador Embalador + Embalador ++ Operador de Caixa Operador de…" at bounding box center [608, 172] width 522 height 23
select select "72"
click at [347, 161] on select "[Selecione...] Embalador Embalador + Embalador ++ Operador de Caixa Operador de…" at bounding box center [608, 172] width 522 height 23
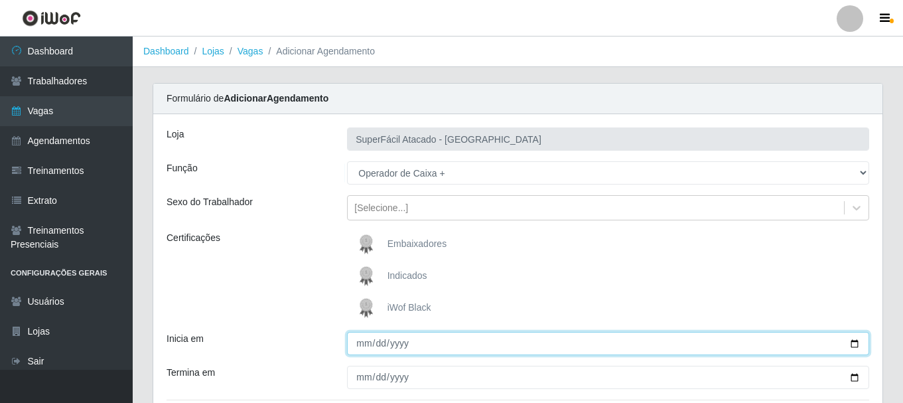
click at [851, 348] on input "Inicia em" at bounding box center [608, 343] width 522 height 23
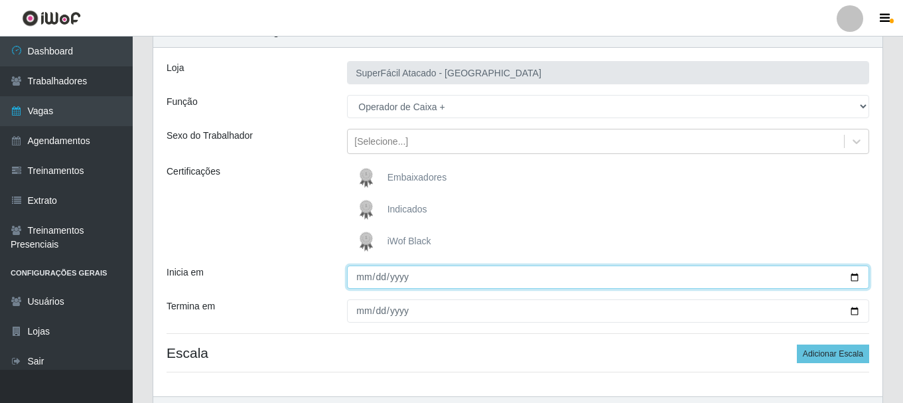
click at [854, 284] on input "Inicia em" at bounding box center [608, 276] width 522 height 23
click at [859, 279] on input "Inicia em" at bounding box center [608, 276] width 522 height 23
type input "2025-10-19"
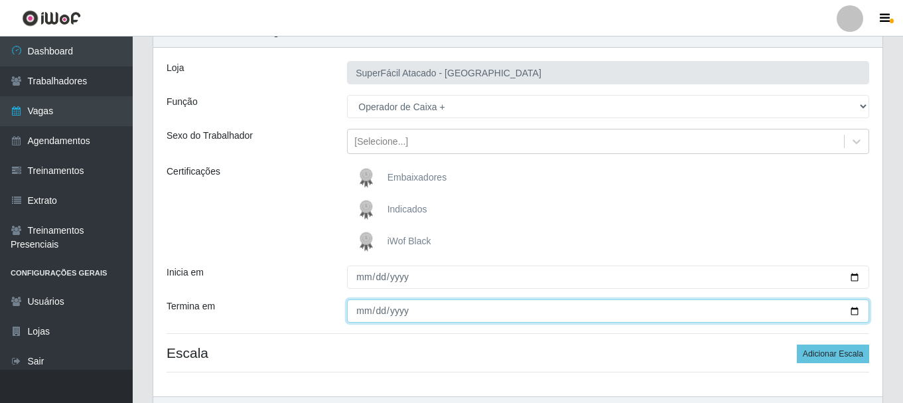
click at [848, 312] on input "Termina em" at bounding box center [608, 310] width 522 height 23
type input "2025-10-19"
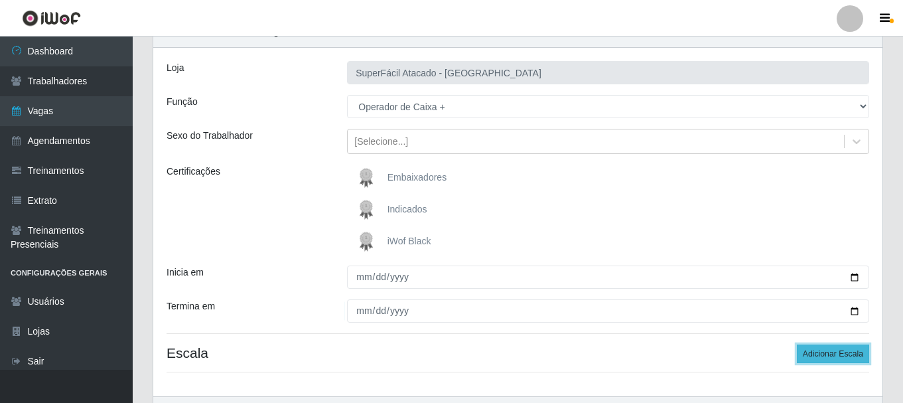
click at [842, 358] on button "Adicionar Escala" at bounding box center [833, 353] width 72 height 19
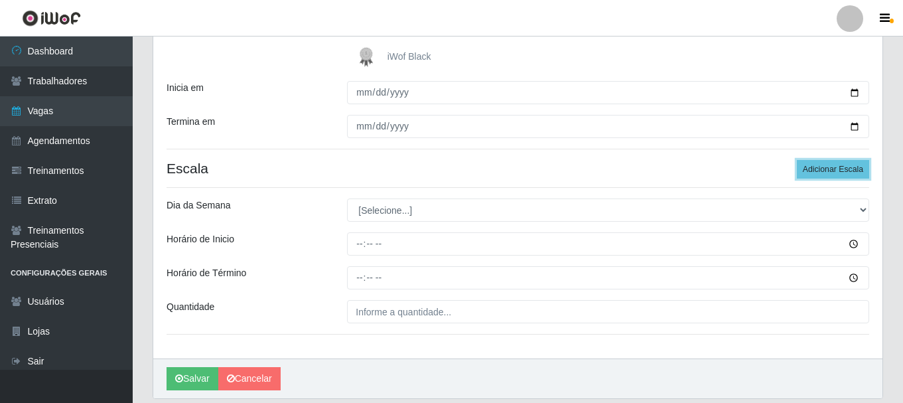
scroll to position [252, 0]
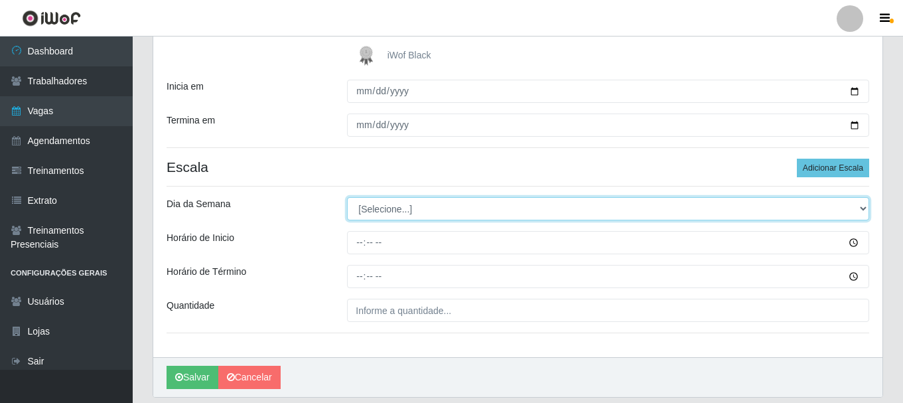
click at [861, 210] on select "[Selecione...] Segunda Terça Quarta Quinta Sexta Sábado Domingo" at bounding box center [608, 208] width 522 height 23
select select "0"
click at [347, 197] on select "[Selecione...] Segunda Terça Quarta Quinta Sexta Sábado Domingo" at bounding box center [608, 208] width 522 height 23
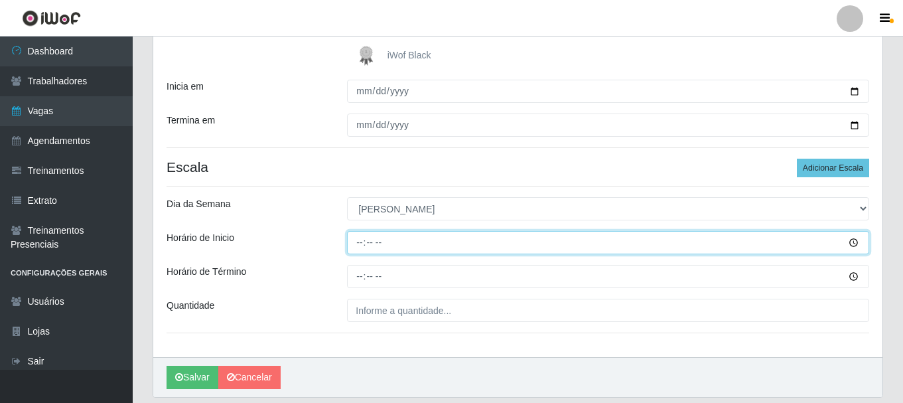
click at [352, 238] on input "Horário de Inicio" at bounding box center [608, 242] width 522 height 23
type input "15:00"
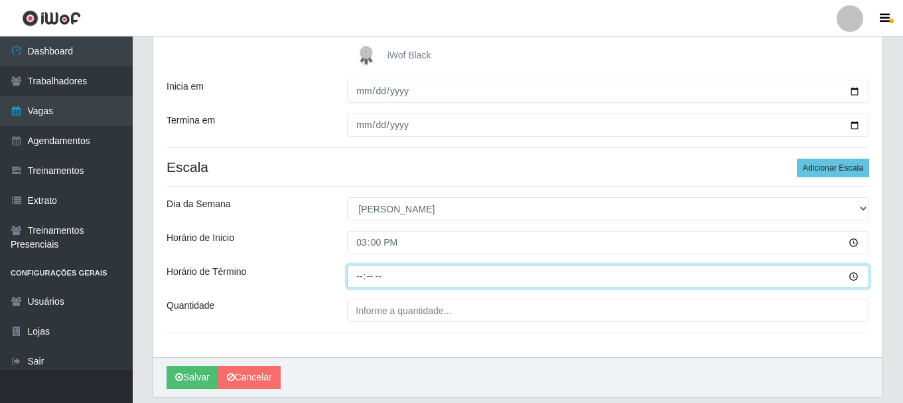
click at [359, 273] on input "Horário de Término" at bounding box center [608, 276] width 522 height 23
type input "21:00"
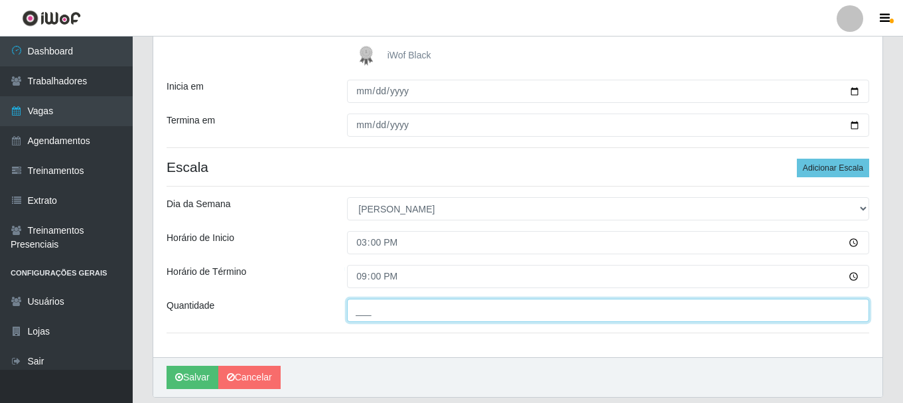
click at [378, 308] on input "___" at bounding box center [608, 309] width 522 height 23
type input "2__"
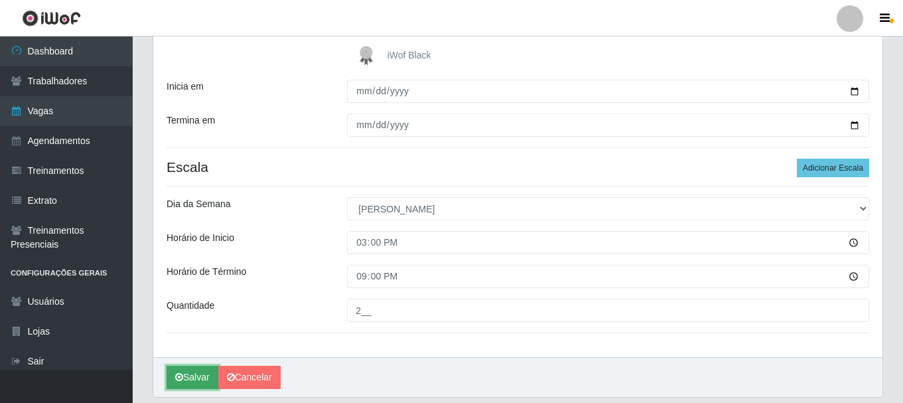
click at [191, 379] on button "Salvar" at bounding box center [192, 376] width 52 height 23
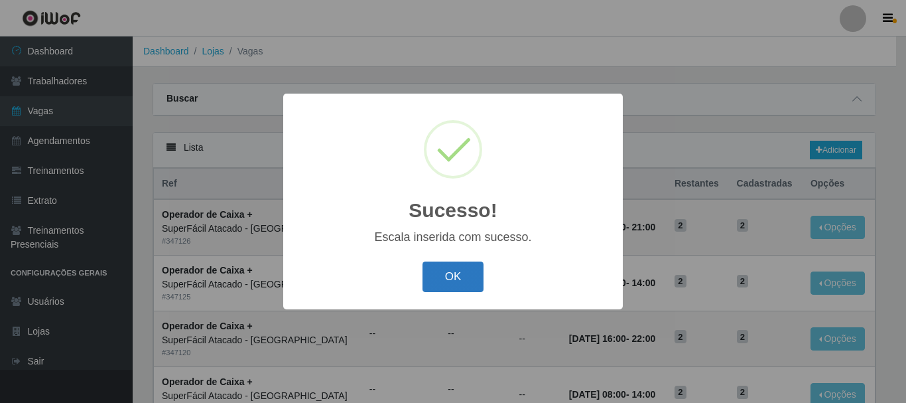
click at [441, 287] on button "OK" at bounding box center [454, 276] width 62 height 31
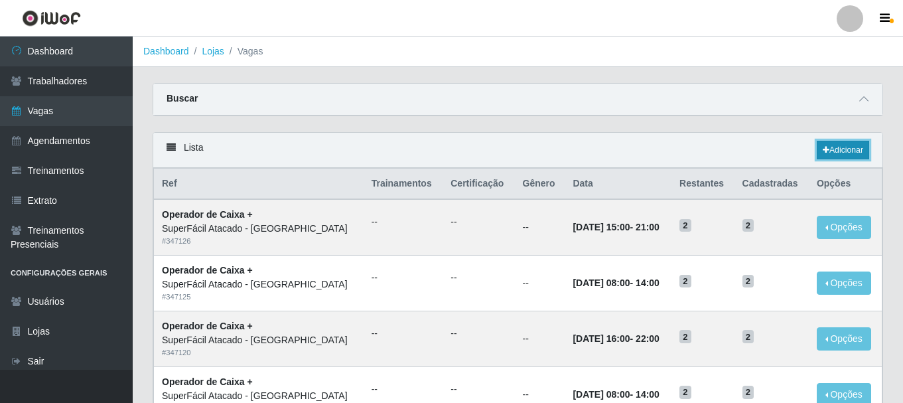
click at [830, 154] on link "Adicionar" at bounding box center [843, 150] width 52 height 19
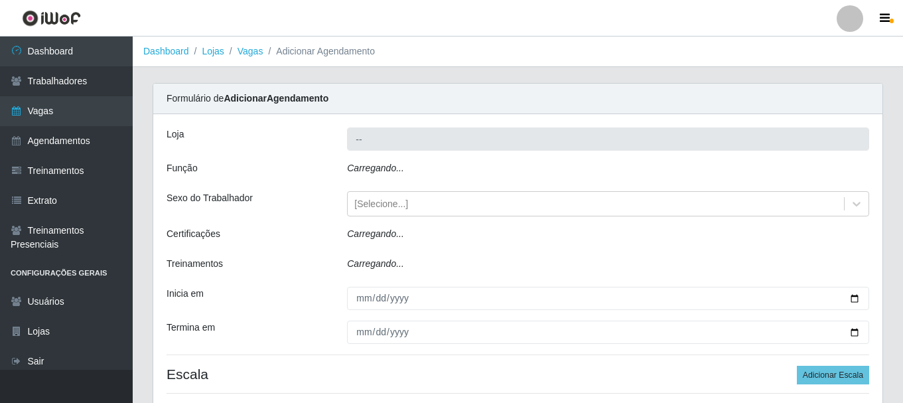
type input "SuperFácil Atacado - [GEOGRAPHIC_DATA]"
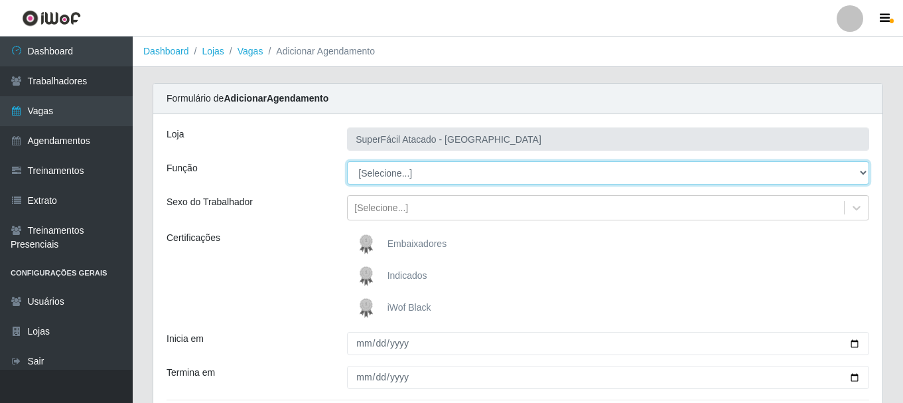
click at [864, 172] on select "[Selecione...] Embalador Embalador + Embalador ++ Operador de Caixa Operador de…" at bounding box center [608, 172] width 522 height 23
select select "72"
click at [347, 161] on select "[Selecione...] Embalador Embalador + Embalador ++ Operador de Caixa Operador de…" at bounding box center [608, 172] width 522 height 23
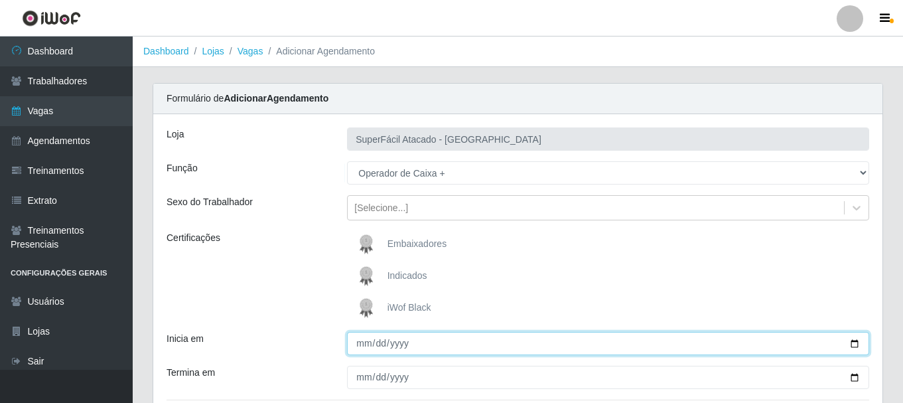
click at [858, 346] on input "Inicia em" at bounding box center [608, 343] width 522 height 23
type input "2025-10-25"
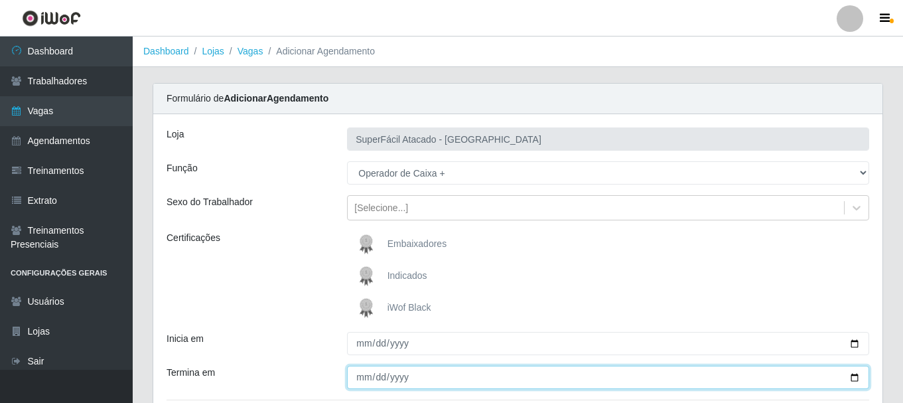
click at [857, 377] on input "Termina em" at bounding box center [608, 376] width 522 height 23
type input "2025-10-25"
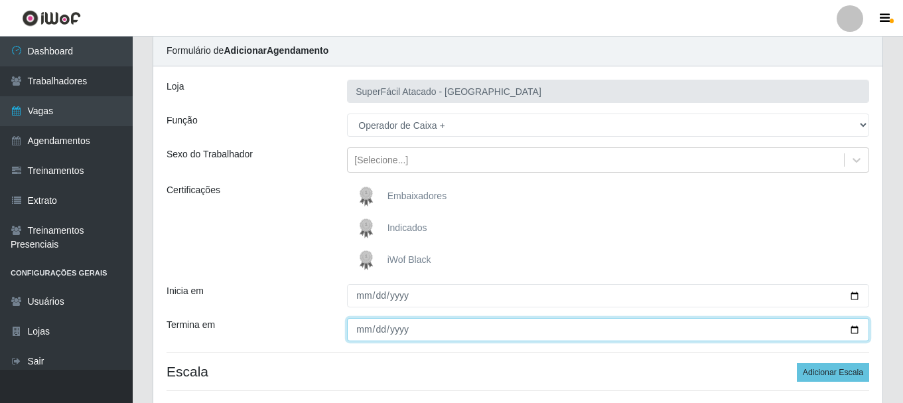
scroll to position [133, 0]
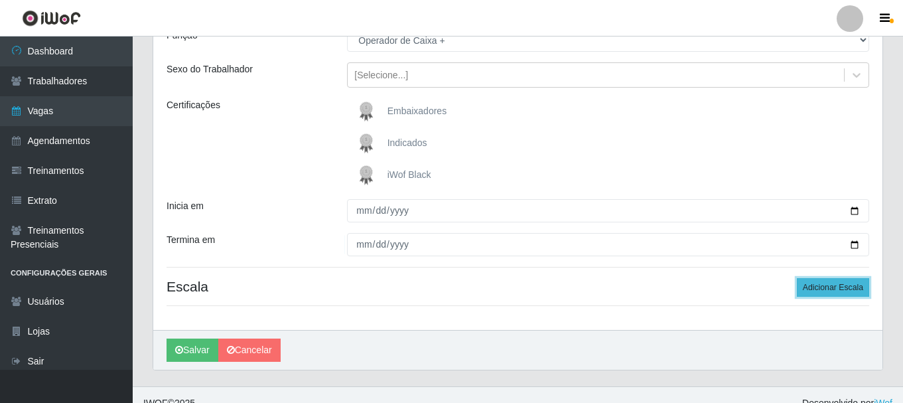
click at [852, 292] on button "Adicionar Escala" at bounding box center [833, 287] width 72 height 19
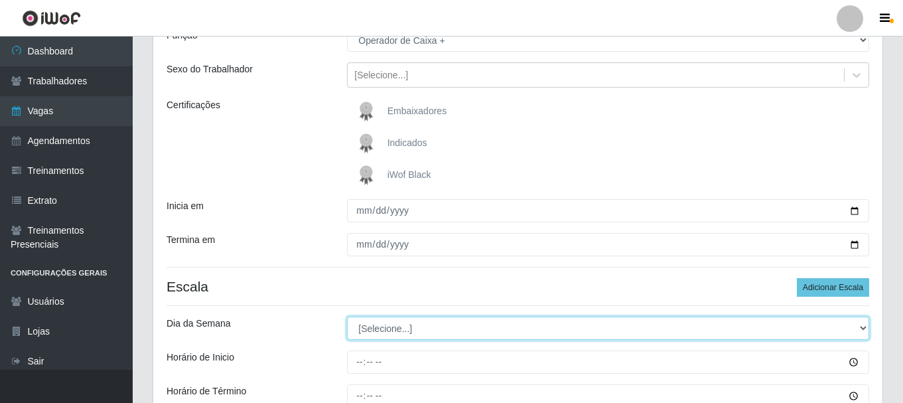
click at [864, 327] on select "[Selecione...] Segunda Terça Quarta Quinta Sexta Sábado Domingo" at bounding box center [608, 327] width 522 height 23
select select "6"
click at [347, 316] on select "[Selecione...] Segunda Terça Quarta Quinta Sexta Sábado Domingo" at bounding box center [608, 327] width 522 height 23
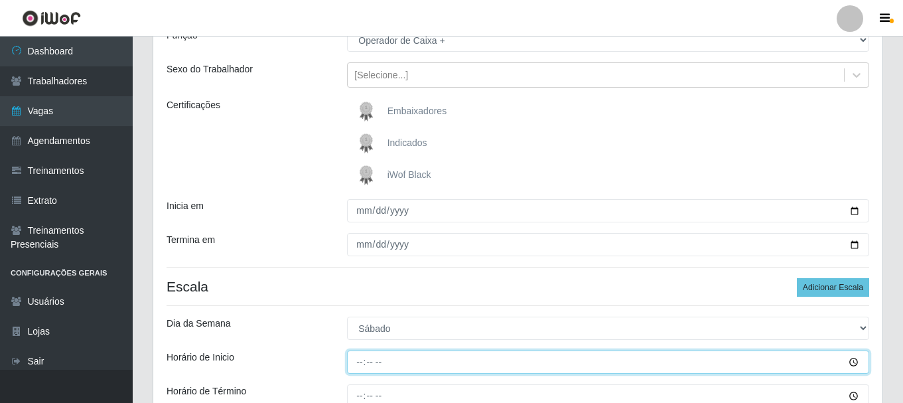
click at [360, 365] on input "Horário de Inicio" at bounding box center [608, 361] width 522 height 23
type input "08:00"
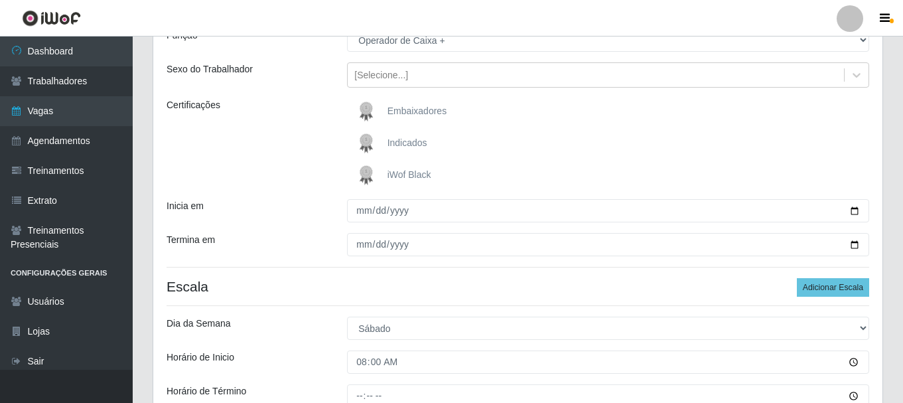
click at [346, 400] on div at bounding box center [608, 395] width 542 height 23
click at [351, 400] on input "Horário de Término" at bounding box center [608, 395] width 522 height 23
type input "14:00"
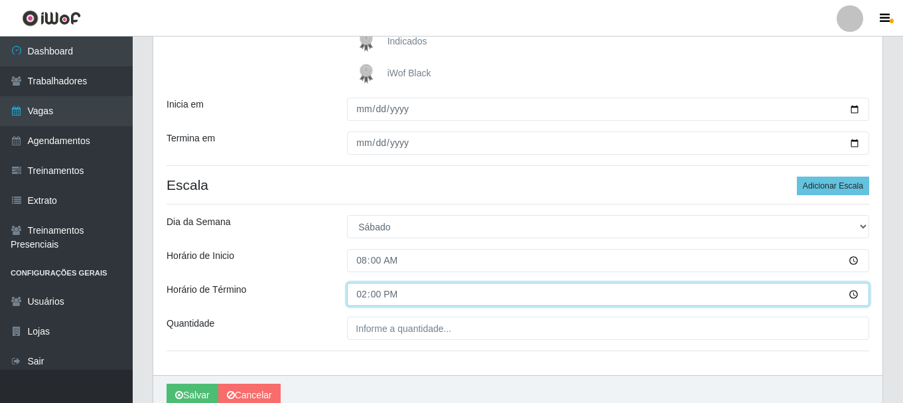
scroll to position [289, 0]
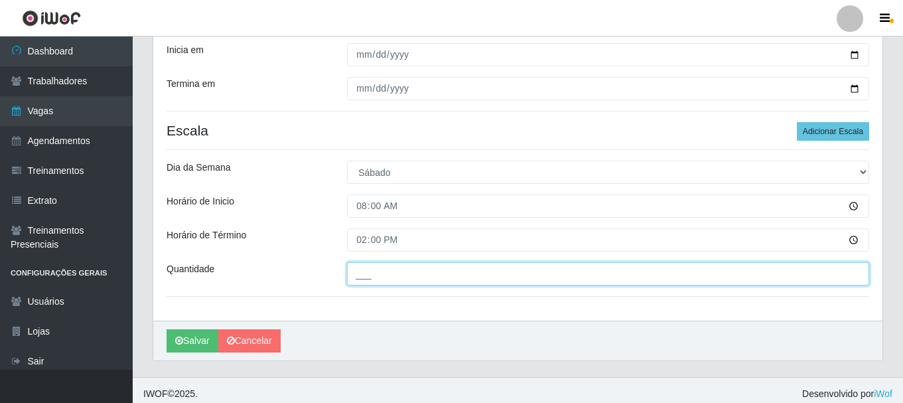
click at [375, 276] on input "___" at bounding box center [608, 273] width 522 height 23
type input "2__"
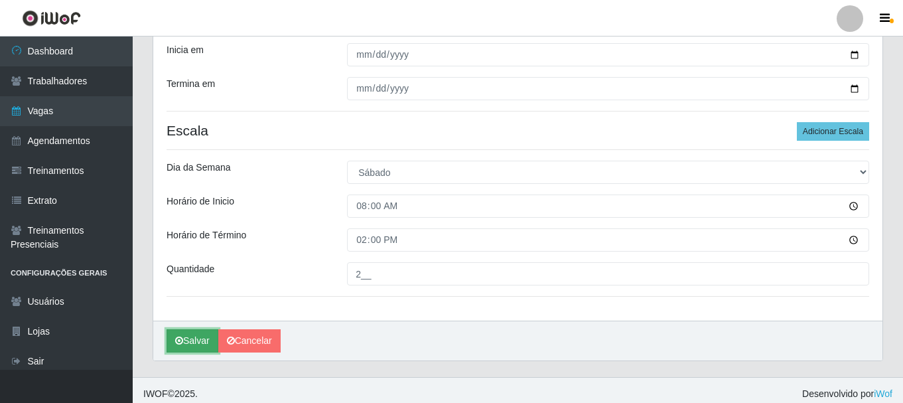
click at [202, 346] on button "Salvar" at bounding box center [192, 340] width 52 height 23
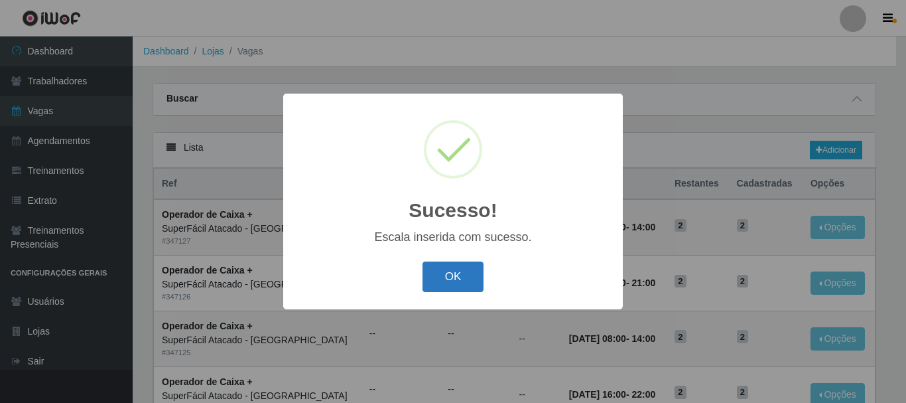
drag, startPoint x: 470, startPoint y: 283, endPoint x: 456, endPoint y: 270, distance: 18.8
click at [470, 282] on button "OK" at bounding box center [454, 276] width 62 height 31
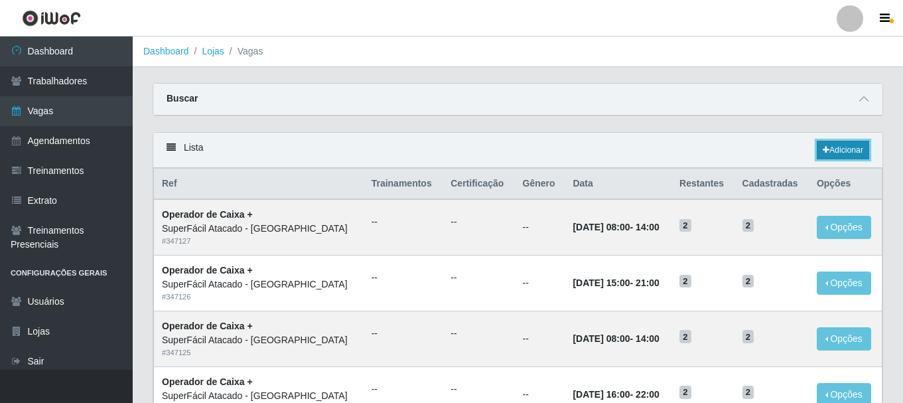
click at [852, 151] on link "Adicionar" at bounding box center [843, 150] width 52 height 19
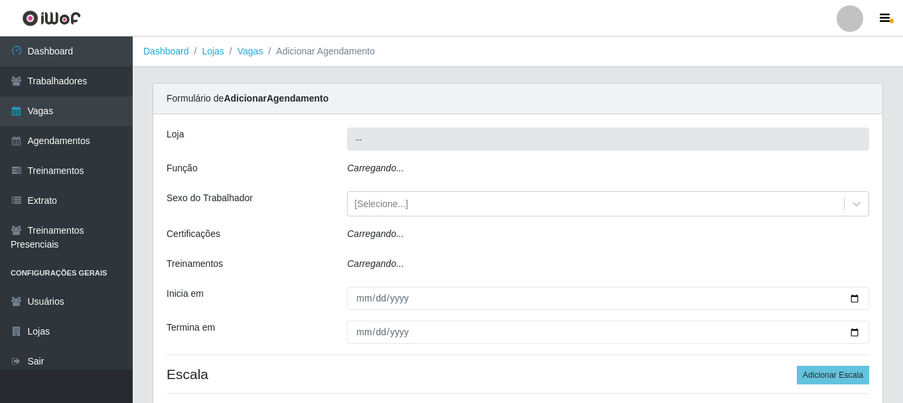
type input "SuperFácil Atacado - [GEOGRAPHIC_DATA]"
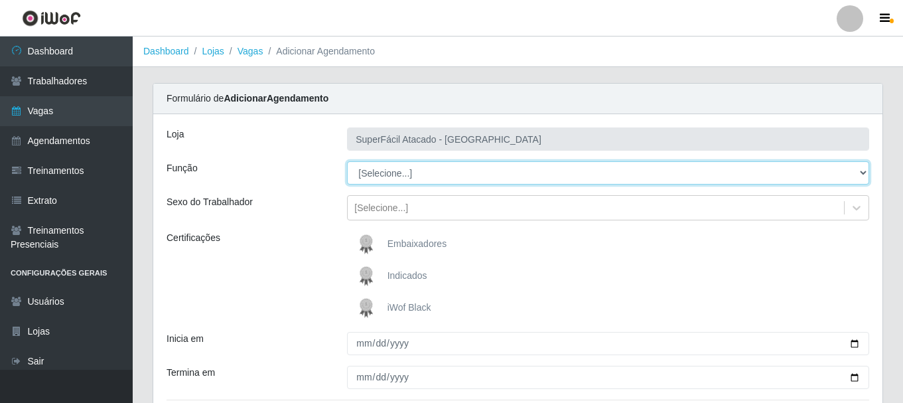
click at [863, 172] on select "[Selecione...] Embalador Embalador + Embalador ++ Operador de Caixa Operador de…" at bounding box center [608, 172] width 522 height 23
select select "72"
click at [347, 161] on select "[Selecione...] Embalador Embalador + Embalador ++ Operador de Caixa Operador de…" at bounding box center [608, 172] width 522 height 23
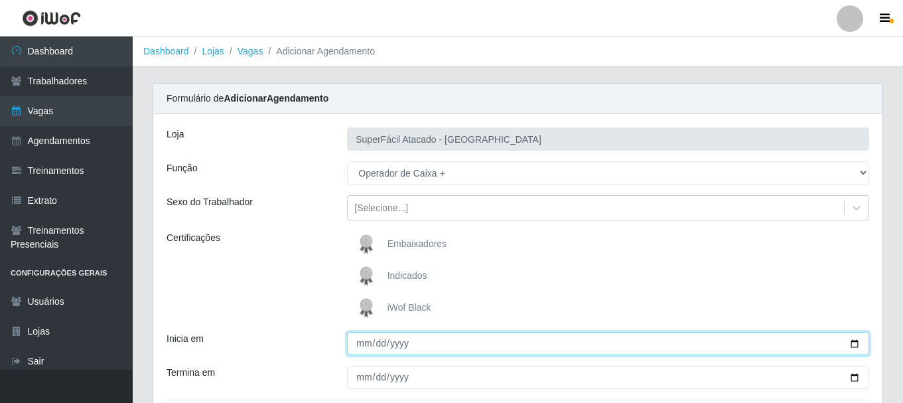
click at [858, 342] on input "Inicia em" at bounding box center [608, 343] width 522 height 23
type input "2025-10-25"
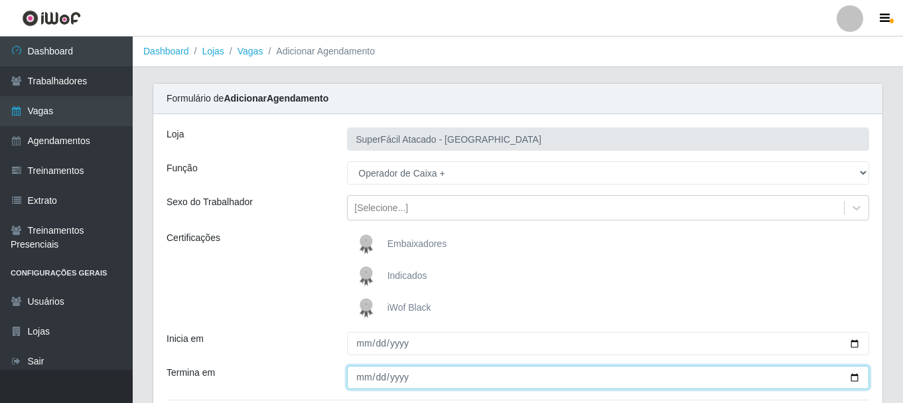
click at [354, 379] on input "Termina em" at bounding box center [608, 376] width 522 height 23
click at [857, 380] on input "Termina em" at bounding box center [608, 376] width 522 height 23
type input "2025-10-25"
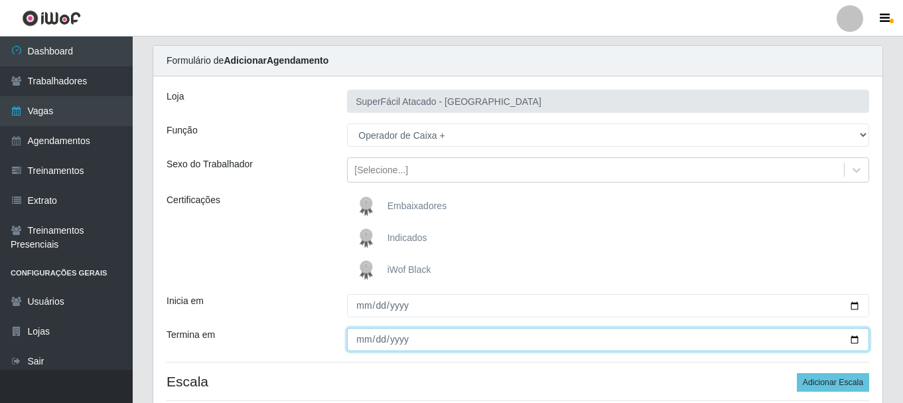
scroll to position [149, 0]
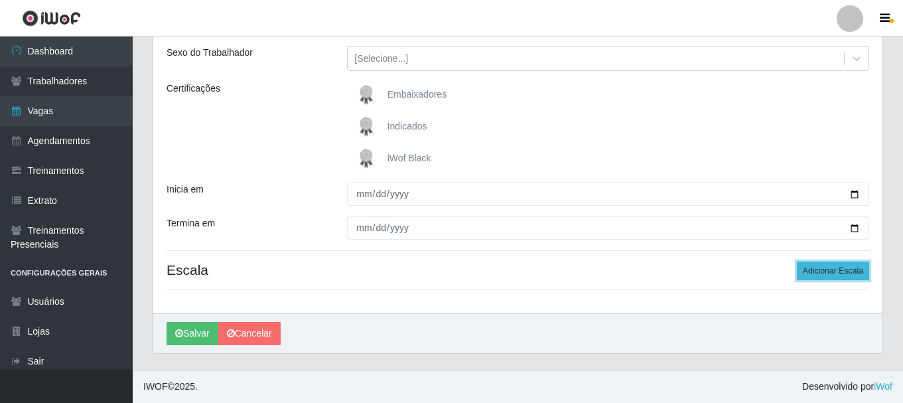
click at [820, 278] on button "Adicionar Escala" at bounding box center [833, 270] width 72 height 19
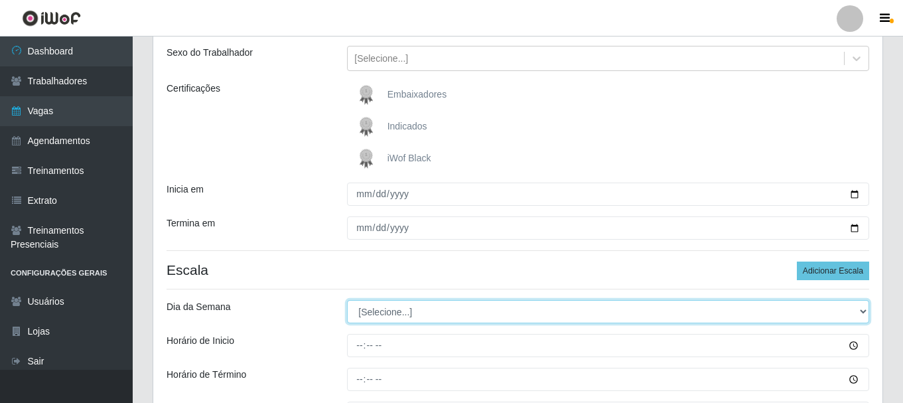
click at [861, 311] on select "[Selecione...] Segunda Terça Quarta Quinta Sexta Sábado Domingo" at bounding box center [608, 311] width 522 height 23
select select "6"
click at [347, 300] on select "[Selecione...] Segunda Terça Quarta Quinta Sexta Sábado Domingo" at bounding box center [608, 311] width 522 height 23
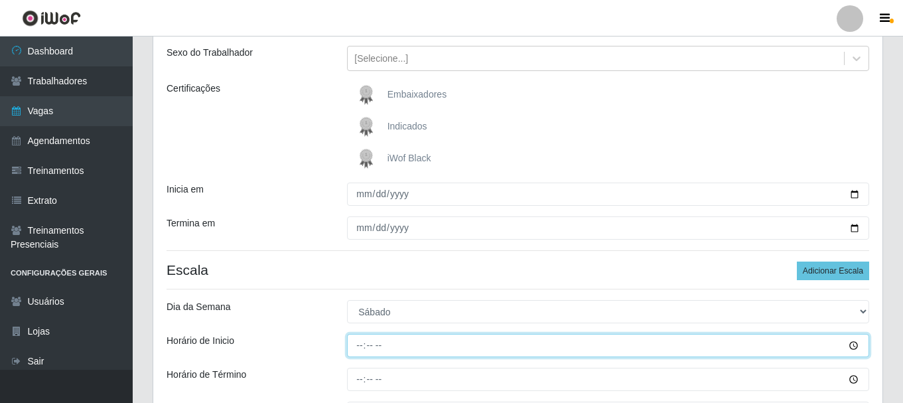
click at [355, 350] on input "Horário de Inicio" at bounding box center [608, 345] width 522 height 23
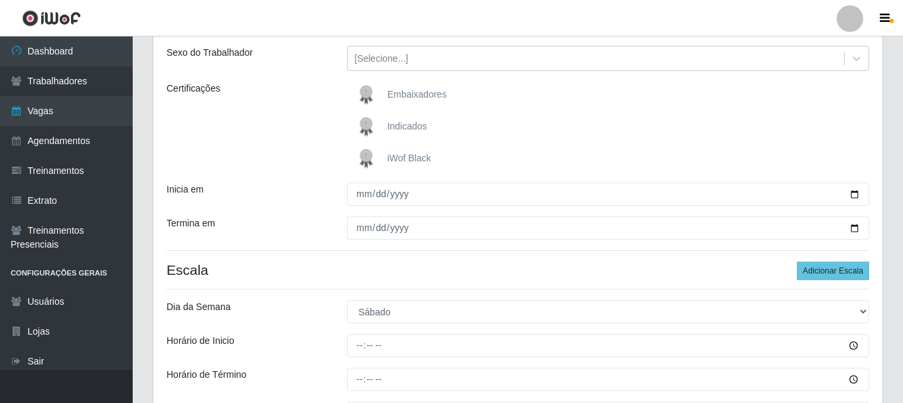
click at [417, 271] on h4 "Escala Adicionar Escala" at bounding box center [517, 269] width 702 height 17
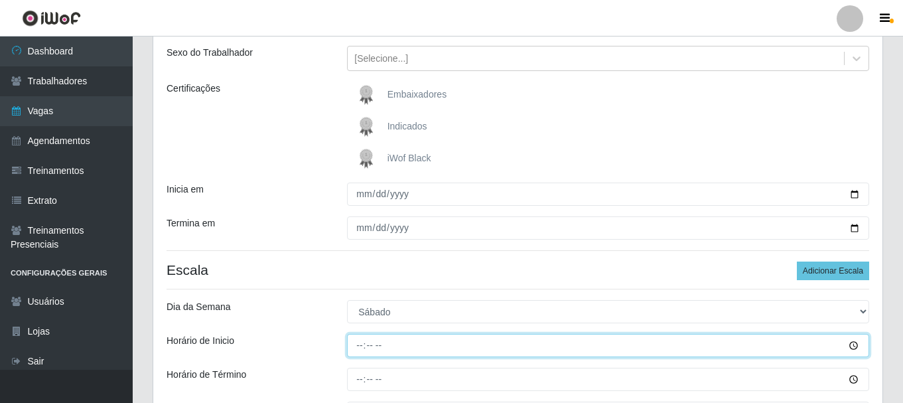
click at [854, 343] on input "Horário de Inicio" at bounding box center [608, 345] width 522 height 23
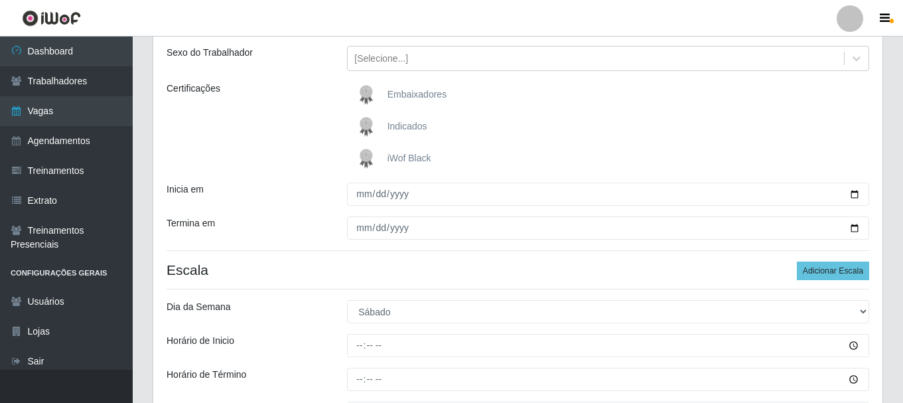
click at [484, 272] on h4 "Escala Adicionar Escala" at bounding box center [517, 269] width 702 height 17
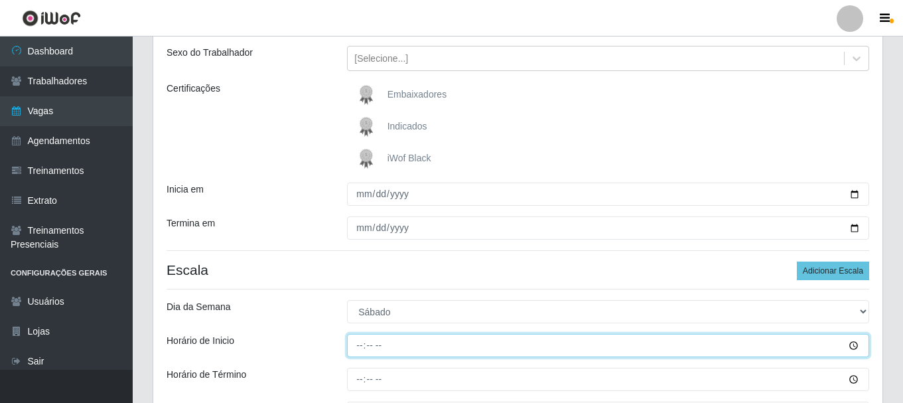
click at [352, 346] on input "Horário de Inicio" at bounding box center [608, 345] width 522 height 23
type input "14:00"
click at [355, 345] on input "Horário de Inicio" at bounding box center [608, 345] width 522 height 23
click at [360, 346] on input "Horário de Inicio" at bounding box center [608, 345] width 522 height 23
type input "16:00"
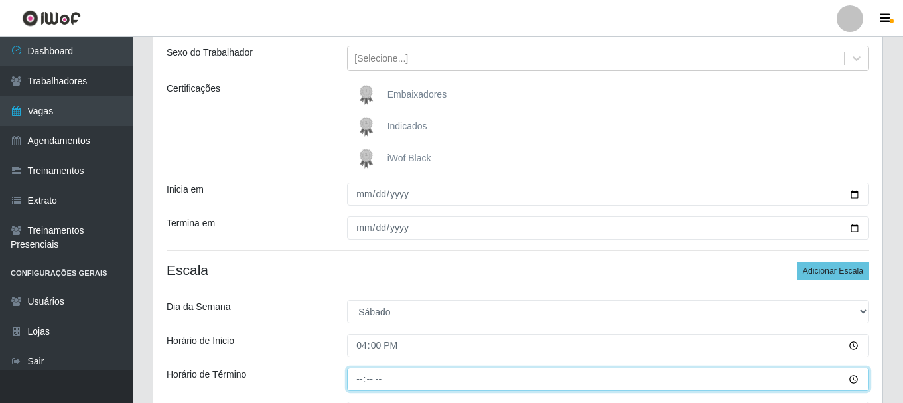
click at [358, 376] on input "Horário de Término" at bounding box center [608, 378] width 522 height 23
type input "22:00"
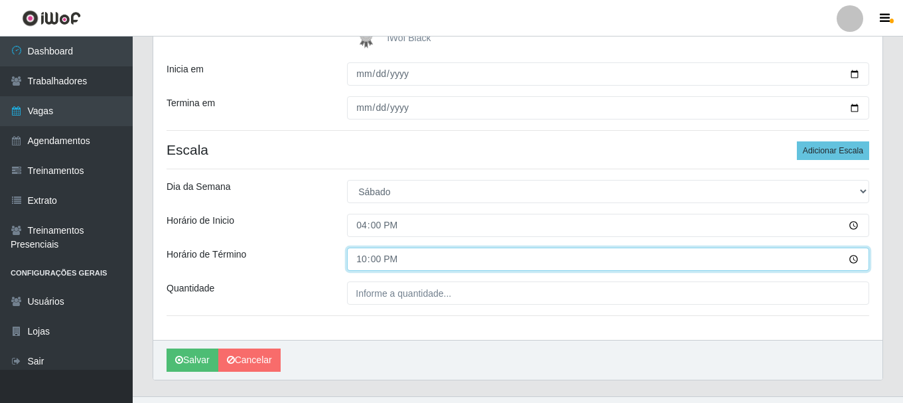
scroll to position [266, 0]
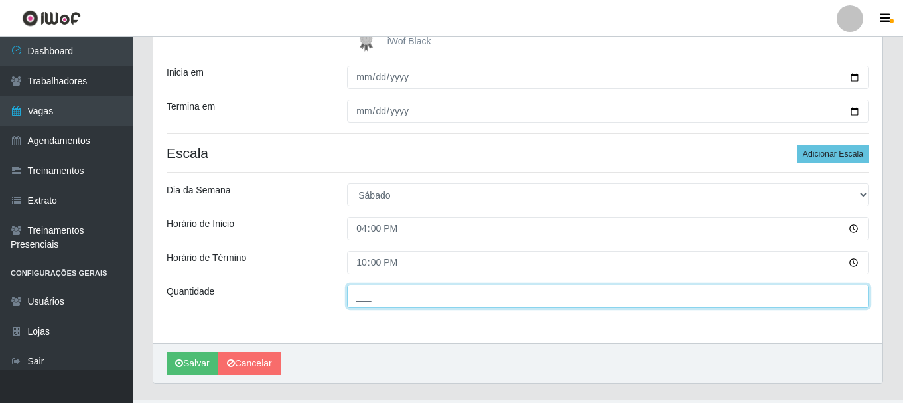
click at [364, 298] on input "___" at bounding box center [608, 296] width 522 height 23
type input "2__"
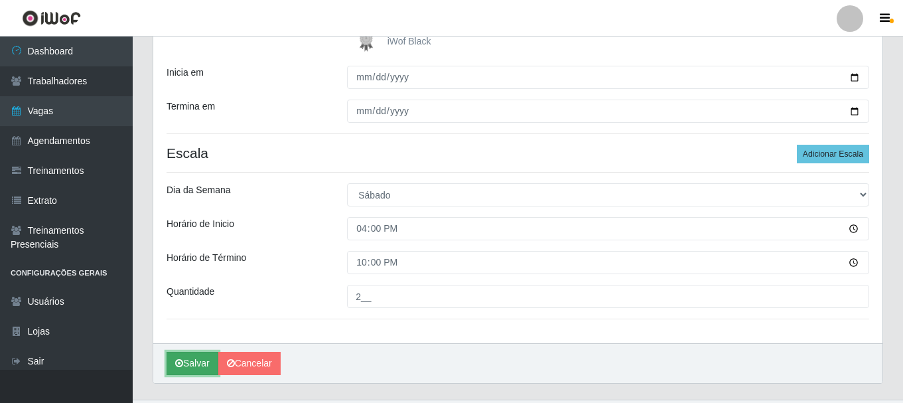
click at [196, 361] on button "Salvar" at bounding box center [192, 363] width 52 height 23
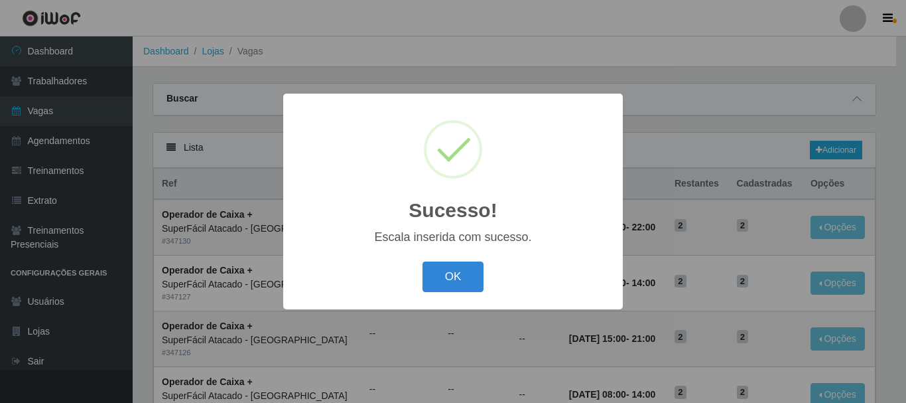
drag, startPoint x: 481, startPoint y: 271, endPoint x: 474, endPoint y: 267, distance: 7.7
click at [482, 271] on button "OK" at bounding box center [454, 276] width 62 height 31
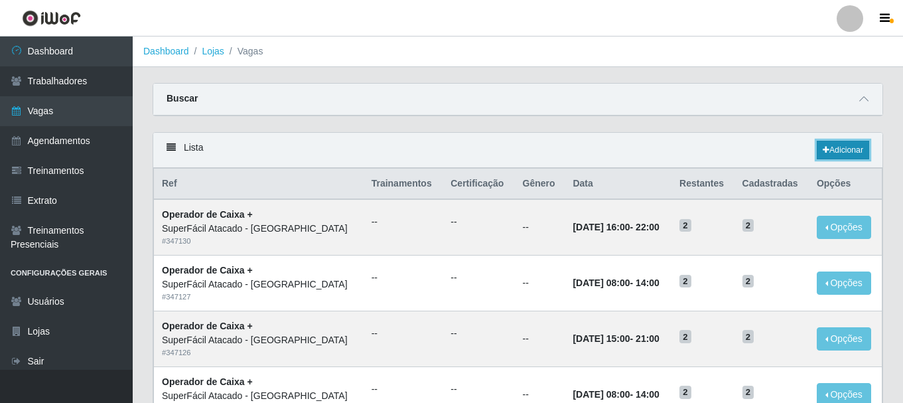
click at [845, 149] on link "Adicionar" at bounding box center [843, 150] width 52 height 19
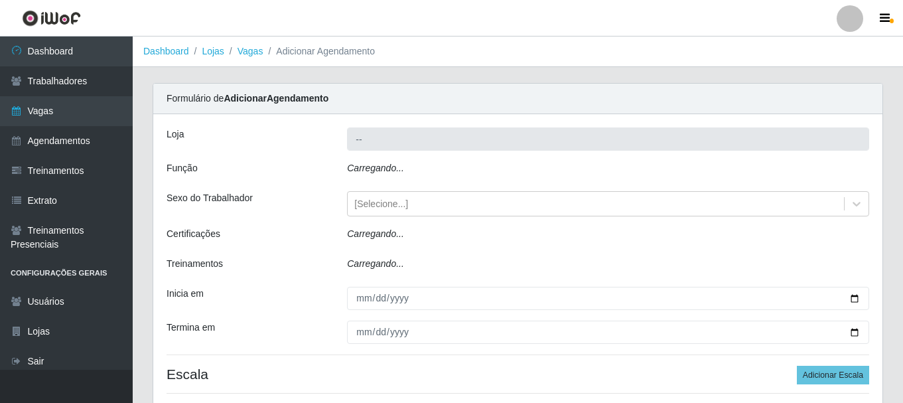
type input "SuperFácil Atacado - [GEOGRAPHIC_DATA]"
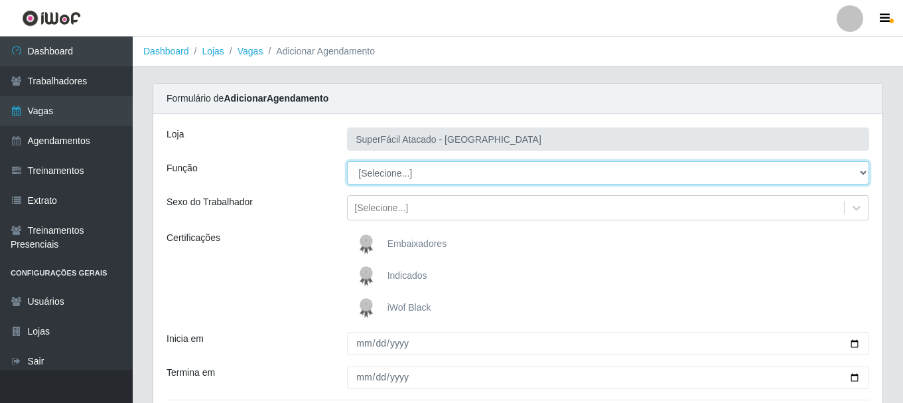
click at [864, 172] on select "[Selecione...] Embalador Embalador + Embalador ++ Operador de Caixa Operador de…" at bounding box center [608, 172] width 522 height 23
select select "72"
click at [347, 161] on select "[Selecione...] Embalador Embalador + Embalador ++ Operador de Caixa Operador de…" at bounding box center [608, 172] width 522 height 23
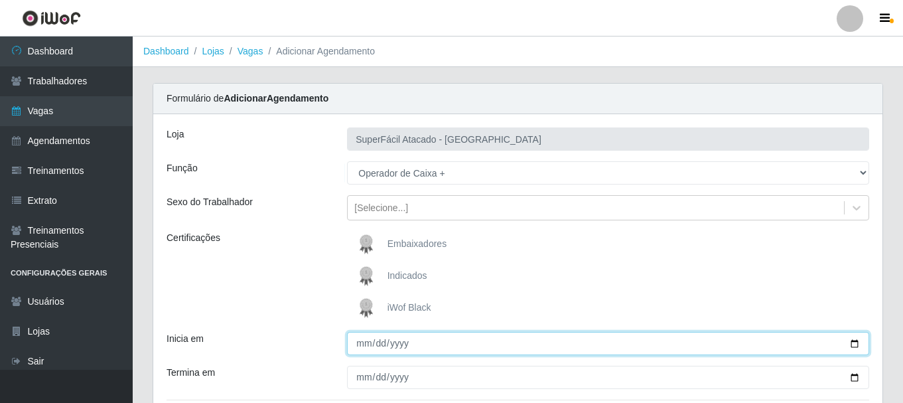
click at [854, 342] on input "Inicia em" at bounding box center [608, 343] width 522 height 23
type input "2025-10-26"
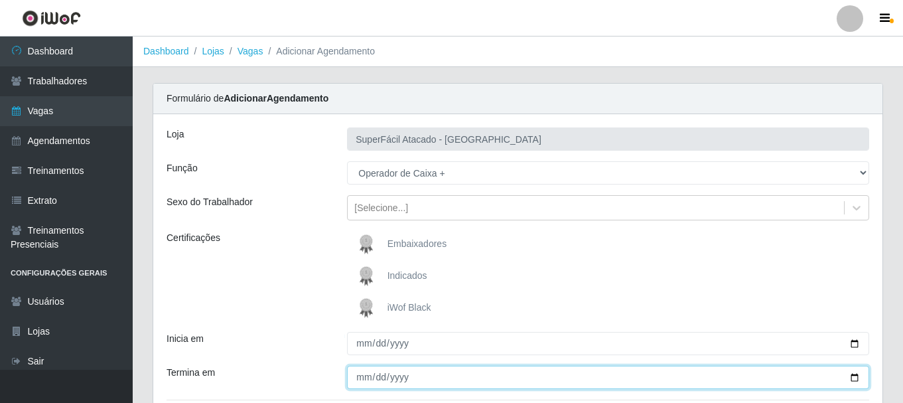
click at [856, 379] on input "Termina em" at bounding box center [608, 376] width 522 height 23
type input "2025-10-26"
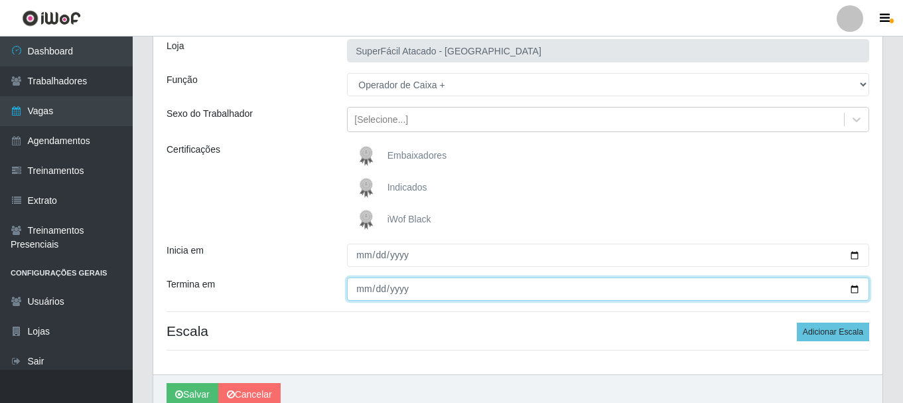
scroll to position [133, 0]
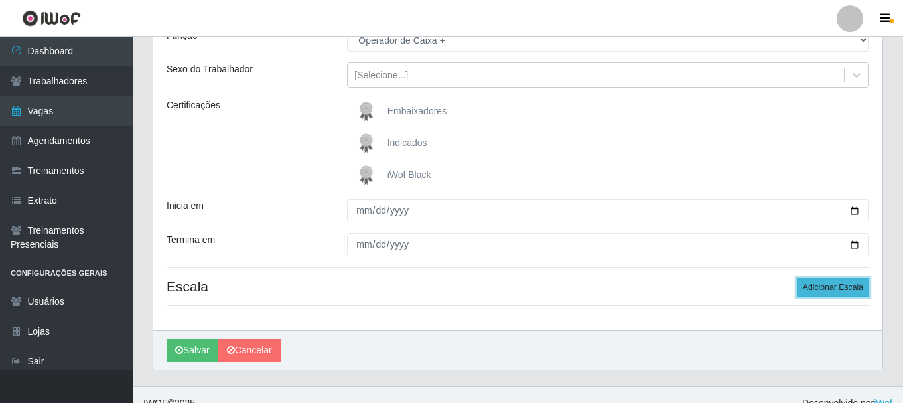
drag, startPoint x: 852, startPoint y: 291, endPoint x: 862, endPoint y: 287, distance: 11.0
click at [852, 289] on button "Adicionar Escala" at bounding box center [833, 287] width 72 height 19
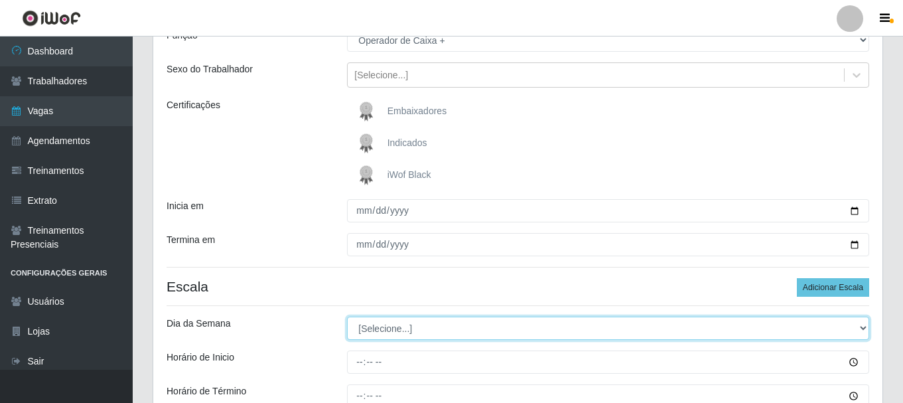
click at [862, 326] on select "[Selecione...] Segunda Terça Quarta Quinta Sexta Sábado Domingo" at bounding box center [608, 327] width 522 height 23
select select "0"
click at [347, 316] on select "[Selecione...] Segunda Terça Quarta Quinta Sexta Sábado Domingo" at bounding box center [608, 327] width 522 height 23
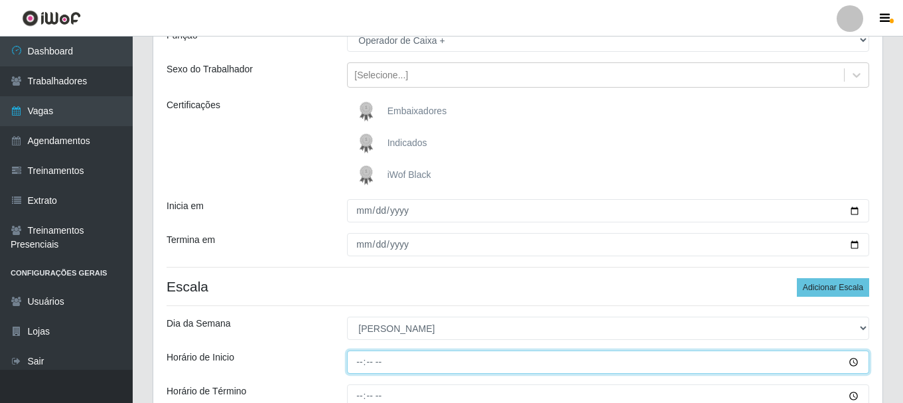
click at [362, 364] on input "Horário de Inicio" at bounding box center [608, 361] width 522 height 23
click at [852, 360] on input "Horário de Inicio" at bounding box center [608, 361] width 522 height 23
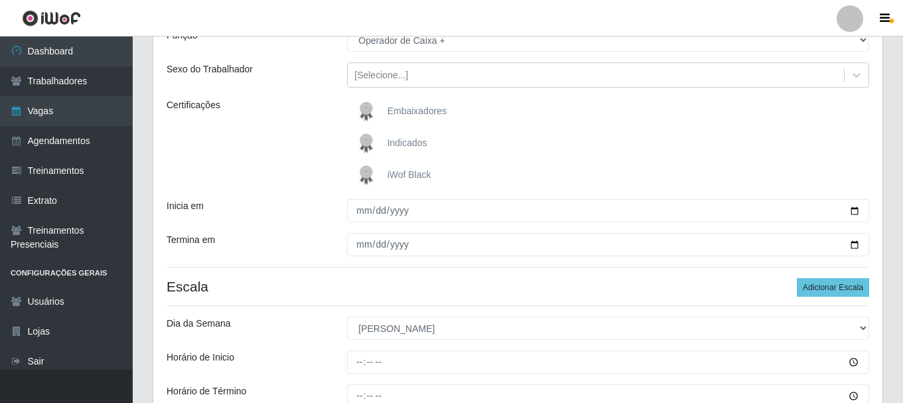
click at [272, 337] on div "Dia da Semana" at bounding box center [247, 327] width 180 height 23
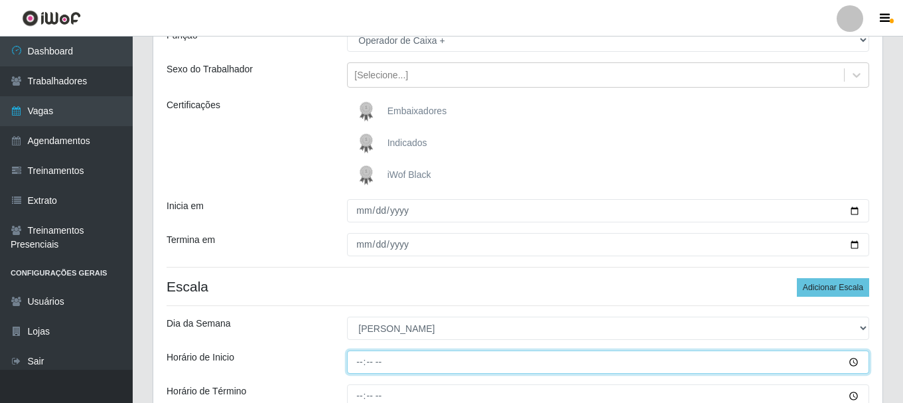
click at [356, 361] on input "Horário de Inicio" at bounding box center [608, 361] width 522 height 23
type input "08:00"
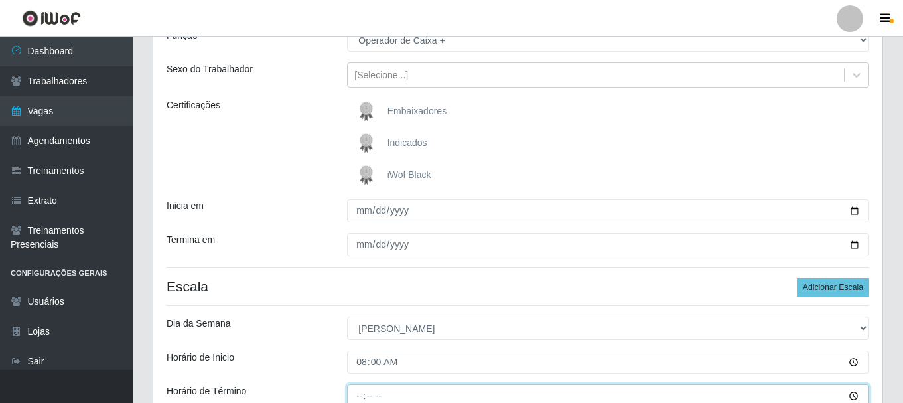
click at [355, 396] on input "Horário de Término" at bounding box center [608, 395] width 522 height 23
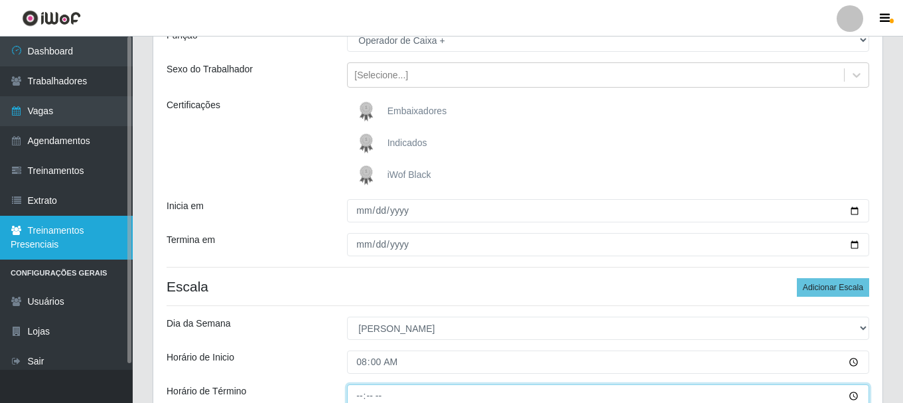
type input "14:00"
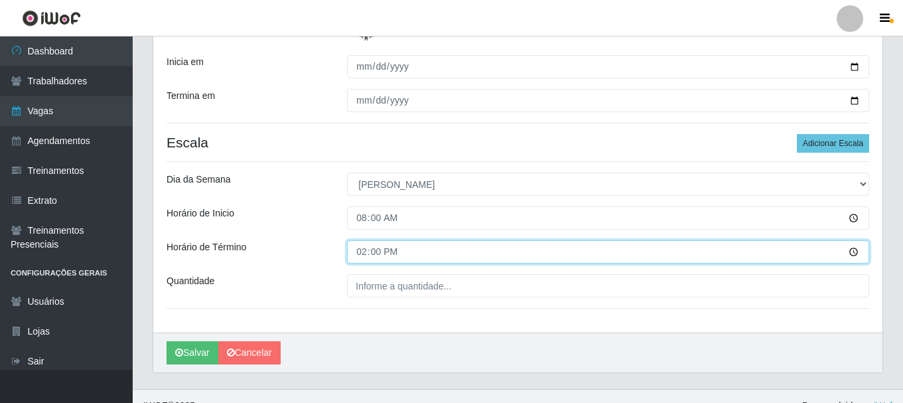
scroll to position [296, 0]
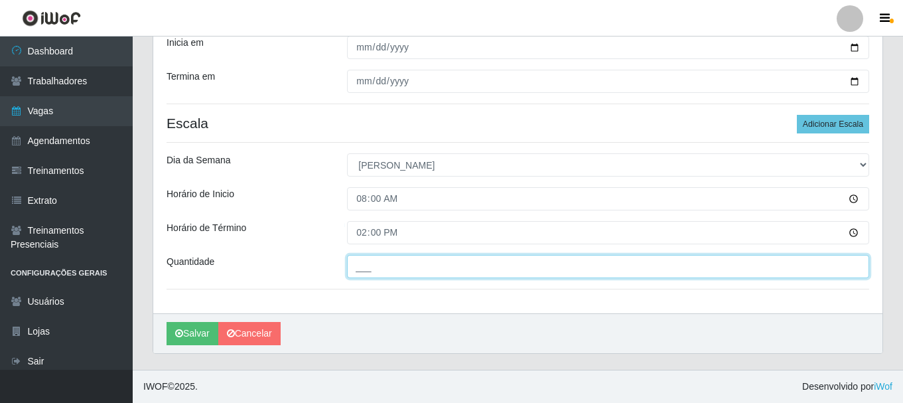
click at [360, 263] on input "___" at bounding box center [608, 266] width 522 height 23
type input "2__"
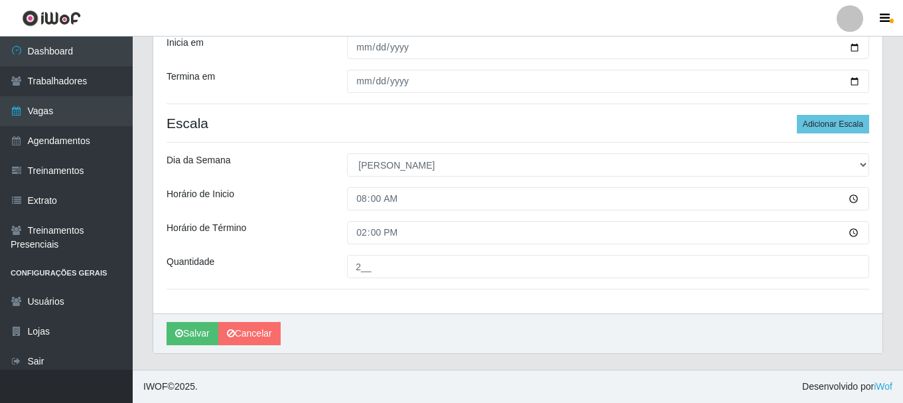
click at [342, 302] on div "Loja SuperFácil Atacado - Alto de São Manoel Função [Selecione...] Embalador Em…" at bounding box center [517, 65] width 729 height 495
click at [201, 340] on button "Salvar" at bounding box center [192, 333] width 52 height 23
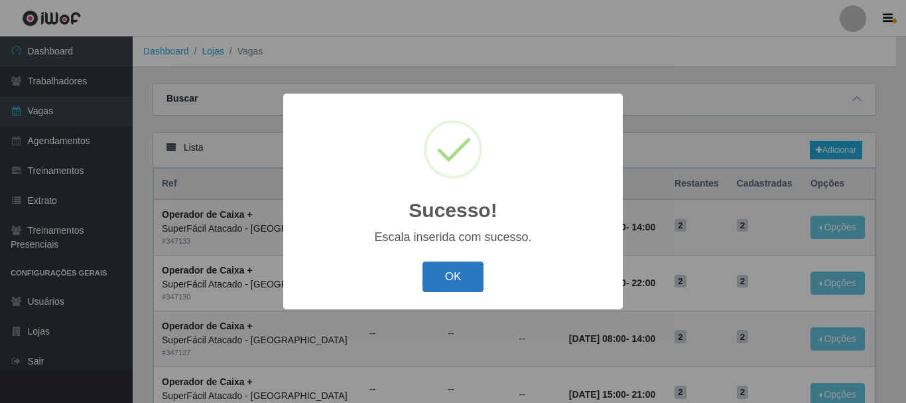
click at [460, 285] on button "OK" at bounding box center [454, 276] width 62 height 31
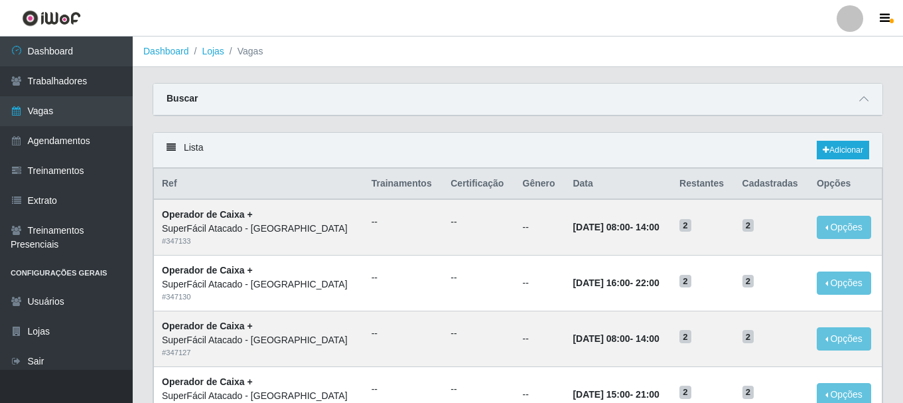
click at [833, 140] on div "Lista Adicionar" at bounding box center [517, 150] width 729 height 35
click at [838, 166] on div "Lista Adicionar" at bounding box center [517, 150] width 729 height 35
click at [839, 157] on link "Adicionar" at bounding box center [843, 150] width 52 height 19
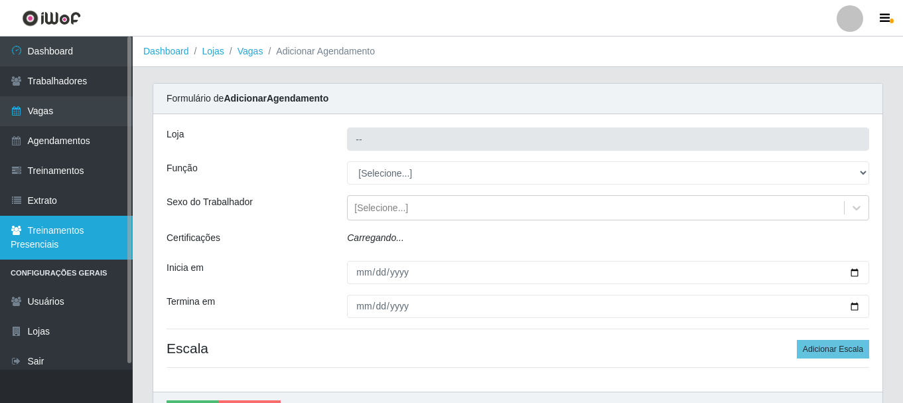
type input "SuperFácil Atacado - [GEOGRAPHIC_DATA]"
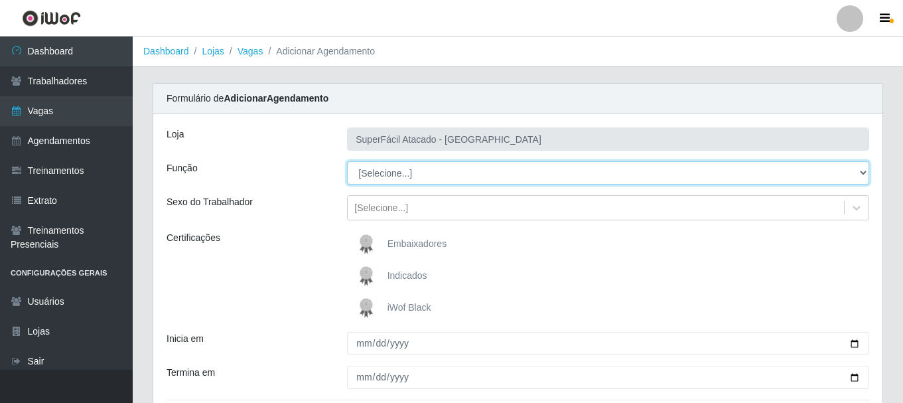
click at [859, 171] on select "[Selecione...] Embalador Embalador + Embalador ++ Operador de Caixa Operador de…" at bounding box center [608, 172] width 522 height 23
select select "72"
click at [347, 161] on select "[Selecione...] Embalador Embalador + Embalador ++ Operador de Caixa Operador de…" at bounding box center [608, 172] width 522 height 23
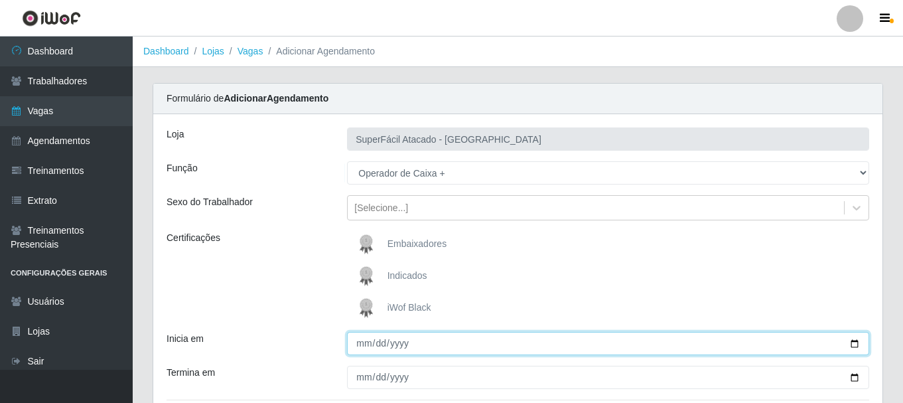
click at [850, 344] on input "Inicia em" at bounding box center [608, 343] width 522 height 23
type input "2025-10-26"
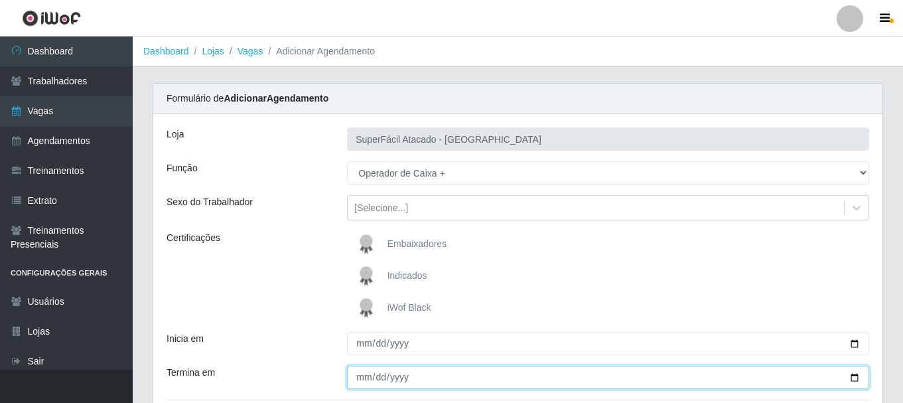
click at [855, 381] on input "Termina em" at bounding box center [608, 376] width 522 height 23
type input "2025-10-26"
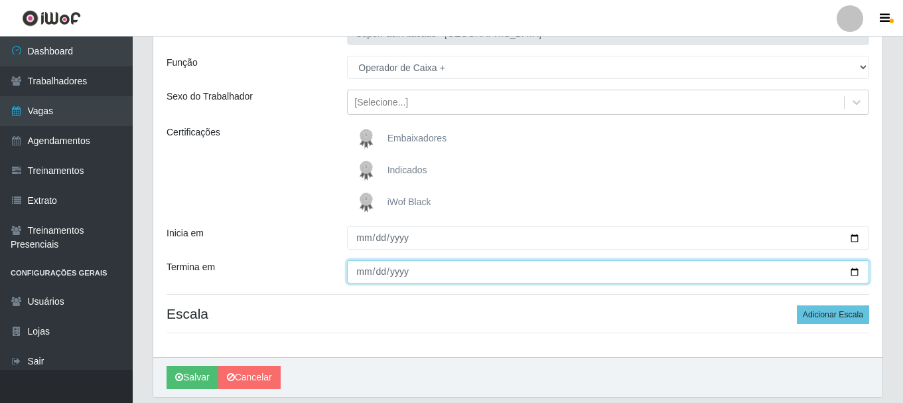
scroll to position [149, 0]
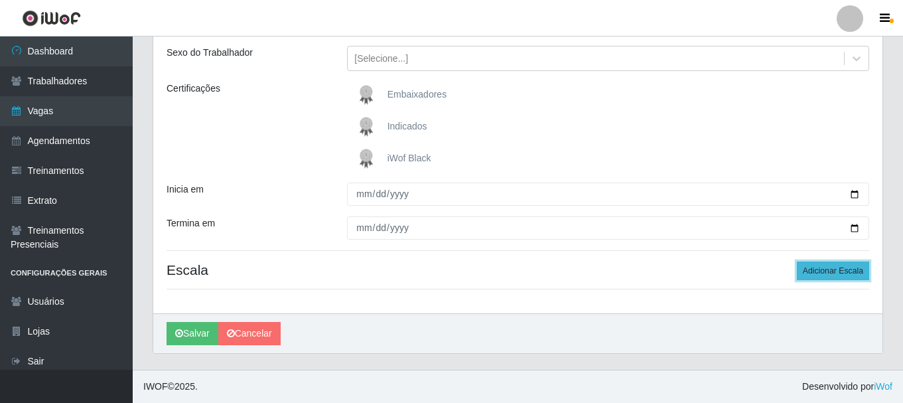
click at [852, 274] on button "Adicionar Escala" at bounding box center [833, 270] width 72 height 19
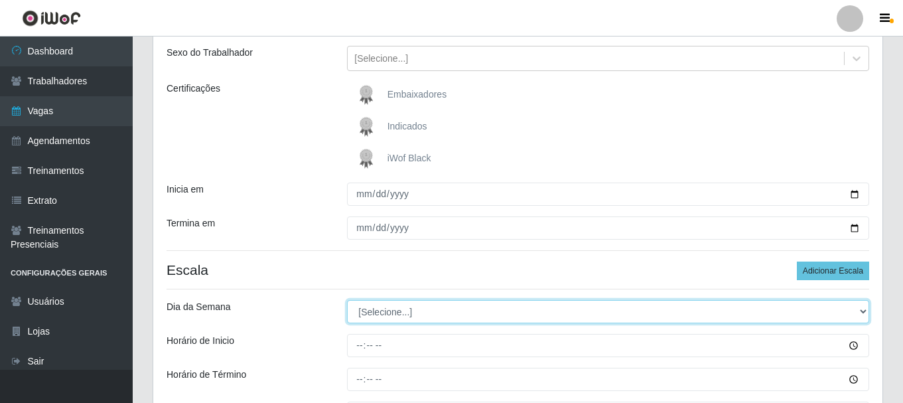
click at [862, 310] on select "[Selecione...] Segunda Terça Quarta Quinta Sexta Sábado Domingo" at bounding box center [608, 311] width 522 height 23
select select "0"
click at [347, 300] on select "[Selecione...] Segunda Terça Quarta Quinta Sexta Sábado Domingo" at bounding box center [608, 311] width 522 height 23
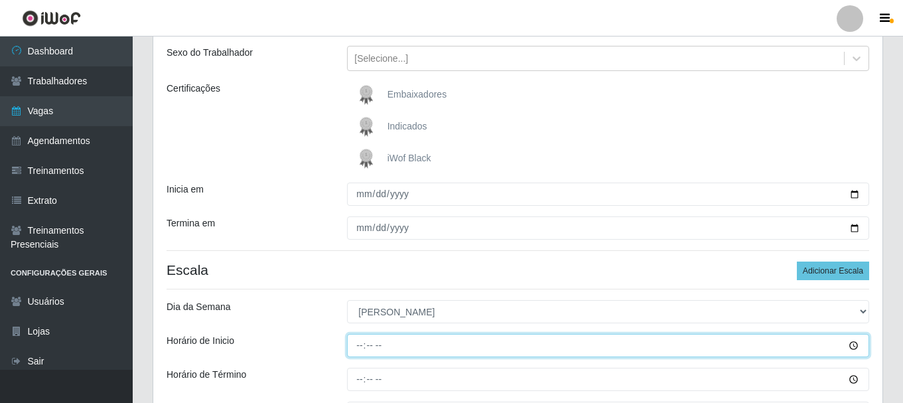
click at [356, 345] on input "Horário de Inicio" at bounding box center [608, 345] width 522 height 23
type input "15:00"
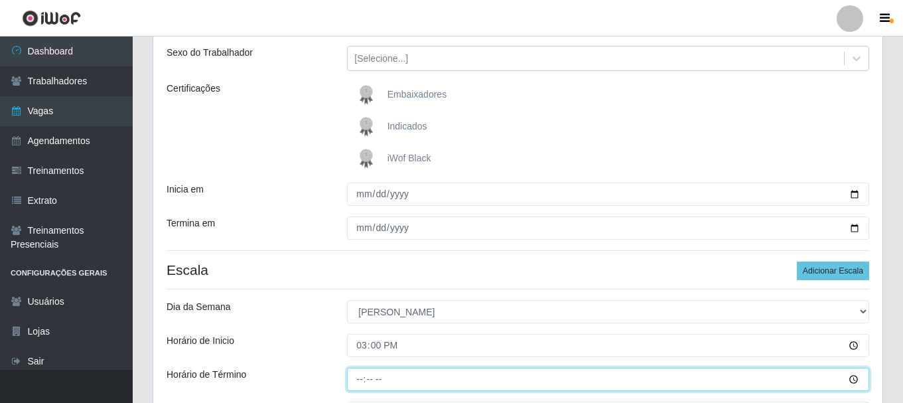
click at [365, 381] on input "Horário de Término" at bounding box center [608, 378] width 522 height 23
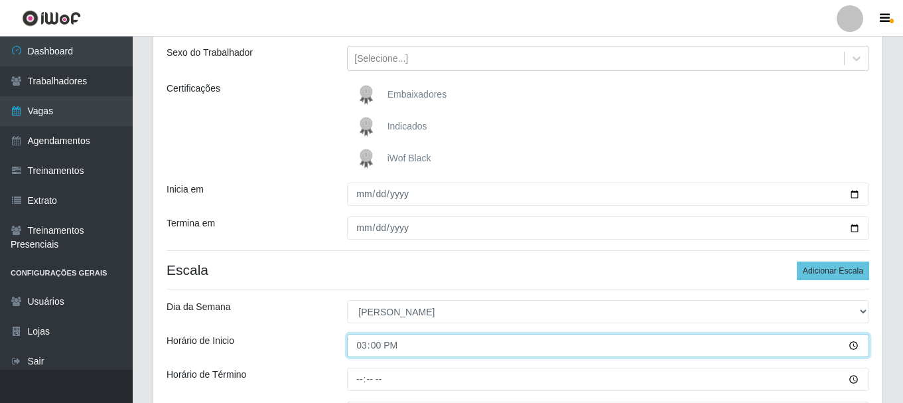
click at [383, 346] on input "15:00" at bounding box center [608, 345] width 522 height 23
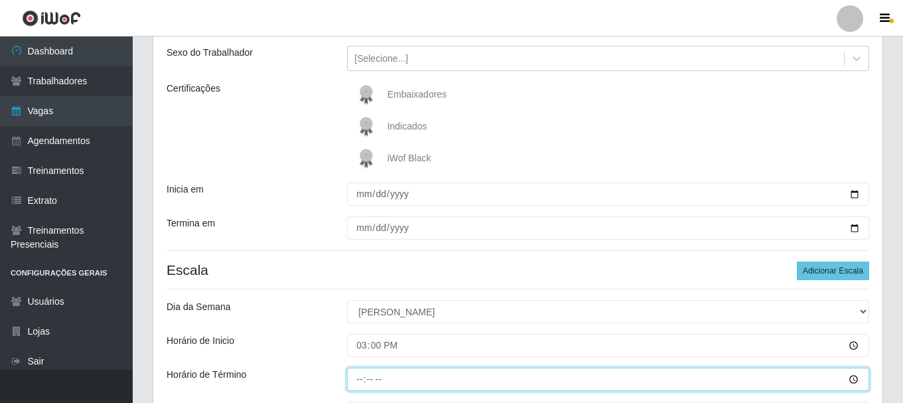
click at [365, 384] on input "Horário de Término" at bounding box center [608, 378] width 522 height 23
type input "21:00"
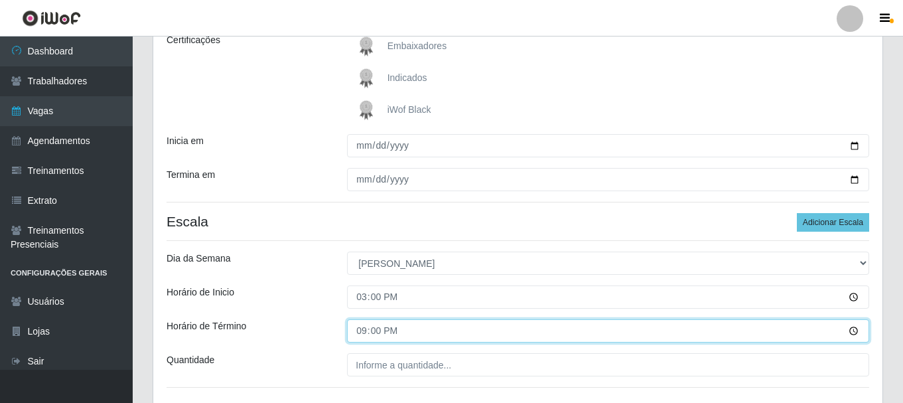
scroll to position [273, 0]
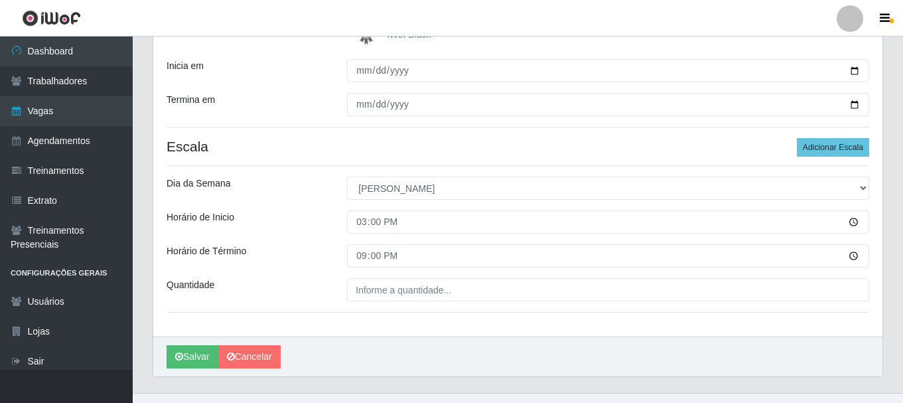
click at [548, 331] on div "Loja SuperFácil Atacado - Alto de São Manoel Função [Selecione...] Embalador Em…" at bounding box center [517, 88] width 729 height 495
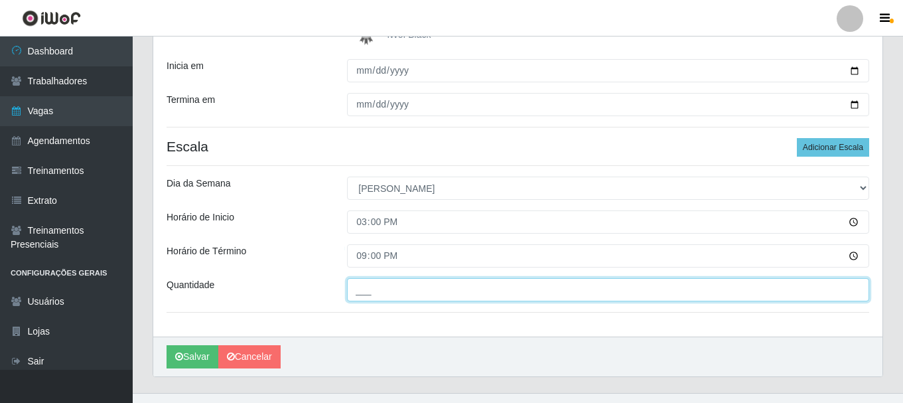
click at [379, 289] on input "___" at bounding box center [608, 289] width 522 height 23
type input "2__"
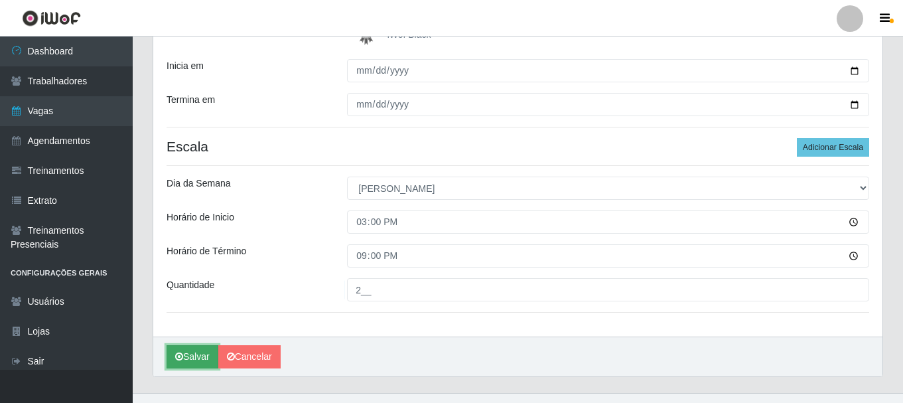
click at [192, 358] on button "Salvar" at bounding box center [192, 356] width 52 height 23
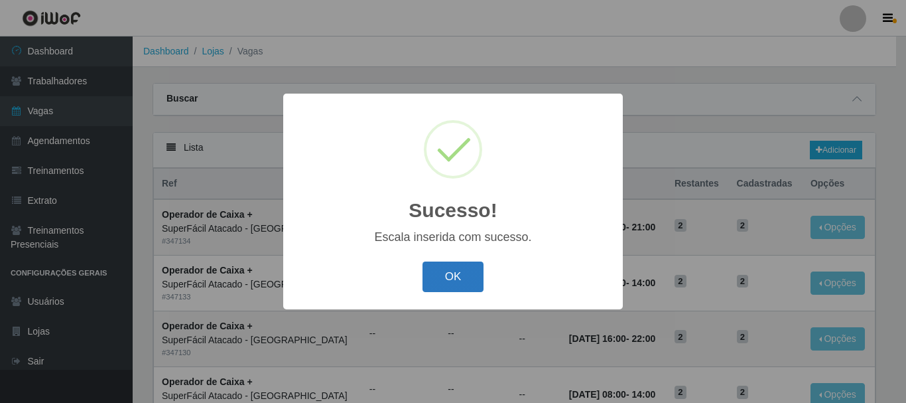
click at [454, 281] on button "OK" at bounding box center [454, 276] width 62 height 31
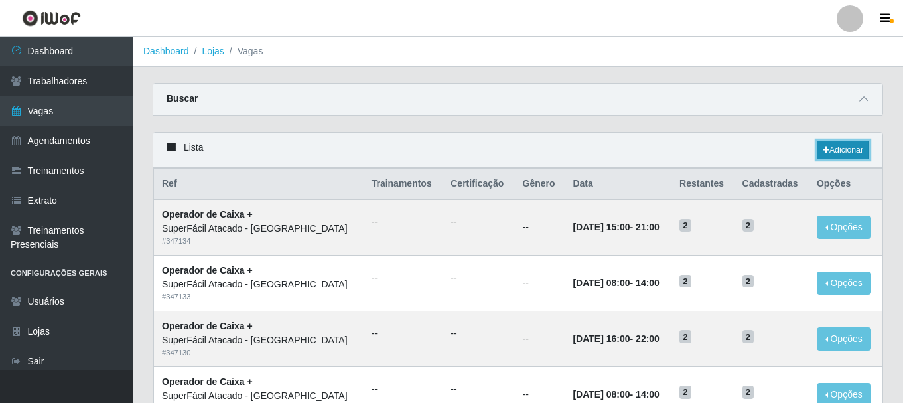
click at [843, 153] on link "Adicionar" at bounding box center [843, 150] width 52 height 19
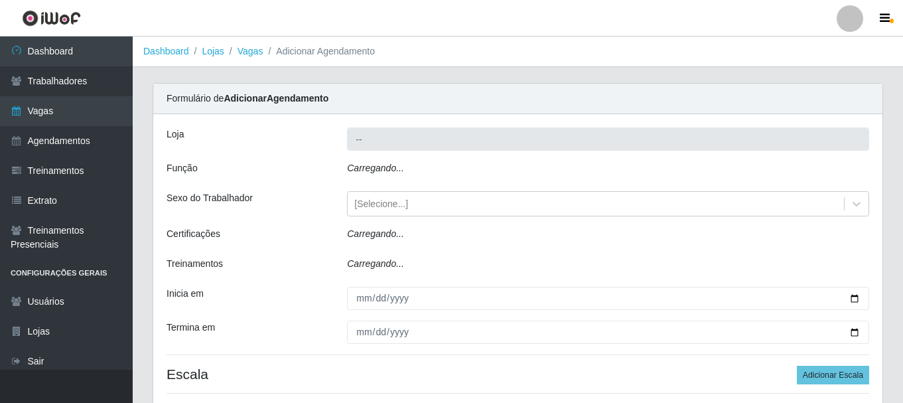
type input "SuperFácil Atacado - [GEOGRAPHIC_DATA]"
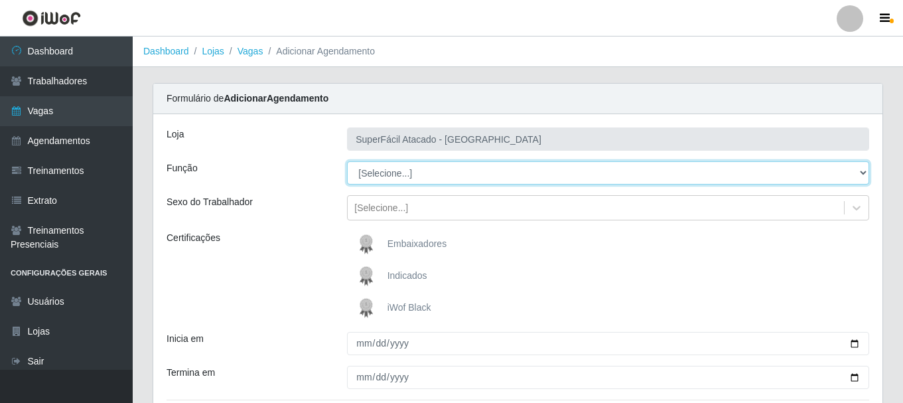
click at [865, 168] on select "[Selecione...] Embalador Embalador + Embalador ++ Operador de Caixa Operador de…" at bounding box center [608, 172] width 522 height 23
select select "22"
click at [347, 161] on select "[Selecione...] Embalador Embalador + Embalador ++ Operador de Caixa Operador de…" at bounding box center [608, 172] width 522 height 23
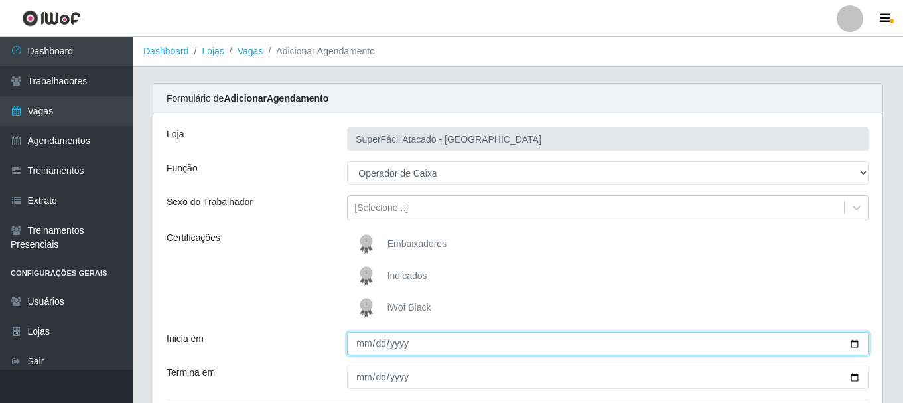
click at [854, 345] on input "Inicia em" at bounding box center [608, 343] width 522 height 23
type input "2025-10-30"
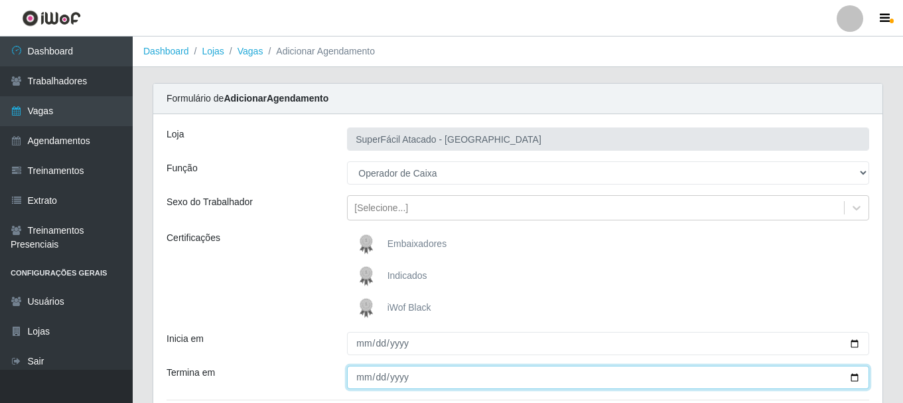
click at [852, 377] on input "Termina em" at bounding box center [608, 376] width 522 height 23
type input "2025-10-30"
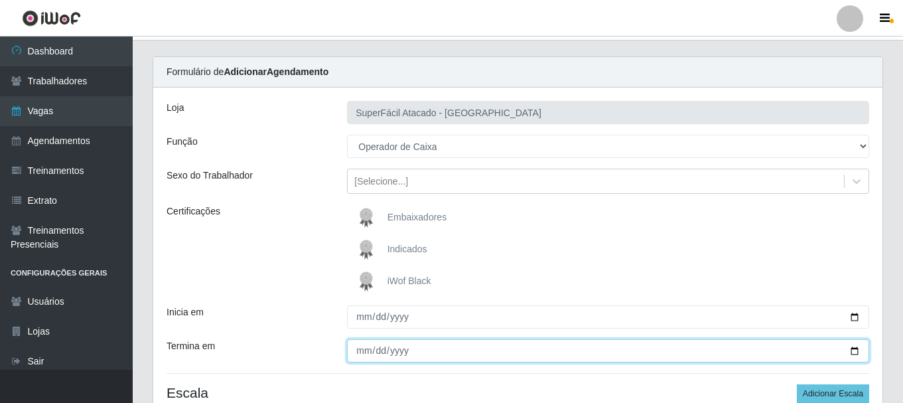
scroll to position [149, 0]
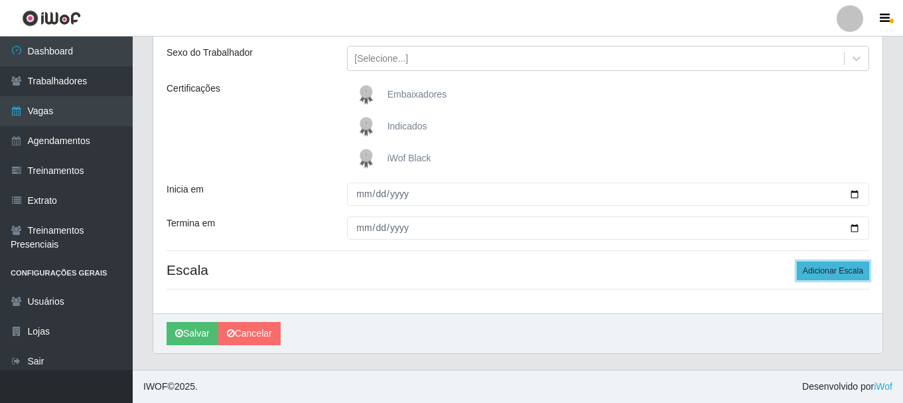
click at [855, 272] on button "Adicionar Escala" at bounding box center [833, 270] width 72 height 19
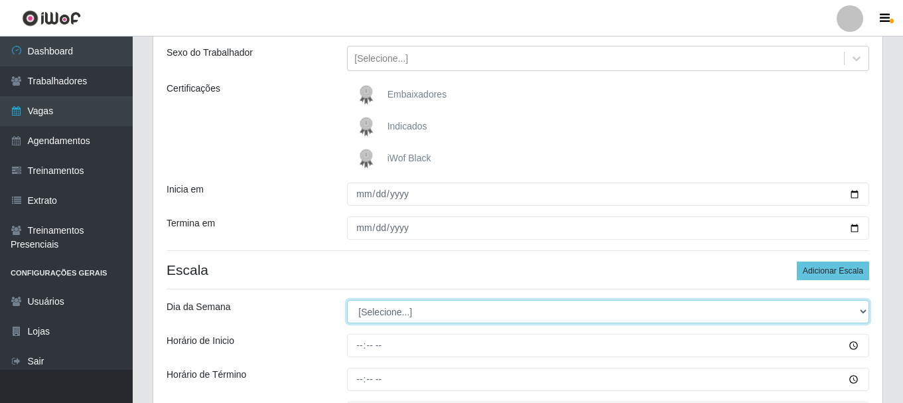
click at [866, 310] on select "[Selecione...] Segunda Terça Quarta Quinta Sexta Sábado Domingo" at bounding box center [608, 311] width 522 height 23
select select "4"
click at [347, 300] on select "[Selecione...] Segunda Terça Quarta Quinta Sexta Sábado Domingo" at bounding box center [608, 311] width 522 height 23
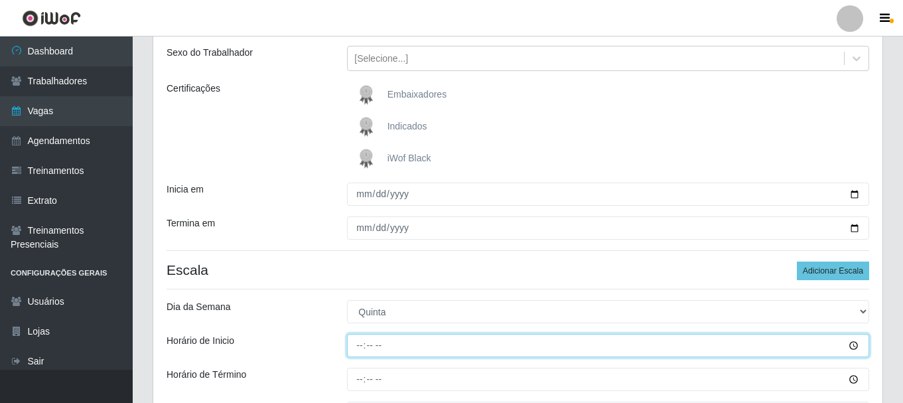
click at [358, 346] on input "Horário de Inicio" at bounding box center [608, 345] width 522 height 23
type input "08:00"
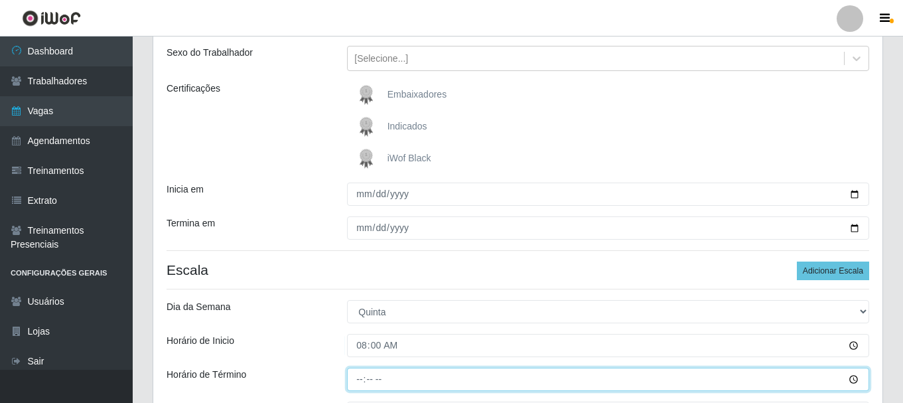
click at [365, 381] on input "Horário de Término" at bounding box center [608, 378] width 522 height 23
type input "14:00"
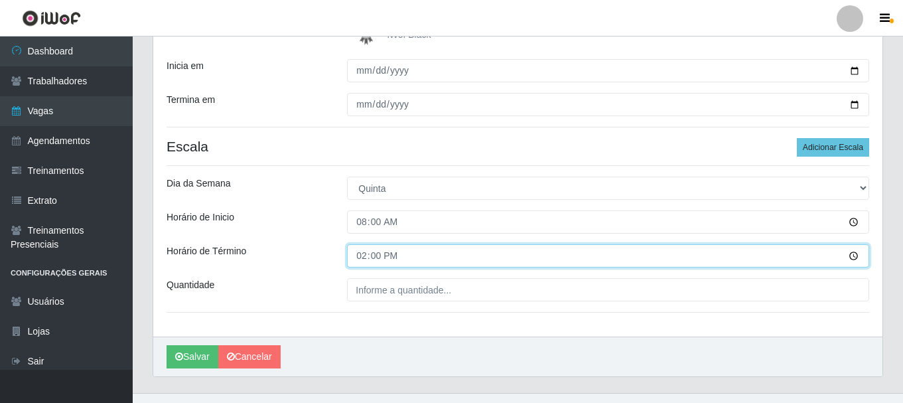
scroll to position [296, 0]
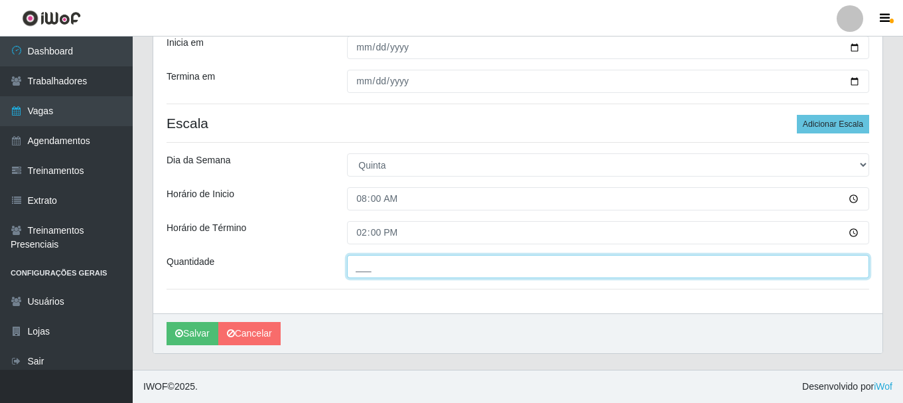
click at [421, 274] on input "___" at bounding box center [608, 266] width 522 height 23
type input "1__"
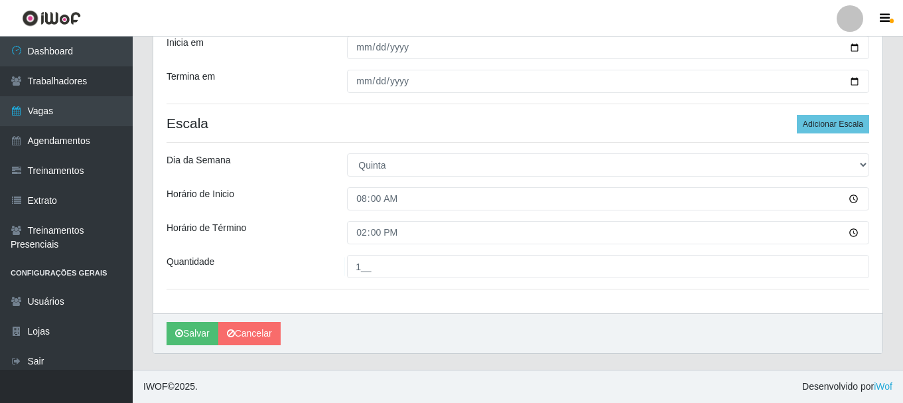
drag, startPoint x: 391, startPoint y: 299, endPoint x: 161, endPoint y: 271, distance: 231.2
click at [391, 300] on div "Loja SuperFácil Atacado - Alto de São Manoel Função [Selecione...] Embalador Em…" at bounding box center [517, 65] width 729 height 495
click at [196, 338] on button "Salvar" at bounding box center [192, 333] width 52 height 23
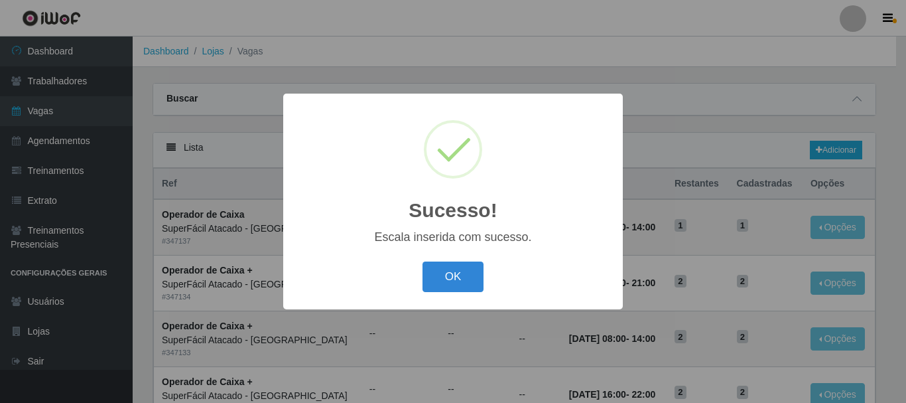
click at [461, 280] on button "OK" at bounding box center [454, 276] width 62 height 31
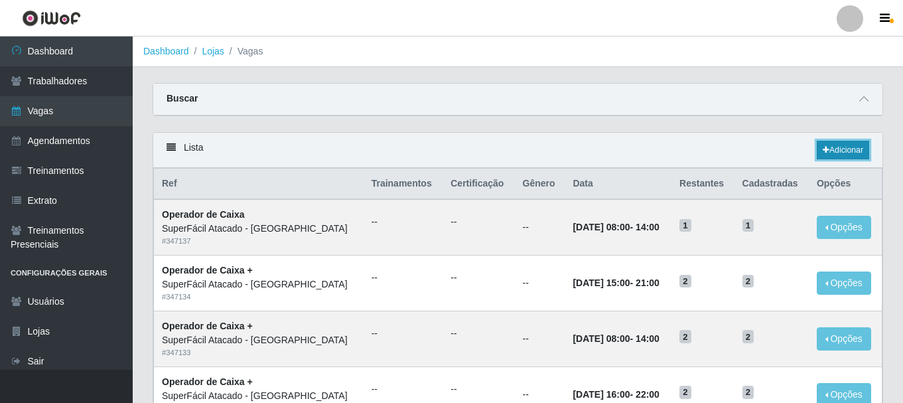
click at [844, 157] on link "Adicionar" at bounding box center [843, 150] width 52 height 19
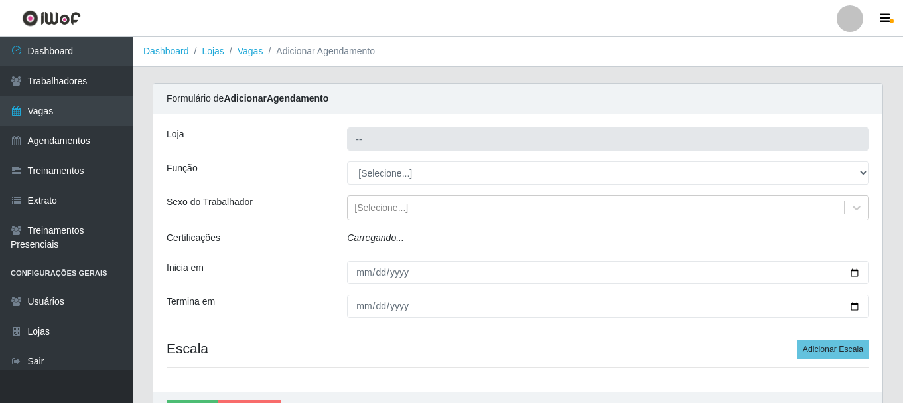
type input "SuperFácil Atacado - [GEOGRAPHIC_DATA]"
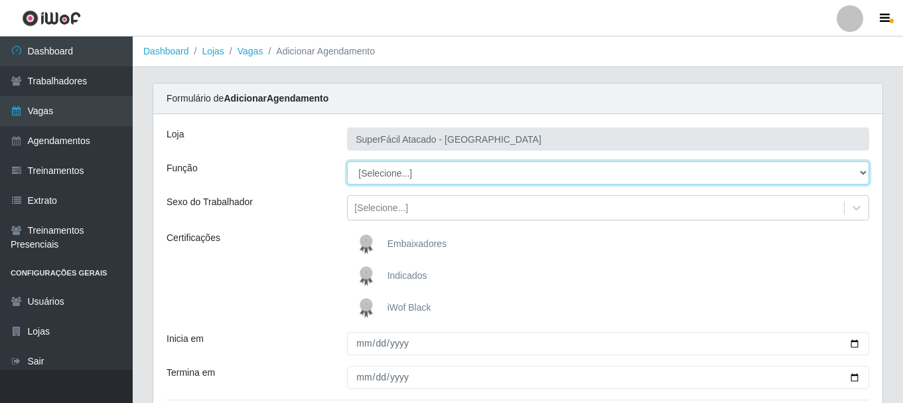
click at [863, 173] on select "[Selecione...] Embalador Embalador + Embalador ++ Operador de Caixa Operador de…" at bounding box center [608, 172] width 522 height 23
select select "22"
click at [347, 161] on select "[Selecione...] Embalador Embalador + Embalador ++ Operador de Caixa Operador de…" at bounding box center [608, 172] width 522 height 23
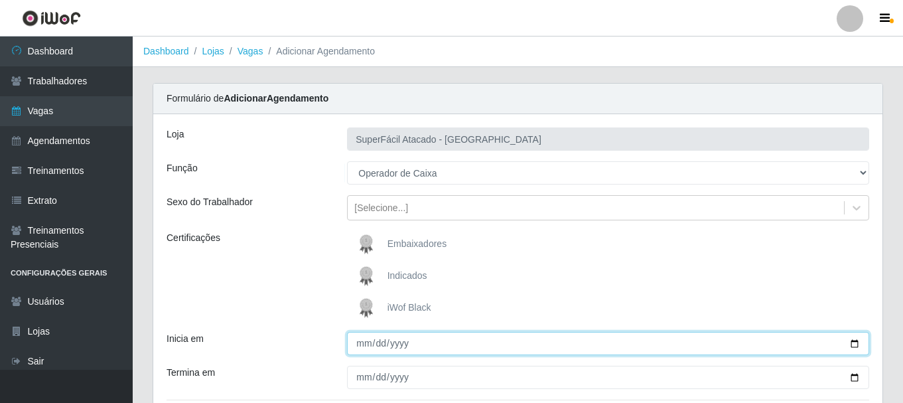
click at [854, 345] on input "Inicia em" at bounding box center [608, 343] width 522 height 23
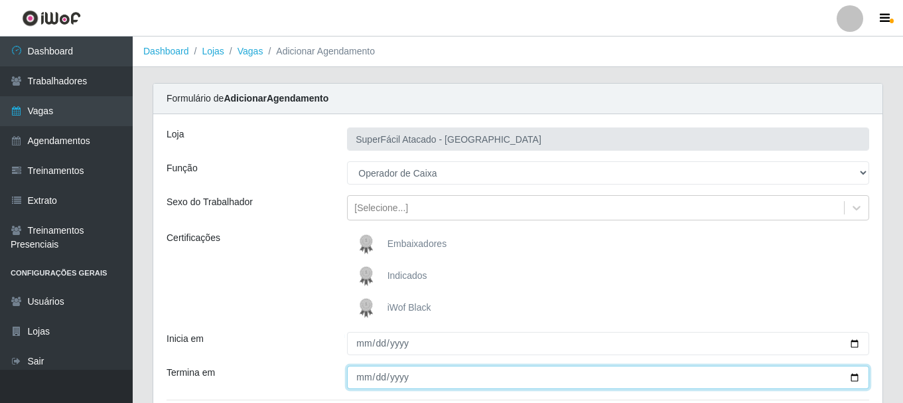
click at [365, 377] on input "Termina em" at bounding box center [608, 376] width 522 height 23
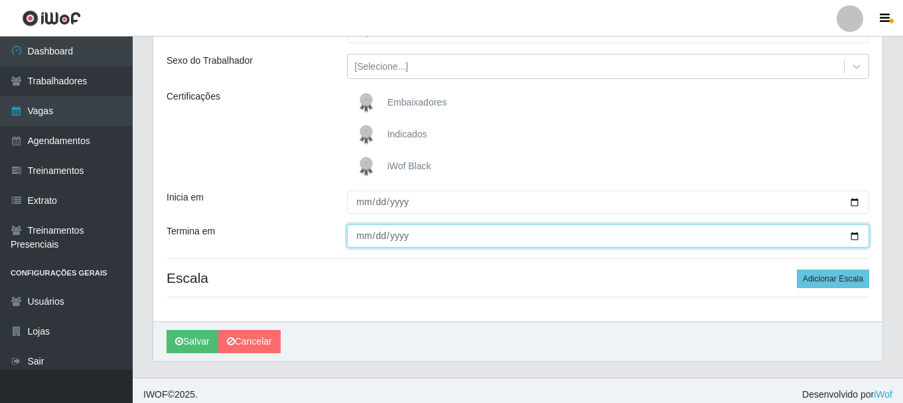
scroll to position [149, 0]
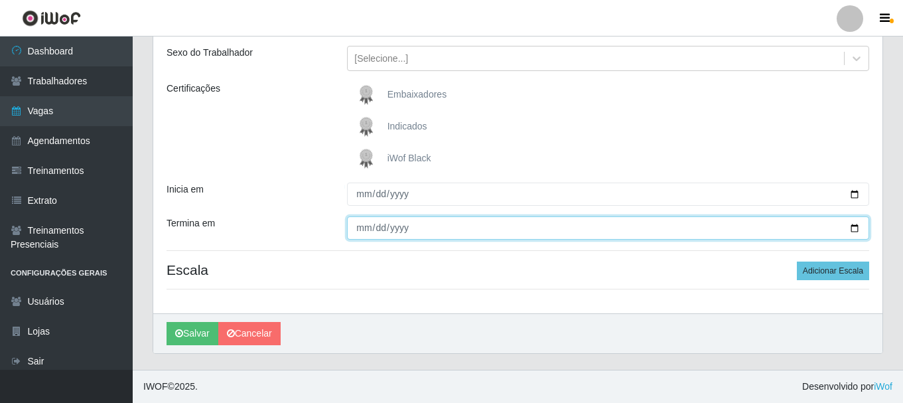
click at [852, 226] on input "Termina em" at bounding box center [608, 227] width 522 height 23
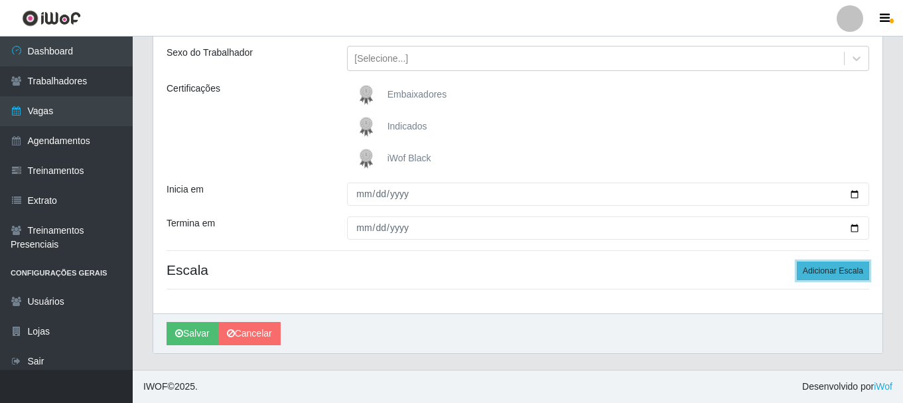
click at [851, 265] on button "Adicionar Escala" at bounding box center [833, 270] width 72 height 19
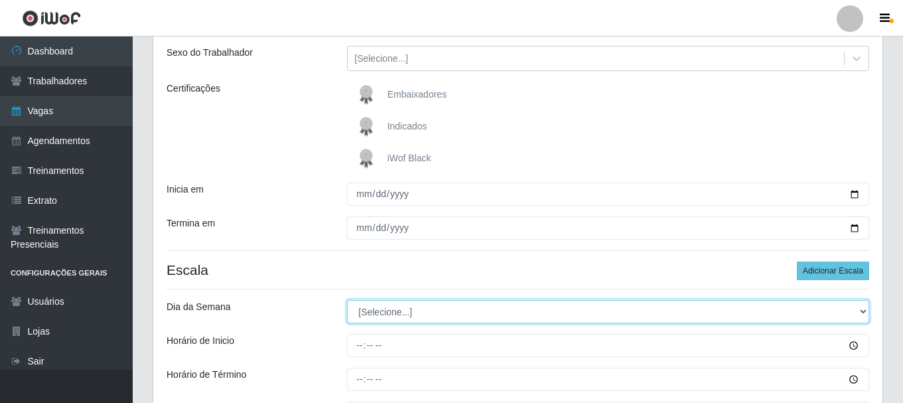
click at [864, 307] on select "[Selecione...] Segunda Terça Quarta Quinta Sexta Sábado Domingo" at bounding box center [608, 311] width 522 height 23
click at [347, 300] on select "[Selecione...] Segunda Terça Quarta Quinta Sexta Sábado Domingo" at bounding box center [608, 311] width 522 height 23
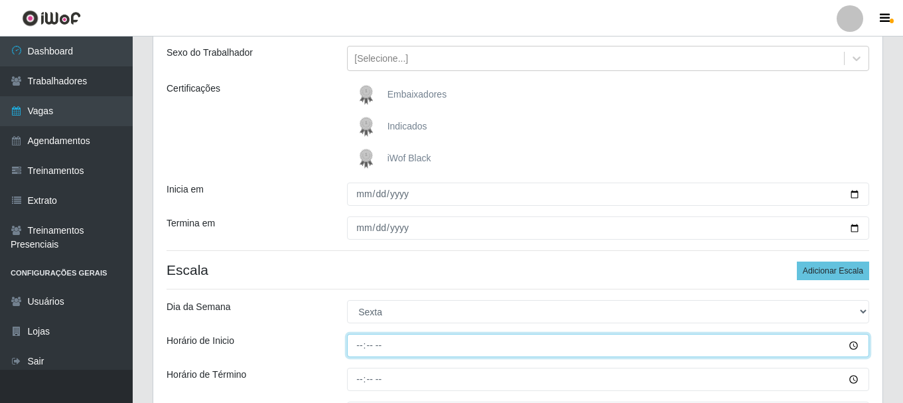
click at [361, 346] on input "Horário de Inicio" at bounding box center [608, 345] width 522 height 23
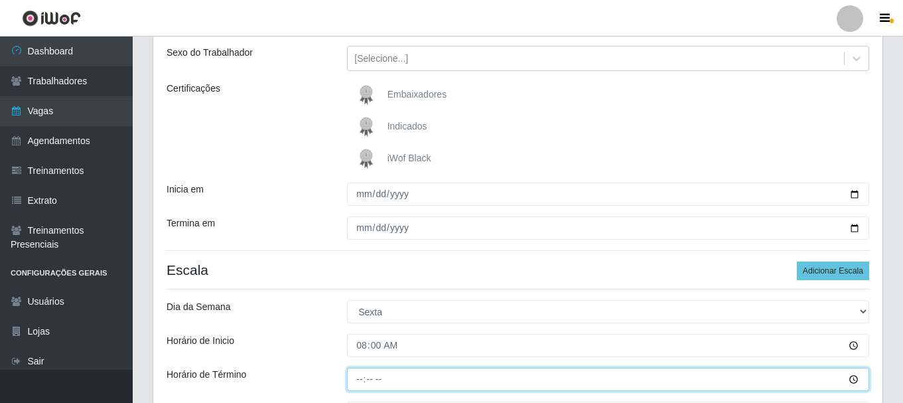
click at [354, 385] on input "Horário de Término" at bounding box center [608, 378] width 522 height 23
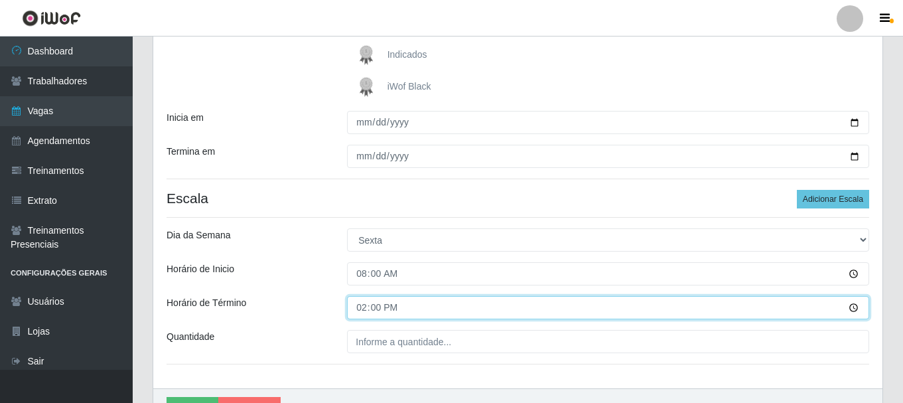
scroll to position [280, 0]
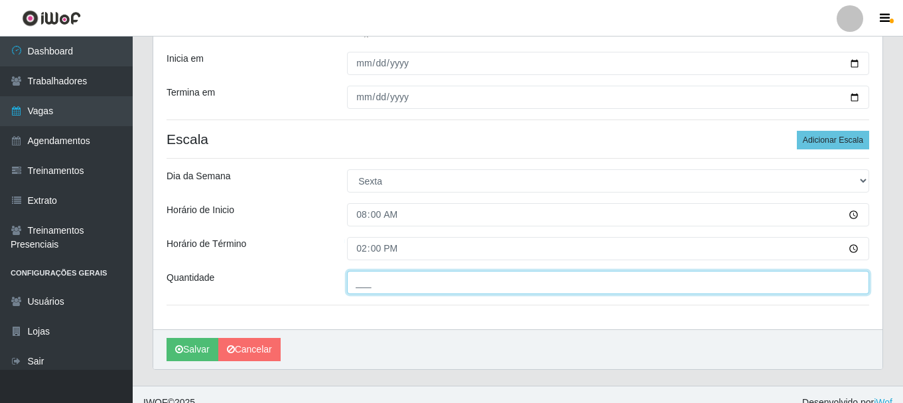
click at [363, 289] on input "___" at bounding box center [608, 282] width 522 height 23
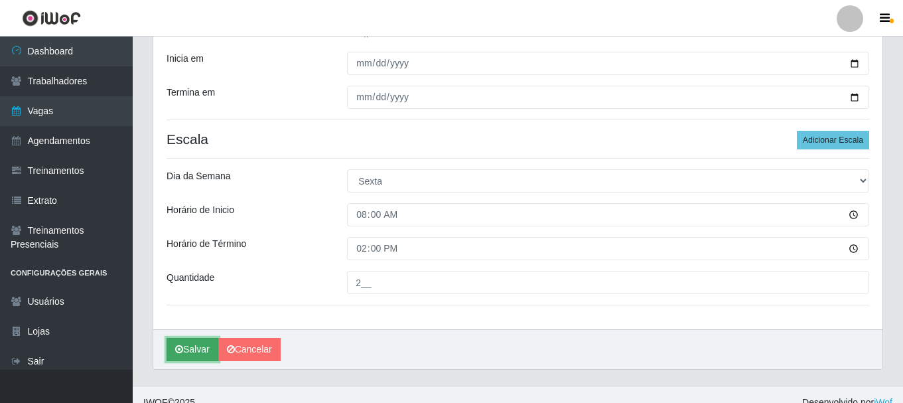
click at [192, 353] on button "Salvar" at bounding box center [192, 349] width 52 height 23
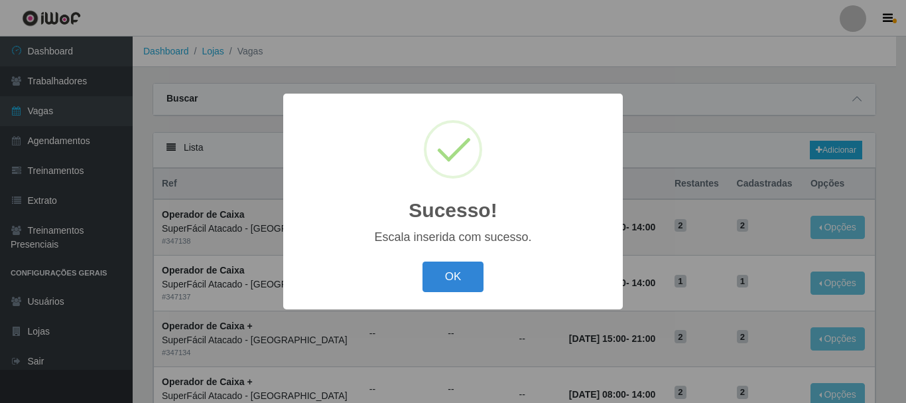
drag, startPoint x: 473, startPoint y: 285, endPoint x: 397, endPoint y: 289, distance: 76.4
click at [472, 285] on button "OK" at bounding box center [454, 276] width 62 height 31
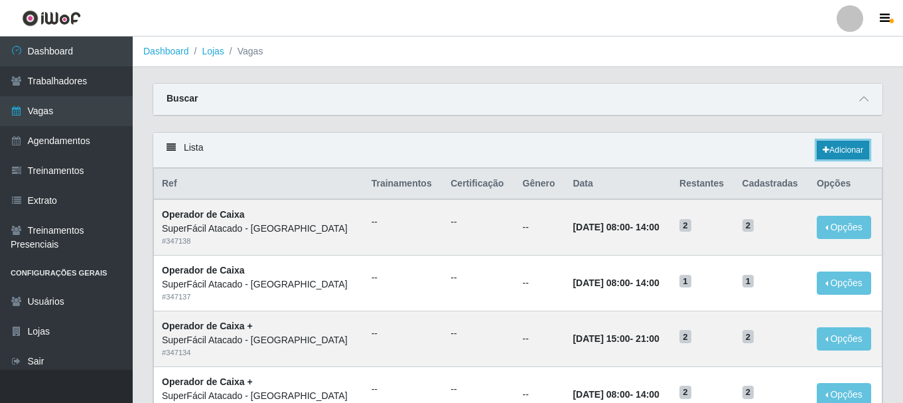
click at [848, 154] on link "Adicionar" at bounding box center [843, 150] width 52 height 19
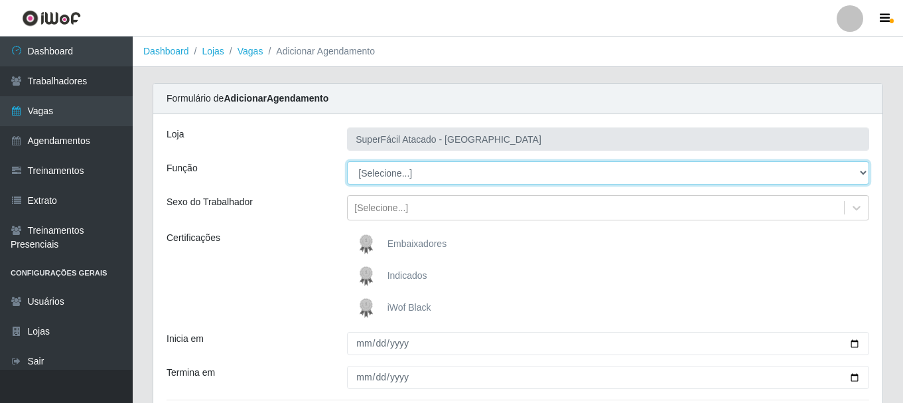
click at [862, 170] on select "[Selecione...] Embalador Embalador + Embalador ++ Operador de Caixa Operador de…" at bounding box center [608, 172] width 522 height 23
click at [347, 161] on select "[Selecione...] Embalador Embalador + Embalador ++ Operador de Caixa Operador de…" at bounding box center [608, 172] width 522 height 23
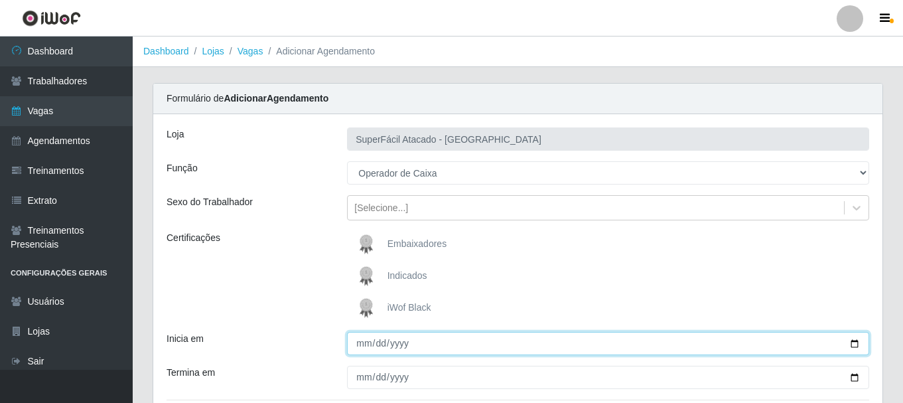
drag, startPoint x: 856, startPoint y: 345, endPoint x: 849, endPoint y: 344, distance: 6.7
click at [855, 345] on input "Inicia em" at bounding box center [608, 343] width 522 height 23
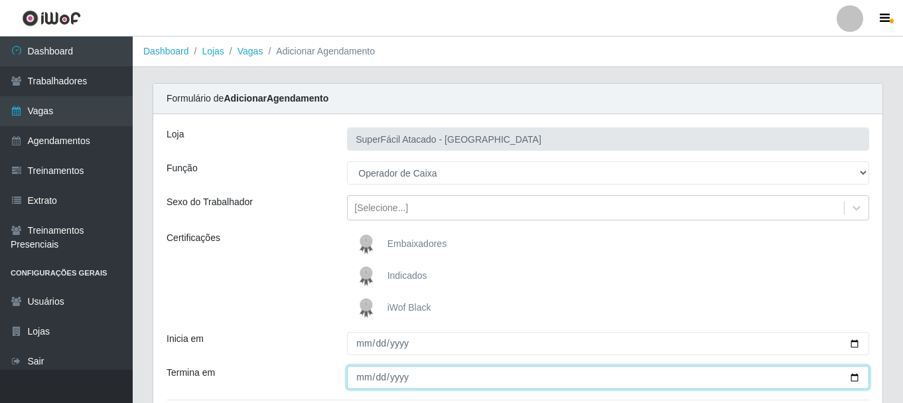
click at [362, 381] on input "Termina em" at bounding box center [608, 376] width 522 height 23
click at [852, 375] on input "Termina em" at bounding box center [608, 376] width 522 height 23
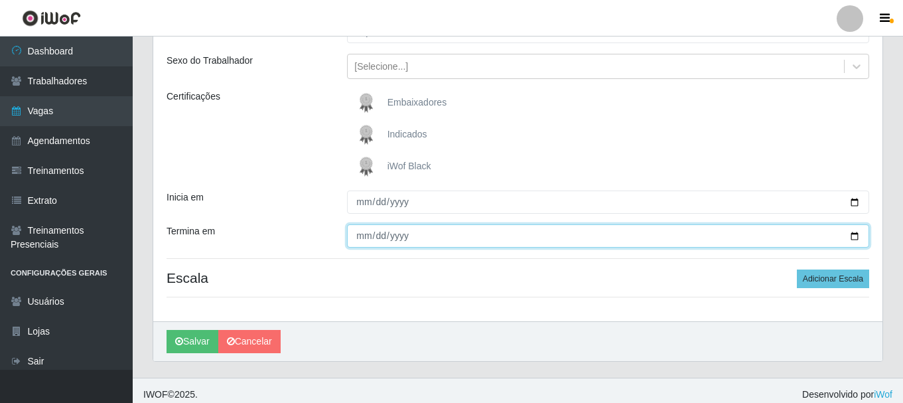
scroll to position [149, 0]
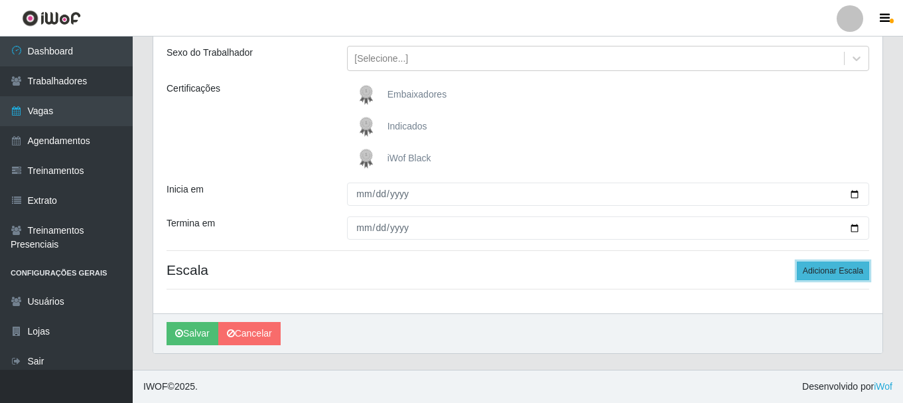
click at [838, 269] on button "Adicionar Escala" at bounding box center [833, 270] width 72 height 19
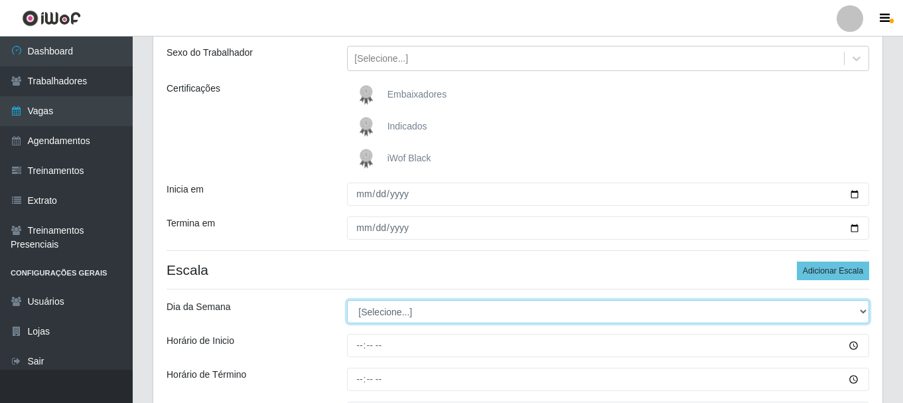
click at [863, 313] on select "[Selecione...] Segunda Terça Quarta Quinta Sexta Sábado Domingo" at bounding box center [608, 311] width 522 height 23
click at [347, 300] on select "[Selecione...] Segunda Terça Quarta Quinta Sexta Sábado Domingo" at bounding box center [608, 311] width 522 height 23
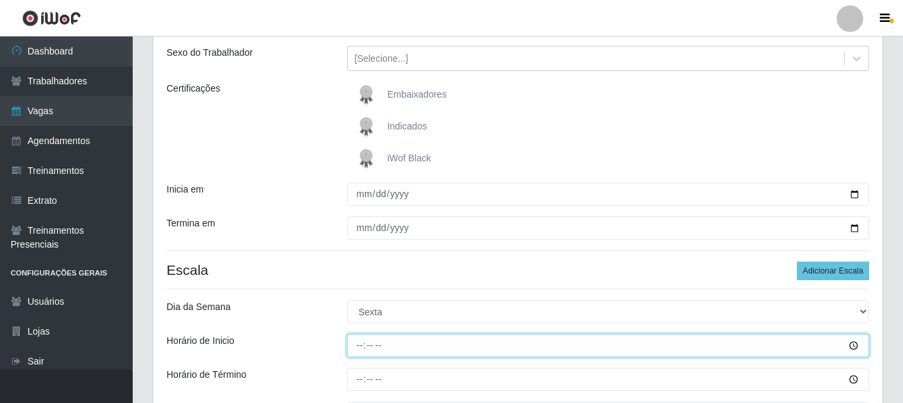
click at [365, 351] on input "Horário de Inicio" at bounding box center [608, 345] width 522 height 23
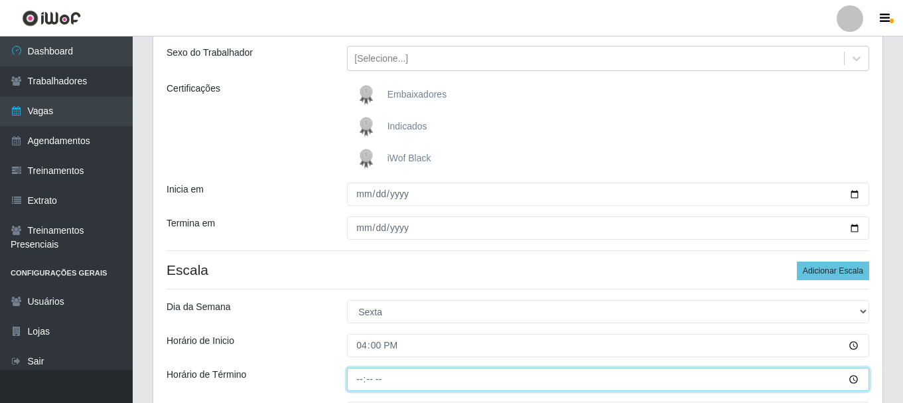
click at [356, 380] on input "Horário de Término" at bounding box center [608, 378] width 522 height 23
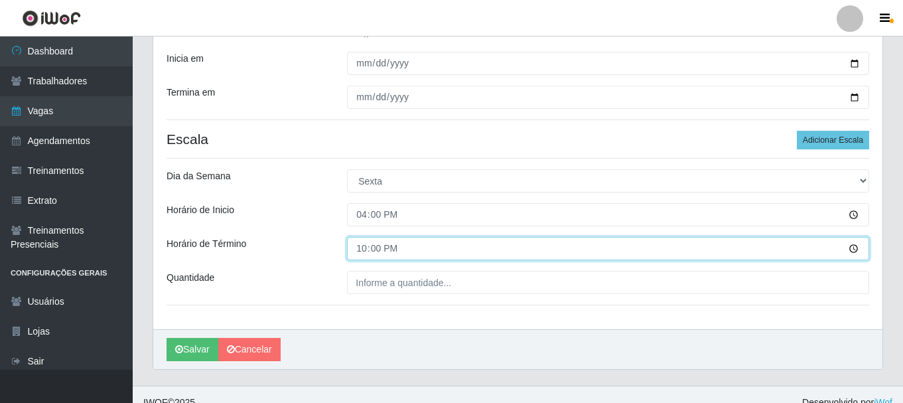
scroll to position [296, 0]
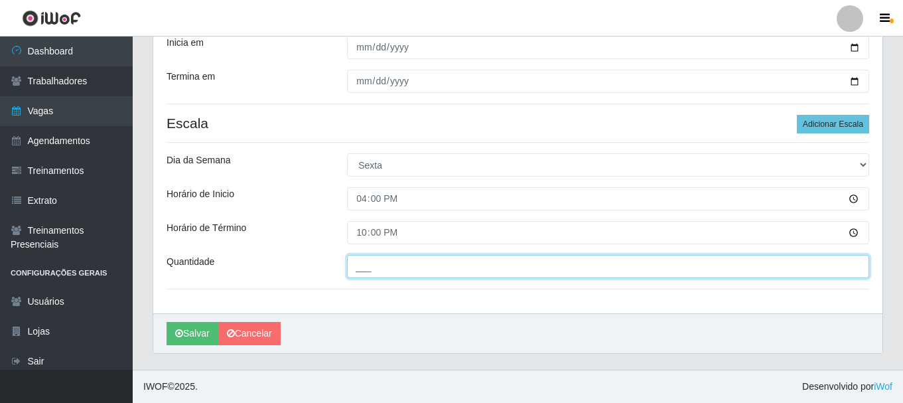
click at [375, 264] on input "___" at bounding box center [608, 266] width 522 height 23
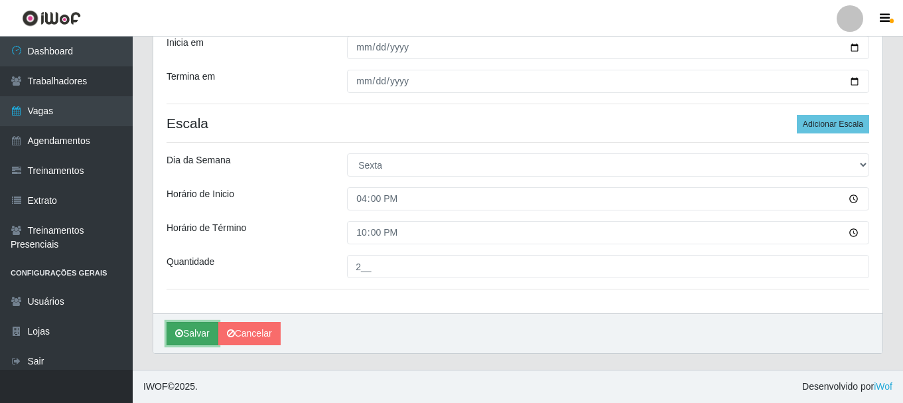
click at [188, 331] on button "Salvar" at bounding box center [192, 333] width 52 height 23
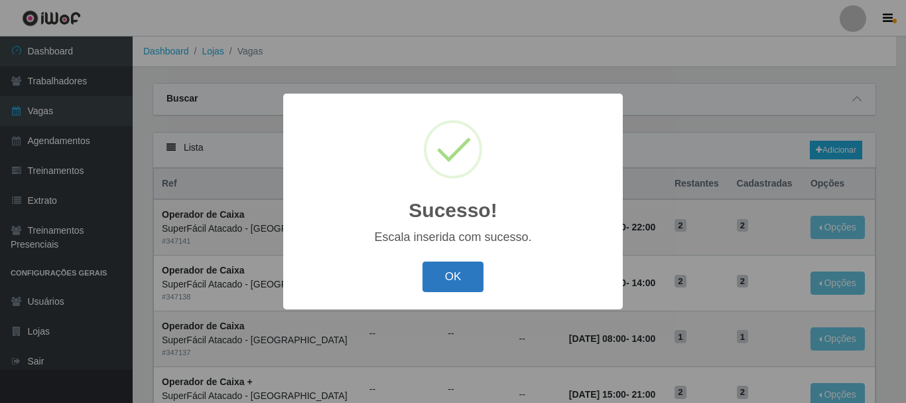
click at [445, 282] on button "OK" at bounding box center [454, 276] width 62 height 31
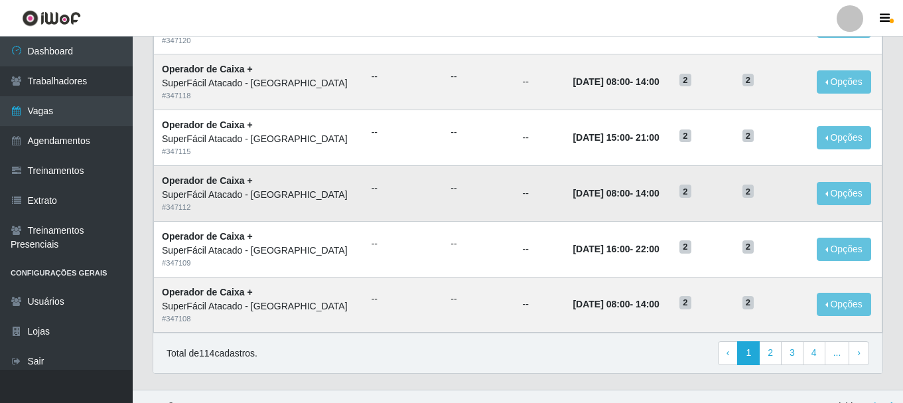
scroll to position [722, 0]
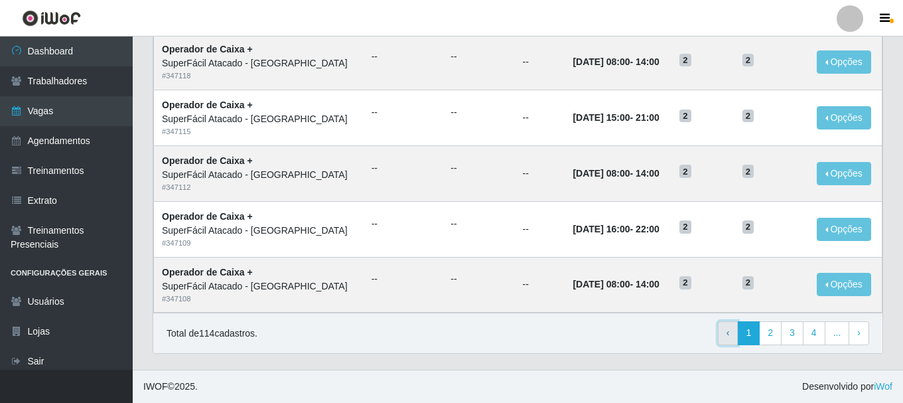
click at [730, 334] on span "‹" at bounding box center [727, 332] width 3 height 11
click at [774, 334] on link "2" at bounding box center [770, 333] width 23 height 24
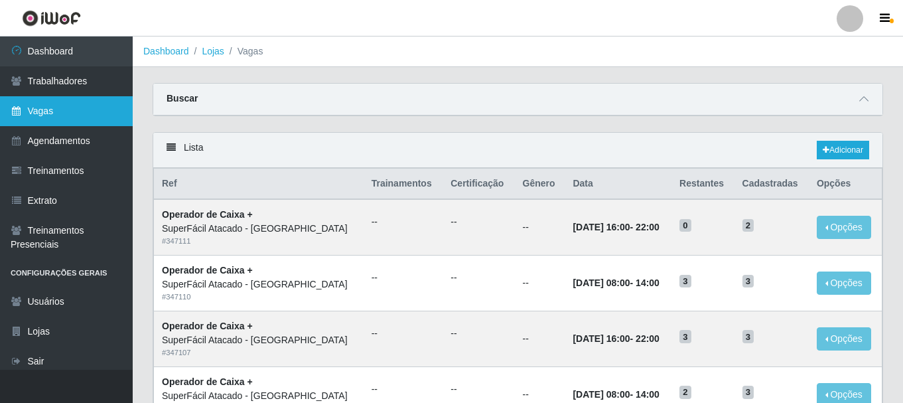
click at [38, 111] on link "Vagas" at bounding box center [66, 111] width 133 height 30
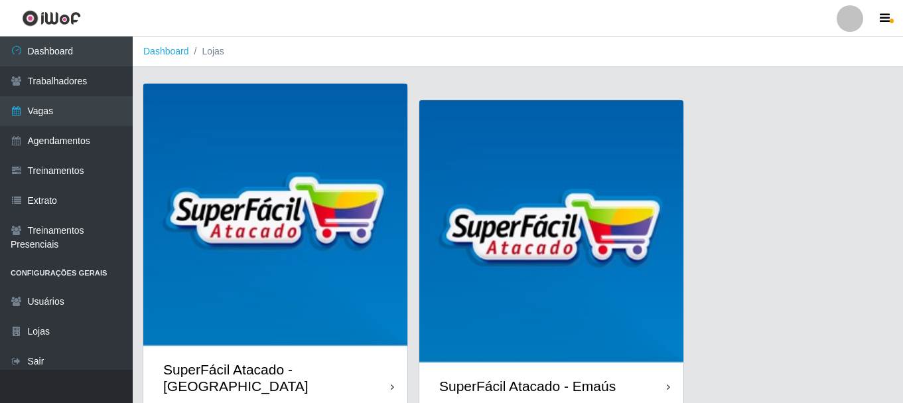
click at [255, 273] on img at bounding box center [275, 216] width 264 height 264
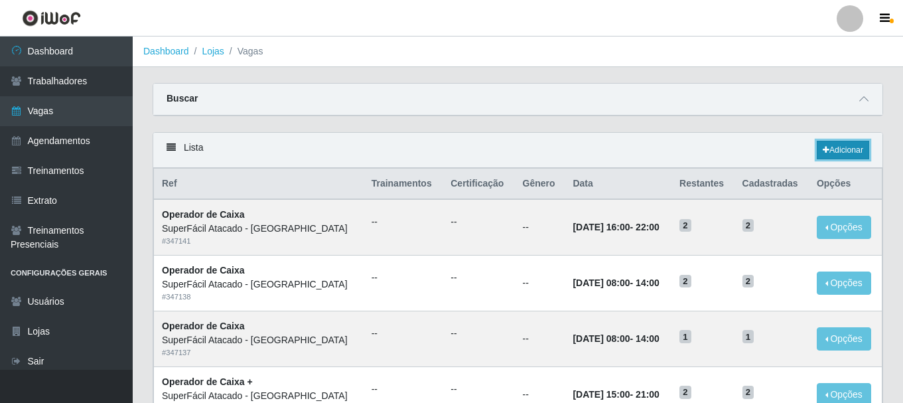
click at [855, 147] on link "Adicionar" at bounding box center [843, 150] width 52 height 19
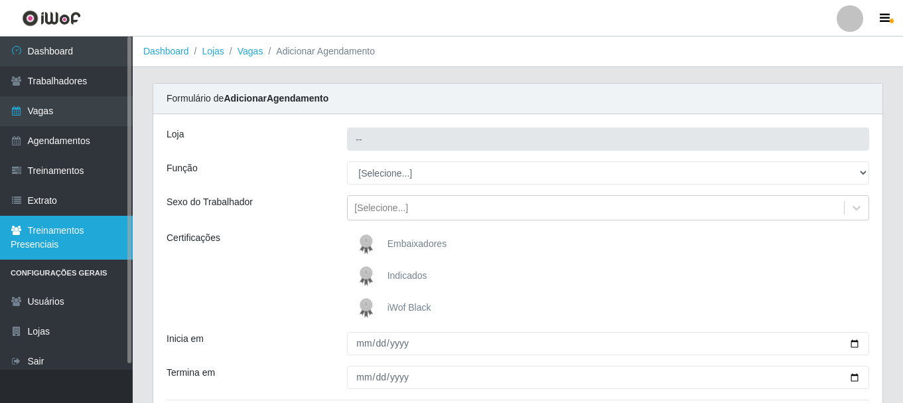
type input "SuperFácil Atacado - [GEOGRAPHIC_DATA]"
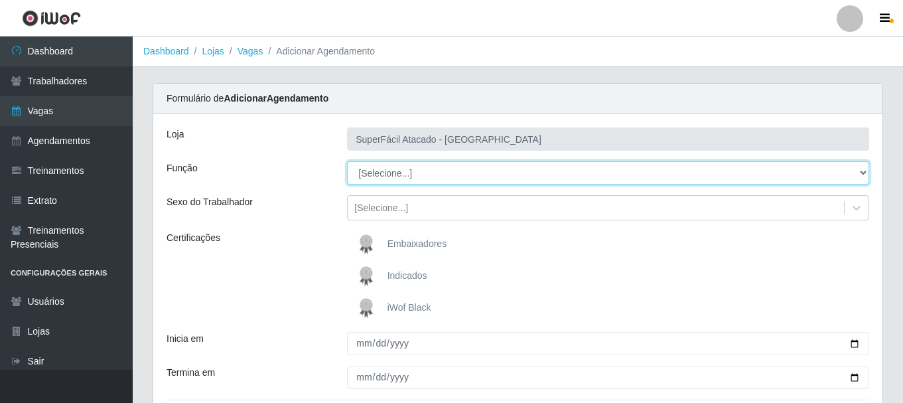
click at [868, 172] on select "[Selecione...] Embalador Embalador + Embalador ++ Operador de Caixa Operador de…" at bounding box center [608, 172] width 522 height 23
select select "1"
click at [347, 161] on select "[Selecione...] Embalador Embalador + Embalador ++ Operador de Caixa Operador de…" at bounding box center [608, 172] width 522 height 23
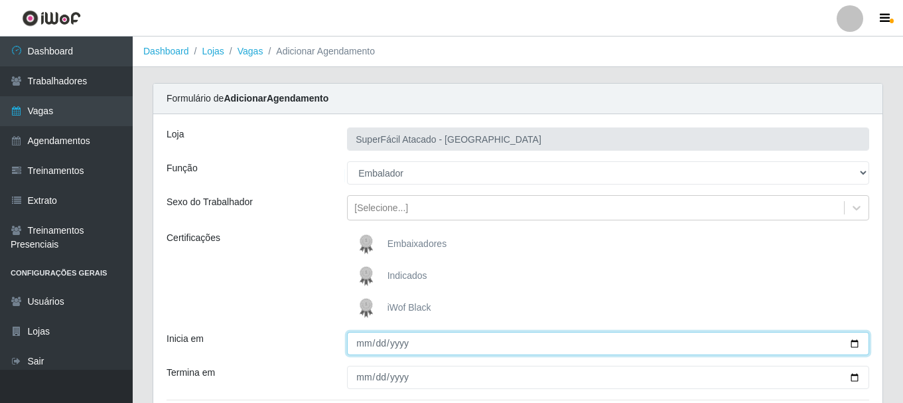
click at [854, 338] on input "Inicia em" at bounding box center [608, 343] width 522 height 23
type input "2025-10-01"
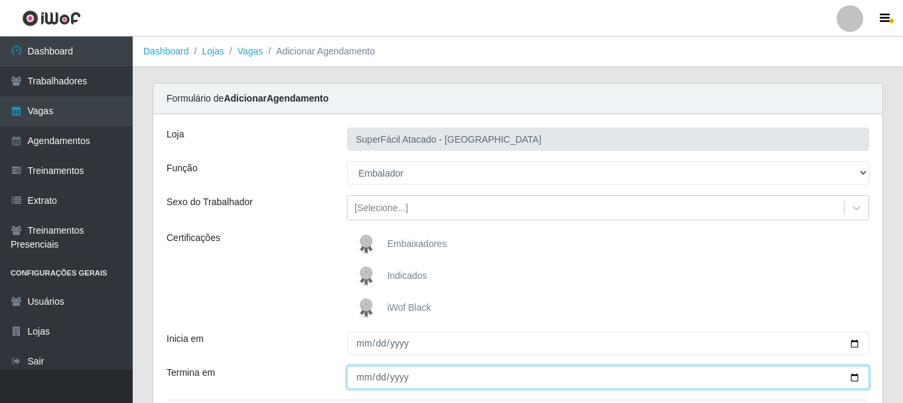
click at [381, 376] on input "Termina em" at bounding box center [608, 376] width 522 height 23
drag, startPoint x: 851, startPoint y: 378, endPoint x: 818, endPoint y: 367, distance: 34.2
click at [851, 377] on input "Termina em" at bounding box center [608, 376] width 522 height 23
type input "2025-10-01"
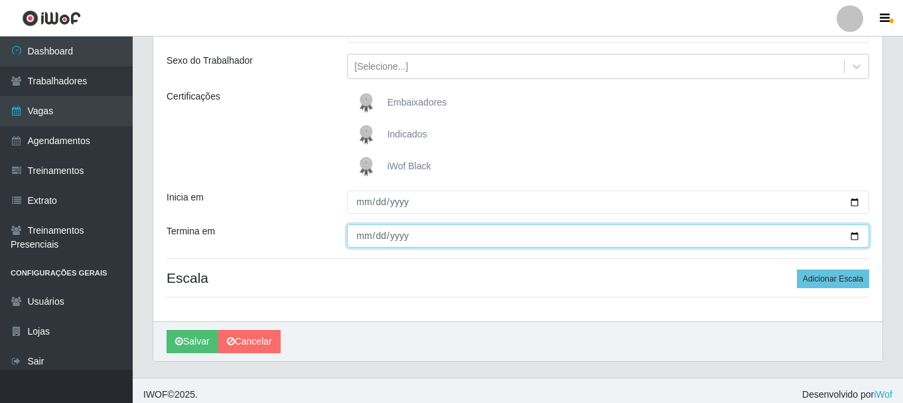
scroll to position [149, 0]
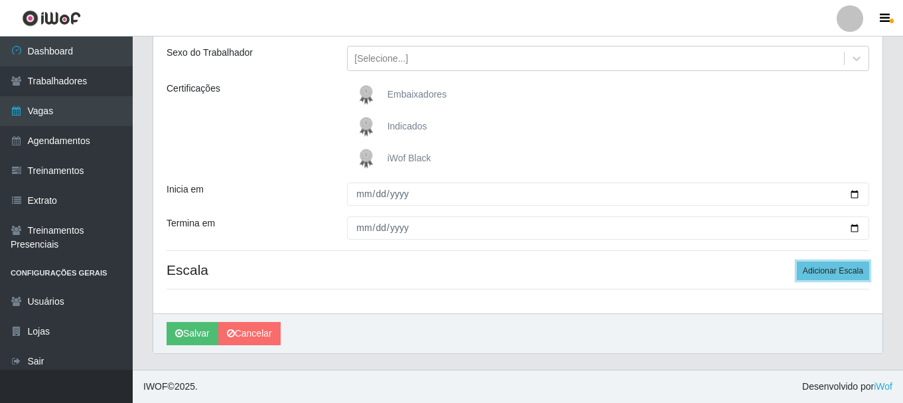
drag, startPoint x: 825, startPoint y: 270, endPoint x: 811, endPoint y: 291, distance: 24.8
click at [825, 271] on button "Adicionar Escala" at bounding box center [833, 270] width 72 height 19
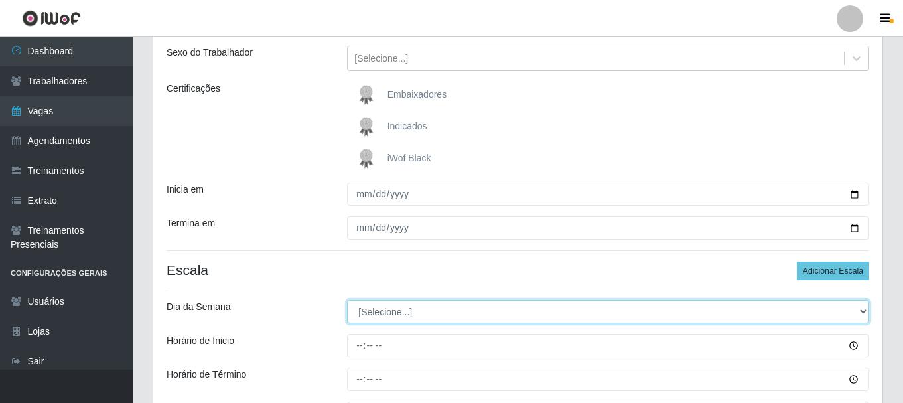
click at [862, 309] on select "[Selecione...] Segunda Terça Quarta Quinta Sexta Sábado Domingo" at bounding box center [608, 311] width 522 height 23
select select "3"
click at [347, 300] on select "[Selecione...] Segunda Terça Quarta Quinta Sexta Sábado Domingo" at bounding box center [608, 311] width 522 height 23
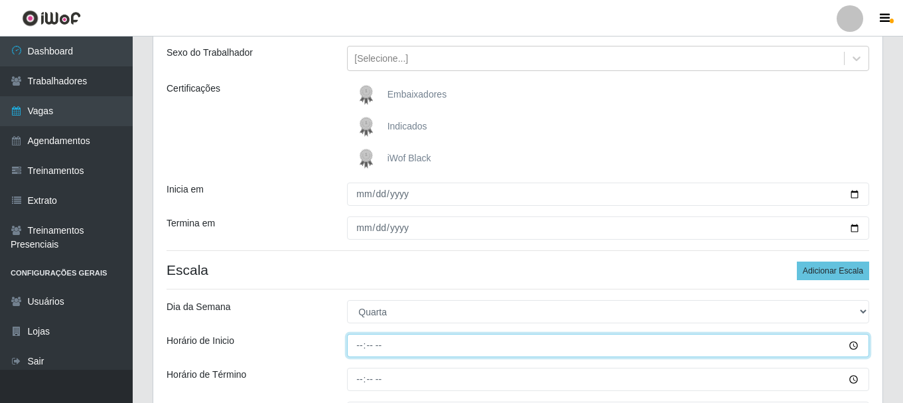
click at [845, 350] on input "Horário de Inicio" at bounding box center [608, 345] width 522 height 23
click at [852, 343] on input "Horário de Inicio" at bounding box center [608, 345] width 522 height 23
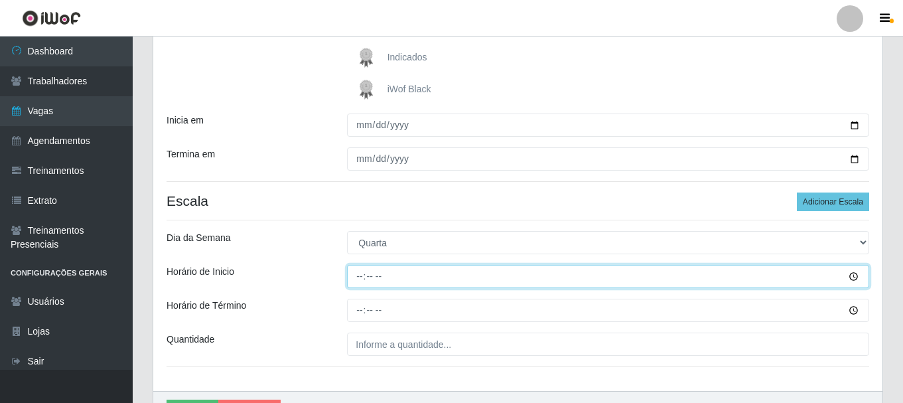
scroll to position [282, 0]
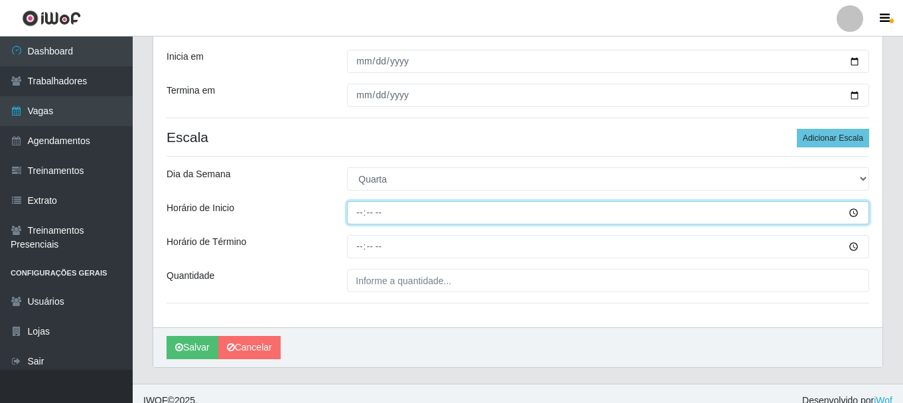
click at [356, 210] on input "Horário de Inicio" at bounding box center [608, 212] width 522 height 23
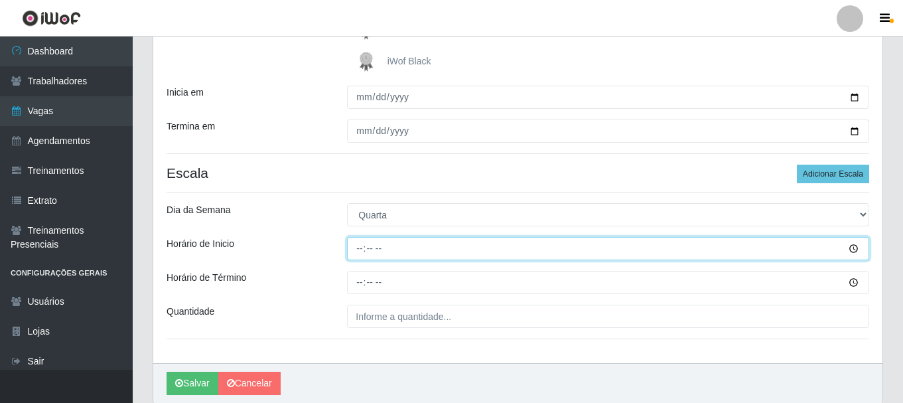
scroll to position [216, 0]
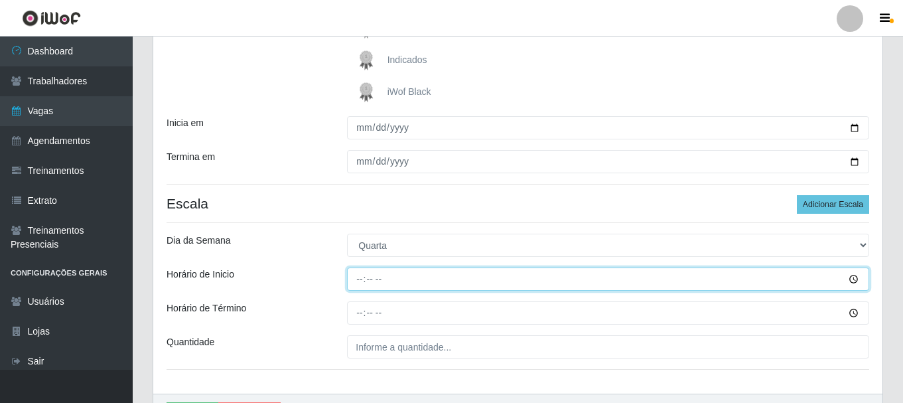
click at [854, 280] on input "Horário de Inicio" at bounding box center [608, 278] width 522 height 23
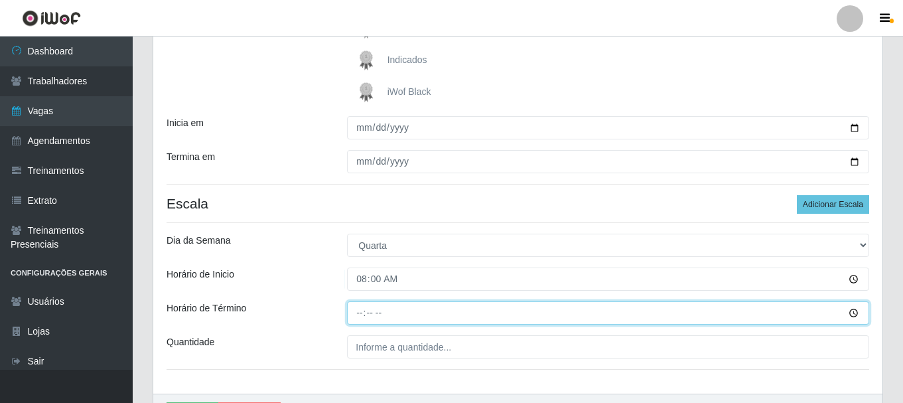
type input "08:00"
click at [363, 312] on input "Horário de Término" at bounding box center [608, 312] width 522 height 23
click at [855, 314] on input "Horário de Término" at bounding box center [608, 312] width 522 height 23
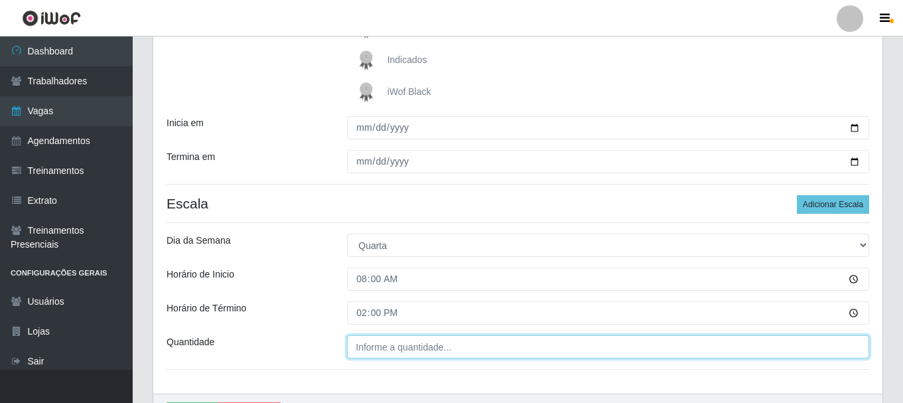
type input "14:00"
click at [409, 350] on input "___" at bounding box center [608, 346] width 522 height 23
type input "1__"
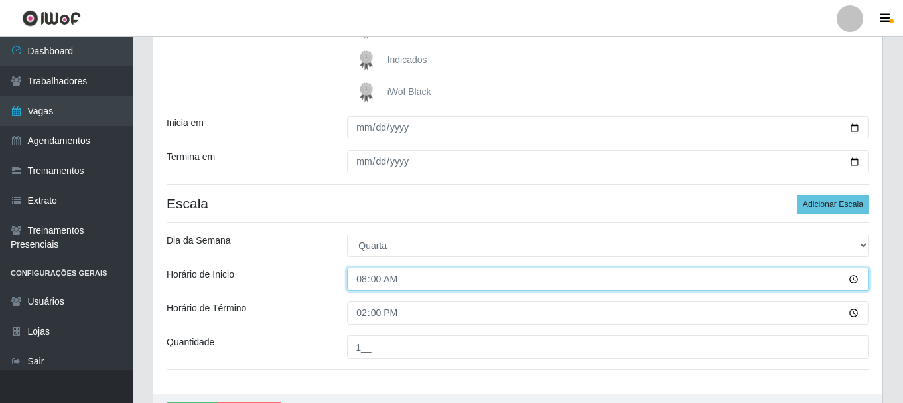
click at [854, 281] on input "08:00" at bounding box center [608, 278] width 522 height 23
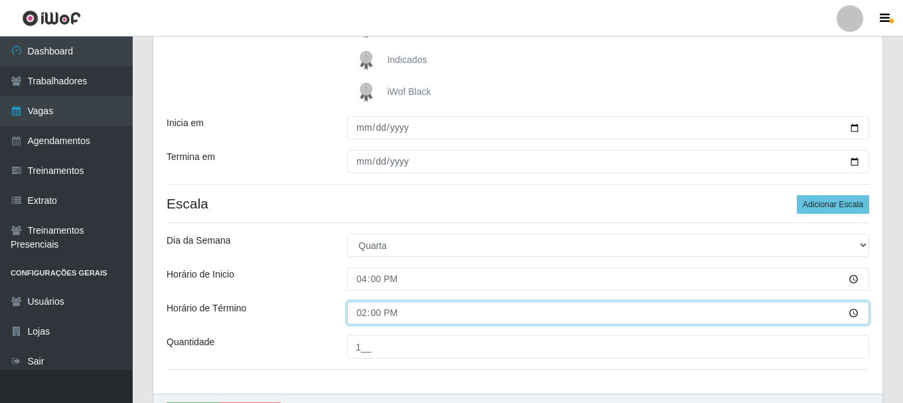
type input "16:00"
click at [370, 318] on input "14:00" at bounding box center [608, 312] width 522 height 23
click at [850, 308] on input "14:00" at bounding box center [608, 312] width 522 height 23
type input "22:00"
click at [499, 323] on input "22:00" at bounding box center [608, 312] width 522 height 23
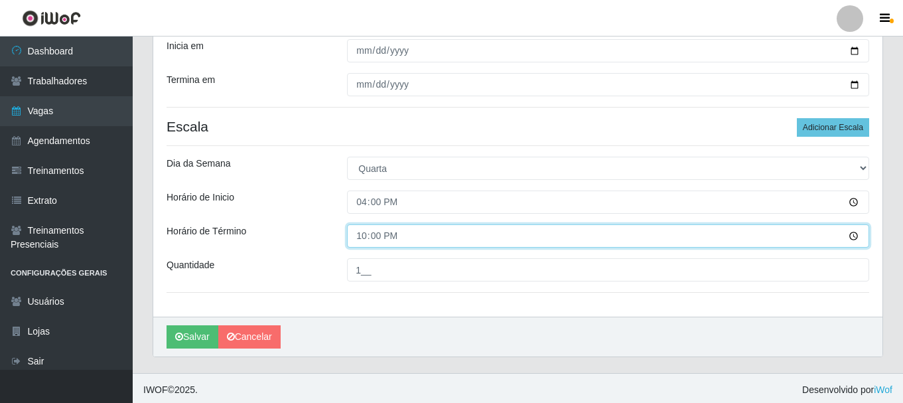
scroll to position [296, 0]
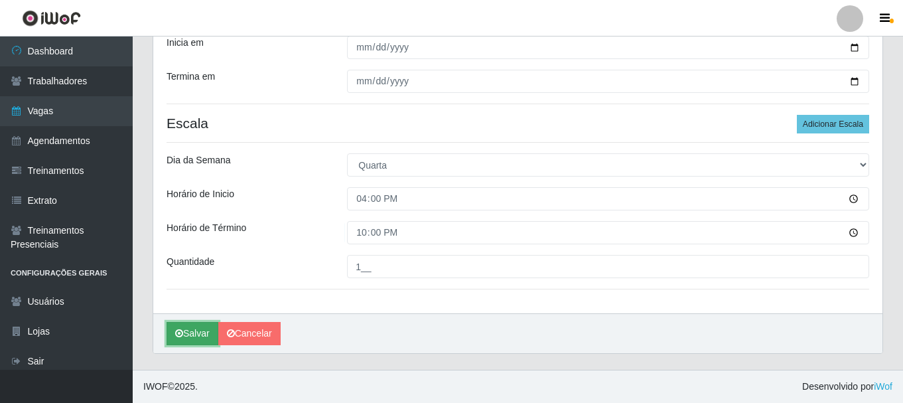
click at [200, 334] on button "Salvar" at bounding box center [192, 333] width 52 height 23
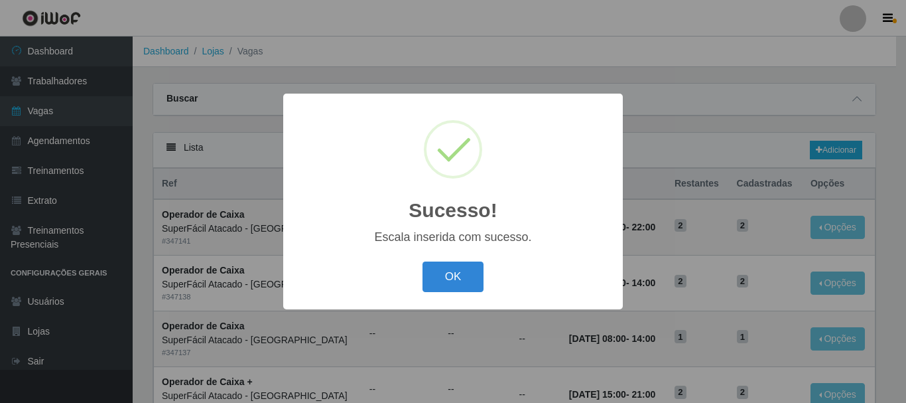
drag, startPoint x: 463, startPoint y: 275, endPoint x: 830, endPoint y: 202, distance: 374.8
click at [466, 275] on button "OK" at bounding box center [454, 276] width 62 height 31
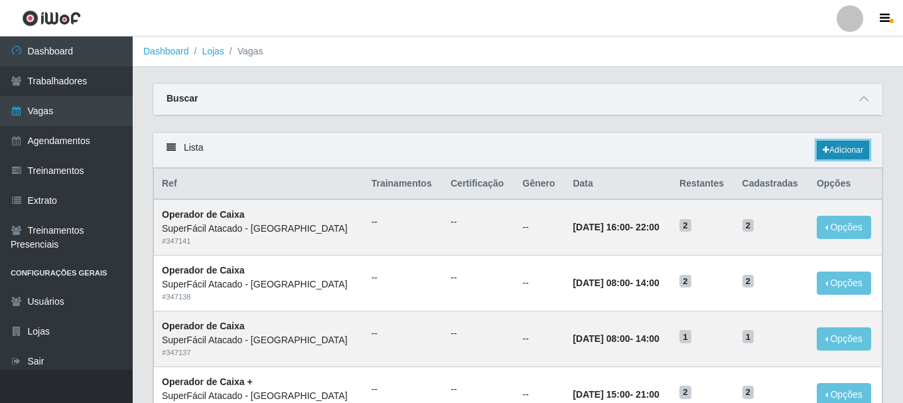
click at [852, 149] on link "Adicionar" at bounding box center [843, 150] width 52 height 19
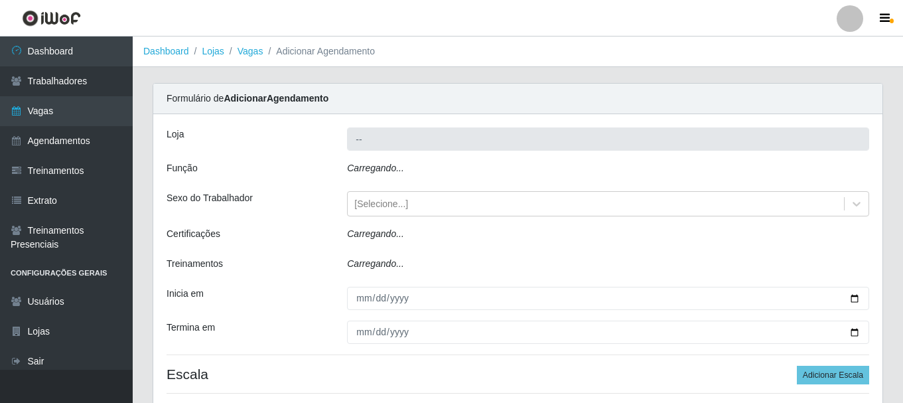
type input "SuperFácil Atacado - [GEOGRAPHIC_DATA]"
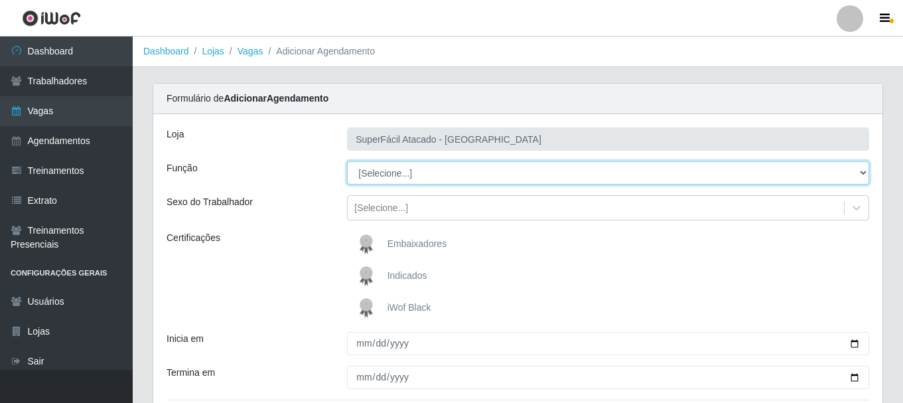
click at [864, 170] on select "[Selecione...] Embalador Embalador + Embalador ++ Operador de Caixa Operador de…" at bounding box center [608, 172] width 522 height 23
select select "1"
click at [347, 161] on select "[Selecione...] Embalador Embalador + Embalador ++ Operador de Caixa Operador de…" at bounding box center [608, 172] width 522 height 23
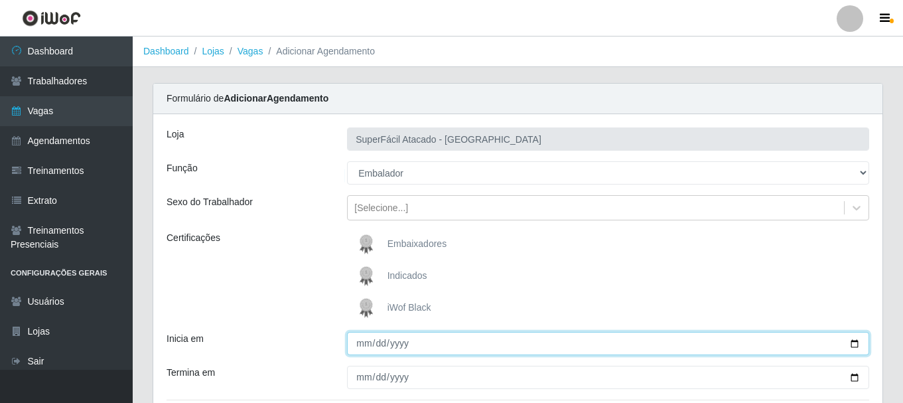
drag, startPoint x: 853, startPoint y: 345, endPoint x: 811, endPoint y: 330, distance: 44.5
click at [853, 344] on input "Inicia em" at bounding box center [608, 343] width 522 height 23
type input "2025-10-02"
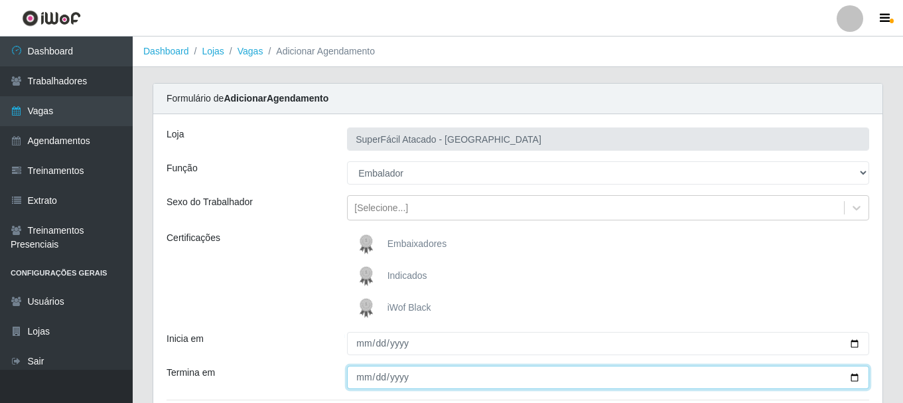
click at [382, 380] on input "Termina em" at bounding box center [608, 376] width 522 height 23
click at [853, 373] on input "Termina em" at bounding box center [608, 376] width 522 height 23
type input "2025-10-02"
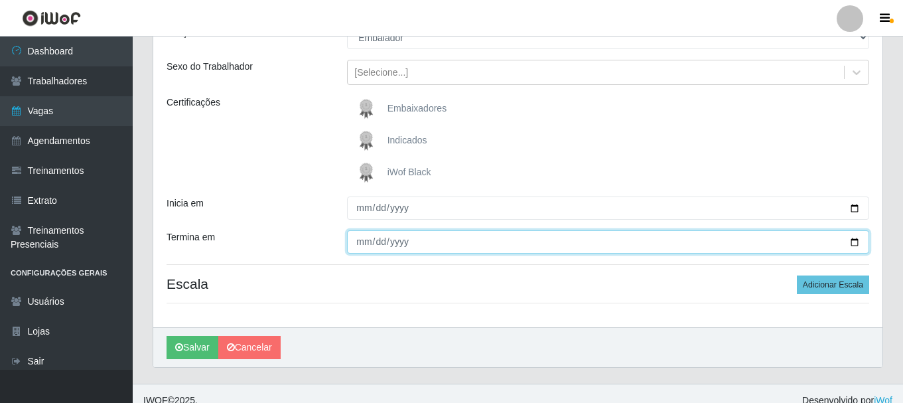
scroll to position [149, 0]
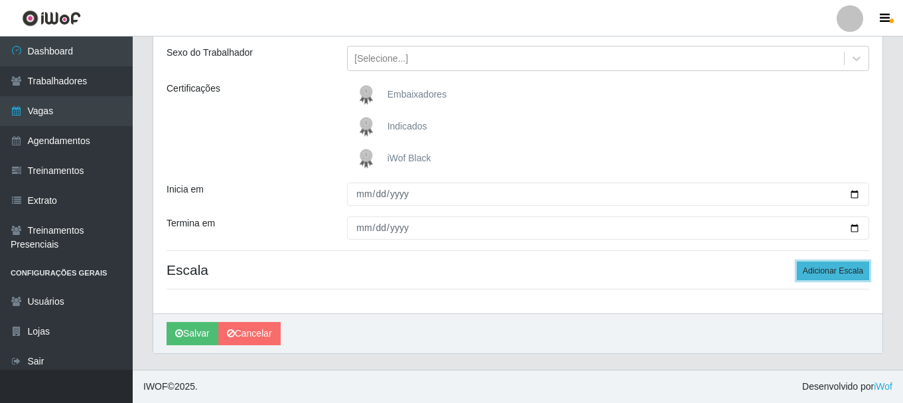
click at [851, 269] on button "Adicionar Escala" at bounding box center [833, 270] width 72 height 19
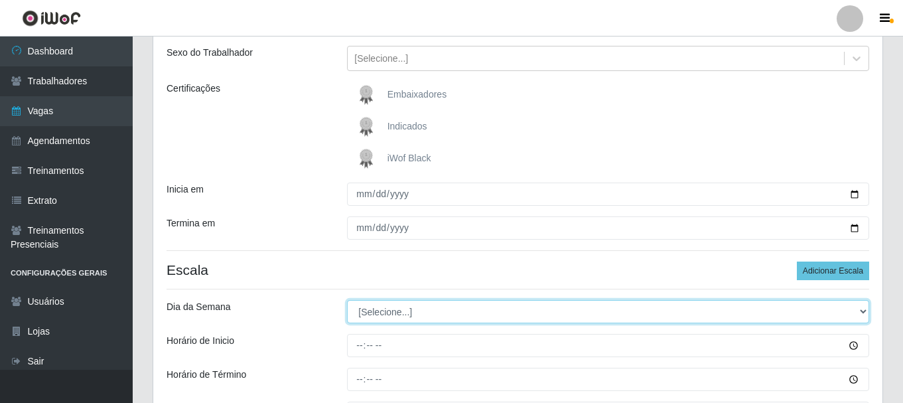
drag, startPoint x: 864, startPoint y: 310, endPoint x: 826, endPoint y: 306, distance: 38.0
click at [864, 310] on select "[Selecione...] Segunda Terça Quarta Quinta Sexta Sábado Domingo" at bounding box center [608, 311] width 522 height 23
select select "4"
click at [347, 300] on select "[Selecione...] Segunda Terça Quarta Quinta Sexta Sábado Domingo" at bounding box center [608, 311] width 522 height 23
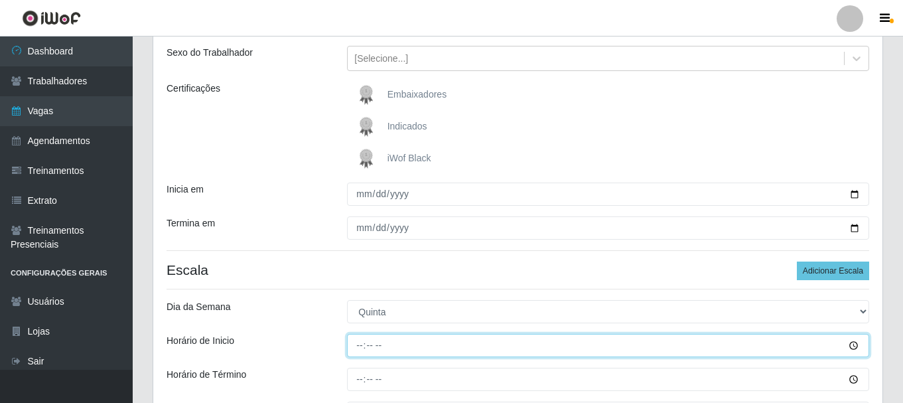
click at [853, 342] on input "Horário de Inicio" at bounding box center [608, 345] width 522 height 23
type input "16:00"
click at [456, 344] on input "16:00" at bounding box center [608, 345] width 522 height 23
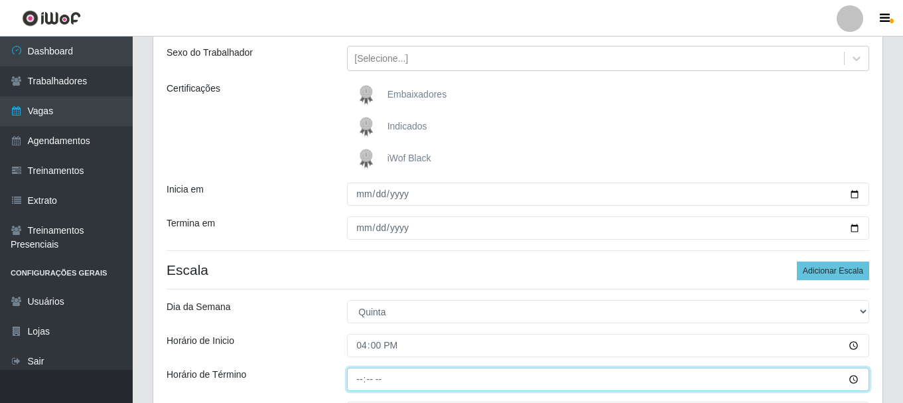
click at [363, 378] on input "Horário de Término" at bounding box center [608, 378] width 522 height 23
click at [855, 382] on input "Horário de Término" at bounding box center [608, 378] width 522 height 23
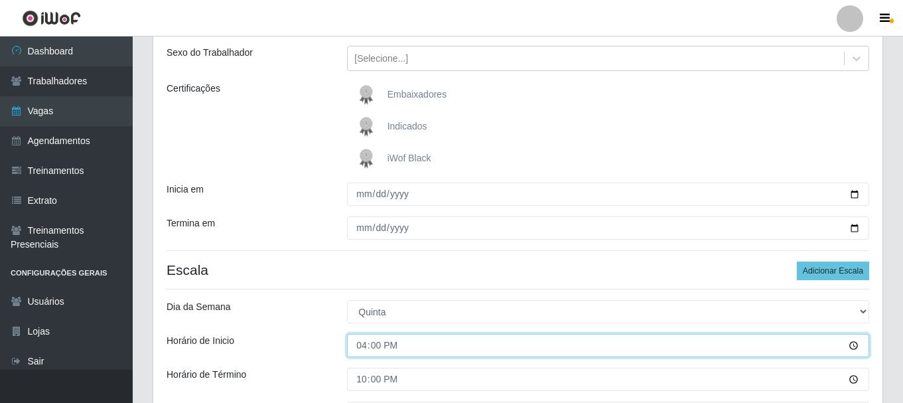
type input "22:00"
click at [491, 347] on input "16:00" at bounding box center [608, 345] width 522 height 23
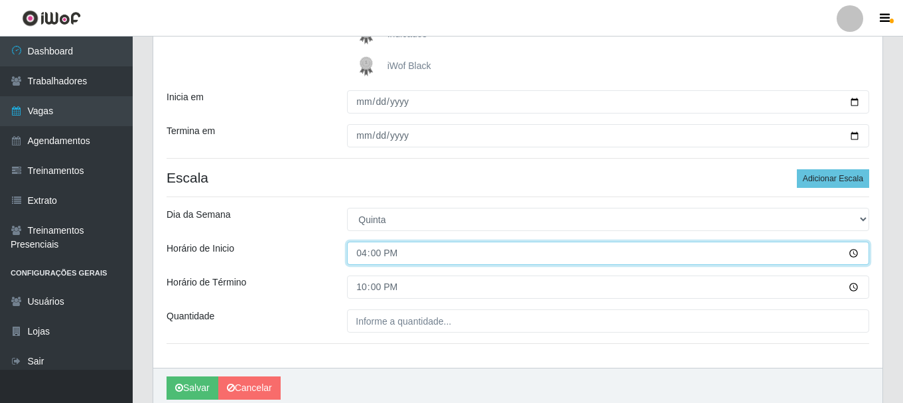
scroll to position [248, 0]
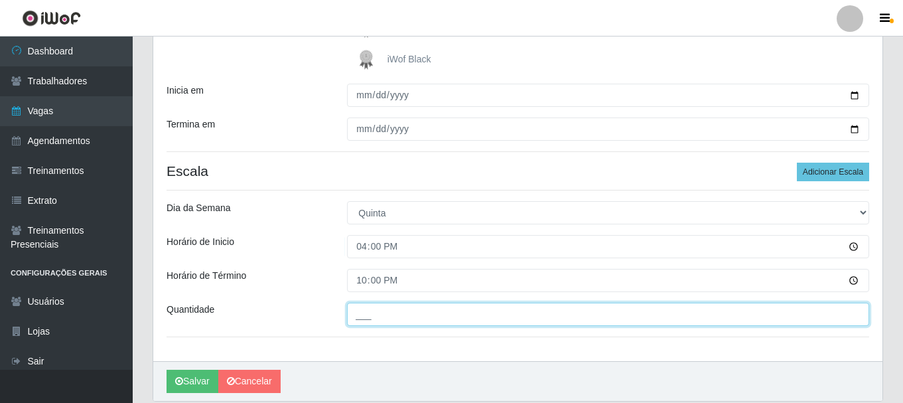
click at [417, 320] on input "___" at bounding box center [608, 313] width 522 height 23
type input "1__"
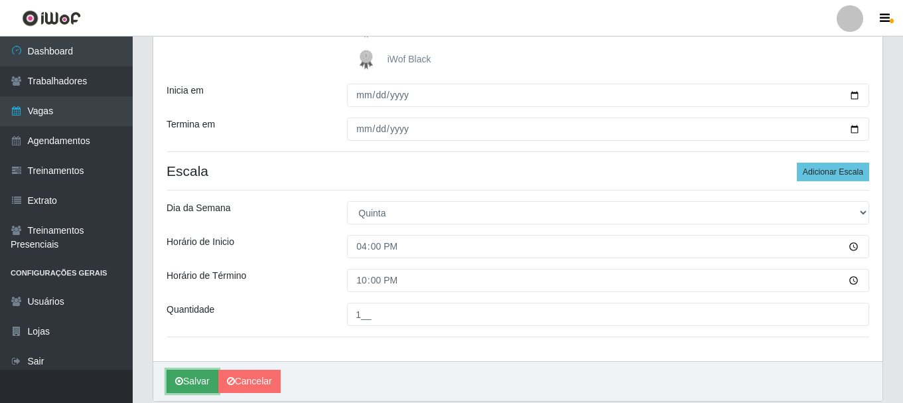
click at [198, 384] on button "Salvar" at bounding box center [192, 380] width 52 height 23
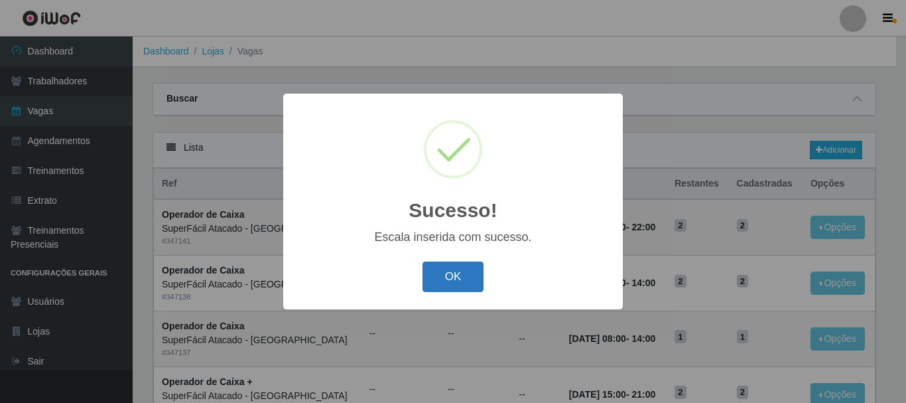
click at [432, 279] on button "OK" at bounding box center [454, 276] width 62 height 31
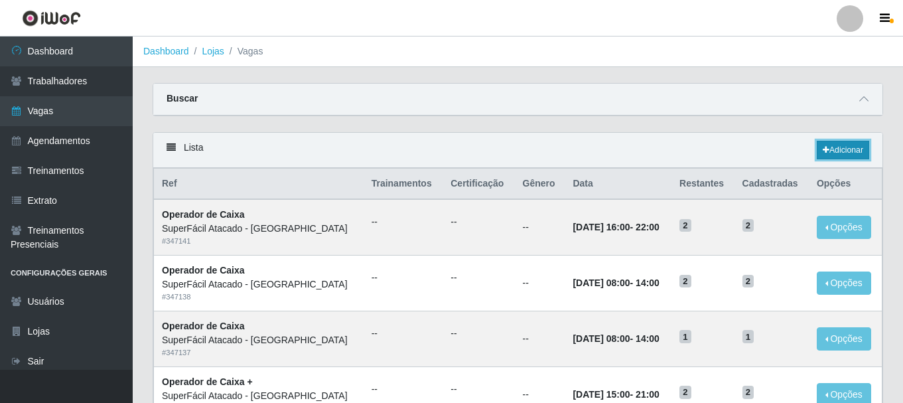
click at [843, 151] on link "Adicionar" at bounding box center [843, 150] width 52 height 19
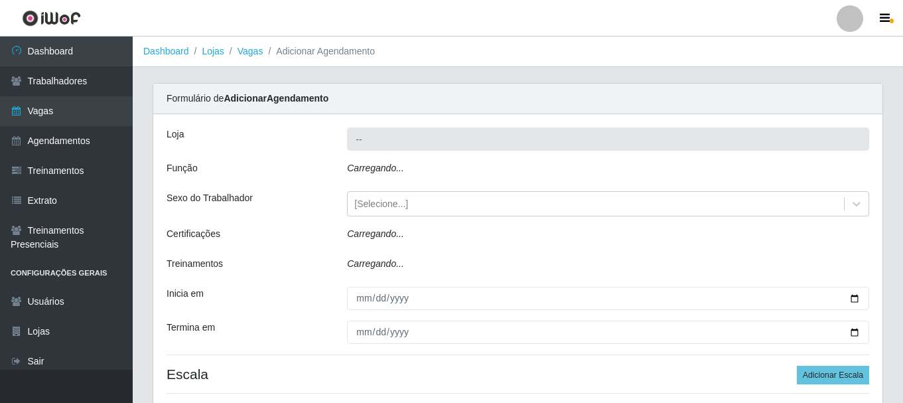
type input "SuperFácil Atacado - [GEOGRAPHIC_DATA]"
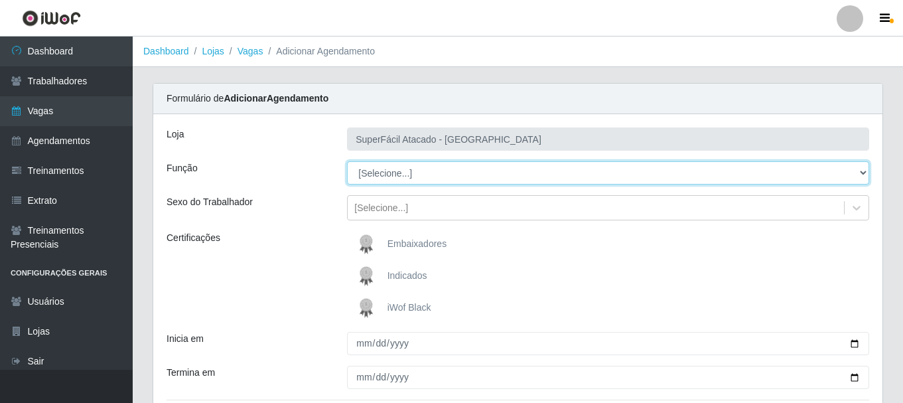
click at [860, 172] on select "[Selecione...] Embalador Embalador + Embalador ++ Operador de Caixa Operador de…" at bounding box center [608, 172] width 522 height 23
select select "71"
click at [347, 161] on select "[Selecione...] Embalador Embalador + Embalador ++ Operador de Caixa Operador de…" at bounding box center [608, 172] width 522 height 23
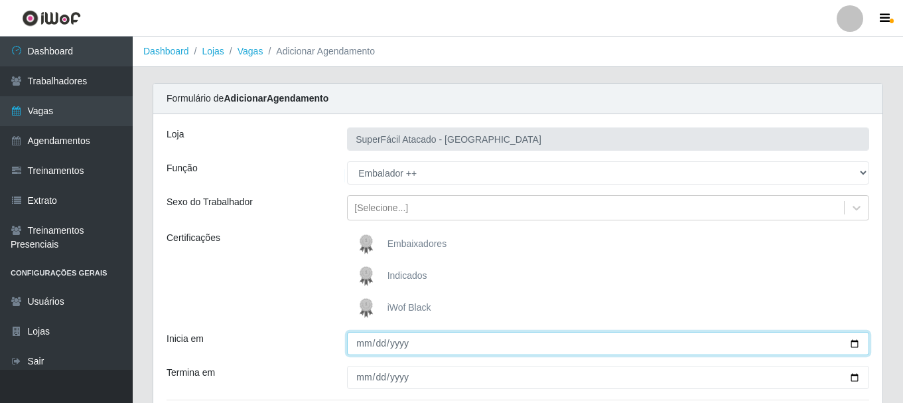
click at [853, 343] on input "Inicia em" at bounding box center [608, 343] width 522 height 23
type input "2025-10-03"
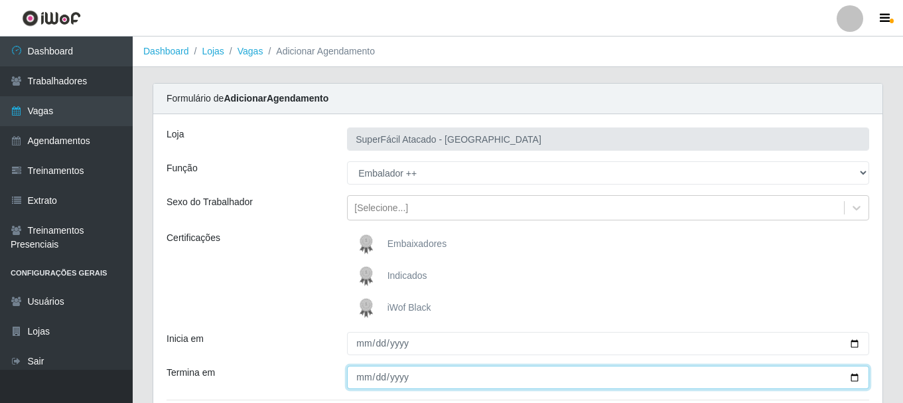
drag, startPoint x: 363, startPoint y: 379, endPoint x: 370, endPoint y: 375, distance: 8.3
click at [367, 377] on input "Termina em" at bounding box center [608, 376] width 522 height 23
click at [853, 379] on input "Termina em" at bounding box center [608, 376] width 522 height 23
type input "2025-10-03"
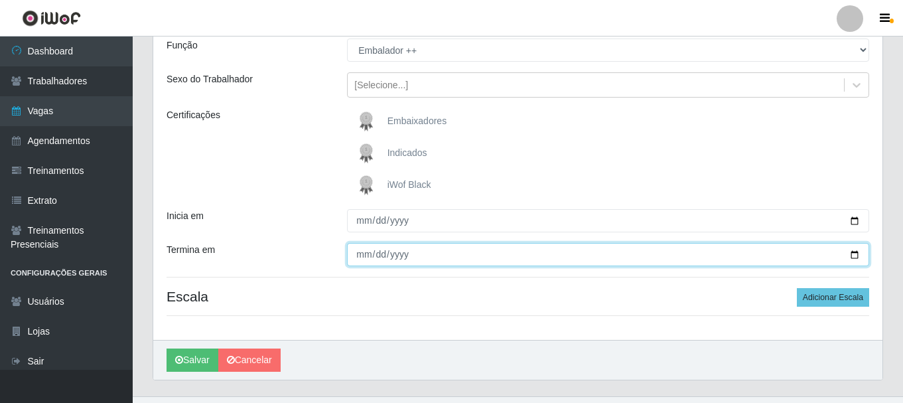
scroll to position [149, 0]
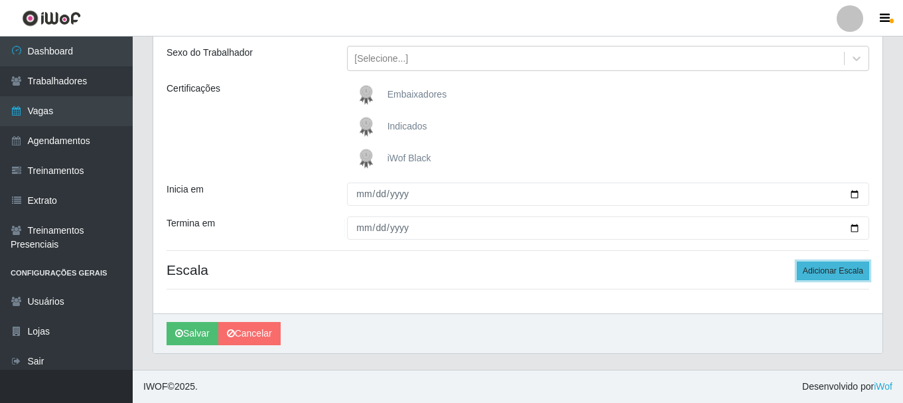
click at [823, 272] on button "Adicionar Escala" at bounding box center [833, 270] width 72 height 19
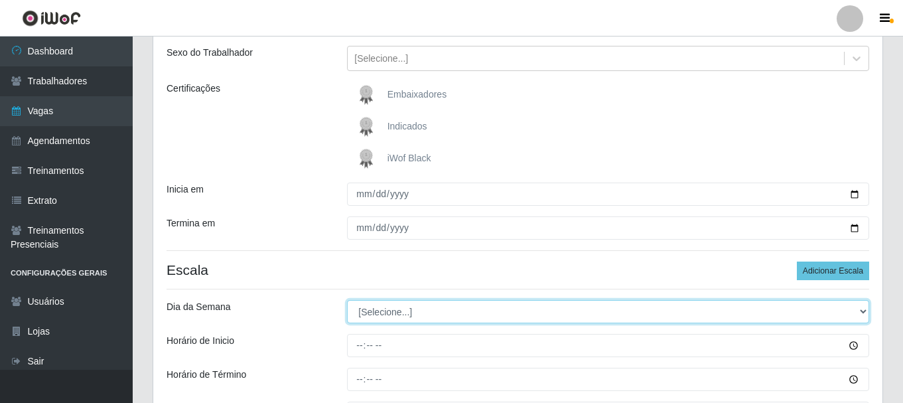
click at [862, 312] on select "[Selecione...] Segunda Terça Quarta Quinta Sexta Sábado Domingo" at bounding box center [608, 311] width 522 height 23
select select "4"
click at [347, 300] on select "[Selecione...] Segunda Terça Quarta Quinta Sexta Sábado Domingo" at bounding box center [608, 311] width 522 height 23
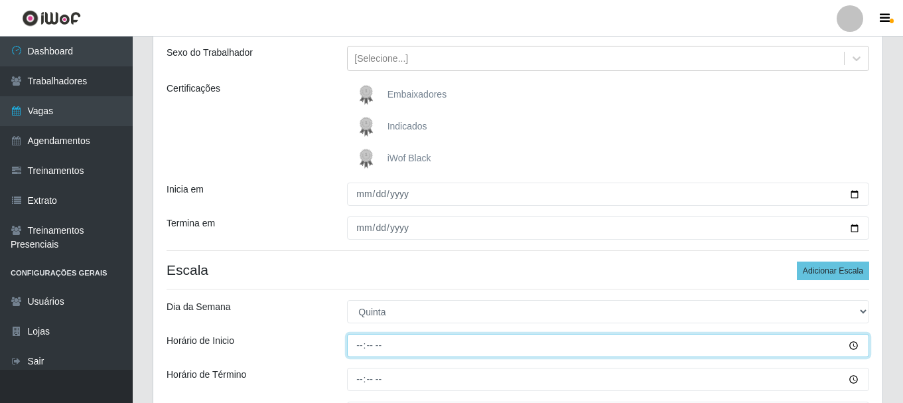
click at [851, 348] on input "Horário de Inicio" at bounding box center [608, 345] width 522 height 23
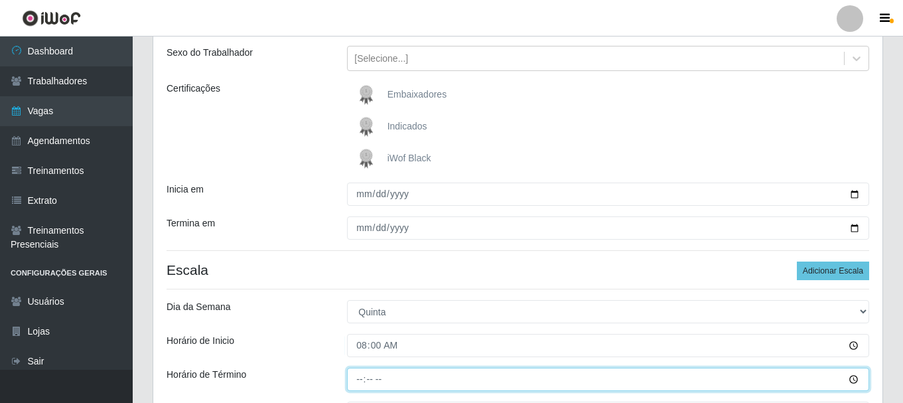
type input "08:00"
click at [363, 383] on input "Horário de Término" at bounding box center [608, 378] width 522 height 23
click at [850, 378] on input "Horário de Término" at bounding box center [608, 378] width 522 height 23
type input "14:00"
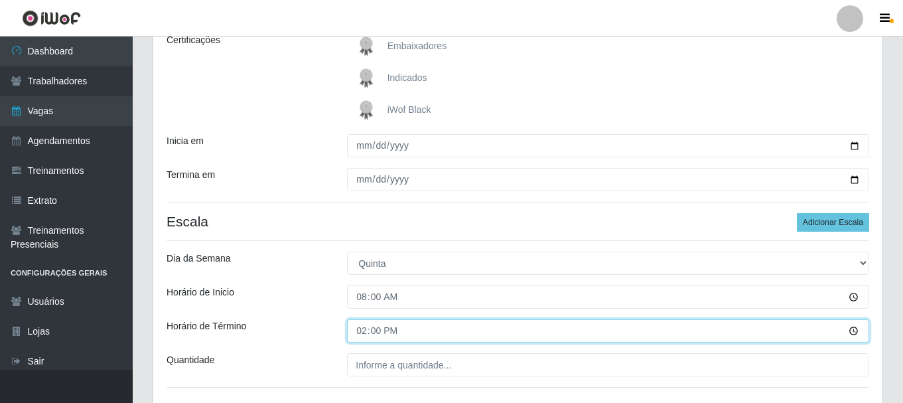
scroll to position [257, 0]
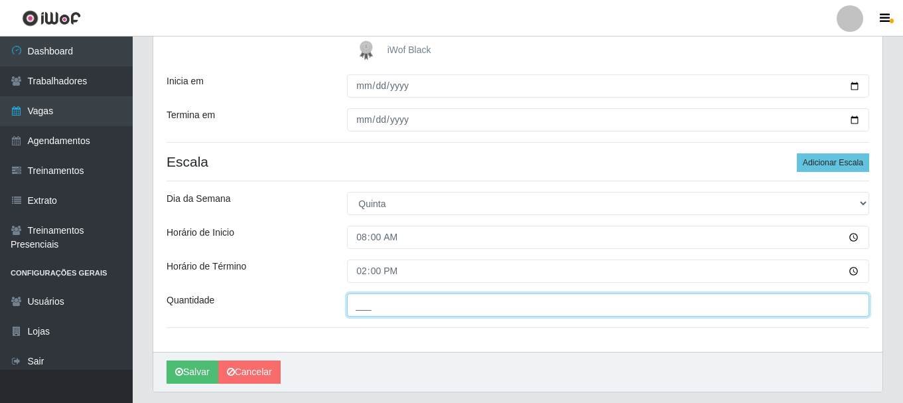
drag, startPoint x: 378, startPoint y: 304, endPoint x: 385, endPoint y: 301, distance: 7.8
click at [385, 302] on input "___" at bounding box center [608, 304] width 522 height 23
type input "2__"
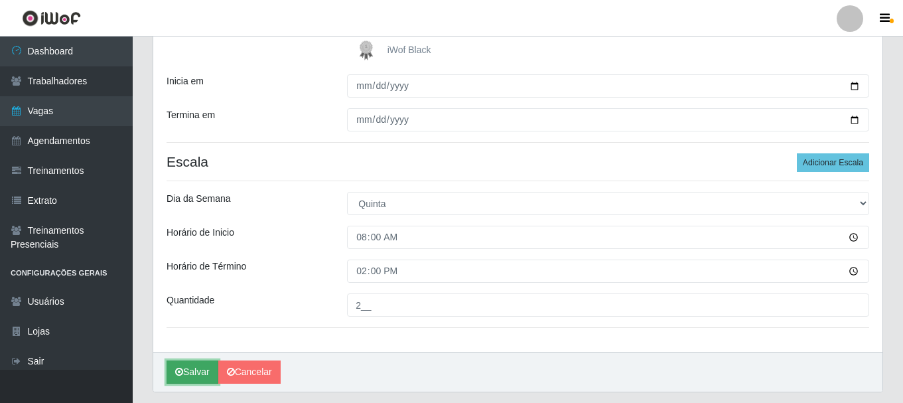
click at [197, 371] on button "Salvar" at bounding box center [192, 371] width 52 height 23
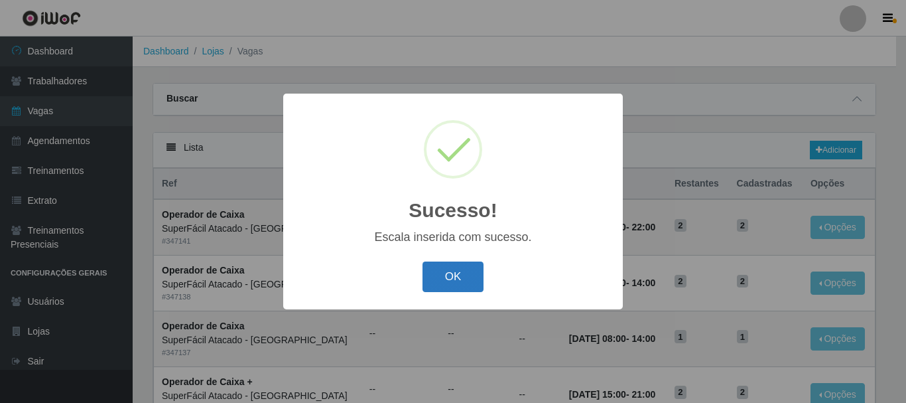
click at [468, 274] on button "OK" at bounding box center [454, 276] width 62 height 31
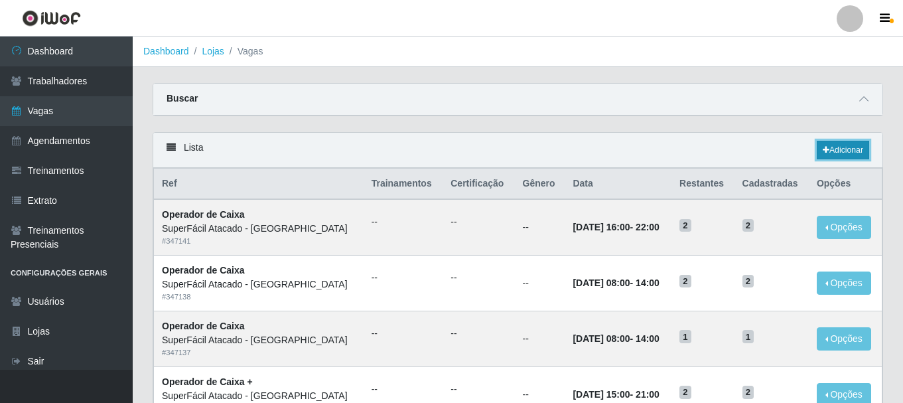
click at [856, 154] on link "Adicionar" at bounding box center [843, 150] width 52 height 19
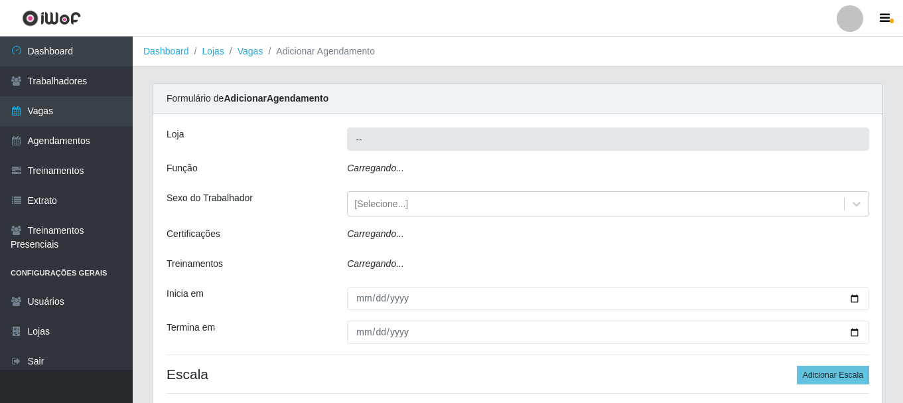
type input "SuperFácil Atacado - [GEOGRAPHIC_DATA]"
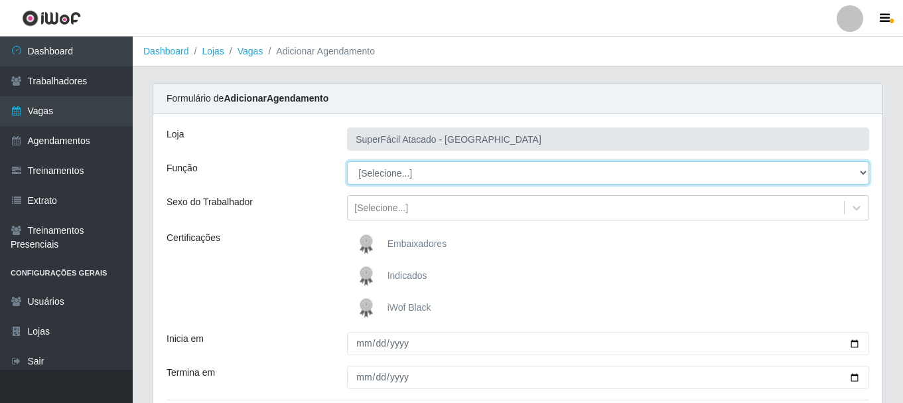
click at [863, 175] on select "[Selecione...] Embalador Embalador + Embalador ++ Operador de Caixa Operador de…" at bounding box center [608, 172] width 522 height 23
select select "71"
click at [347, 161] on select "[Selecione...] Embalador Embalador + Embalador ++ Operador de Caixa Operador de…" at bounding box center [608, 172] width 522 height 23
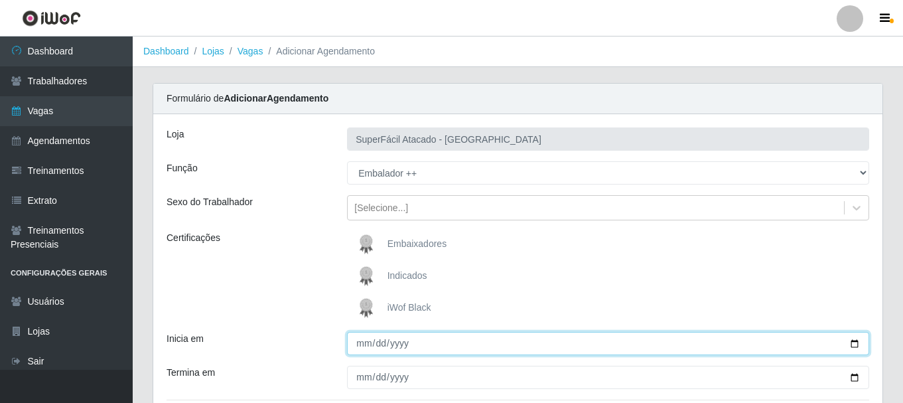
click at [856, 342] on input "Inicia em" at bounding box center [608, 343] width 522 height 23
type input "2025-10-03"
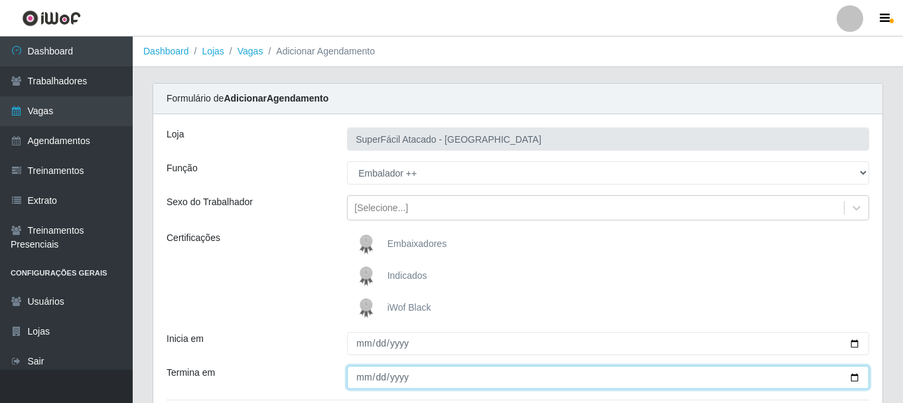
click at [361, 381] on input "Termina em" at bounding box center [608, 376] width 522 height 23
click at [856, 375] on input "Termina em" at bounding box center [608, 376] width 522 height 23
type input "2025-10-03"
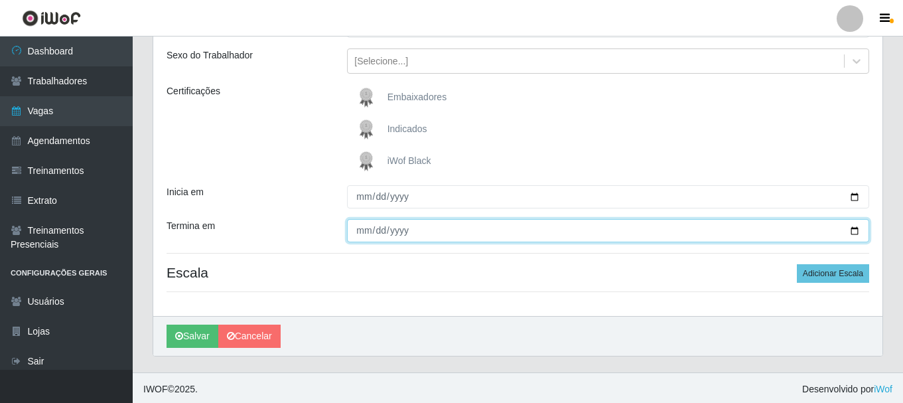
scroll to position [149, 0]
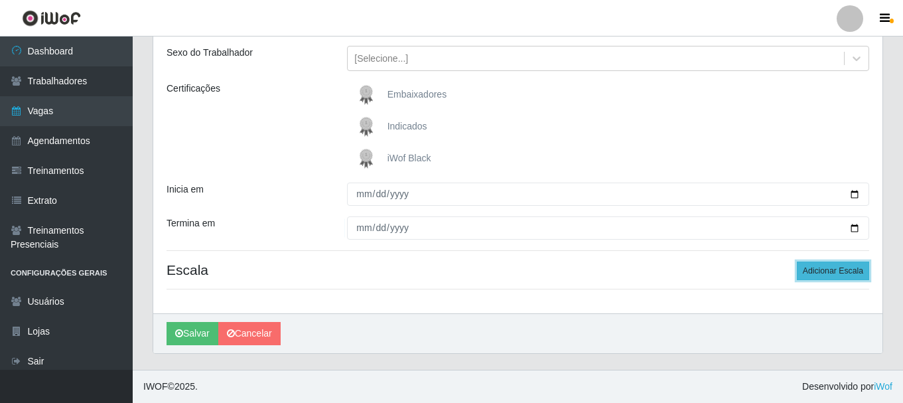
click at [838, 271] on button "Adicionar Escala" at bounding box center [833, 270] width 72 height 19
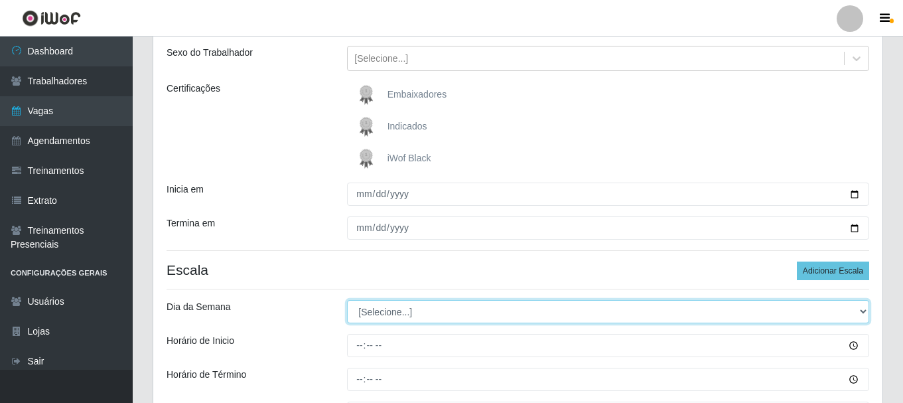
click at [864, 312] on select "[Selecione...] Segunda Terça Quarta Quinta Sexta Sábado Domingo" at bounding box center [608, 311] width 522 height 23
select select "4"
click at [347, 300] on select "[Selecione...] Segunda Terça Quarta Quinta Sexta Sábado Domingo" at bounding box center [608, 311] width 522 height 23
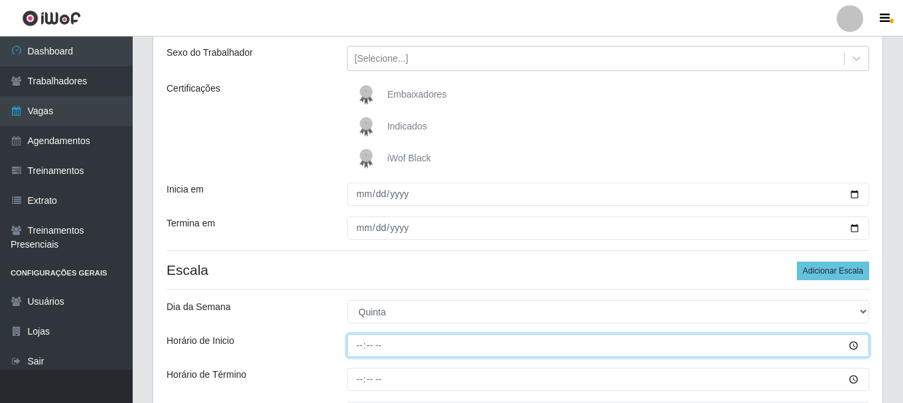
click at [365, 343] on input "Horário de Inicio" at bounding box center [608, 345] width 522 height 23
type input "15:00"
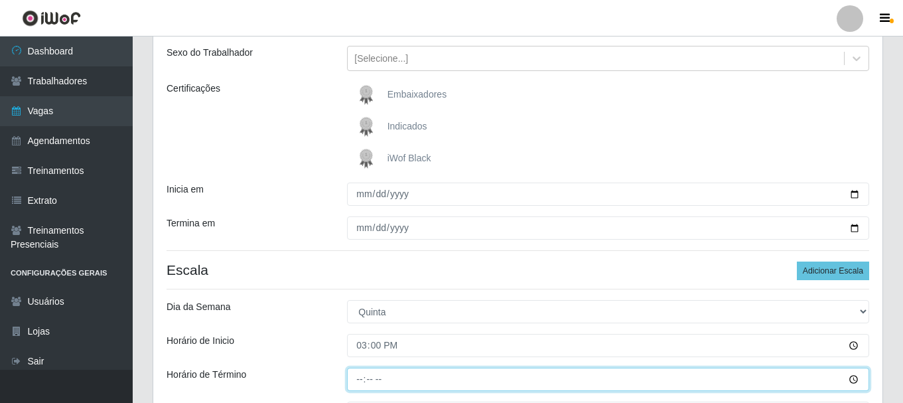
click at [360, 382] on input "Horário de Término" at bounding box center [608, 378] width 522 height 23
type input "21:00"
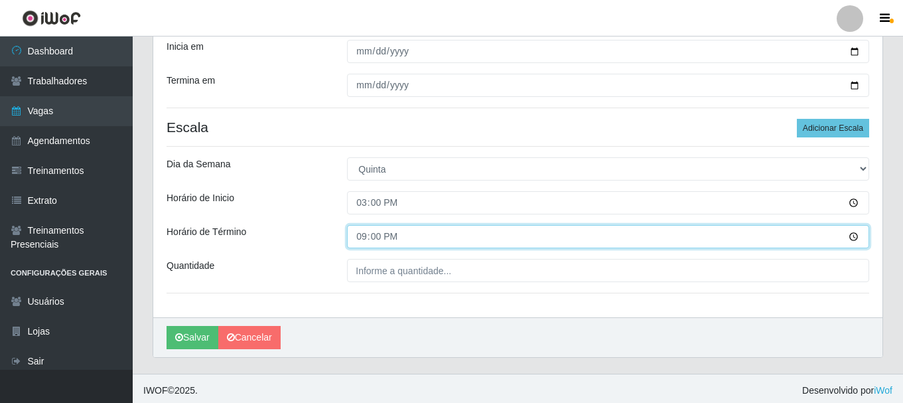
scroll to position [295, 0]
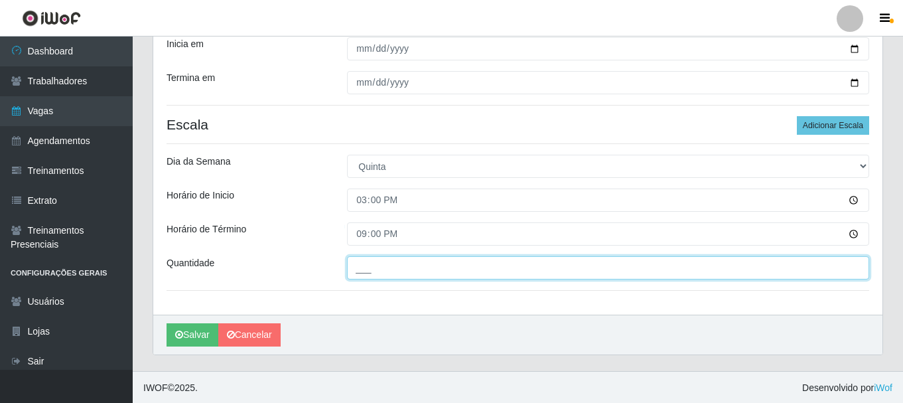
click at [372, 279] on input "___" at bounding box center [608, 267] width 522 height 23
type input "1__"
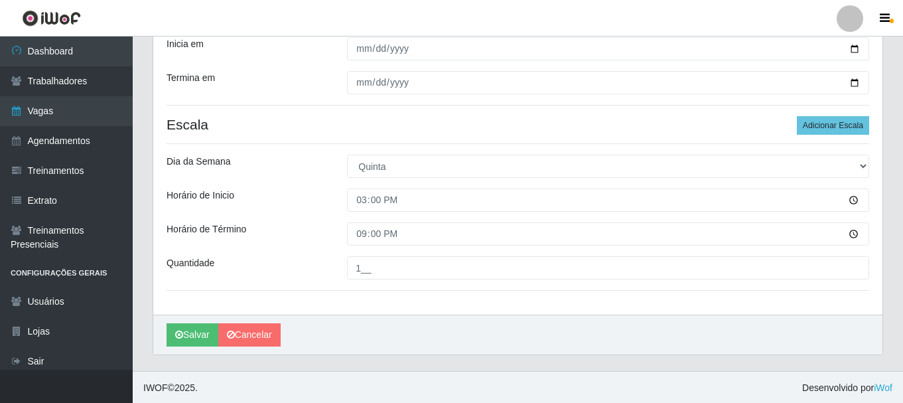
click at [413, 298] on div "Loja SuperFácil Atacado - Alto de São Manoel Função [Selecione...] Embalador Em…" at bounding box center [517, 67] width 729 height 495
click at [197, 334] on button "Salvar" at bounding box center [192, 334] width 52 height 23
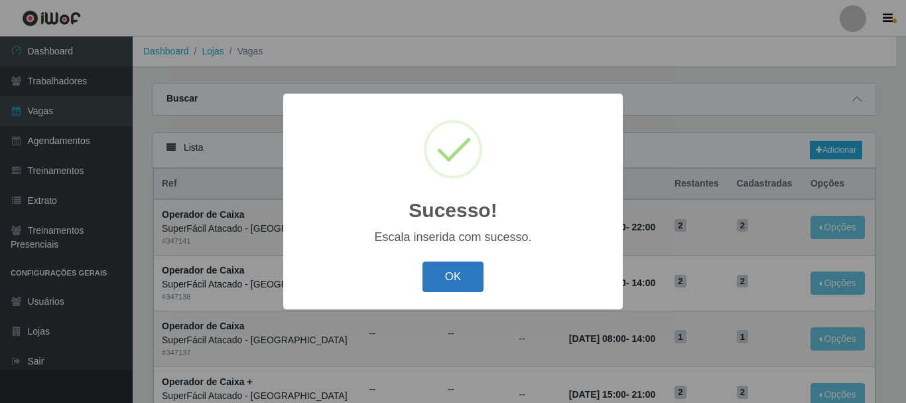
click at [458, 284] on button "OK" at bounding box center [454, 276] width 62 height 31
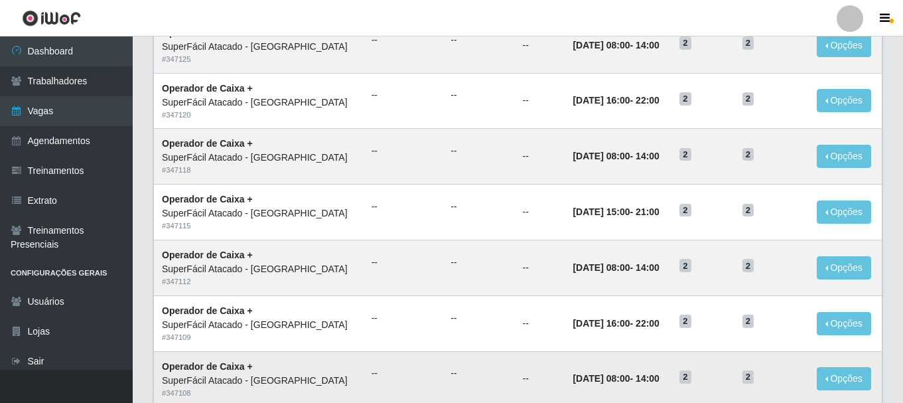
scroll to position [722, 0]
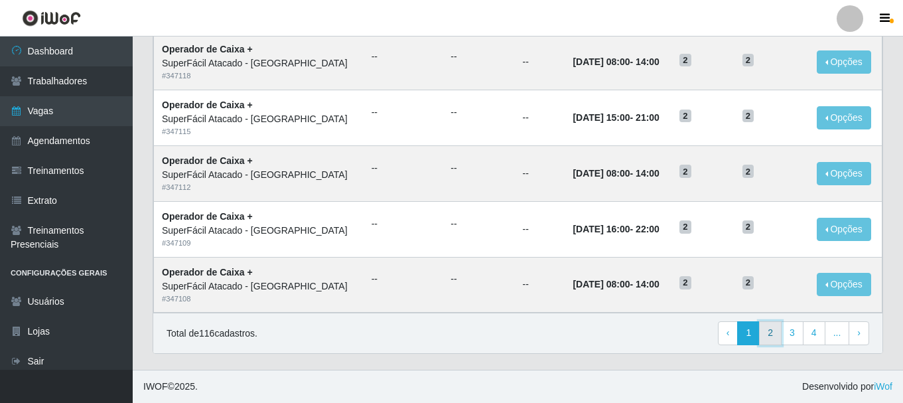
click at [775, 335] on link "2" at bounding box center [770, 333] width 23 height 24
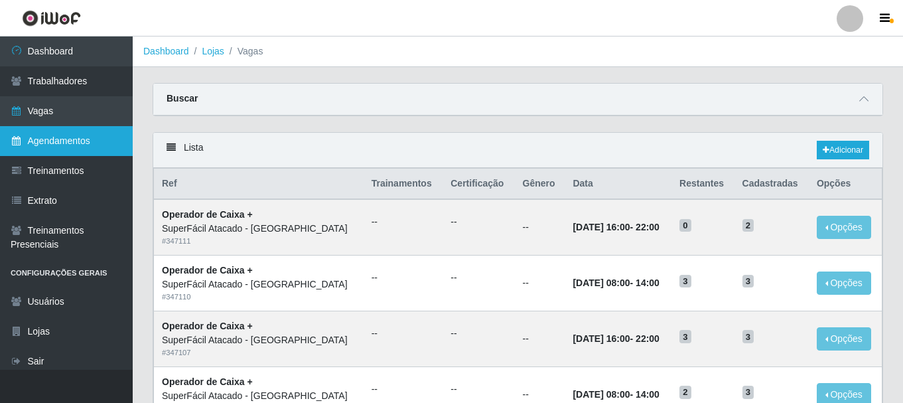
click at [37, 151] on link "Agendamentos" at bounding box center [66, 141] width 133 height 30
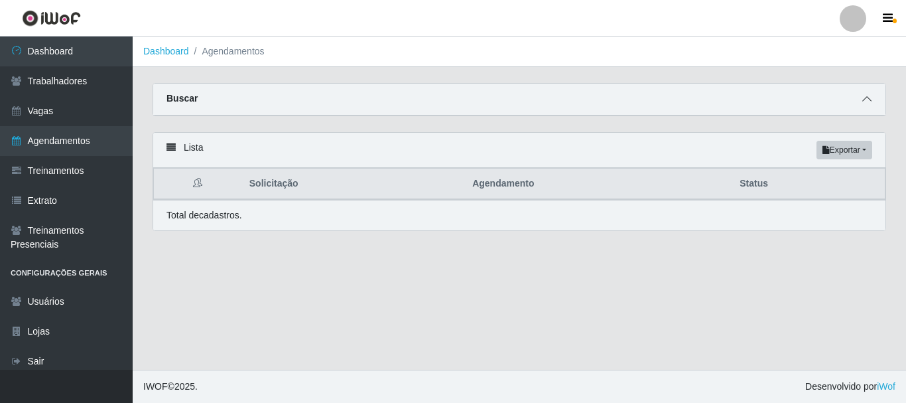
click at [870, 99] on icon at bounding box center [866, 98] width 9 height 9
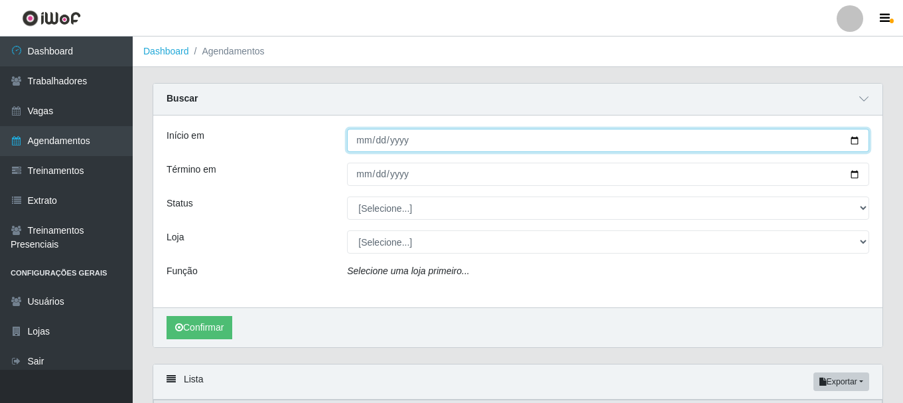
click at [851, 142] on input "Início em" at bounding box center [608, 140] width 522 height 23
type input "[DATE]"
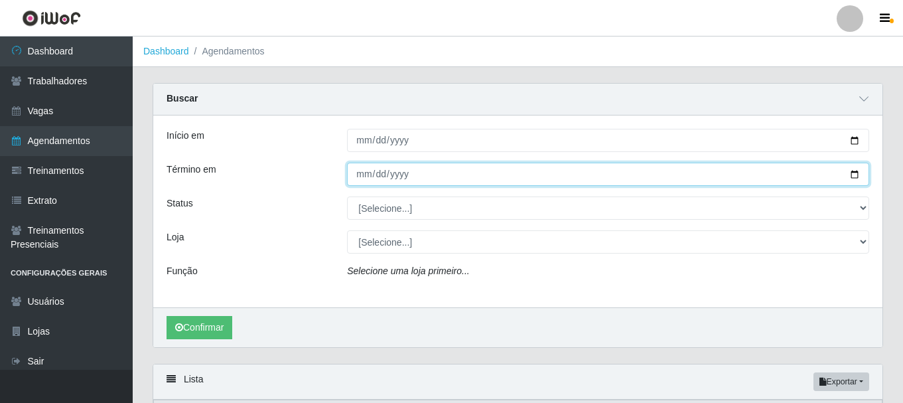
drag, startPoint x: 851, startPoint y: 179, endPoint x: 813, endPoint y: 164, distance: 40.8
click at [851, 178] on input "Término em" at bounding box center [608, 174] width 522 height 23
type input "[DATE]"
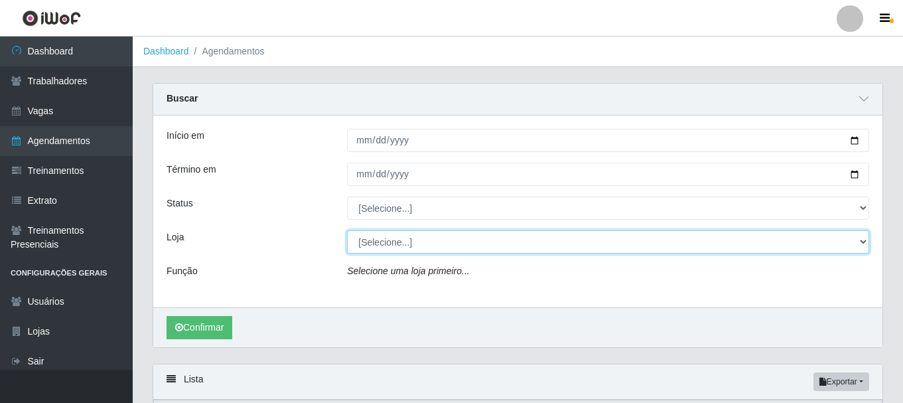
click at [862, 241] on select "[Selecione...] SuperFácil Atacado - Alto de São Manoel SuperFácil Atacado - Ema…" at bounding box center [608, 241] width 522 height 23
select select "503"
click at [347, 231] on select "[Selecione...] SuperFácil Atacado - Alto de São Manoel SuperFácil Atacado - Ema…" at bounding box center [608, 241] width 522 height 23
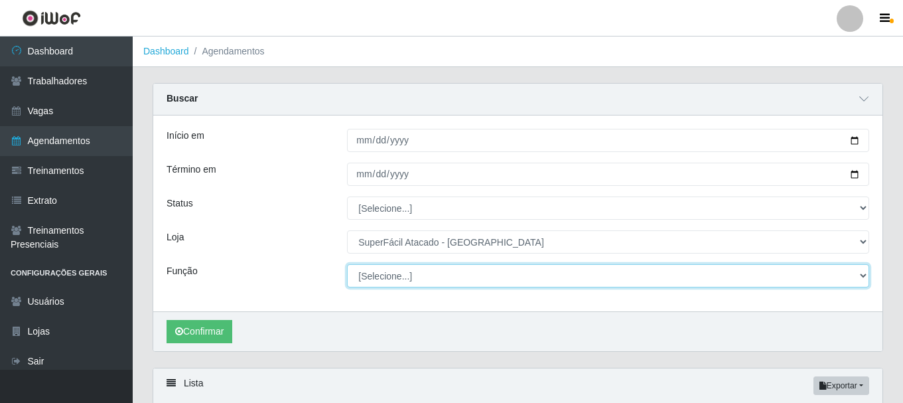
drag, startPoint x: 860, startPoint y: 272, endPoint x: 854, endPoint y: 269, distance: 7.4
click at [860, 272] on select "[Selecione...] Embalador Embalador + Embalador ++ Operador de Caixa Operador de…" at bounding box center [608, 275] width 522 height 23
select select "1"
click at [347, 265] on select "[Selecione...] Embalador Embalador + Embalador ++ Operador de Caixa Operador de…" at bounding box center [608, 275] width 522 height 23
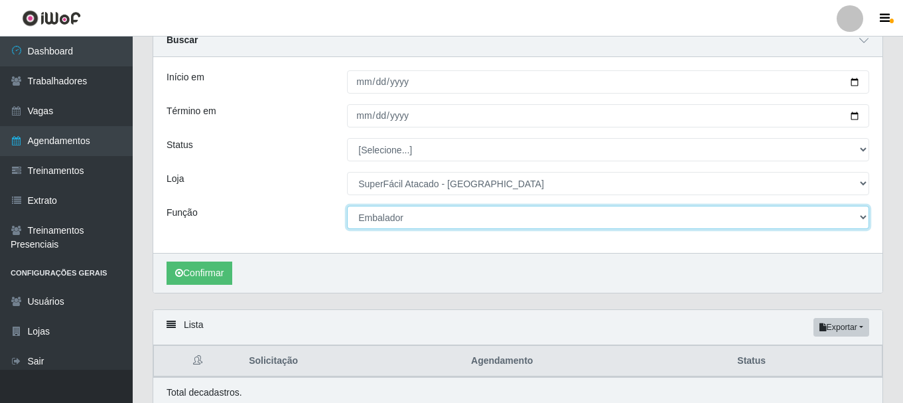
scroll to position [113, 0]
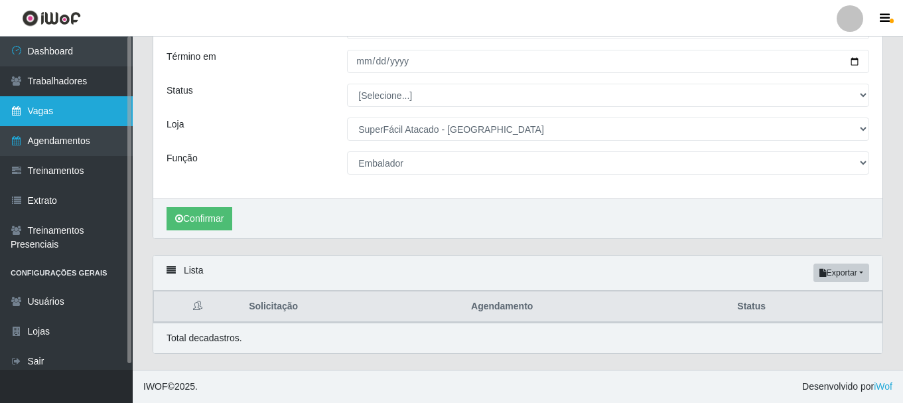
click at [54, 111] on link "Vagas" at bounding box center [66, 111] width 133 height 30
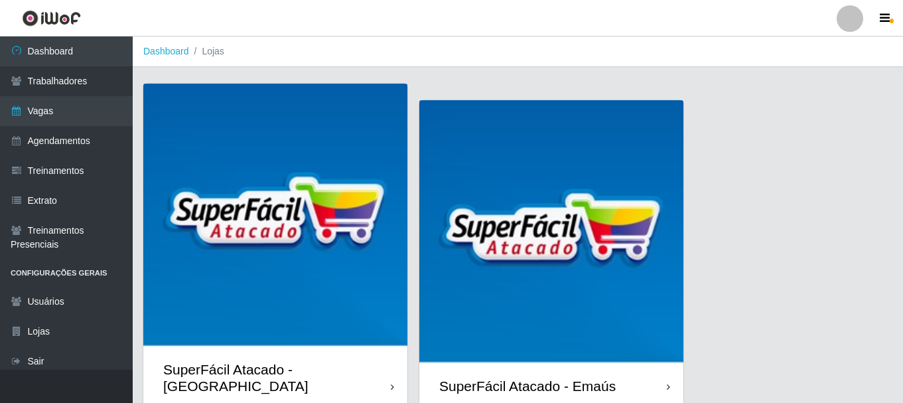
click at [303, 291] on img at bounding box center [275, 216] width 264 height 264
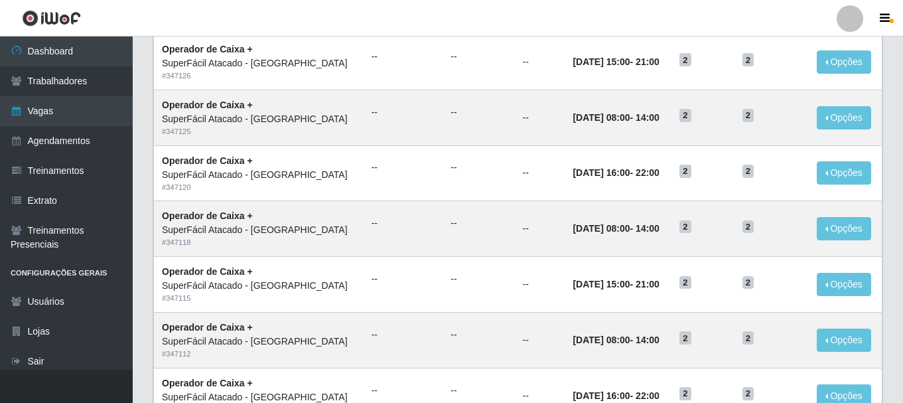
scroll to position [722, 0]
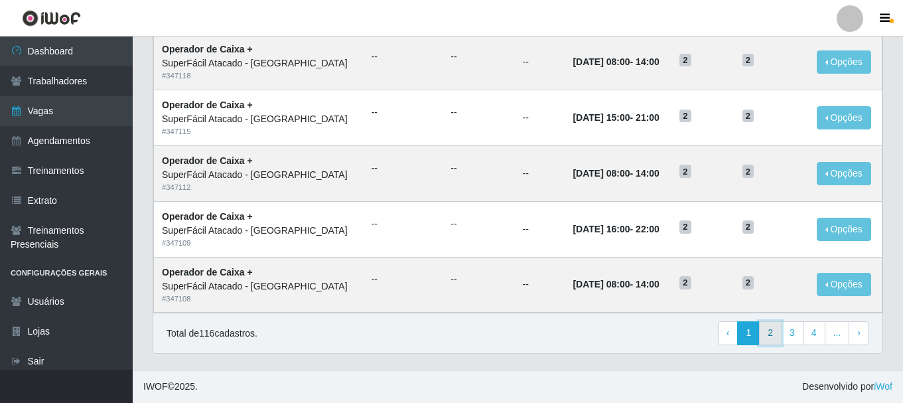
click at [767, 335] on link "2" at bounding box center [770, 333] width 23 height 24
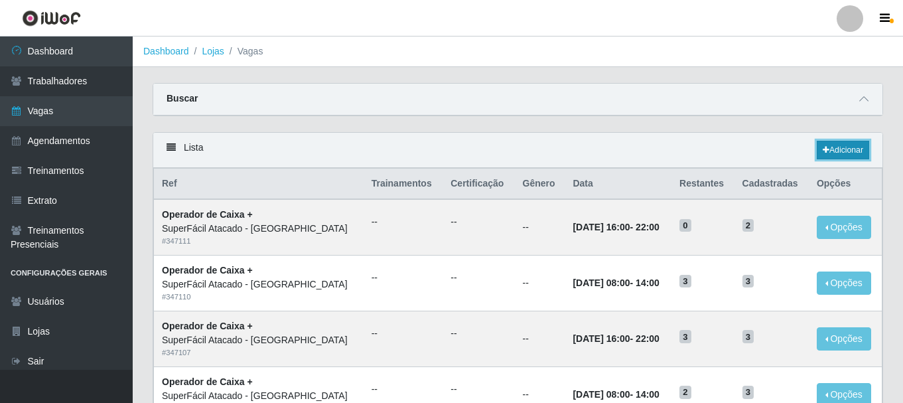
click at [854, 148] on link "Adicionar" at bounding box center [843, 150] width 52 height 19
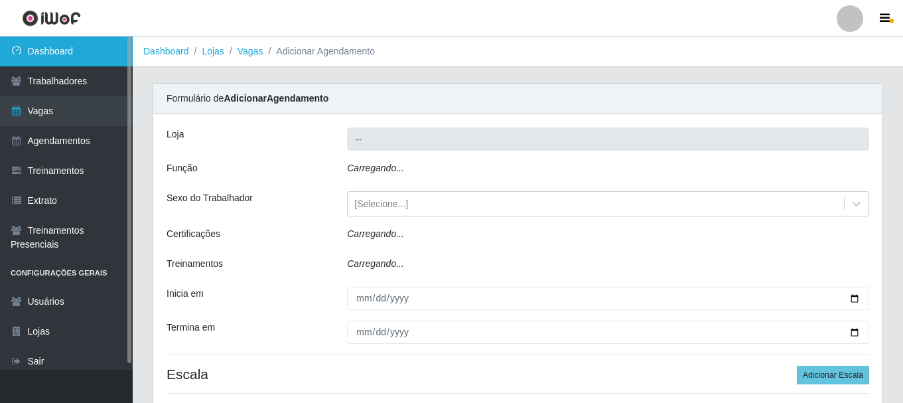
type input "SuperFácil Atacado - [GEOGRAPHIC_DATA]"
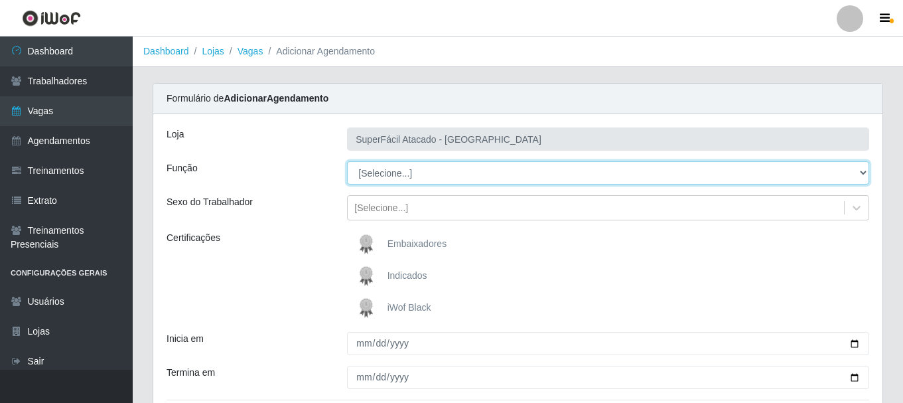
click at [862, 172] on select "[Selecione...] Embalador Embalador + Embalador ++ Operador de Caixa Operador de…" at bounding box center [608, 172] width 522 height 23
